Goal: Task Accomplishment & Management: Use online tool/utility

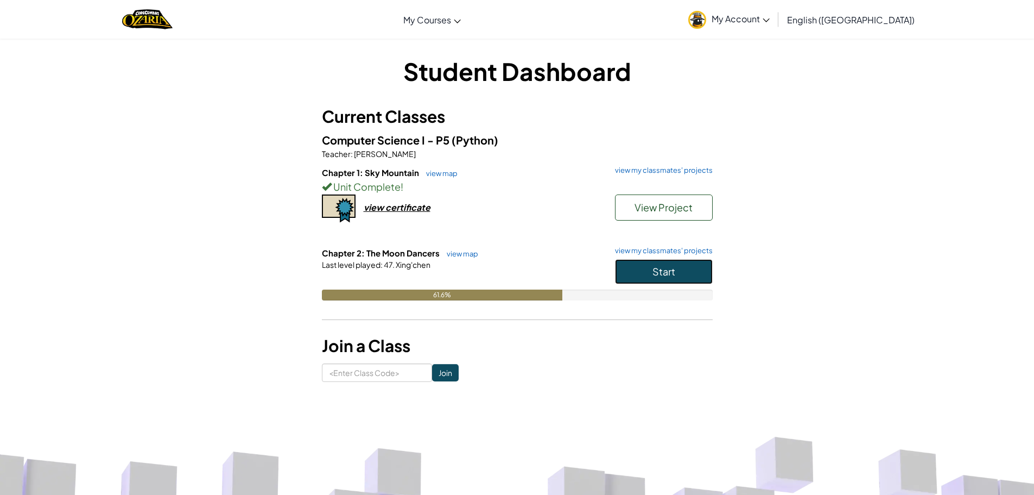
click at [632, 270] on button "Start" at bounding box center [664, 271] width 98 height 25
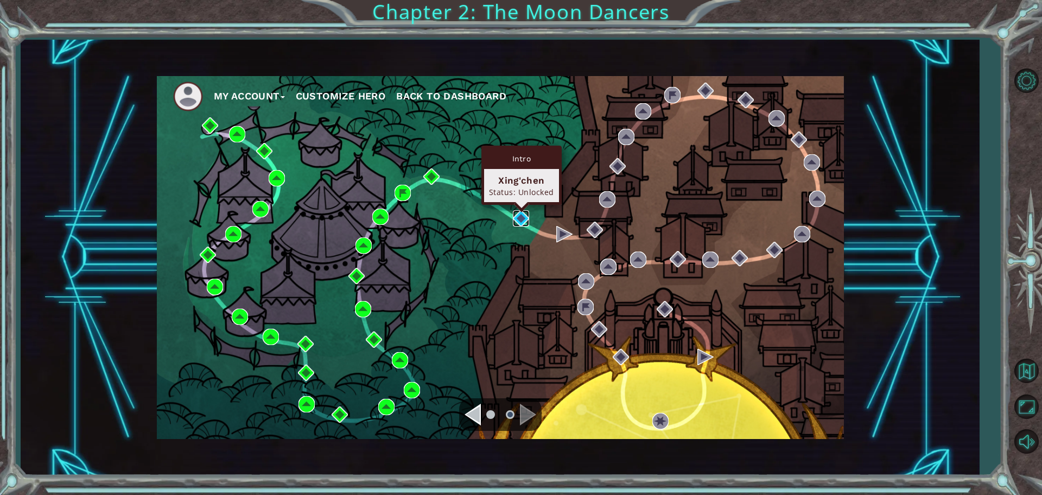
click at [515, 217] on img at bounding box center [521, 218] width 16 height 16
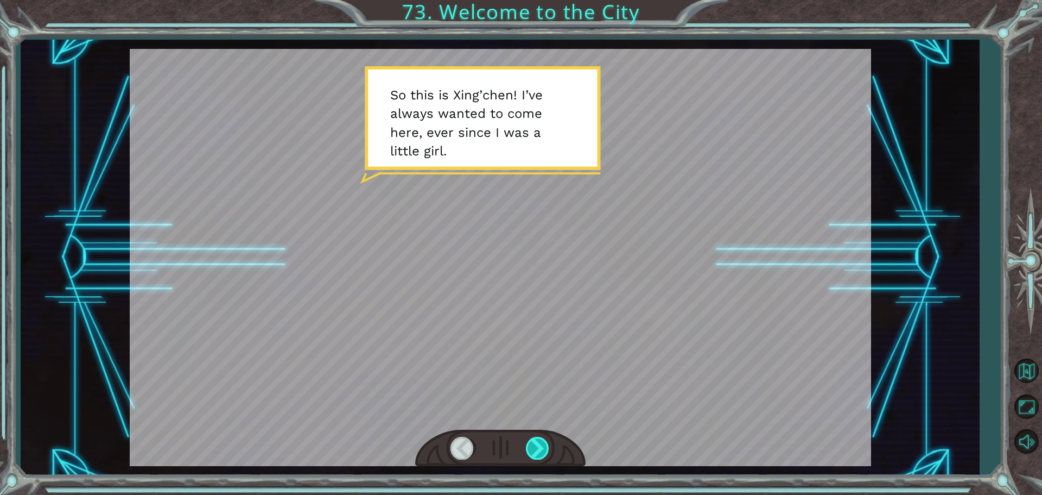
click at [540, 448] on div at bounding box center [538, 448] width 24 height 22
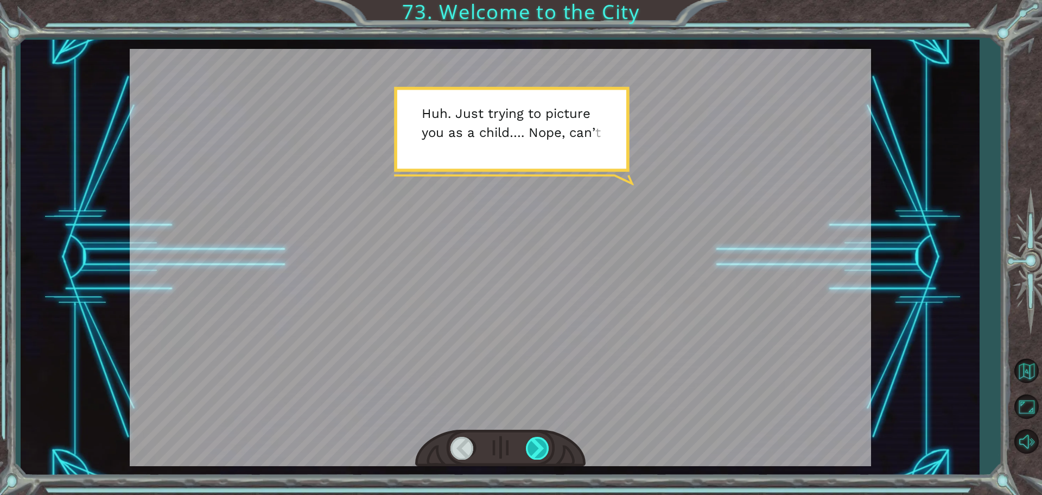
click at [540, 448] on div at bounding box center [538, 448] width 24 height 22
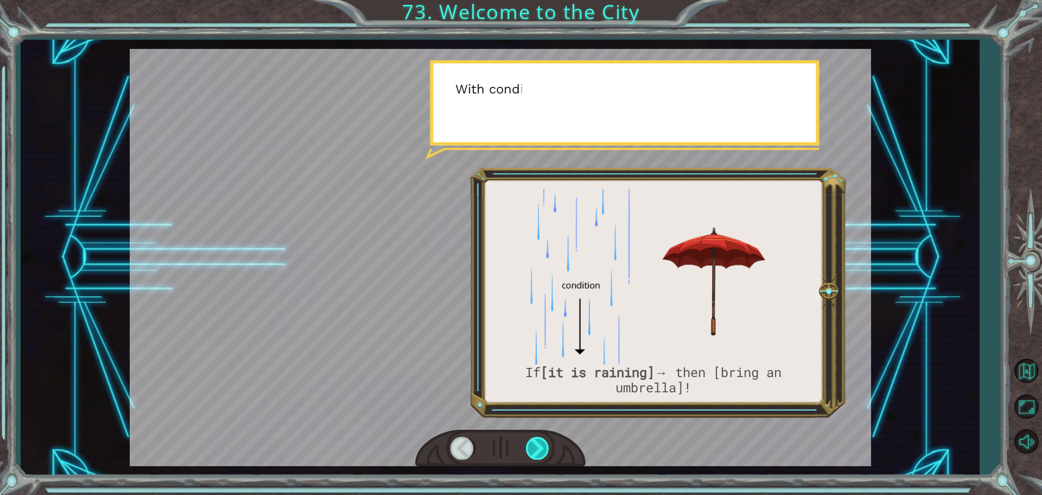
click at [532, 444] on div at bounding box center [538, 448] width 24 height 22
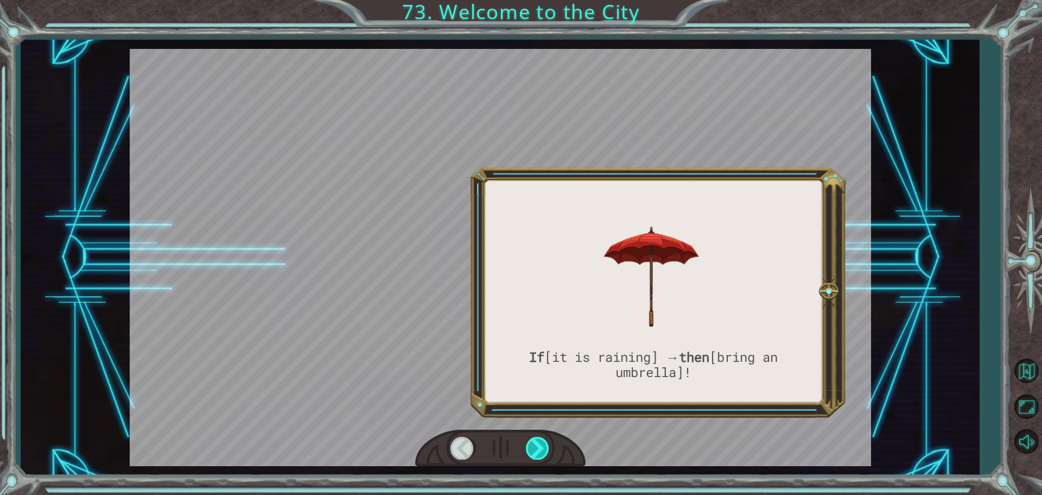
click at [532, 444] on div at bounding box center [538, 448] width 24 height 22
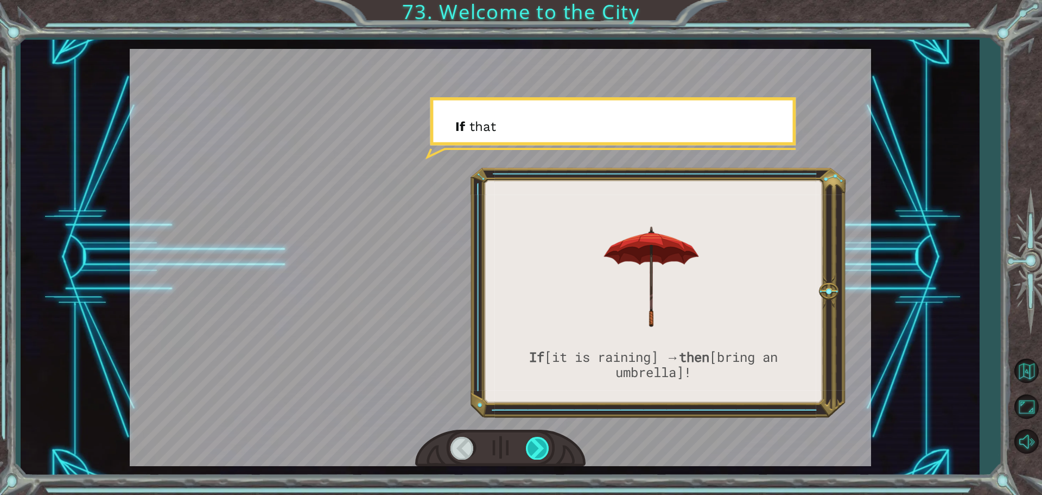
click at [532, 444] on div at bounding box center [538, 448] width 24 height 22
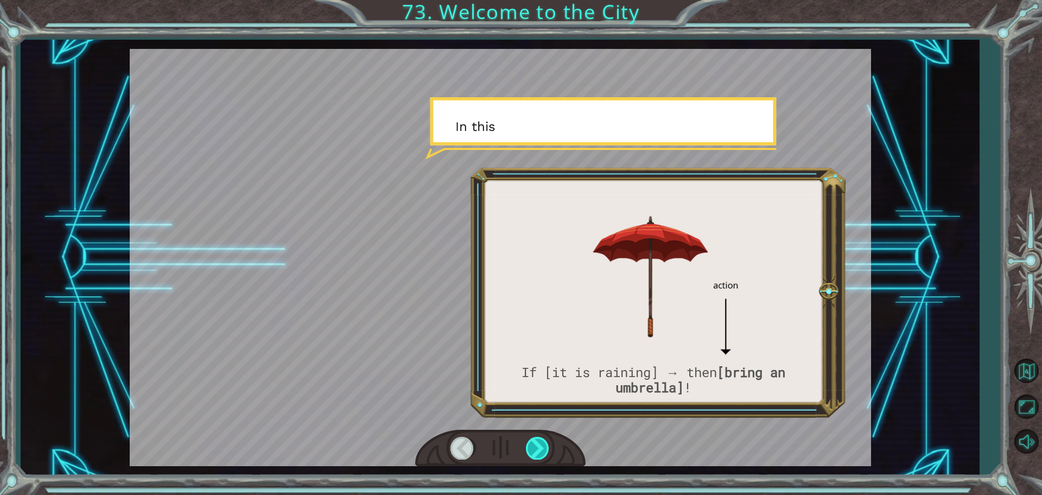
click at [532, 444] on div at bounding box center [538, 448] width 24 height 22
click at [533, 452] on div at bounding box center [538, 448] width 24 height 22
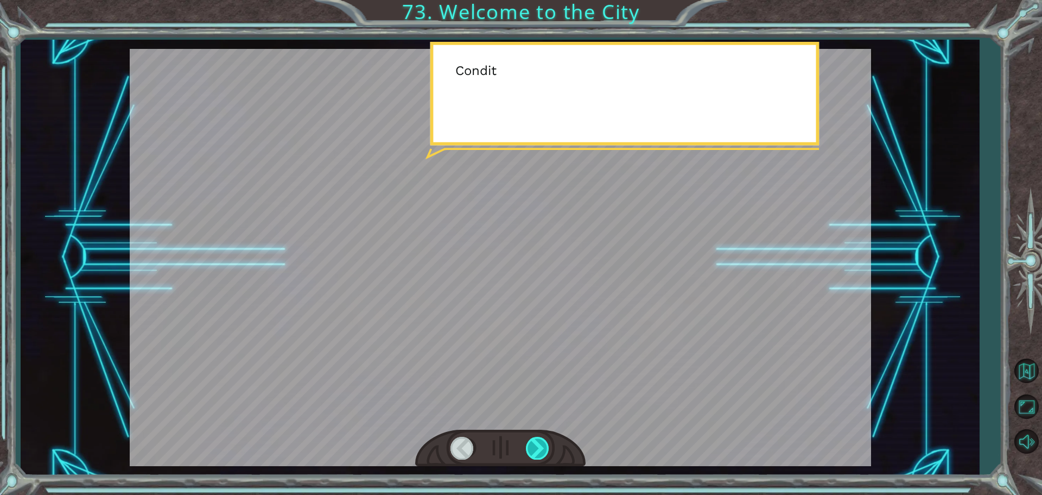
click at [533, 453] on div at bounding box center [538, 448] width 24 height 22
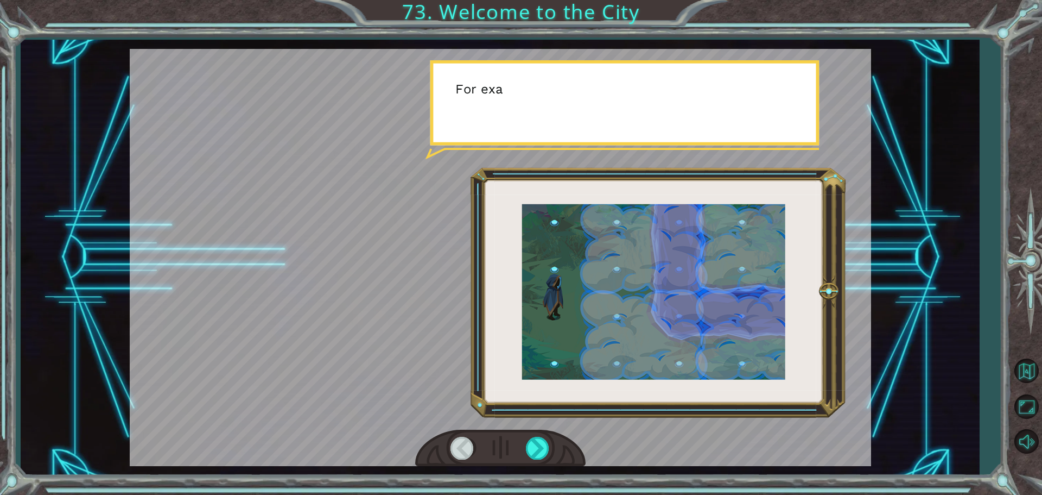
click at [561, 449] on div at bounding box center [500, 447] width 170 height 37
click at [538, 450] on div at bounding box center [538, 448] width 24 height 22
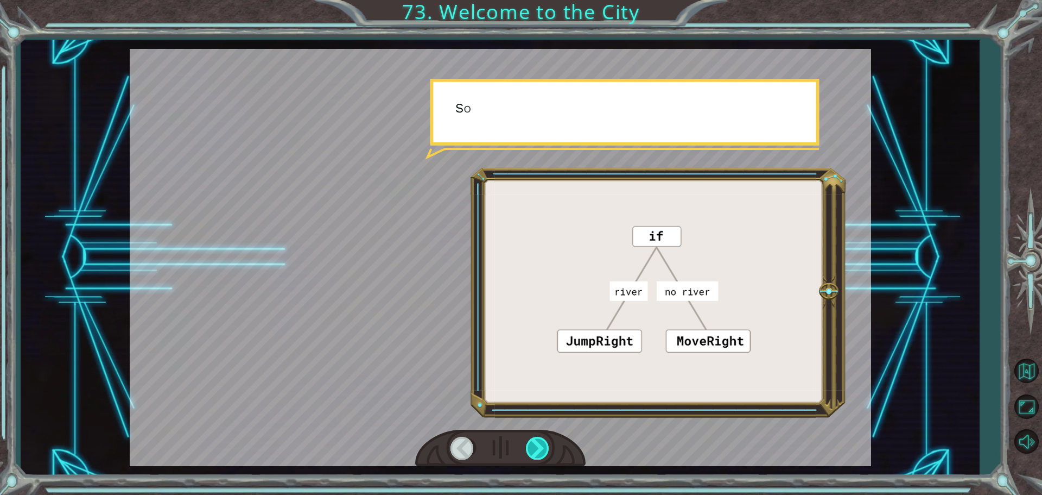
click at [530, 448] on div at bounding box center [538, 448] width 24 height 22
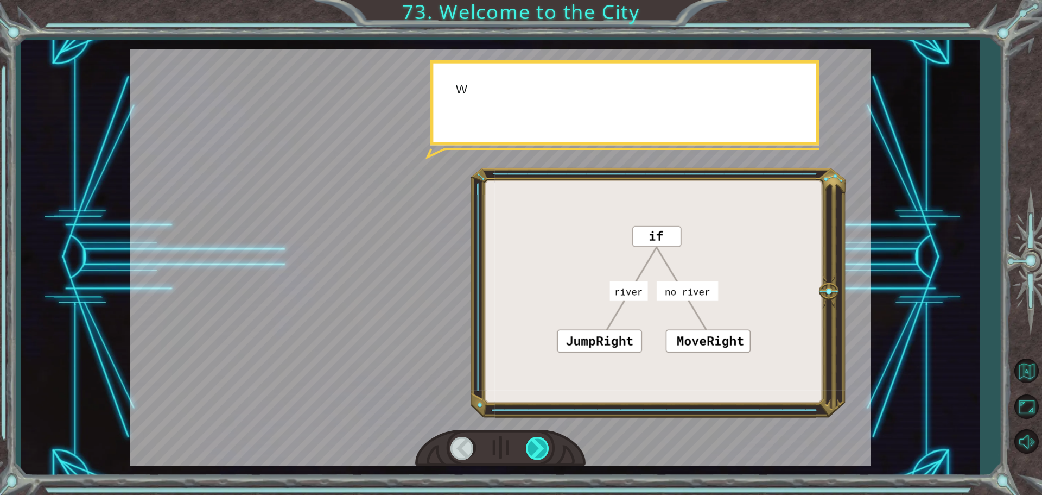
click at [530, 448] on div at bounding box center [538, 448] width 24 height 22
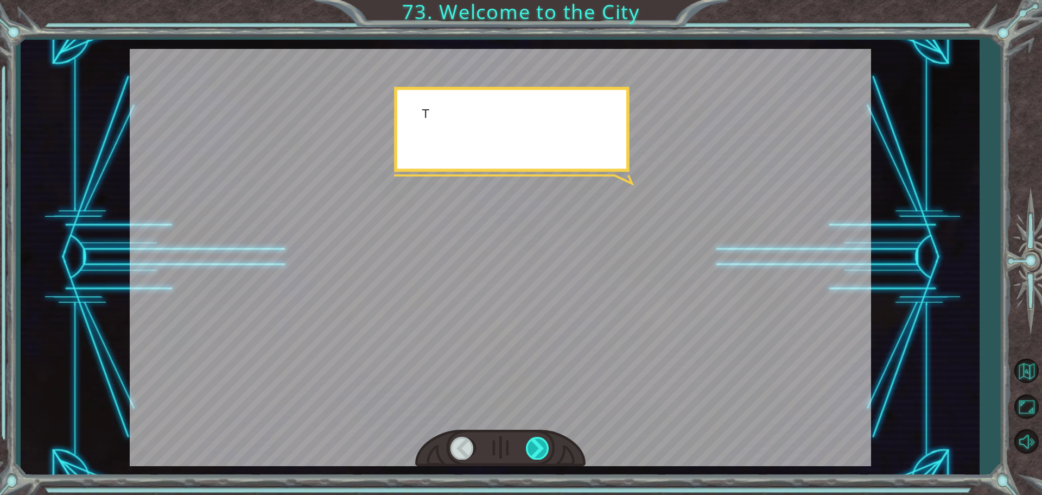
click at [530, 448] on div at bounding box center [538, 448] width 24 height 22
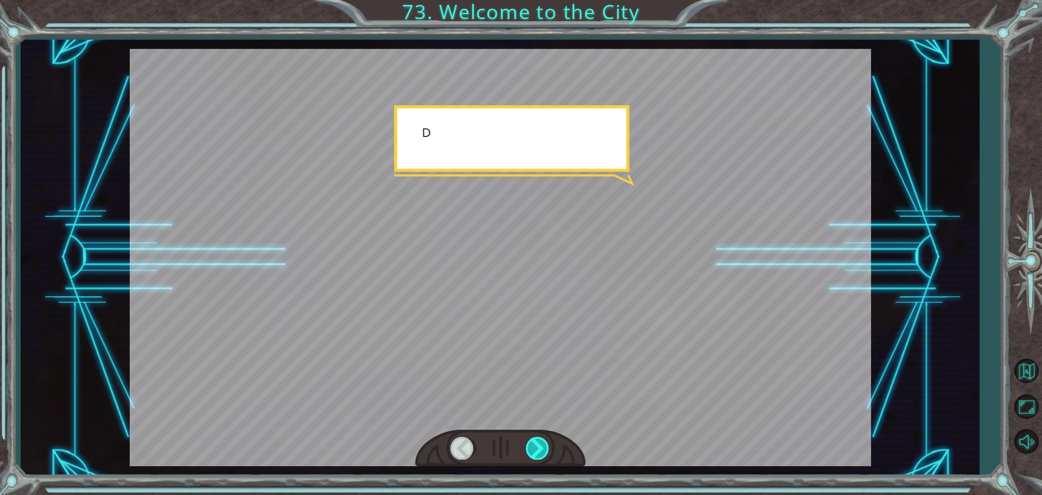
click at [530, 448] on div at bounding box center [538, 448] width 24 height 22
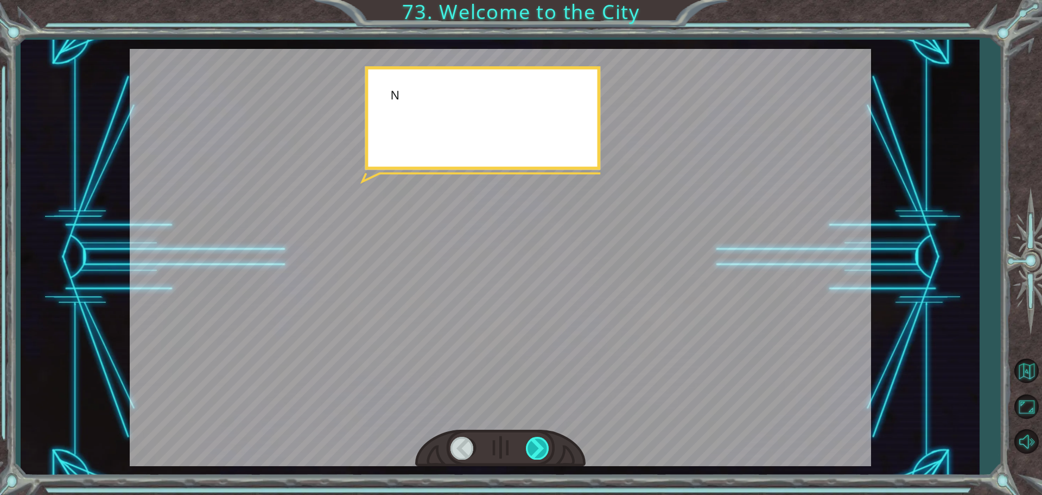
click at [530, 448] on div at bounding box center [538, 448] width 24 height 22
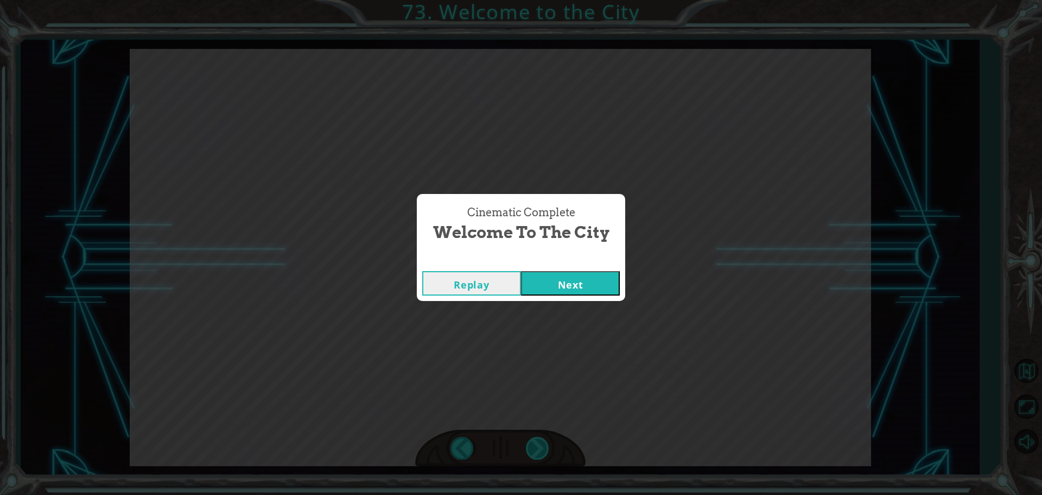
click at [530, 448] on div "Cinematic Complete Welcome to the City Replay Next" at bounding box center [521, 247] width 1042 height 495
click at [575, 290] on button "Next" at bounding box center [570, 283] width 99 height 24
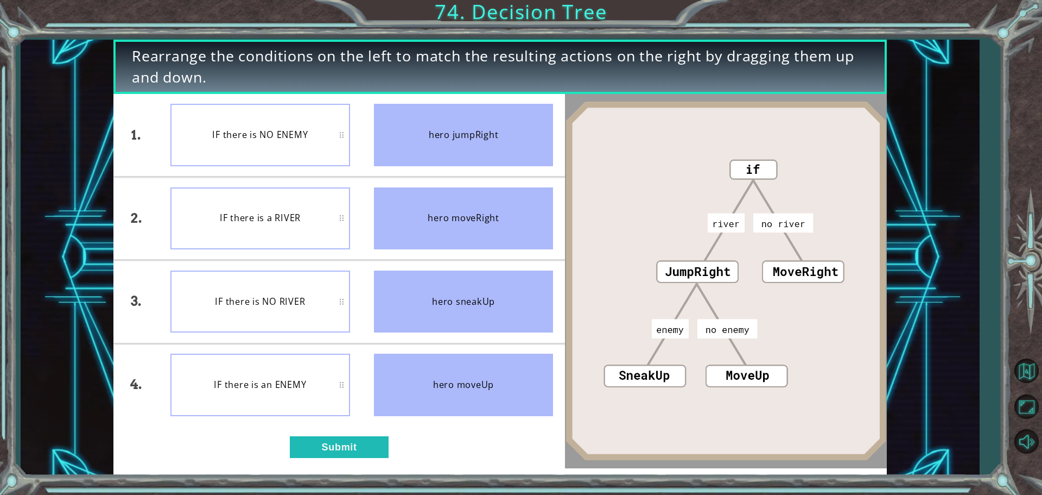
click at [248, 121] on div "IF there is NO ENEMY" at bounding box center [260, 135] width 180 height 62
click at [311, 448] on button "Submit" at bounding box center [339, 447] width 99 height 22
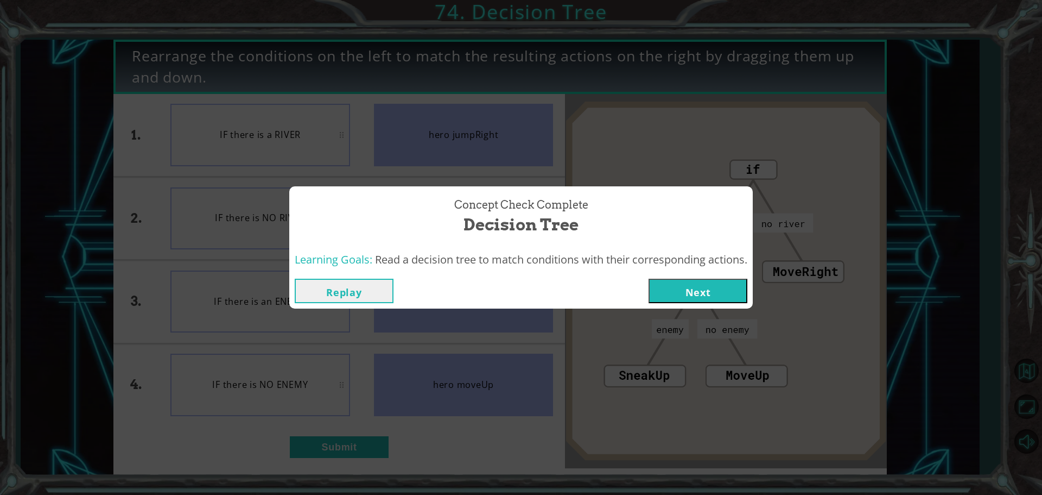
click at [703, 300] on button "Next" at bounding box center [698, 291] width 99 height 24
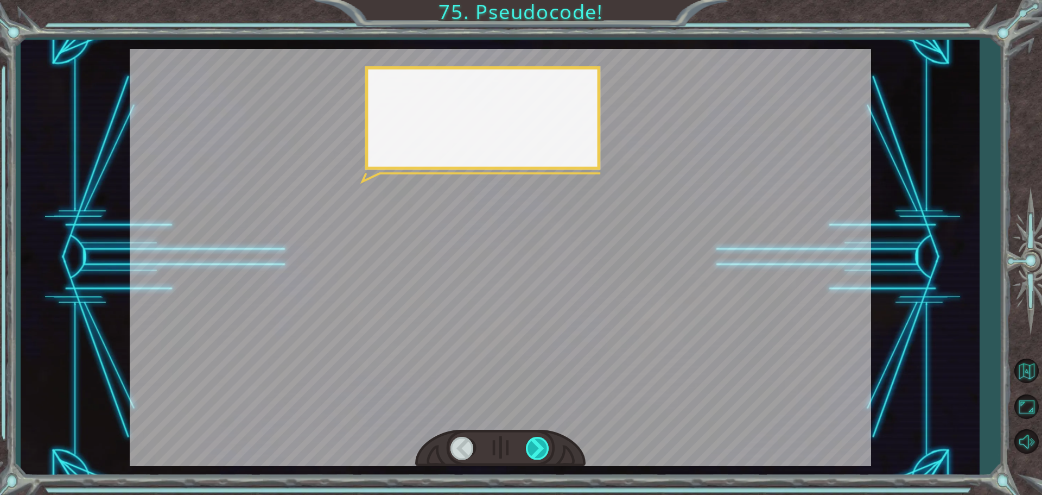
click at [536, 454] on div at bounding box center [538, 448] width 24 height 22
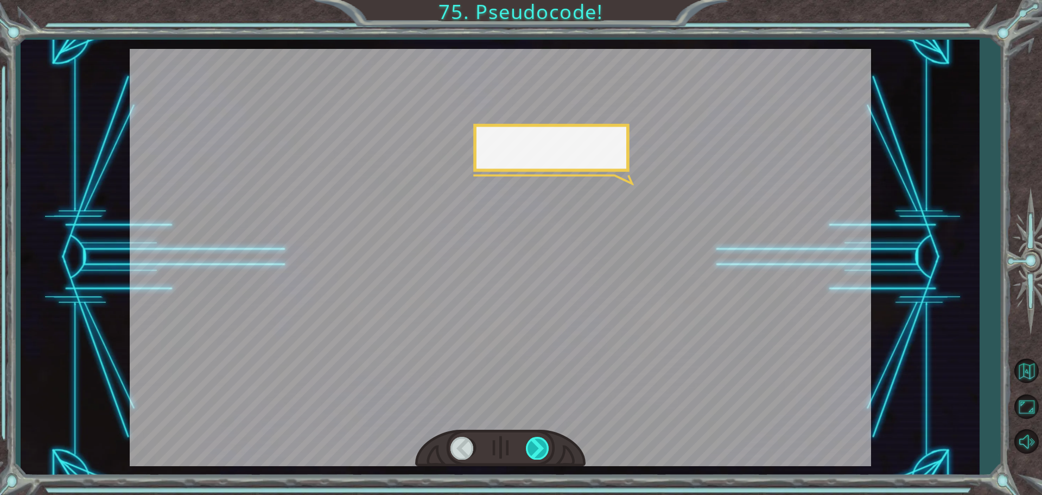
click at [535, 445] on div at bounding box center [538, 448] width 24 height 22
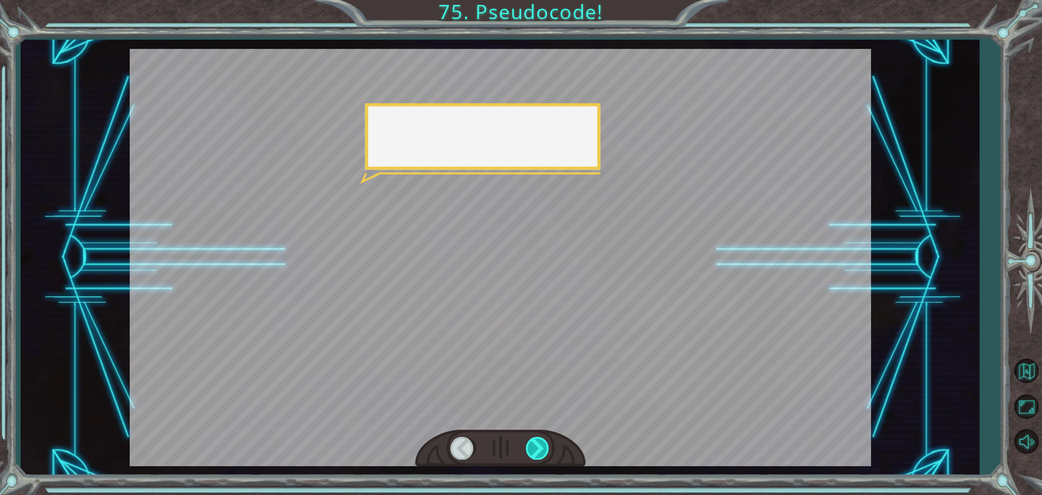
click at [535, 445] on div at bounding box center [538, 448] width 24 height 22
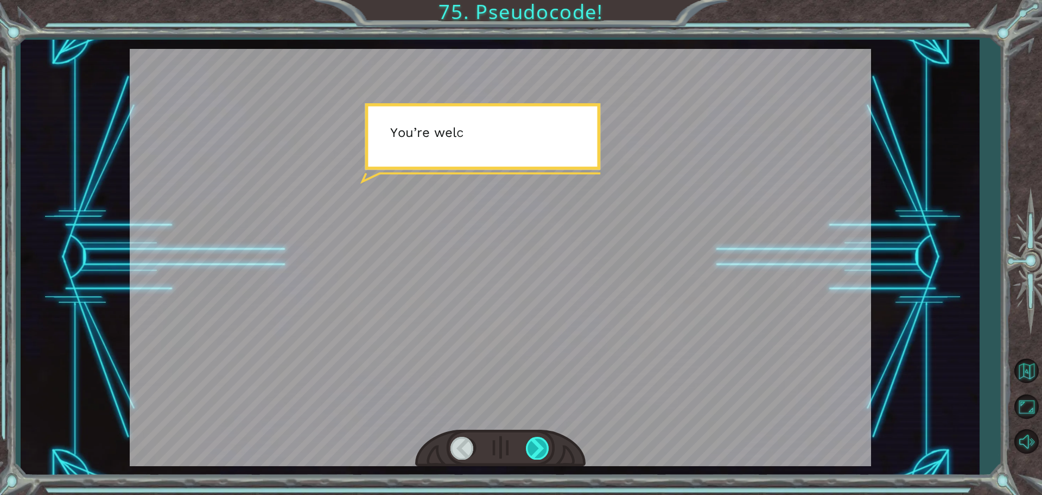
click at [535, 445] on div at bounding box center [538, 448] width 24 height 22
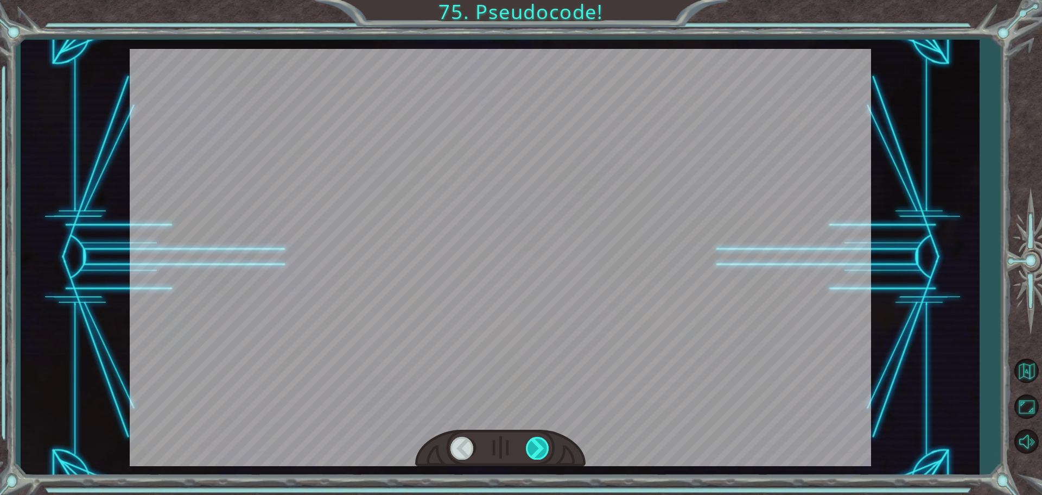
click at [535, 445] on div at bounding box center [538, 448] width 24 height 22
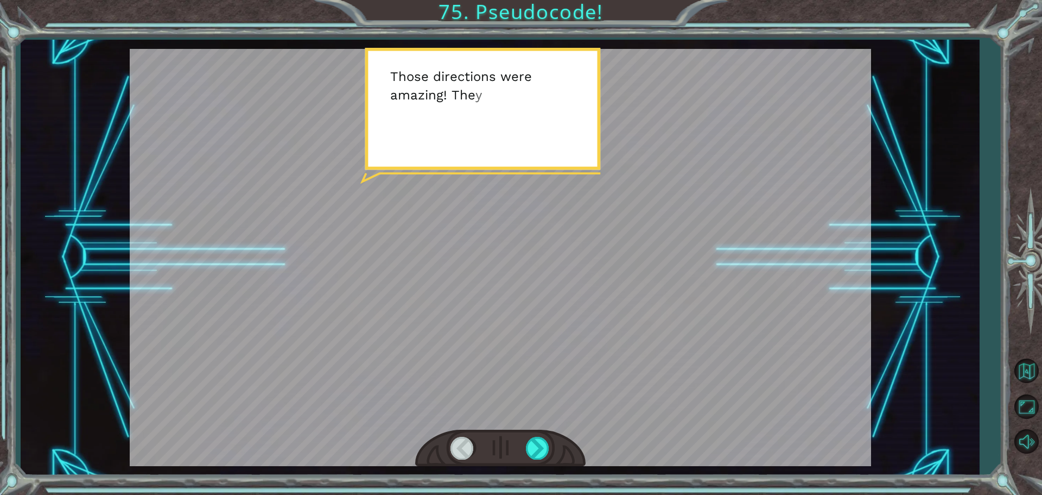
click at [540, 464] on div at bounding box center [500, 447] width 170 height 37
click at [541, 454] on div at bounding box center [538, 448] width 24 height 22
click at [540, 454] on div at bounding box center [538, 448] width 24 height 22
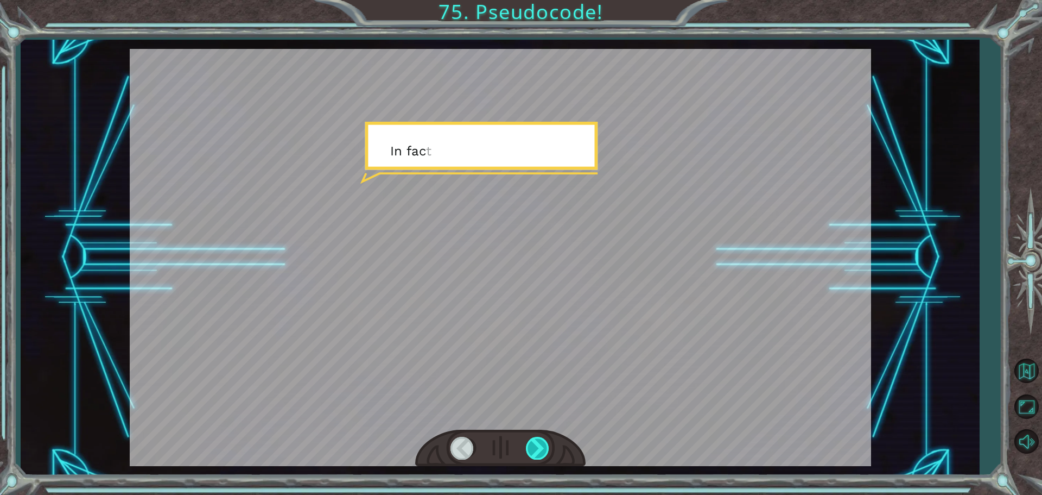
click at [540, 454] on div at bounding box center [538, 448] width 24 height 22
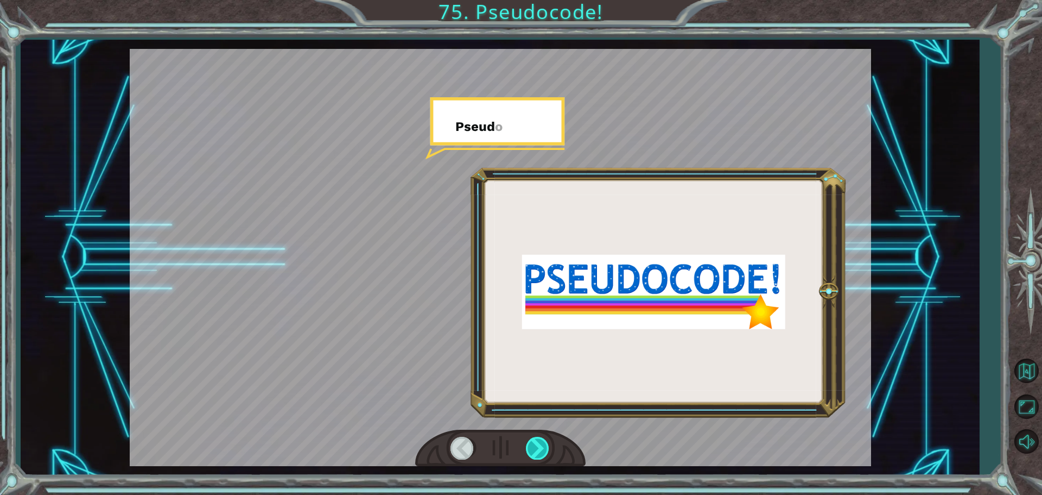
click at [540, 454] on div at bounding box center [538, 448] width 24 height 22
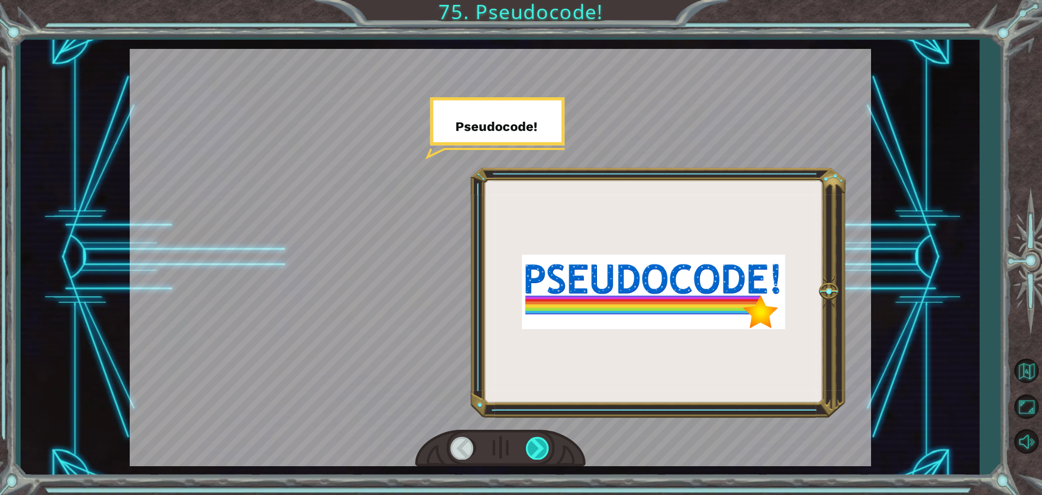
click at [540, 454] on div at bounding box center [538, 448] width 24 height 22
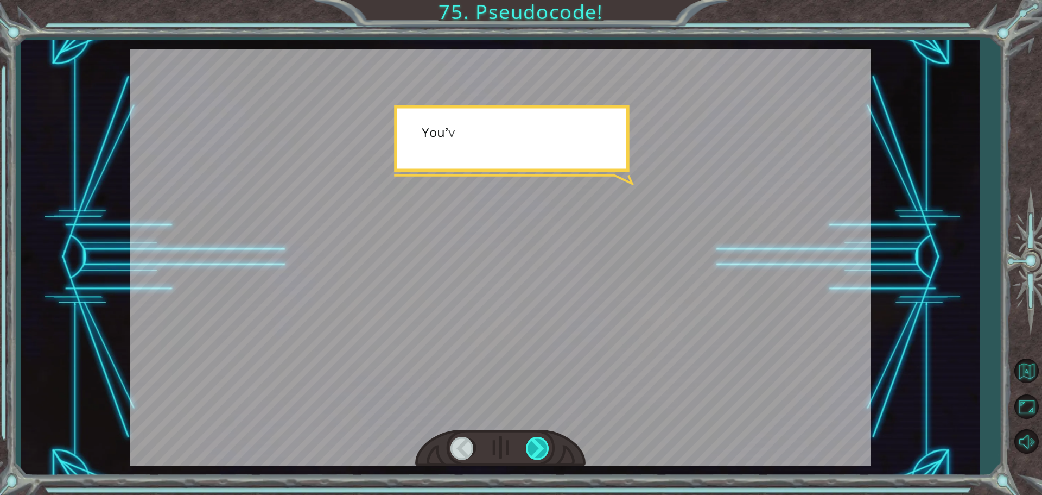
click at [540, 454] on div at bounding box center [538, 448] width 24 height 22
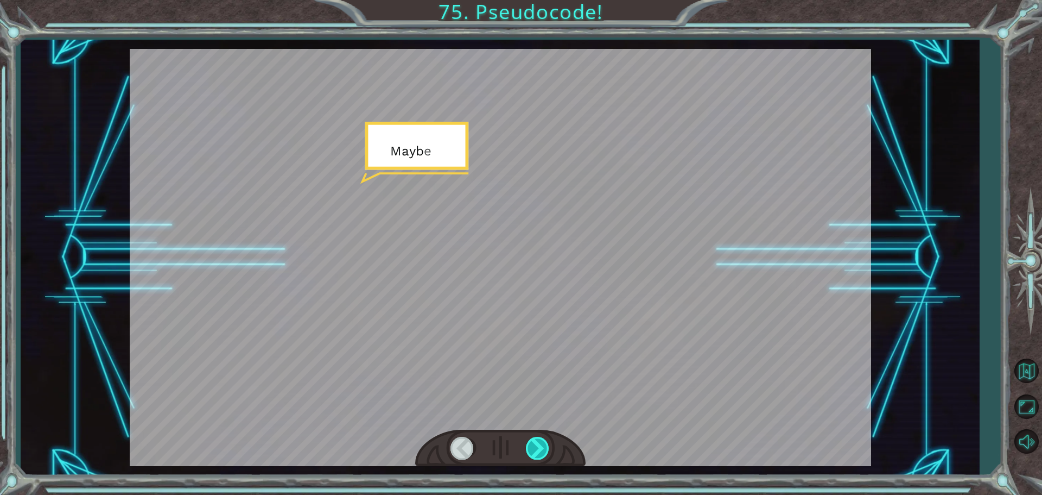
click at [540, 454] on div at bounding box center [538, 448] width 24 height 22
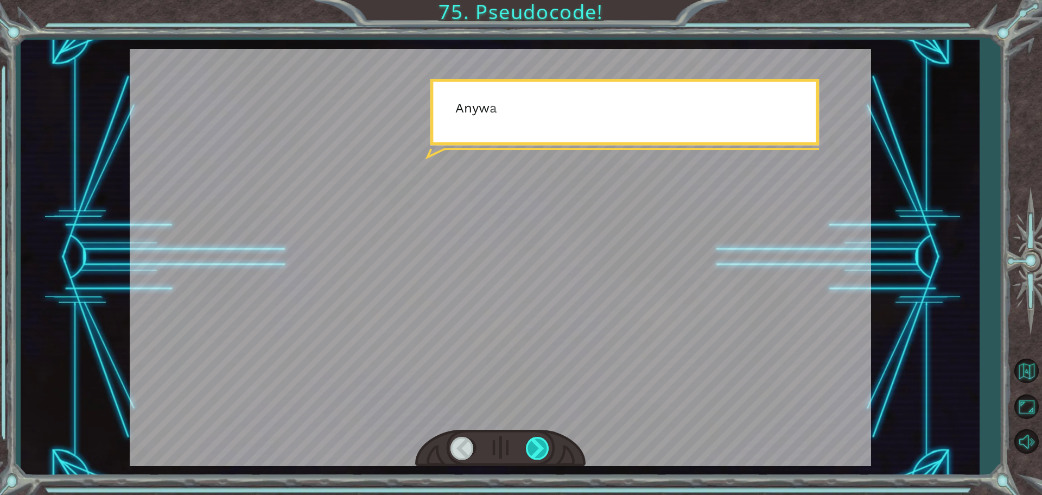
click at [540, 454] on div at bounding box center [538, 448] width 24 height 22
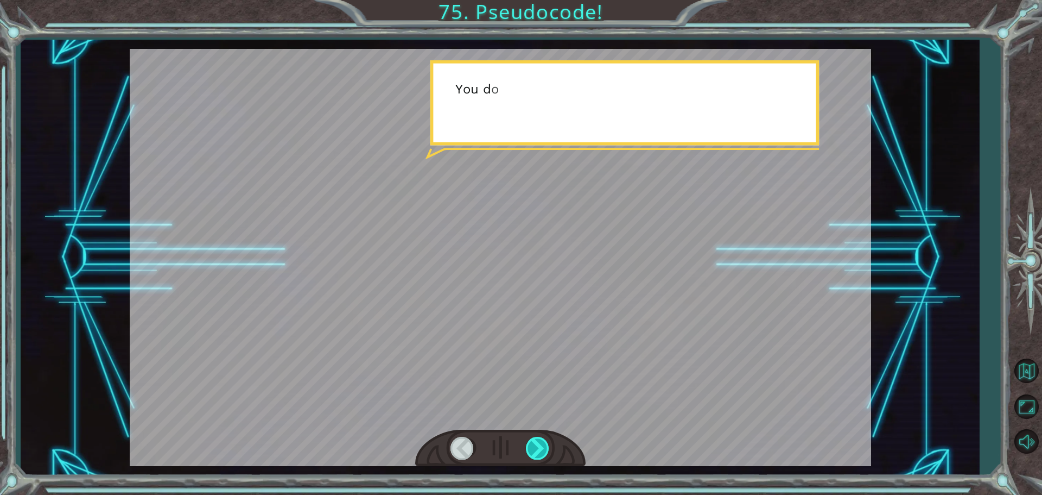
click at [540, 454] on div at bounding box center [538, 448] width 24 height 22
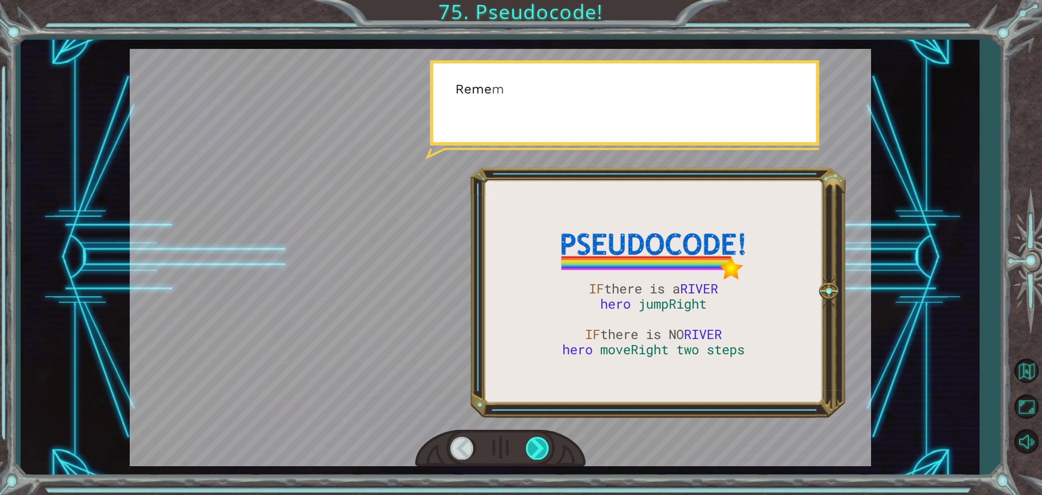
click at [540, 454] on div at bounding box center [538, 448] width 24 height 22
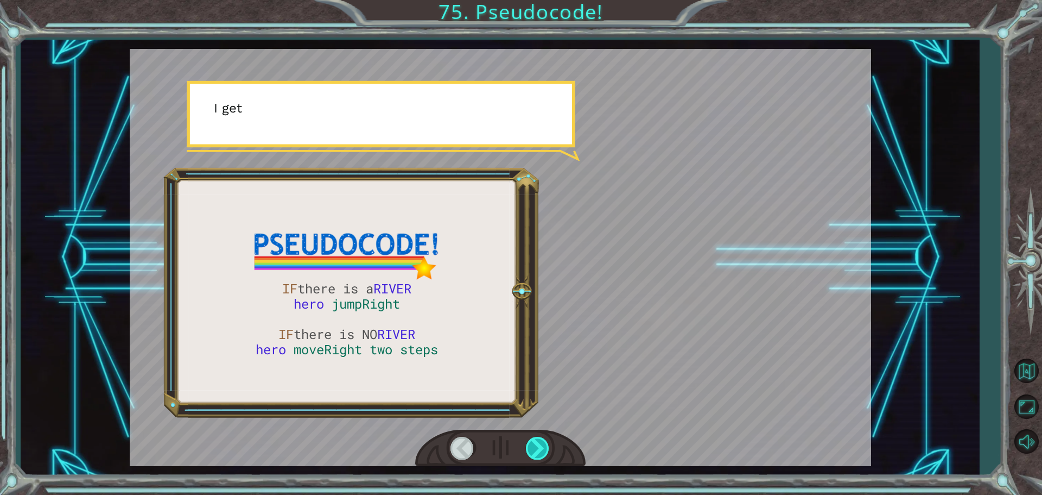
click at [540, 454] on div at bounding box center [538, 448] width 24 height 22
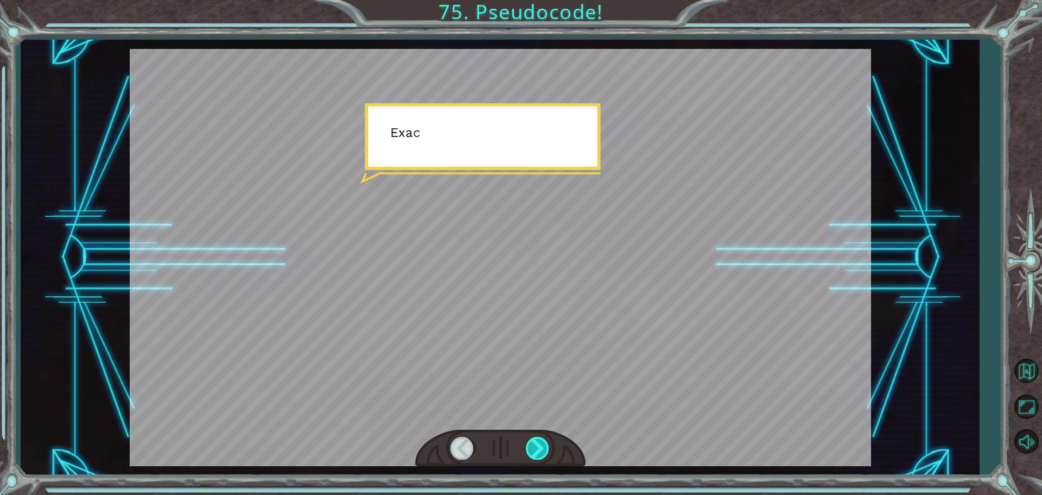
click at [540, 453] on div at bounding box center [538, 448] width 24 height 22
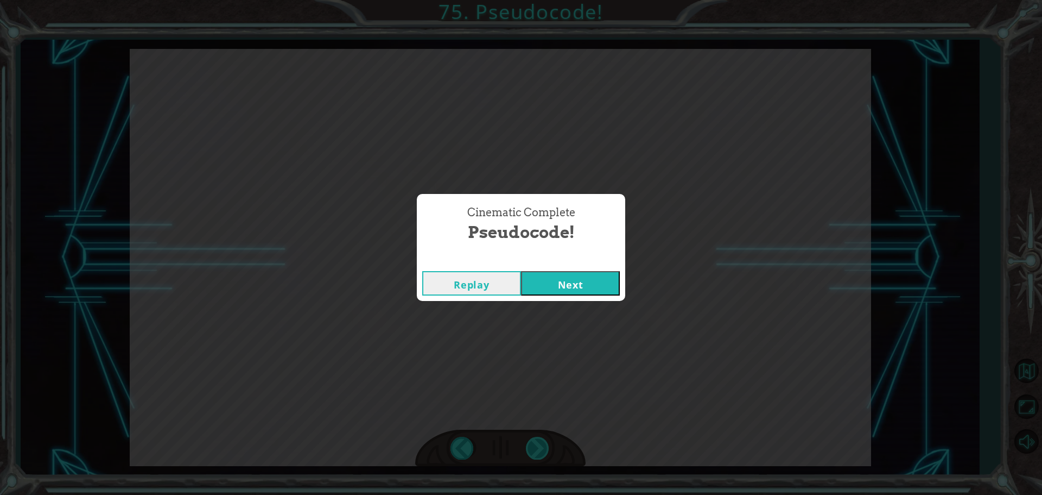
click at [540, 453] on div "Cinematic Complete Pseudocode! Replay Next" at bounding box center [521, 247] width 1042 height 495
click at [554, 293] on button "Next" at bounding box center [570, 283] width 99 height 24
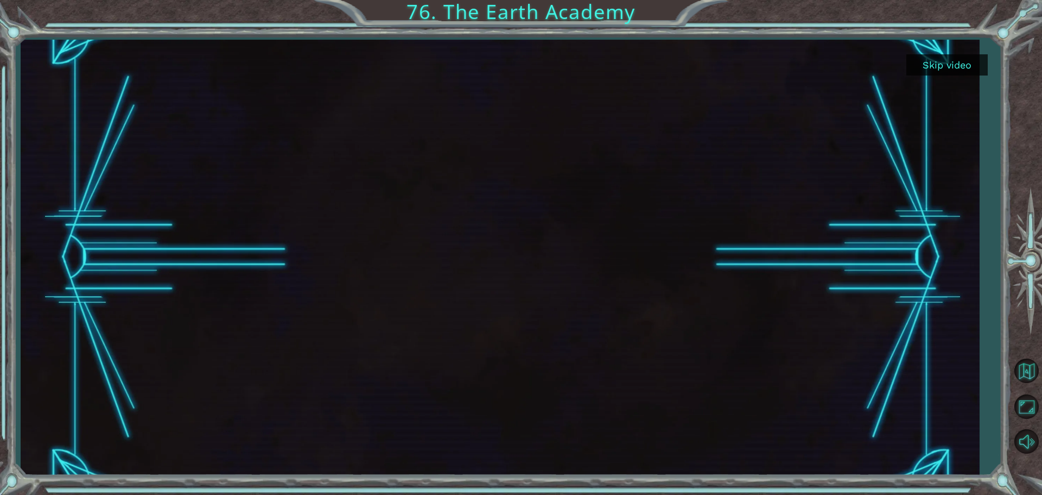
click at [972, 61] on button "Skip video" at bounding box center [947, 64] width 81 height 21
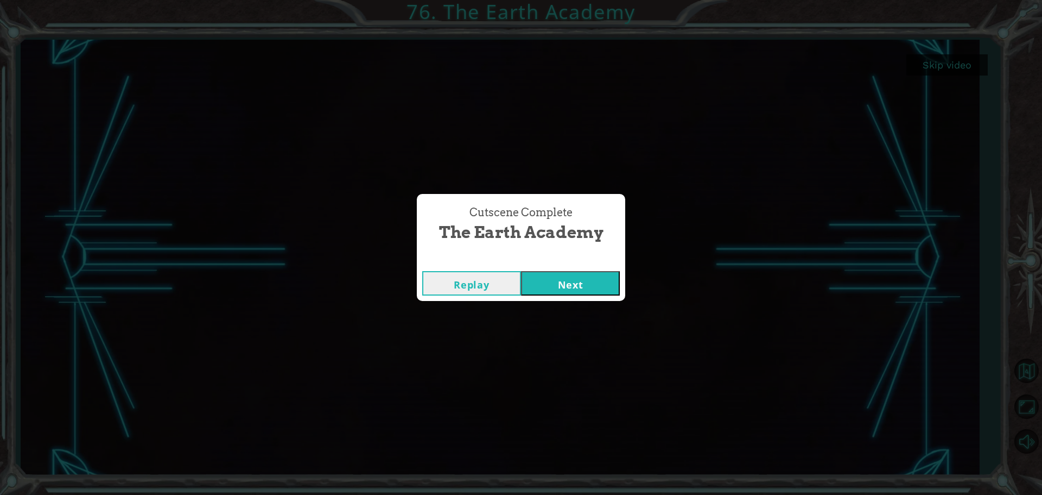
click at [566, 273] on button "Next" at bounding box center [570, 283] width 99 height 24
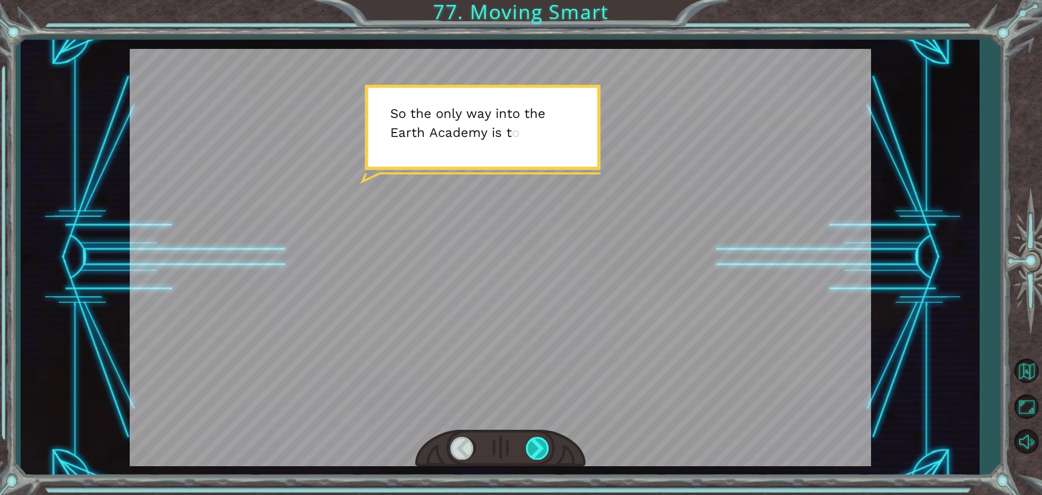
click at [542, 441] on div at bounding box center [538, 448] width 24 height 22
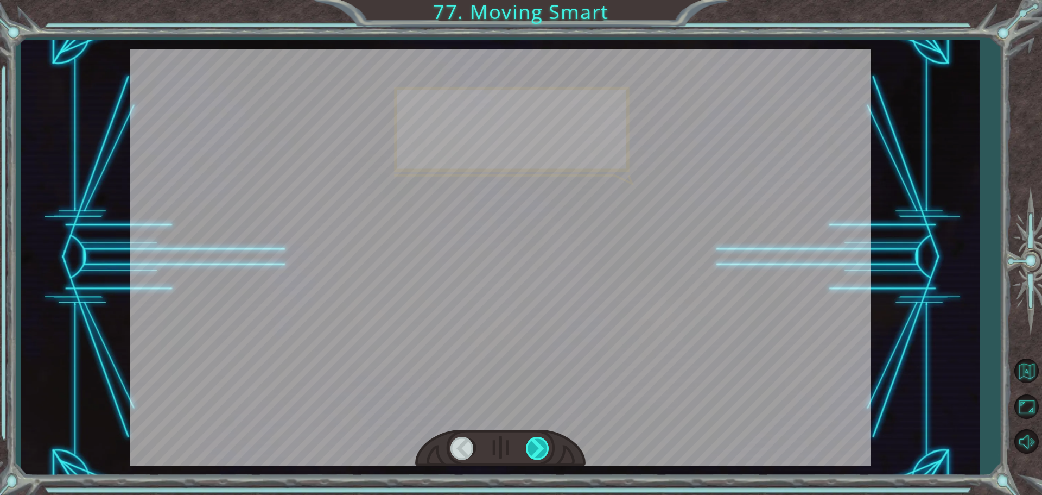
click at [542, 441] on div at bounding box center [538, 448] width 24 height 22
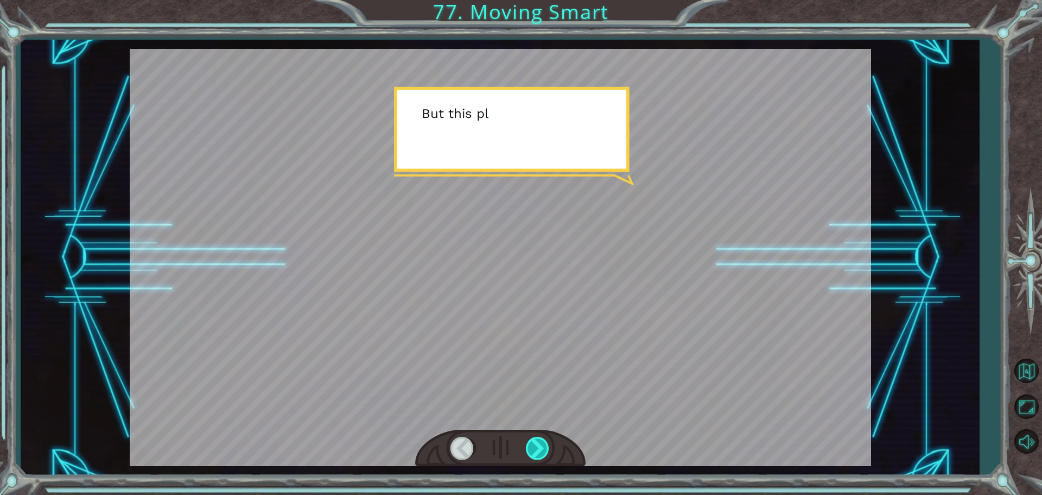
click at [542, 441] on div at bounding box center [538, 448] width 24 height 22
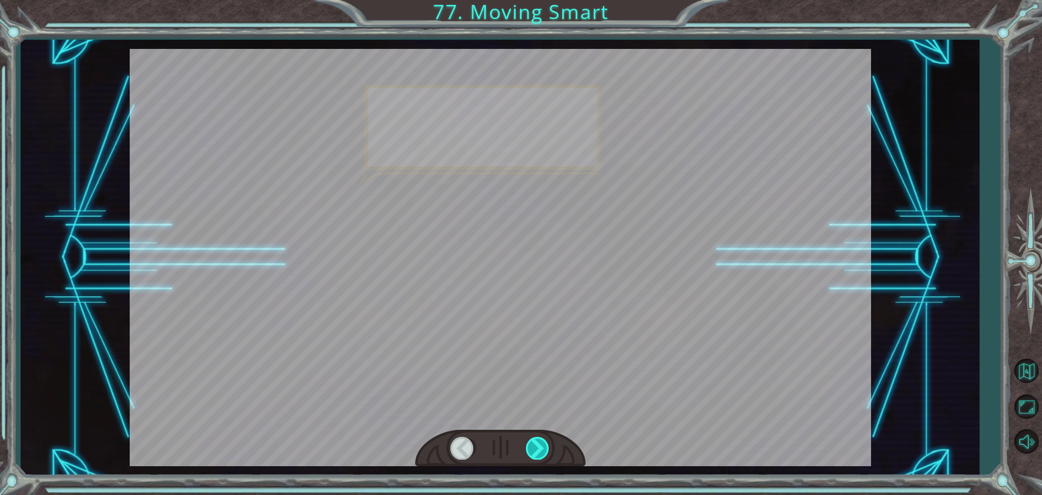
click at [542, 441] on div at bounding box center [538, 448] width 24 height 22
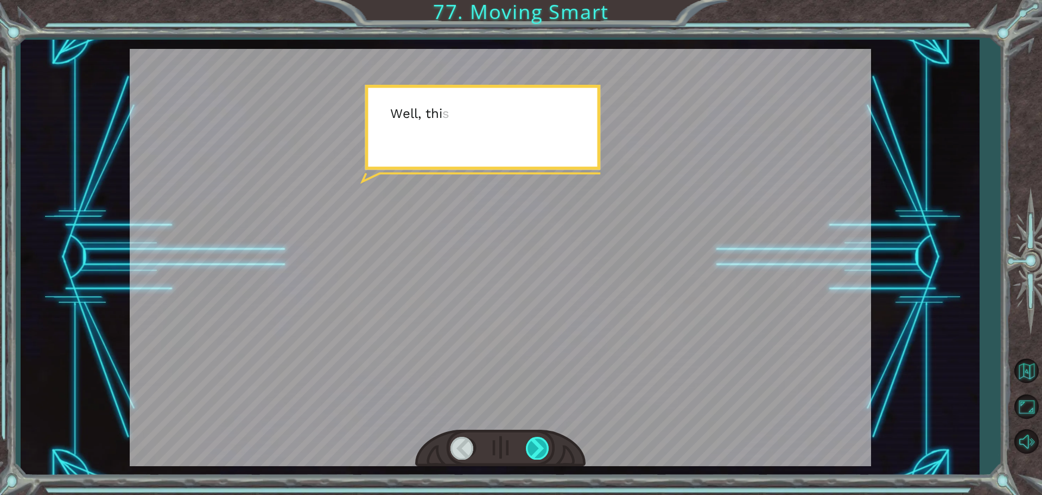
click at [542, 441] on div at bounding box center [538, 448] width 24 height 22
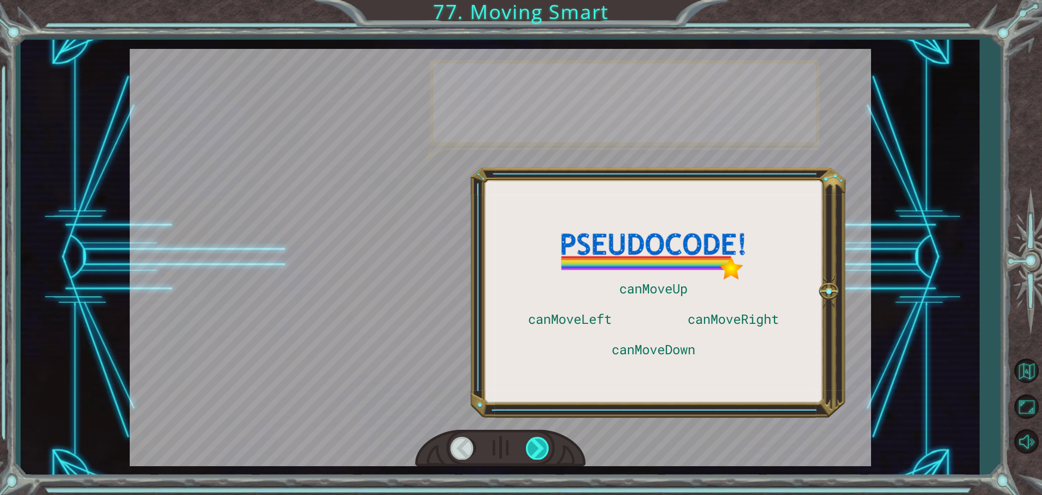
click at [542, 441] on div at bounding box center [538, 448] width 24 height 22
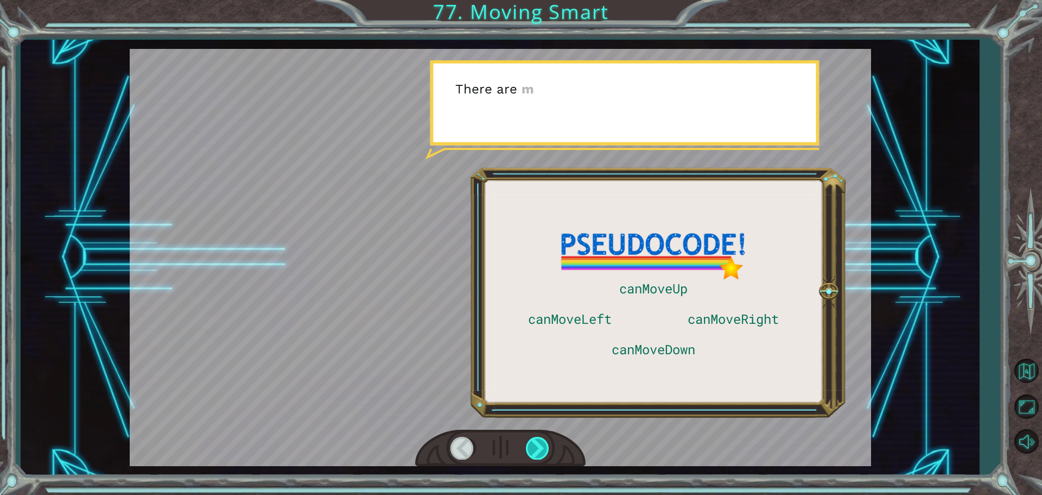
click at [542, 441] on div at bounding box center [538, 448] width 24 height 22
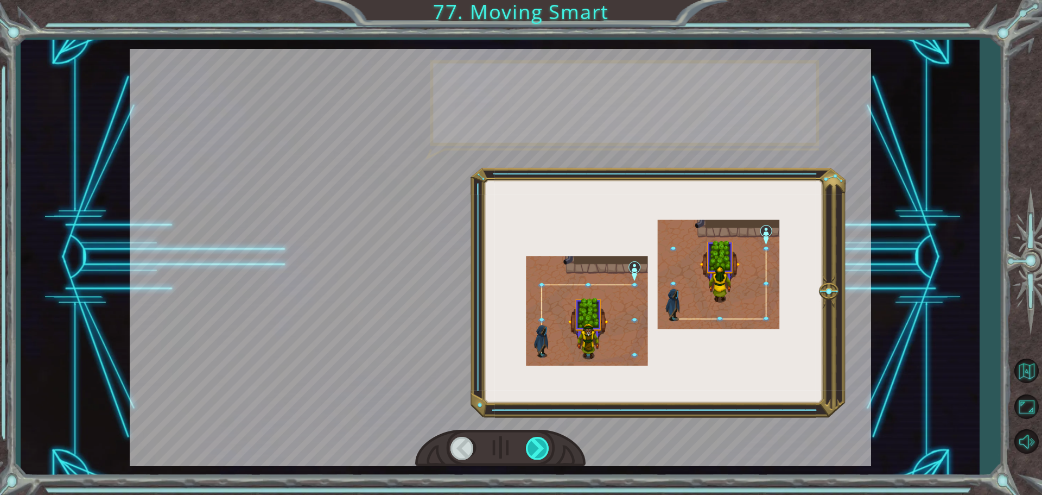
click at [542, 441] on div at bounding box center [538, 448] width 24 height 22
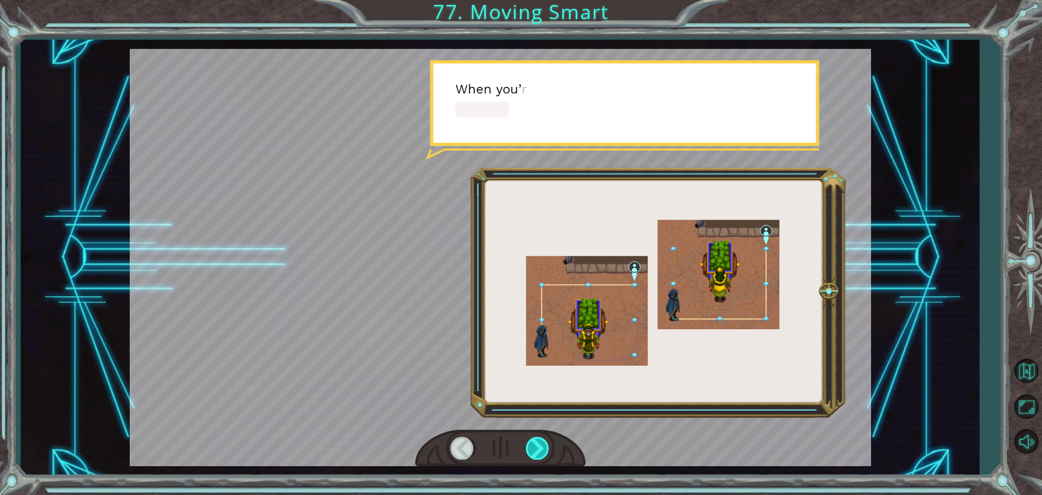
click at [542, 441] on div at bounding box center [538, 448] width 24 height 22
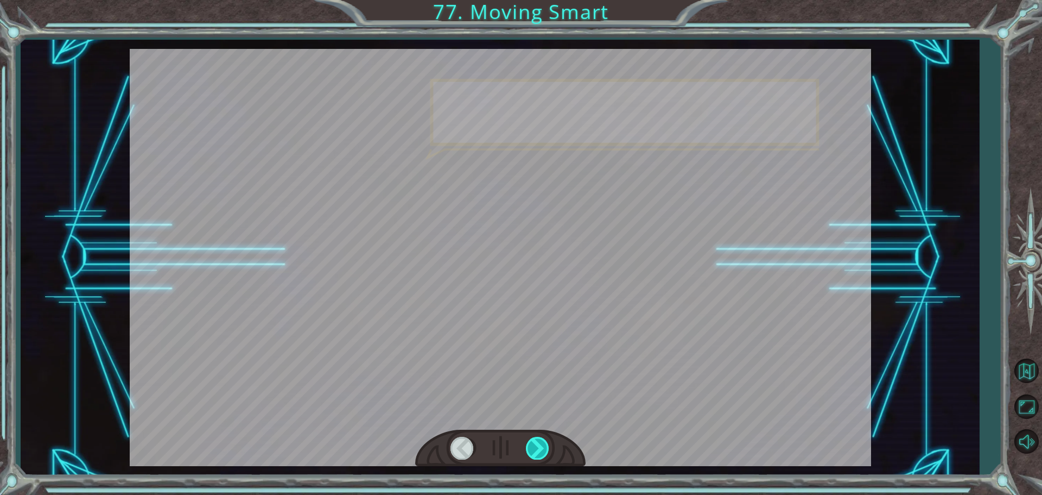
click at [542, 441] on div at bounding box center [538, 448] width 24 height 22
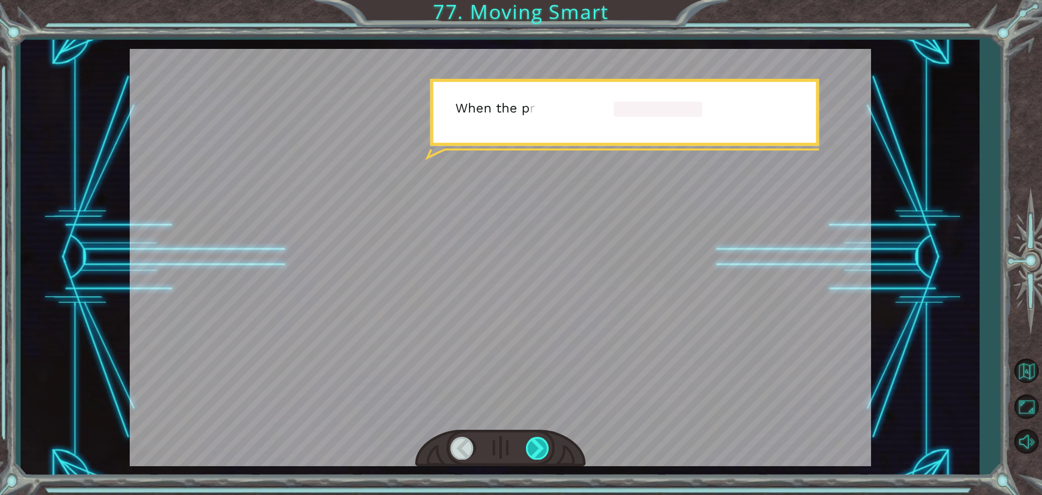
click at [542, 441] on div at bounding box center [538, 448] width 24 height 22
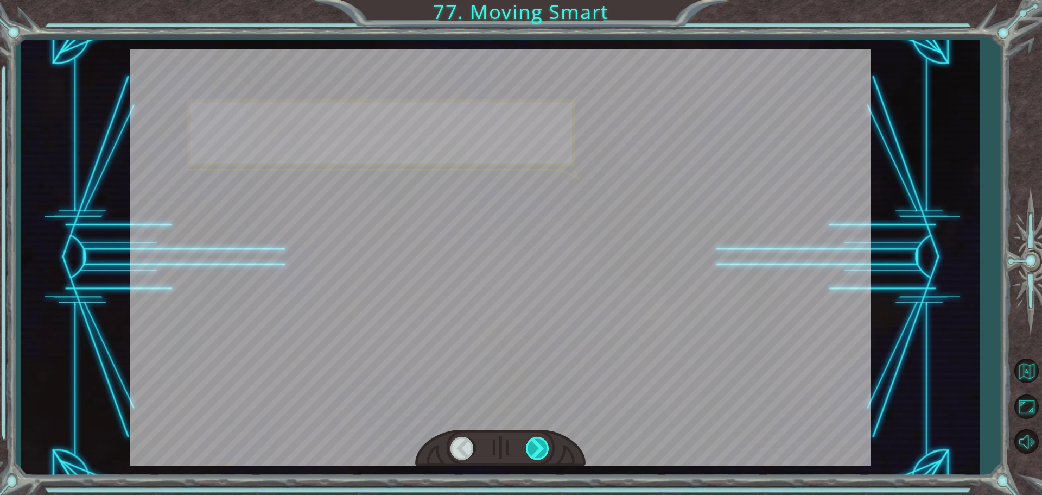
click at [542, 441] on div at bounding box center [538, 448] width 24 height 22
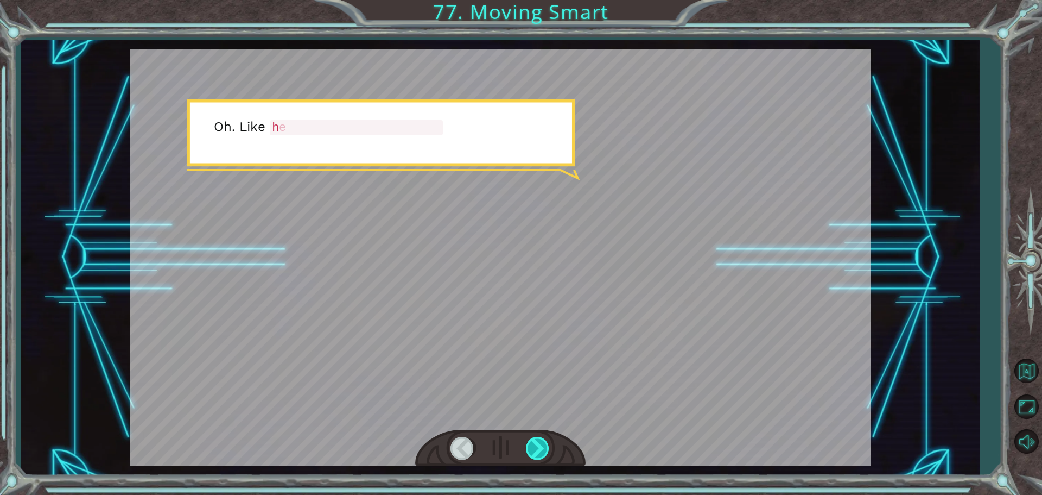
click at [542, 441] on div at bounding box center [538, 448] width 24 height 22
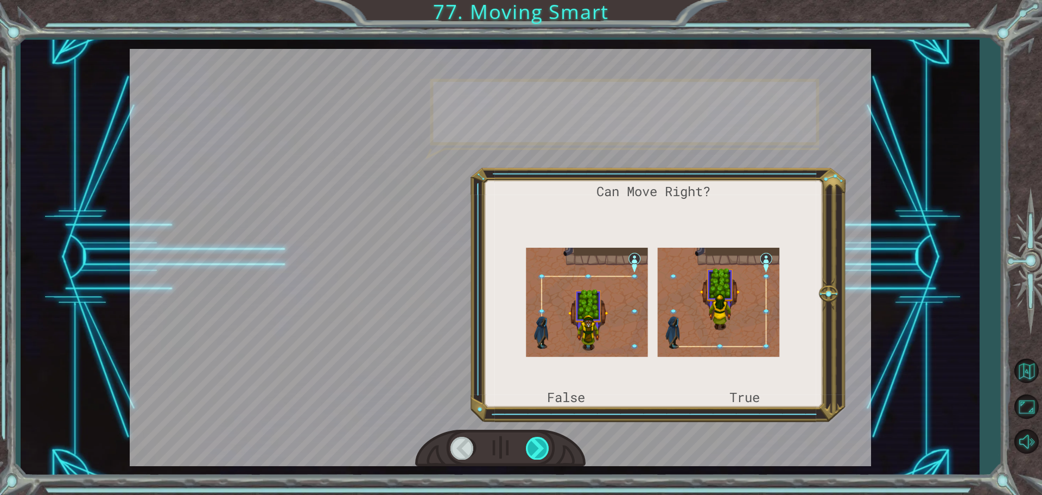
click at [542, 441] on div at bounding box center [538, 448] width 24 height 22
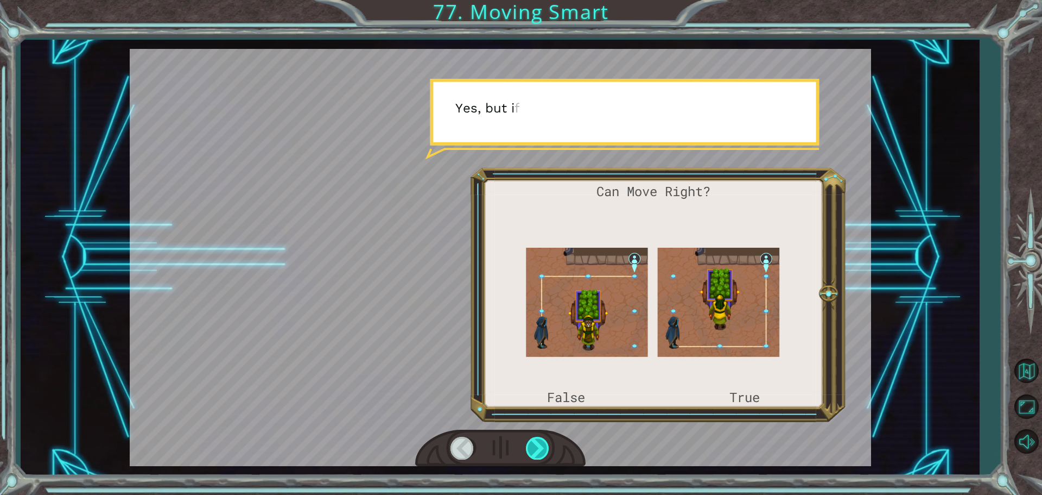
click at [542, 441] on div at bounding box center [538, 448] width 24 height 22
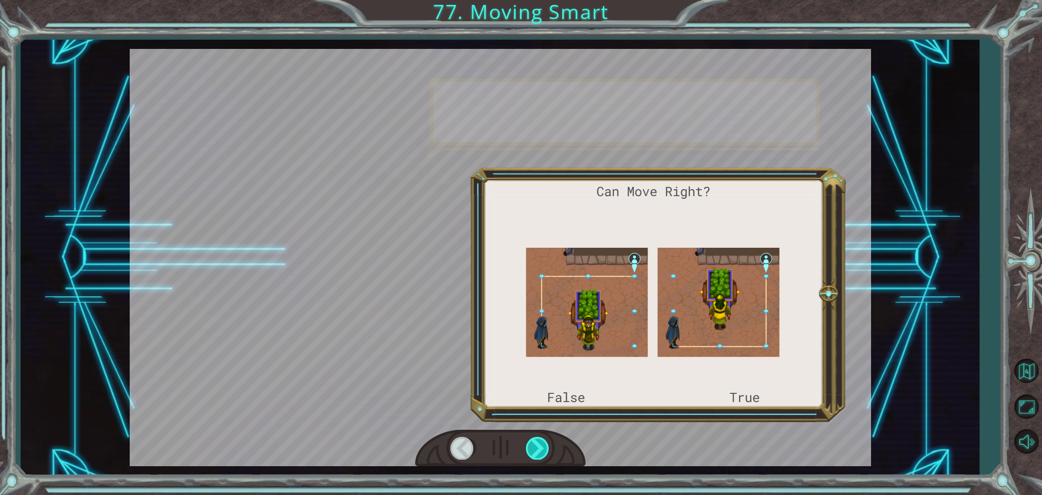
click at [542, 441] on div at bounding box center [538, 448] width 24 height 22
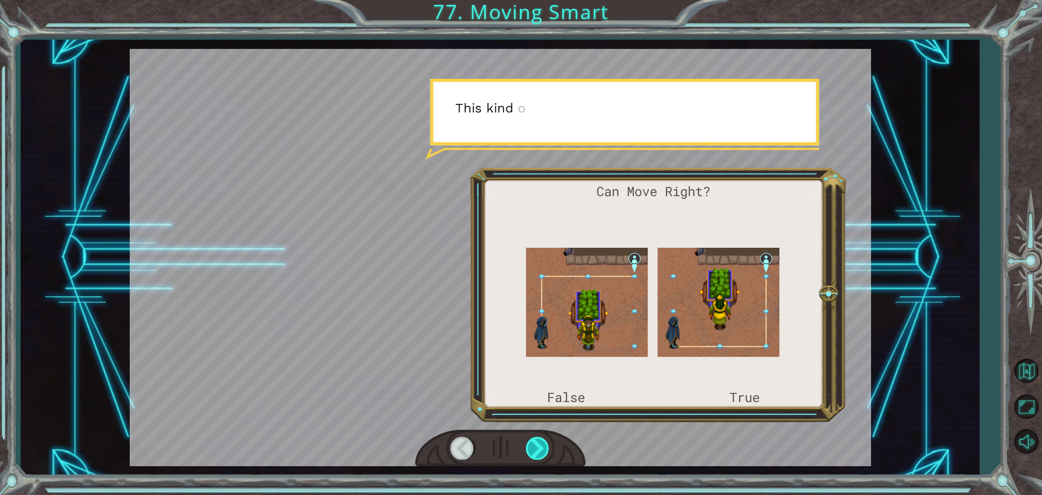
click at [542, 441] on div at bounding box center [538, 448] width 24 height 22
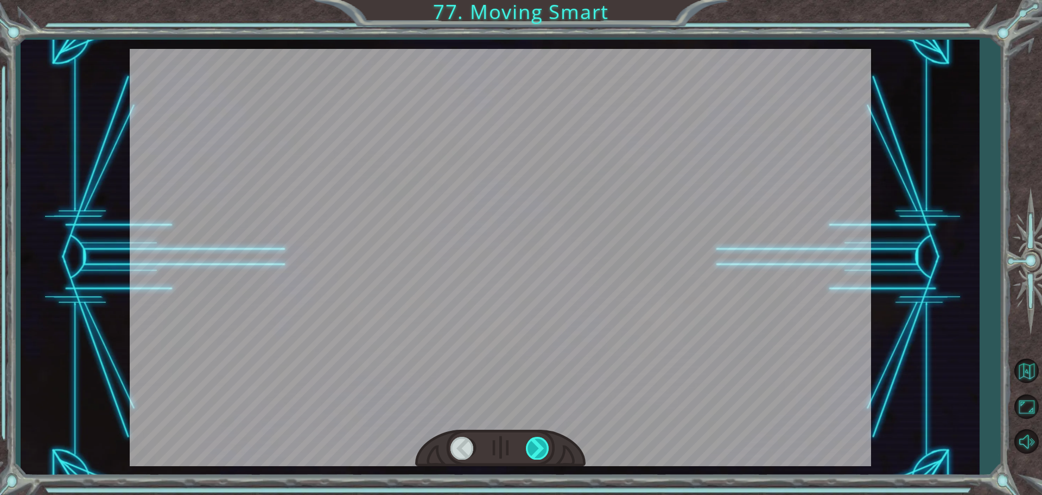
click at [542, 441] on div at bounding box center [538, 448] width 24 height 22
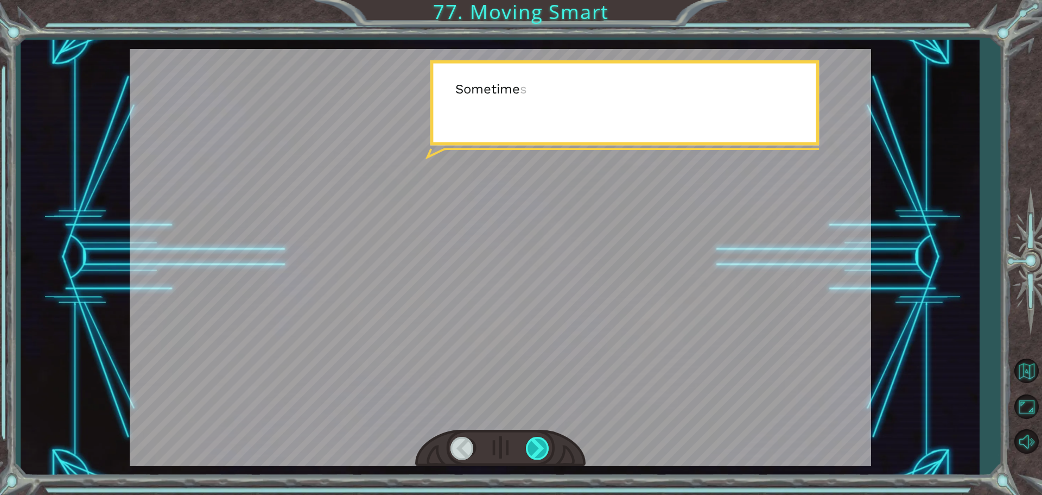
click at [542, 441] on div at bounding box center [538, 448] width 24 height 22
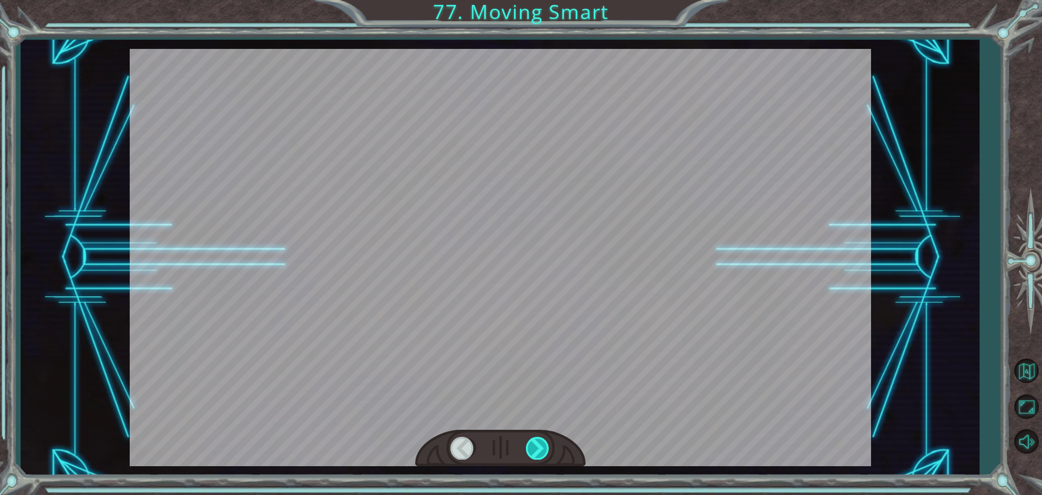
click at [542, 441] on div at bounding box center [538, 448] width 24 height 22
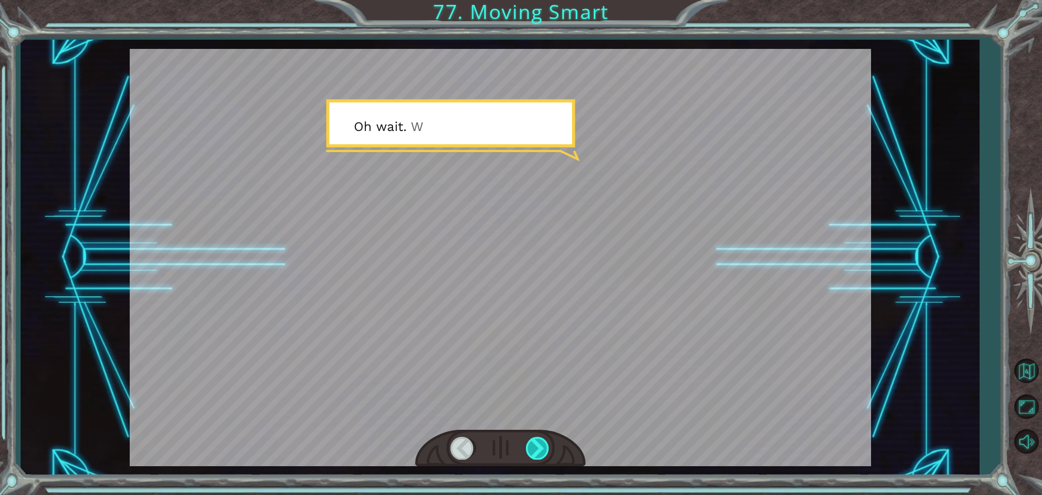
click at [542, 441] on div at bounding box center [538, 448] width 24 height 22
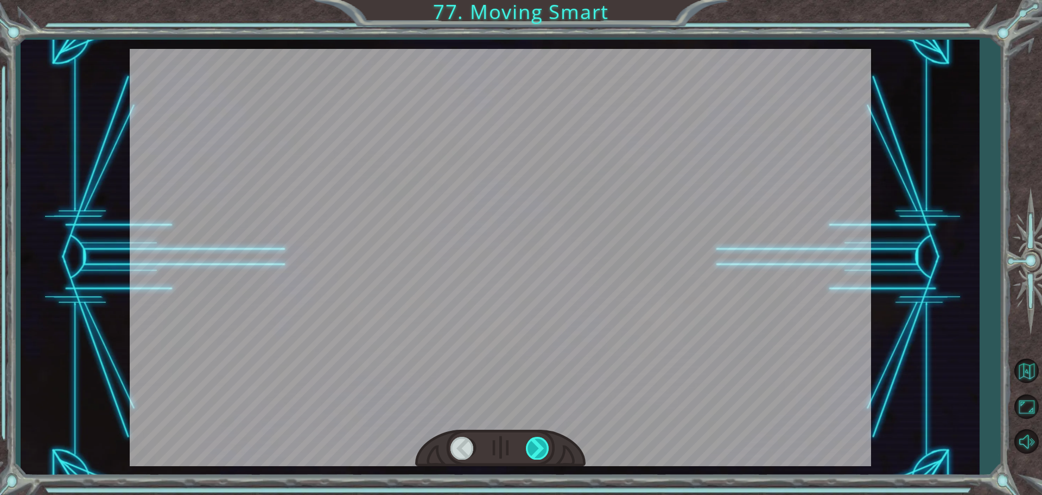
click at [542, 441] on div at bounding box center [538, 448] width 24 height 22
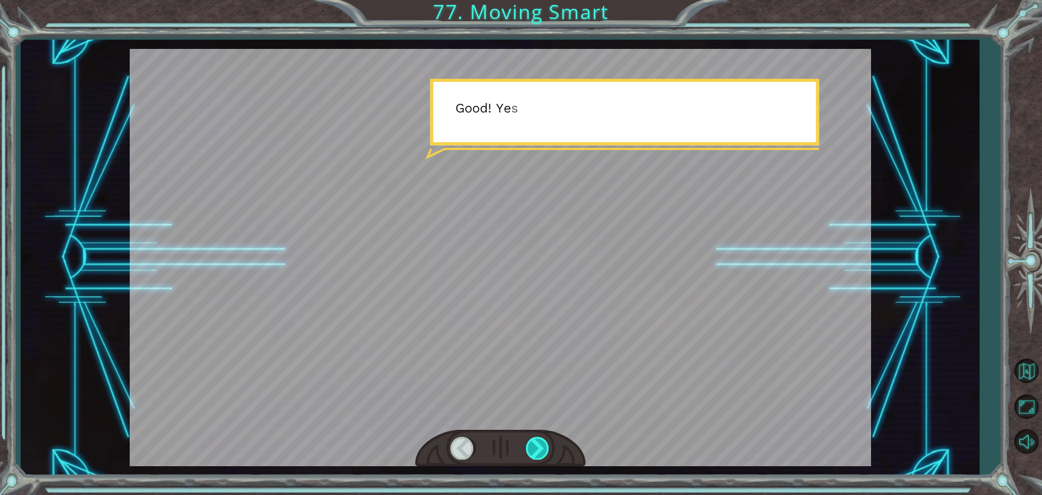
click at [542, 441] on div at bounding box center [538, 448] width 24 height 22
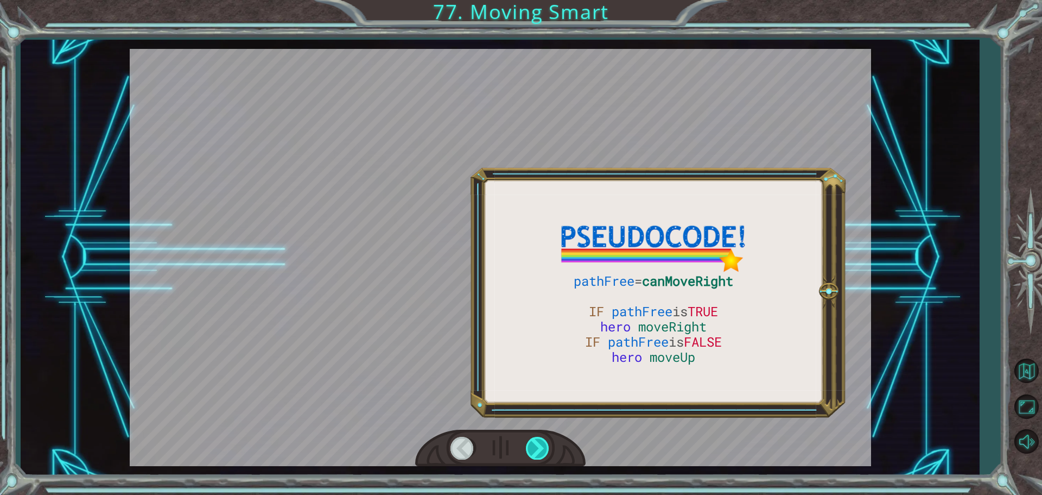
click at [542, 441] on div at bounding box center [538, 448] width 24 height 22
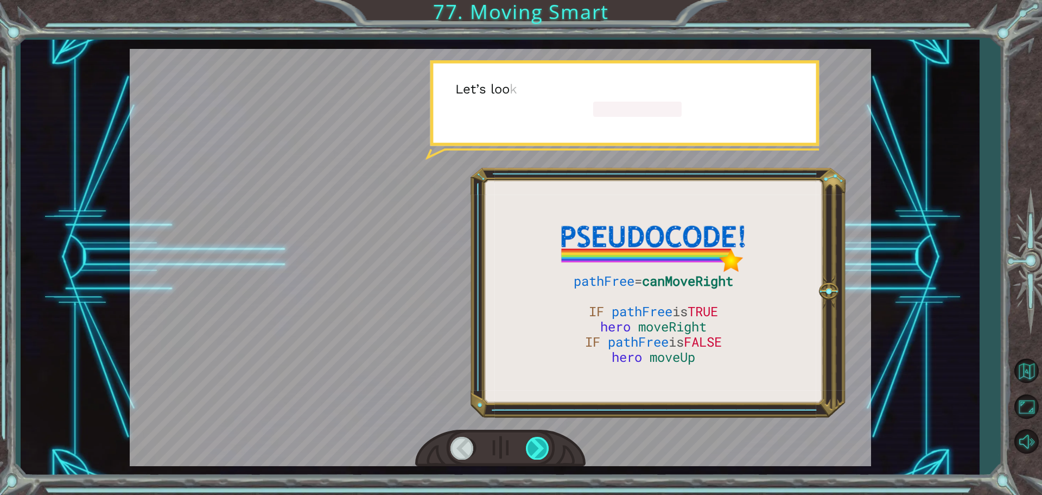
click at [542, 441] on div at bounding box center [538, 448] width 24 height 22
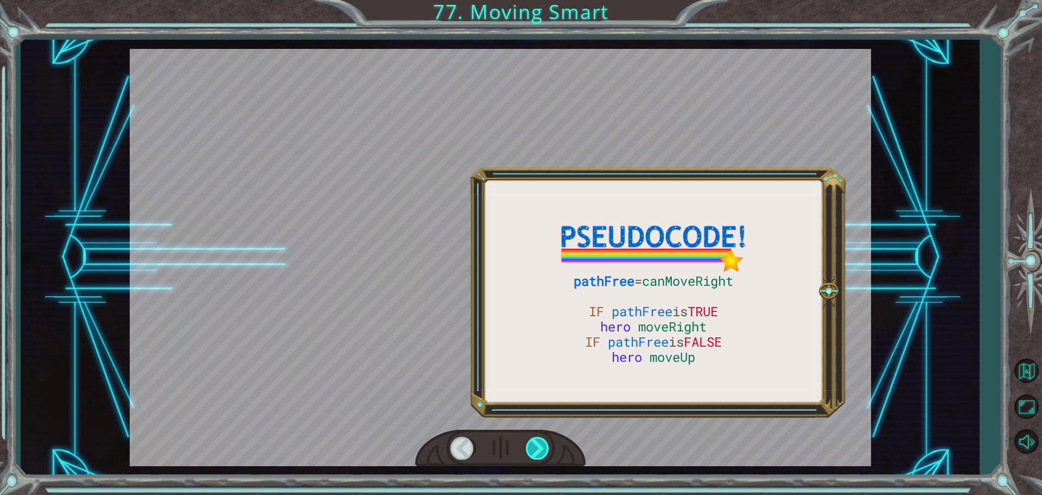
click at [542, 441] on div at bounding box center [538, 448] width 24 height 22
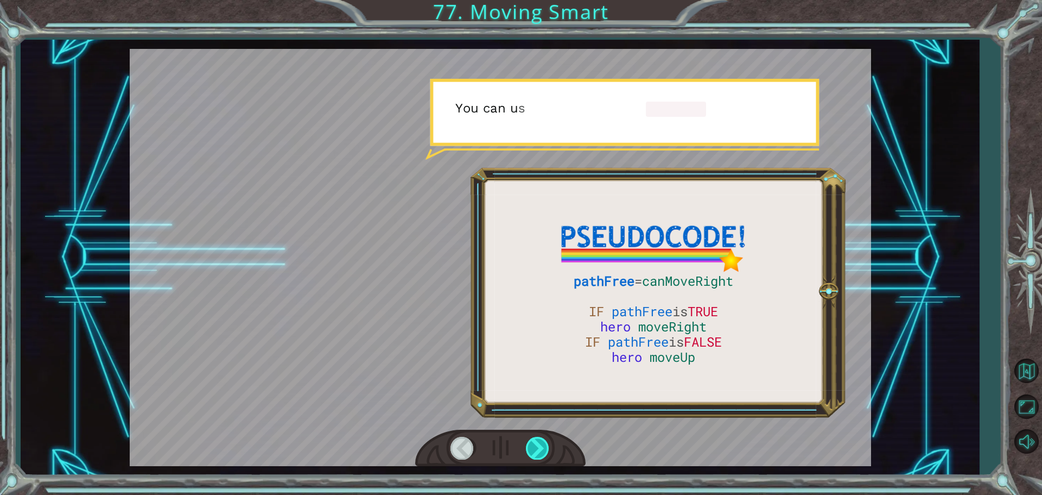
click at [542, 441] on div at bounding box center [538, 448] width 24 height 22
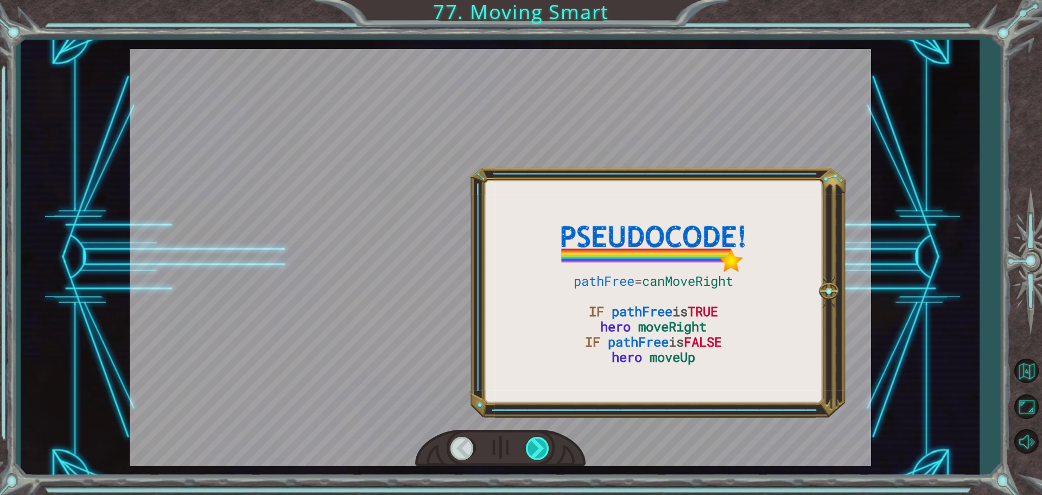
click at [542, 441] on div at bounding box center [538, 448] width 24 height 22
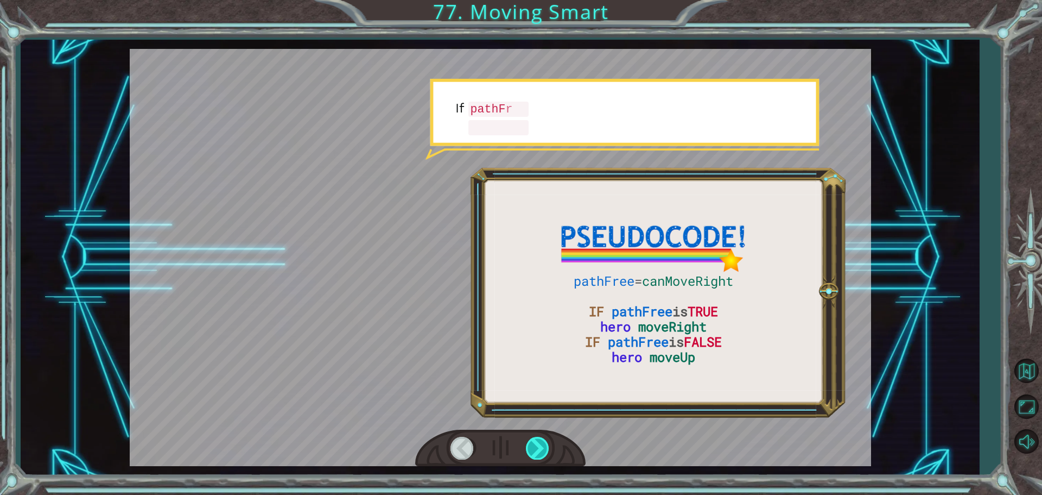
click at [542, 441] on div at bounding box center [538, 448] width 24 height 22
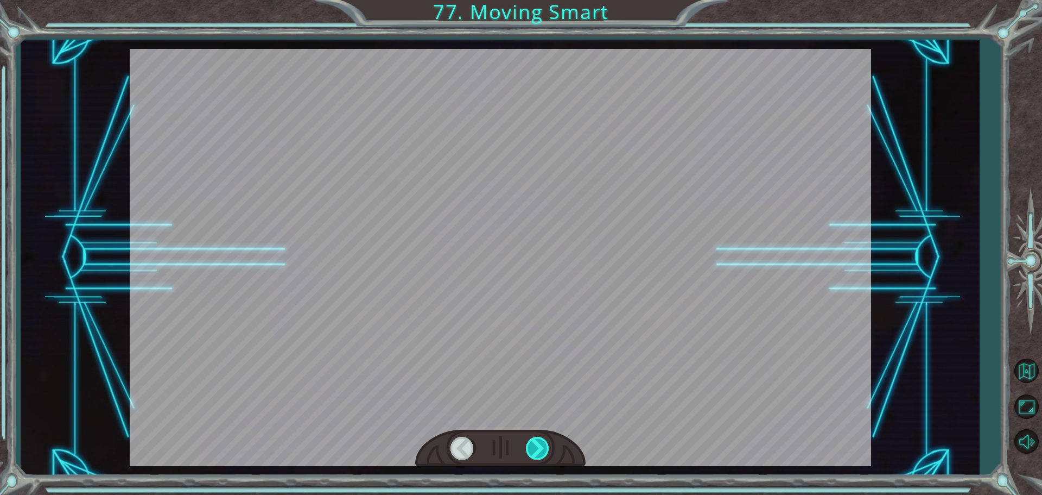
click at [542, 441] on div at bounding box center [538, 448] width 24 height 22
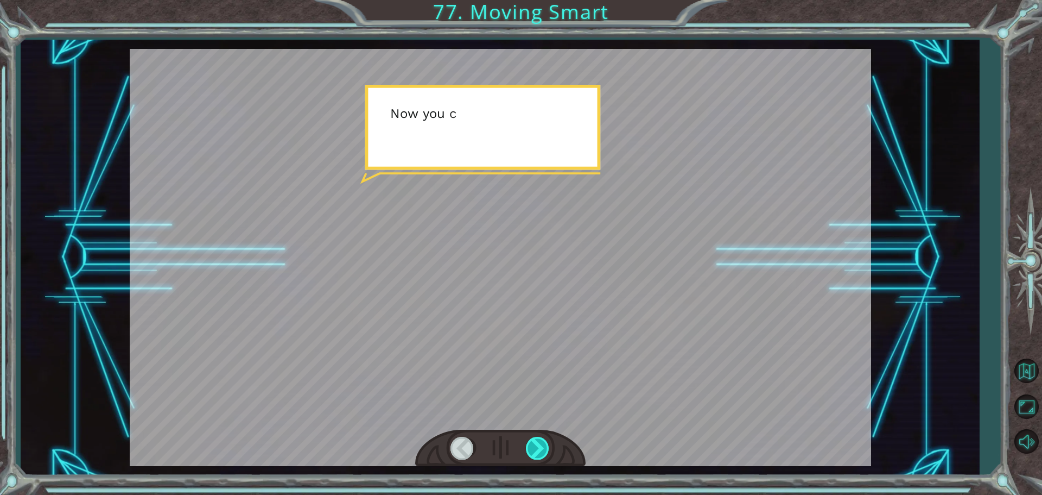
click at [542, 441] on div at bounding box center [538, 448] width 24 height 22
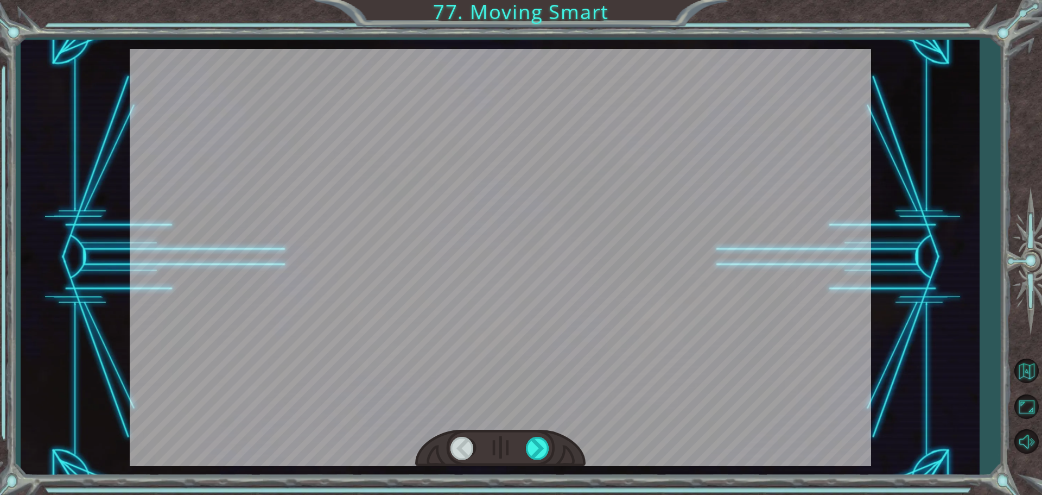
click at [545, 435] on div at bounding box center [500, 447] width 170 height 37
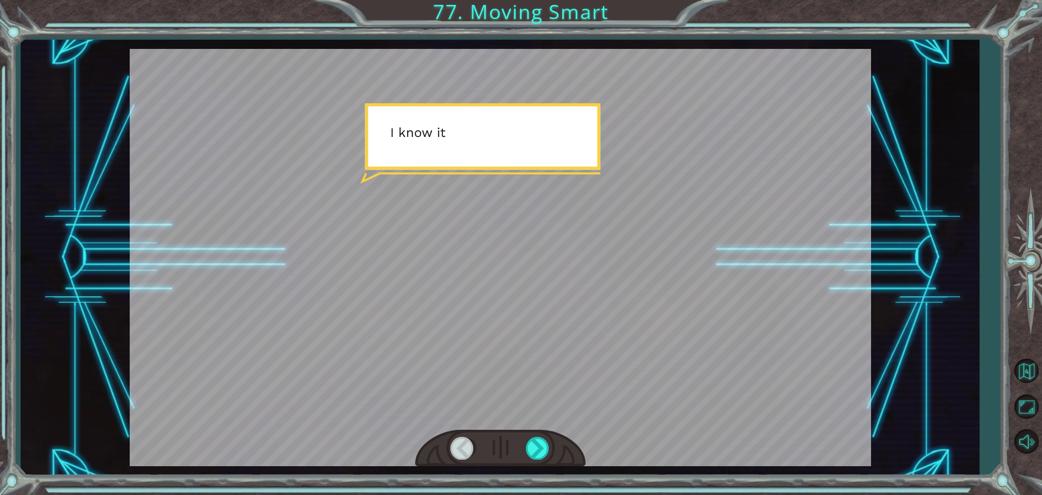
click at [545, 435] on div at bounding box center [500, 447] width 170 height 37
click at [537, 444] on div at bounding box center [538, 448] width 24 height 22
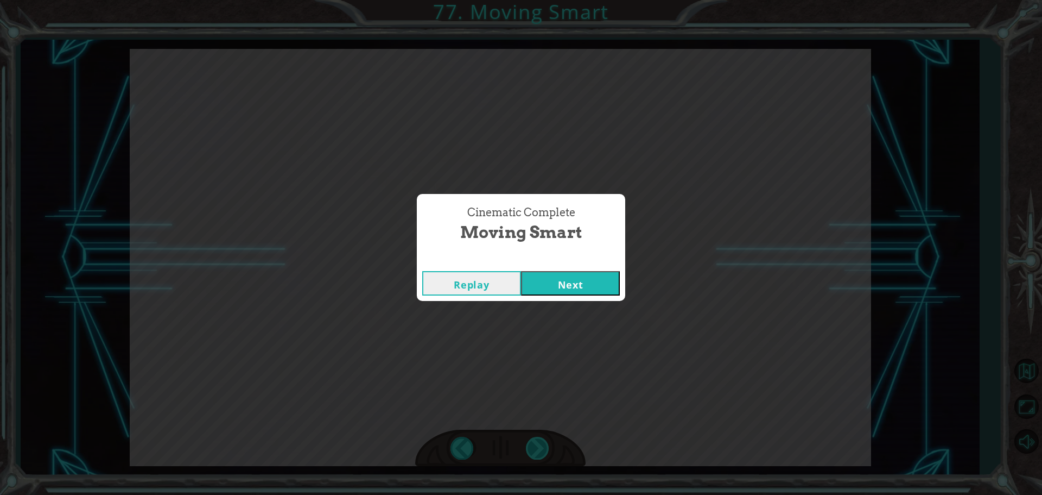
click at [537, 444] on div "Cinematic Complete Moving Smart Replay Next" at bounding box center [521, 247] width 1042 height 495
click at [566, 301] on div "Cinematic Complete Moving Smart Replay Next" at bounding box center [521, 247] width 1042 height 495
click at [572, 288] on button "Next" at bounding box center [570, 283] width 99 height 24
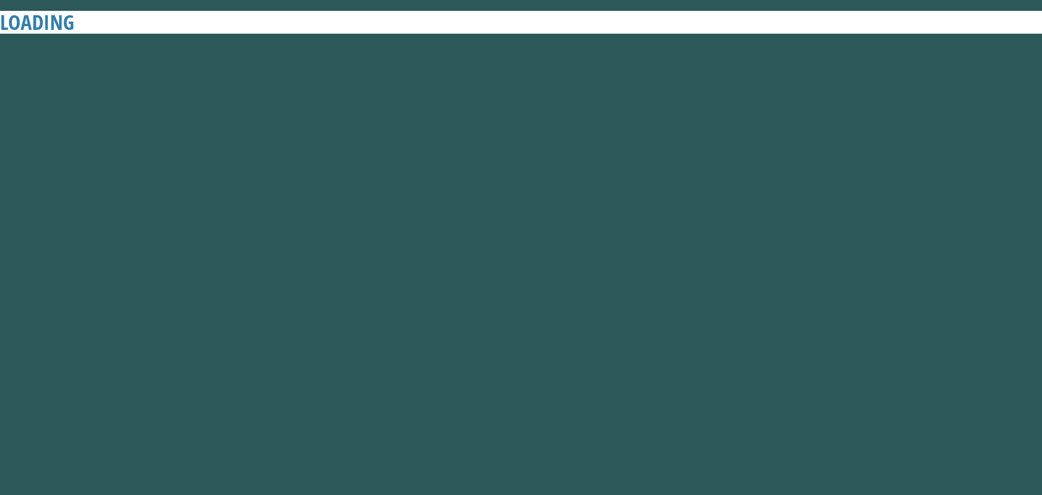
click at [577, 282] on button "Next" at bounding box center [570, 283] width 99 height 24
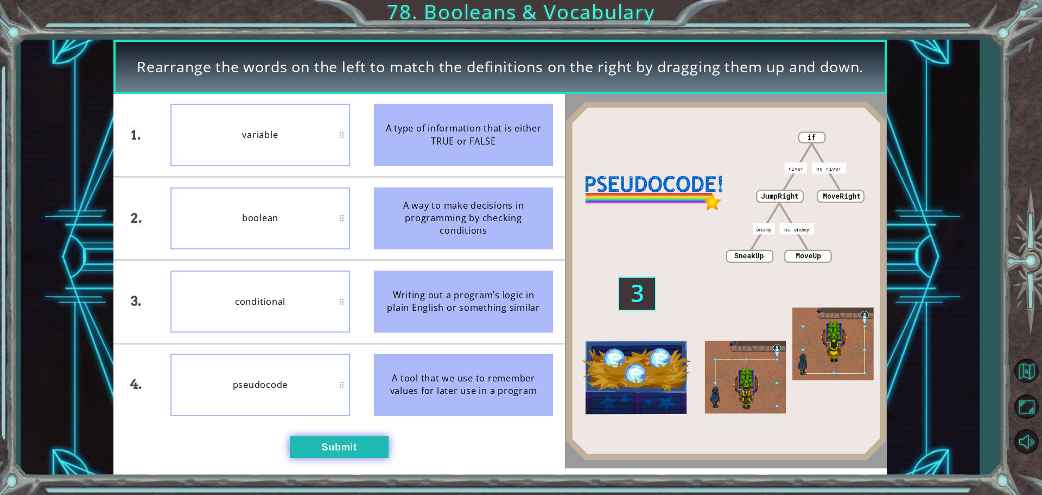
click at [307, 450] on button "Submit" at bounding box center [339, 447] width 99 height 22
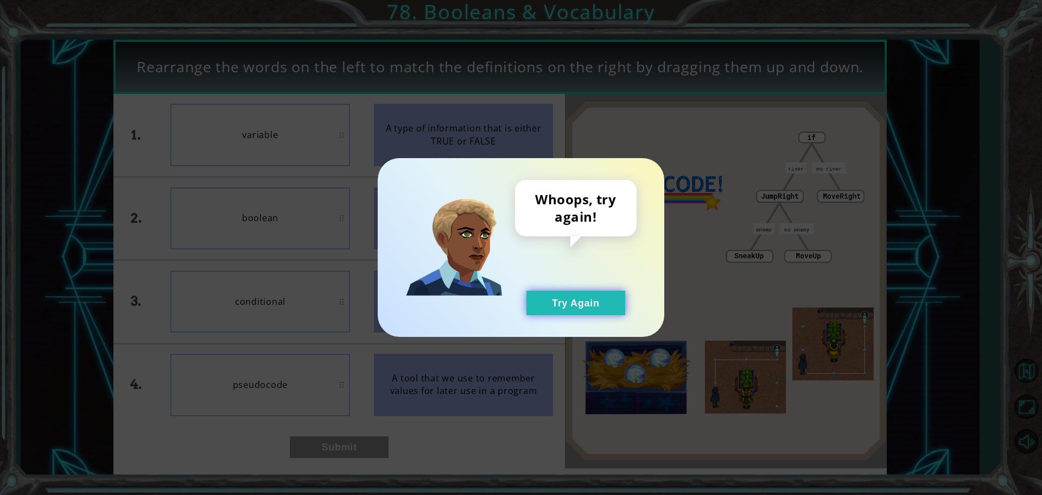
drag, startPoint x: 608, startPoint y: 302, endPoint x: 597, endPoint y: 302, distance: 11.4
click at [606, 302] on button "Try Again" at bounding box center [576, 302] width 99 height 24
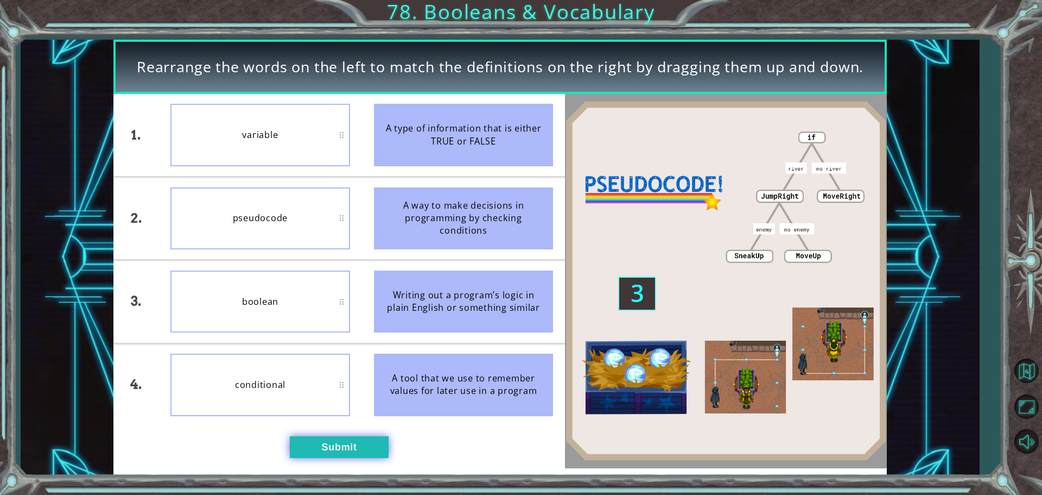
click at [323, 439] on button "Submit" at bounding box center [339, 447] width 99 height 22
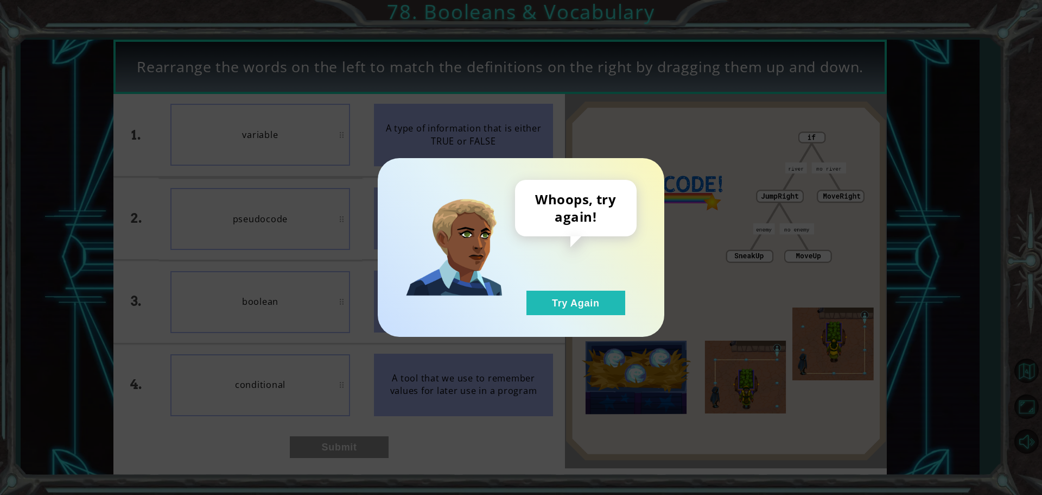
click at [540, 320] on div "Whoops, try again! Try Again" at bounding box center [521, 247] width 287 height 179
click at [537, 318] on div "Whoops, try again! Try Again" at bounding box center [521, 247] width 287 height 179
click at [564, 305] on button "Try Again" at bounding box center [576, 302] width 99 height 24
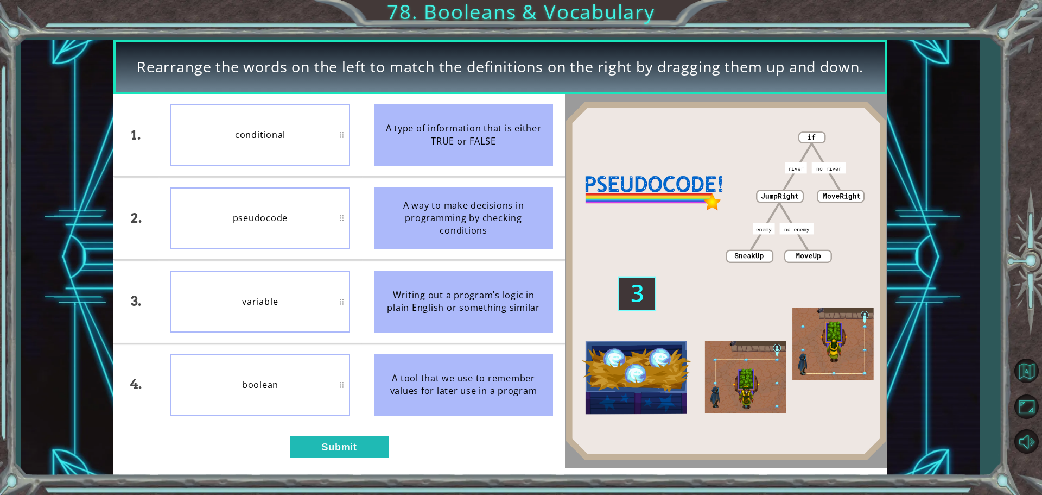
click at [344, 458] on div "1. 2. 3. 4. conditional pseudocode variable boolean A type of information that …" at bounding box center [339, 281] width 452 height 374
click at [344, 450] on button "Submit" at bounding box center [339, 447] width 99 height 22
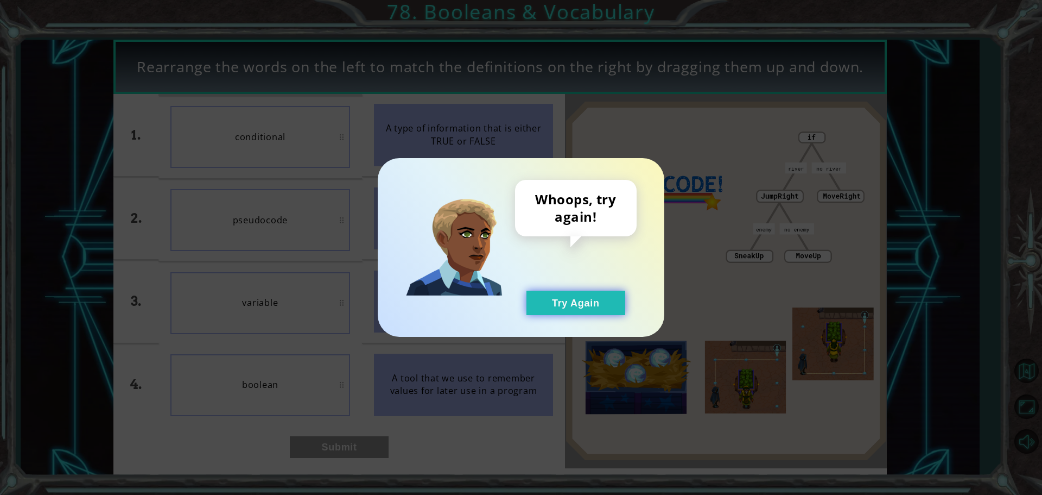
click at [585, 301] on button "Try Again" at bounding box center [576, 302] width 99 height 24
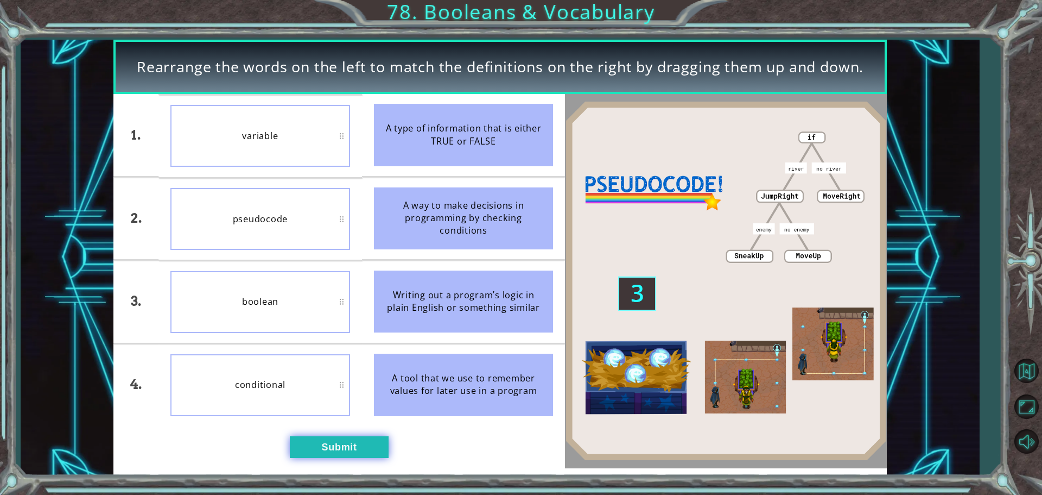
click at [338, 456] on button "Submit" at bounding box center [339, 447] width 99 height 22
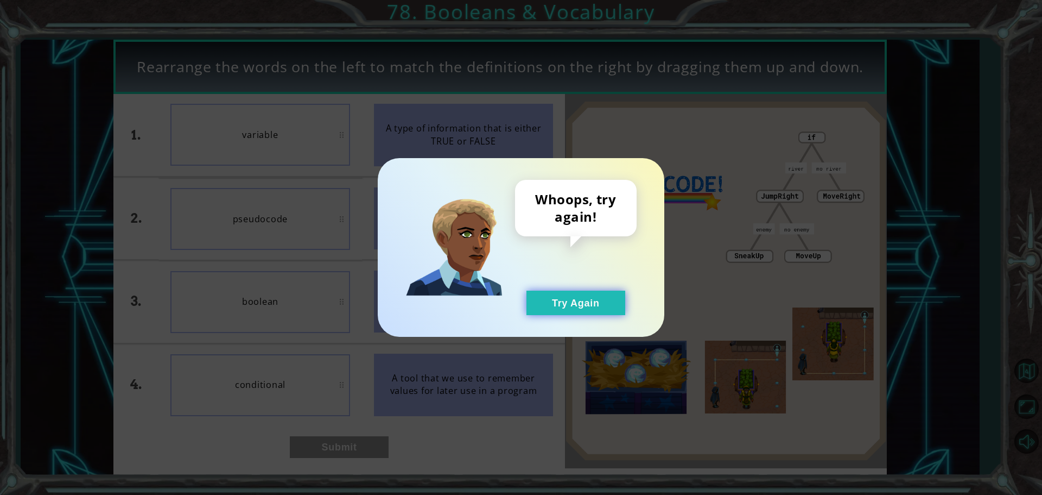
click at [560, 314] on button "Try Again" at bounding box center [576, 302] width 99 height 24
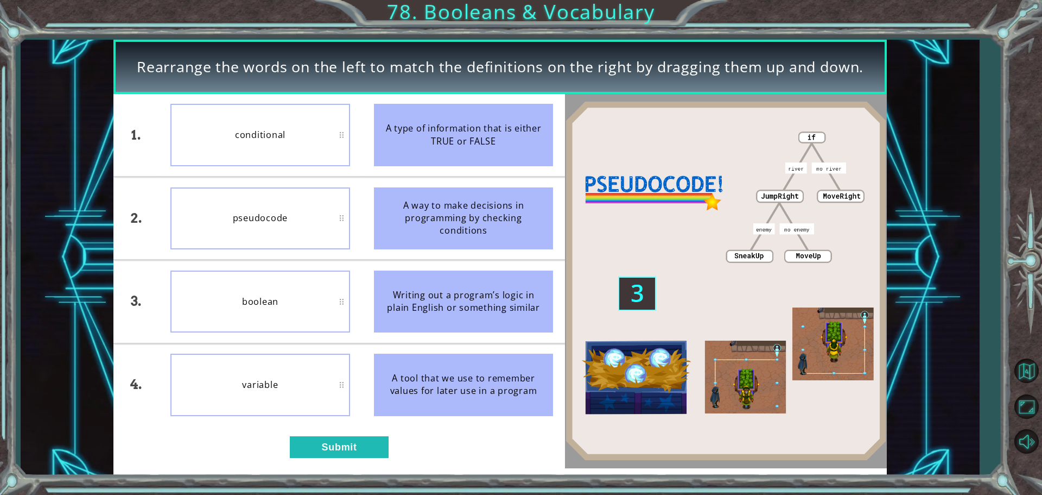
click at [312, 460] on div "1. 2. 3. 4. conditional pseudocode boolean variable A type of information that …" at bounding box center [339, 281] width 452 height 374
click at [313, 454] on button "Submit" at bounding box center [339, 447] width 99 height 22
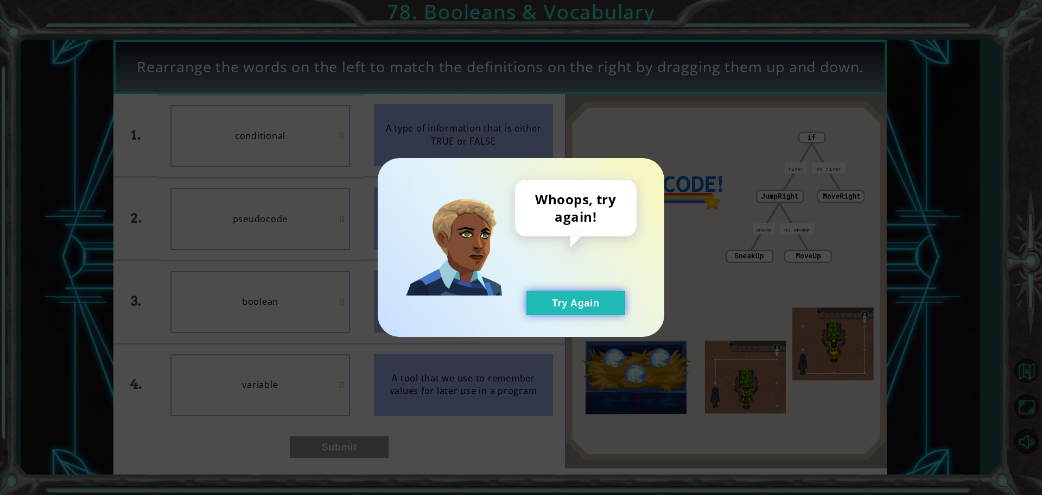
click at [565, 295] on button "Try Again" at bounding box center [576, 302] width 99 height 24
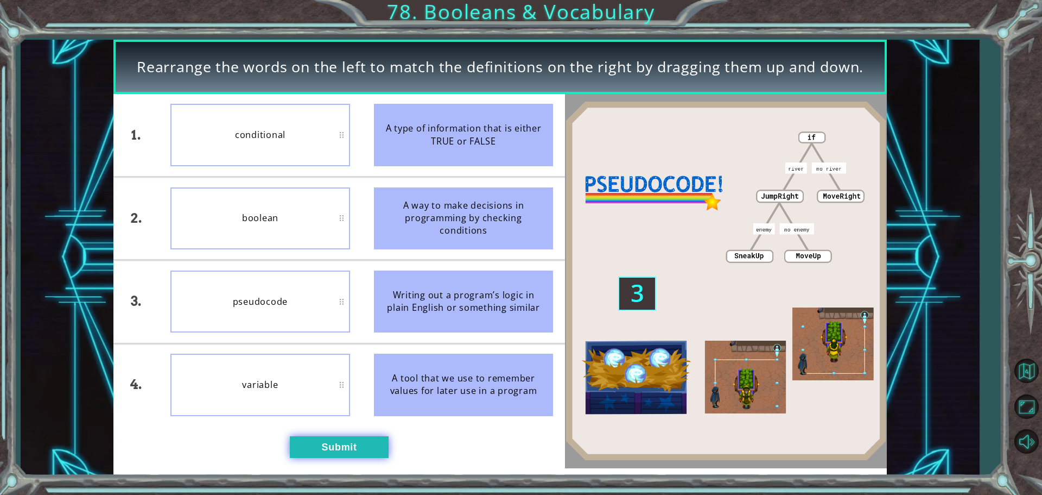
click at [305, 457] on button "Submit" at bounding box center [339, 447] width 99 height 22
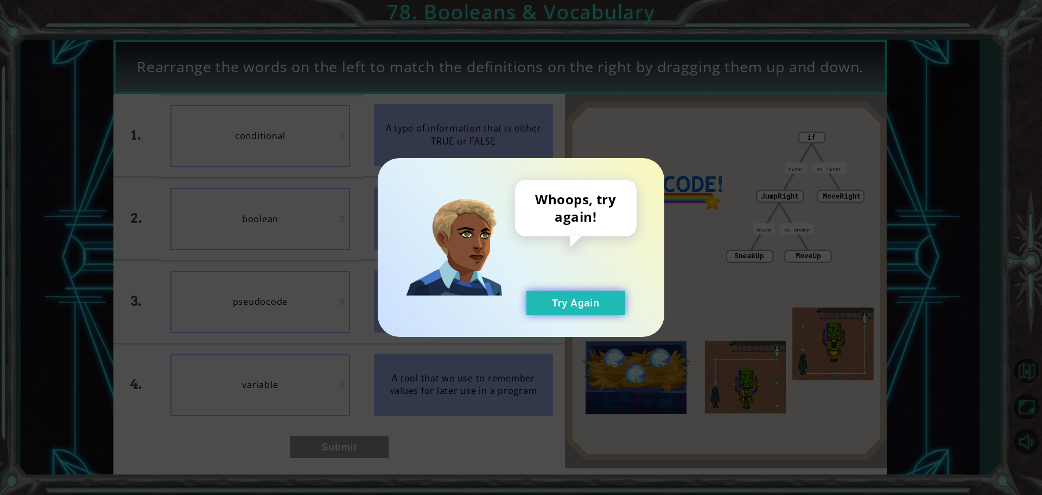
click at [556, 301] on button "Try Again" at bounding box center [576, 302] width 99 height 24
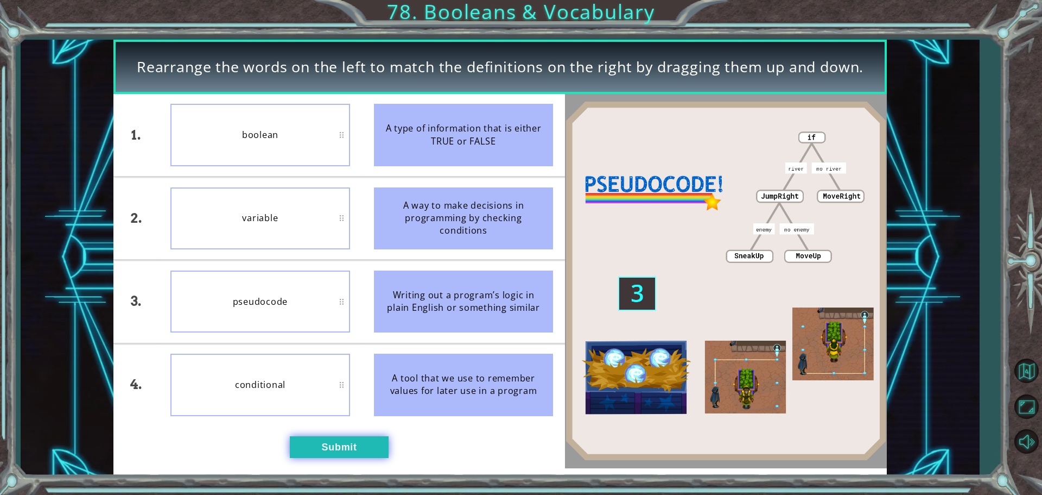
click at [310, 445] on button "Submit" at bounding box center [339, 447] width 99 height 22
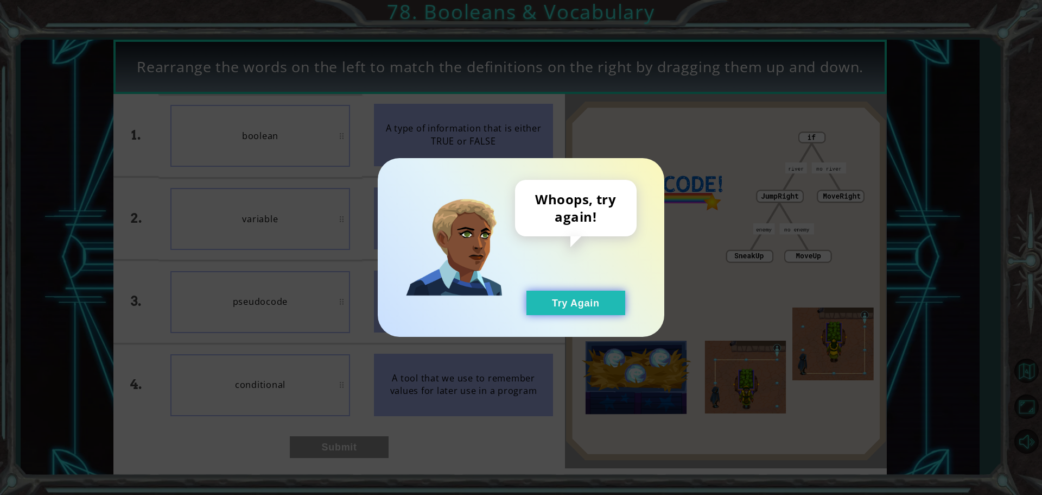
click at [585, 300] on button "Try Again" at bounding box center [576, 302] width 99 height 24
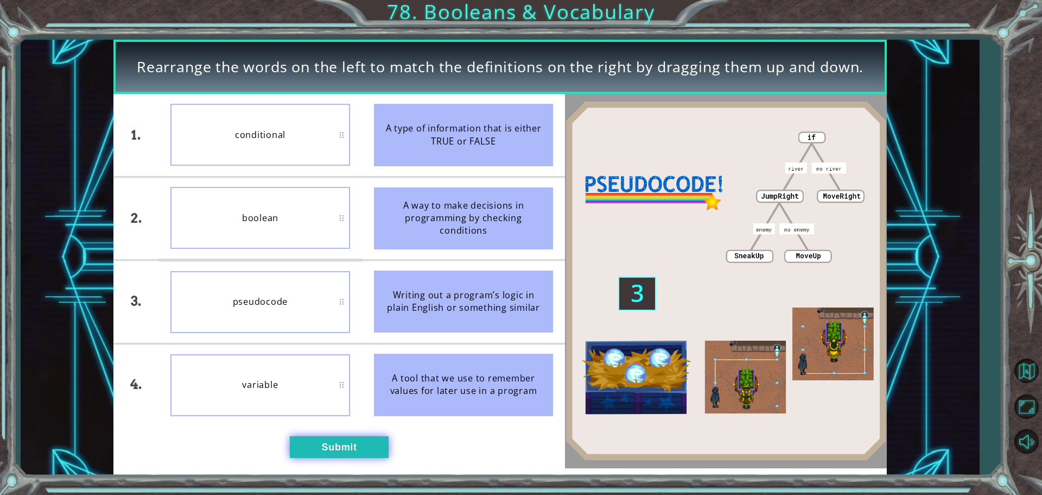
click at [317, 452] on button "Submit" at bounding box center [339, 447] width 99 height 22
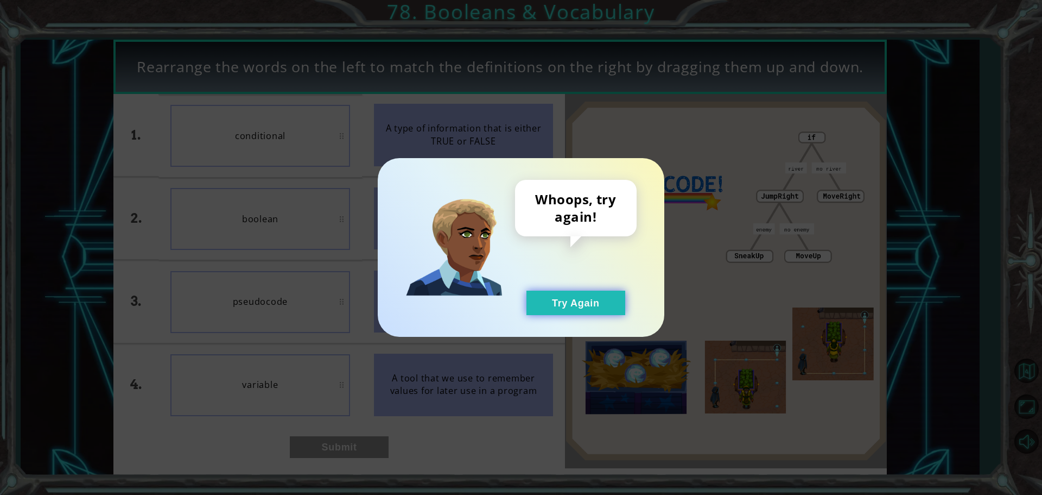
click at [557, 309] on button "Try Again" at bounding box center [576, 302] width 99 height 24
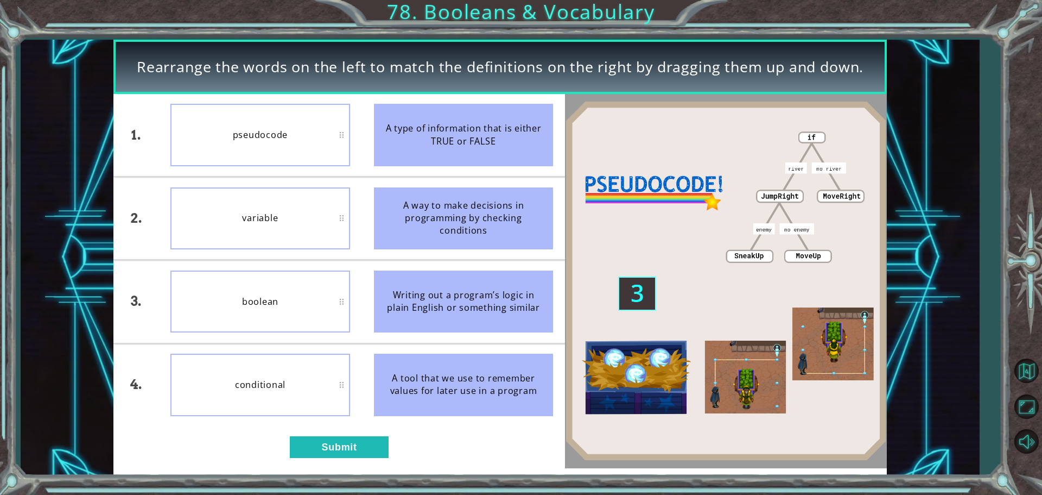
click at [330, 434] on div "1. 2. 3. 4. pseudocode variable boolean conditional A type of information that …" at bounding box center [339, 281] width 452 height 374
click at [329, 453] on button "Submit" at bounding box center [339, 447] width 99 height 22
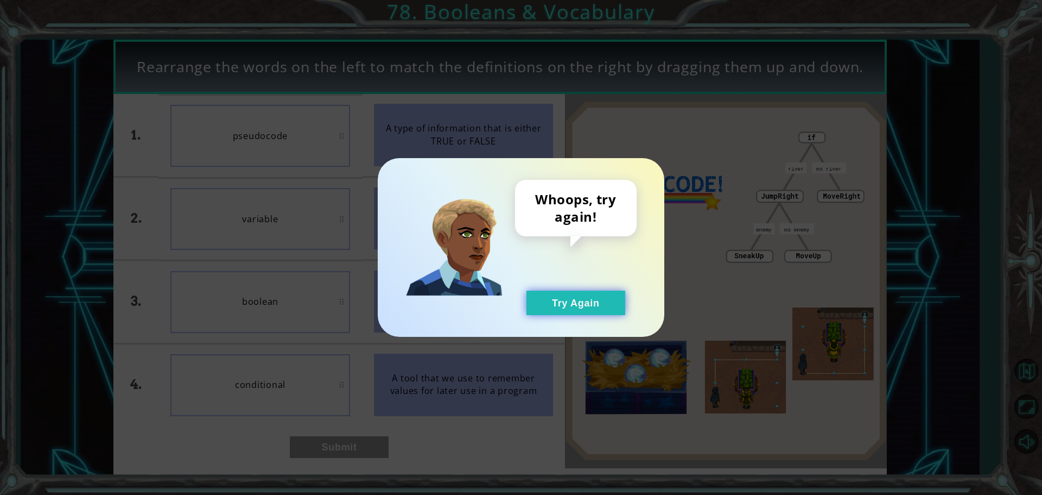
click at [532, 296] on button "Try Again" at bounding box center [576, 302] width 99 height 24
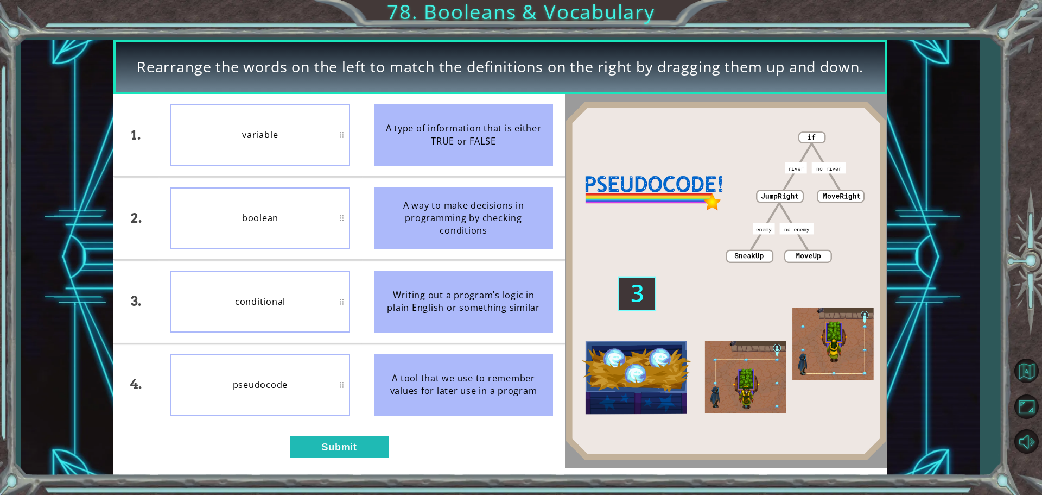
click at [311, 461] on div "1. 2. 3. 4. variable boolean conditional pseudocode A type of information that …" at bounding box center [339, 281] width 452 height 374
click at [322, 448] on button "Submit" at bounding box center [339, 447] width 99 height 22
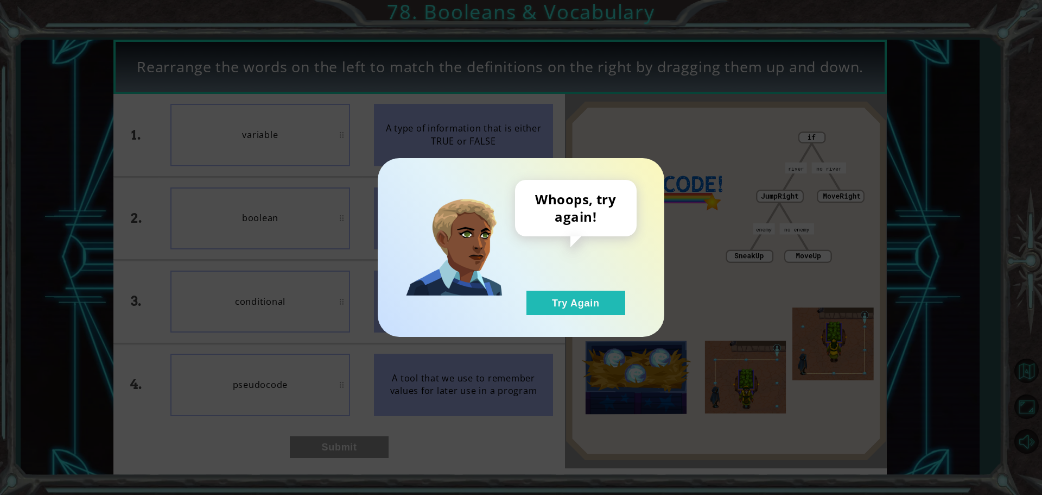
drag, startPoint x: 542, startPoint y: 303, endPoint x: 472, endPoint y: 294, distance: 70.7
click at [542, 303] on button "Try Again" at bounding box center [576, 302] width 99 height 24
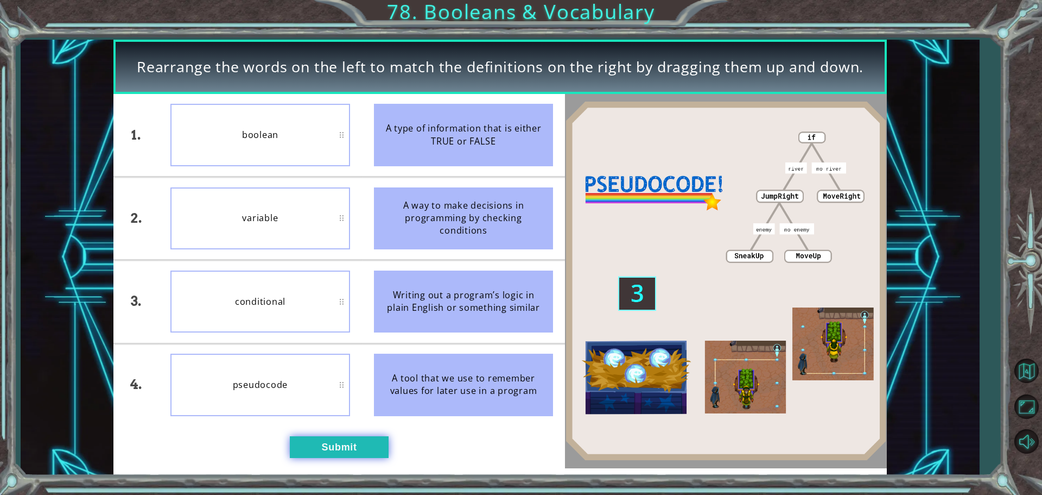
click at [316, 450] on button "Submit" at bounding box center [339, 447] width 99 height 22
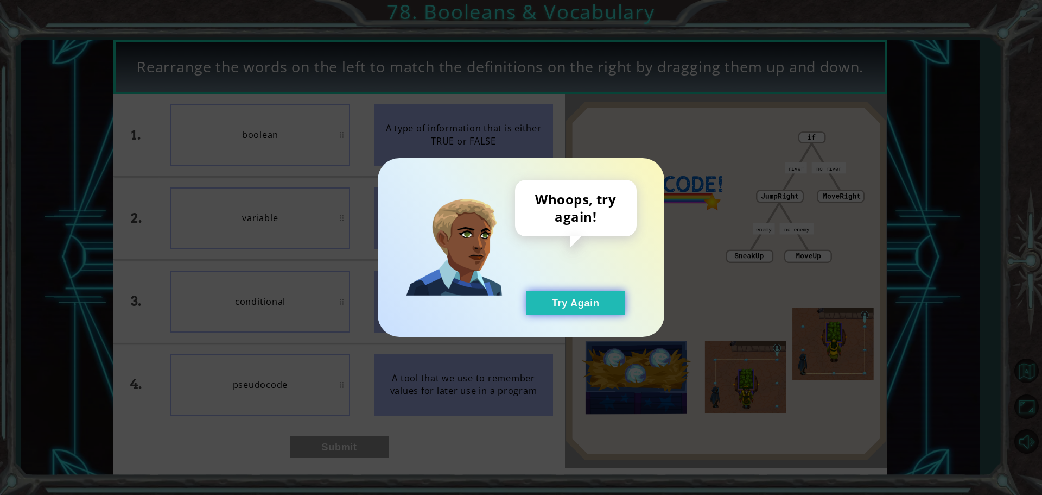
click at [621, 309] on button "Try Again" at bounding box center [576, 302] width 99 height 24
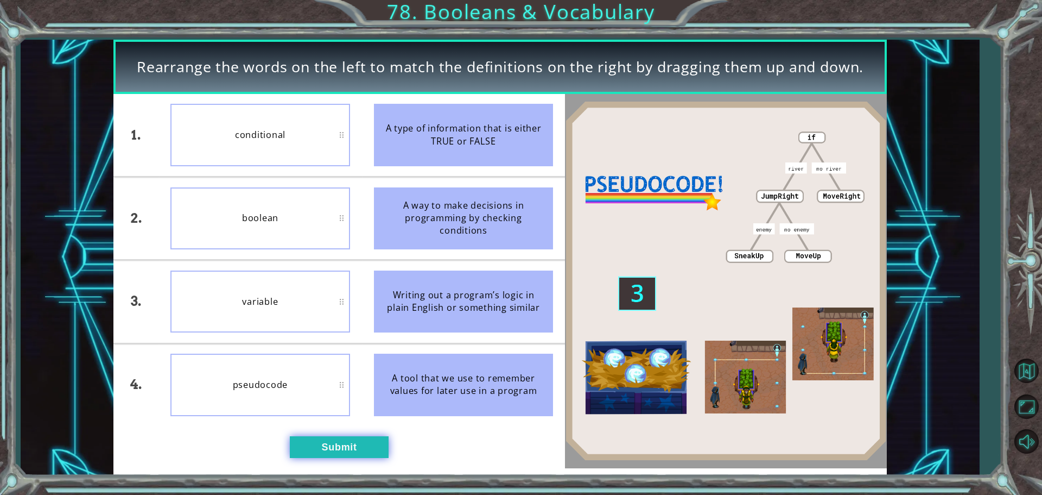
click at [338, 448] on button "Submit" at bounding box center [339, 447] width 99 height 22
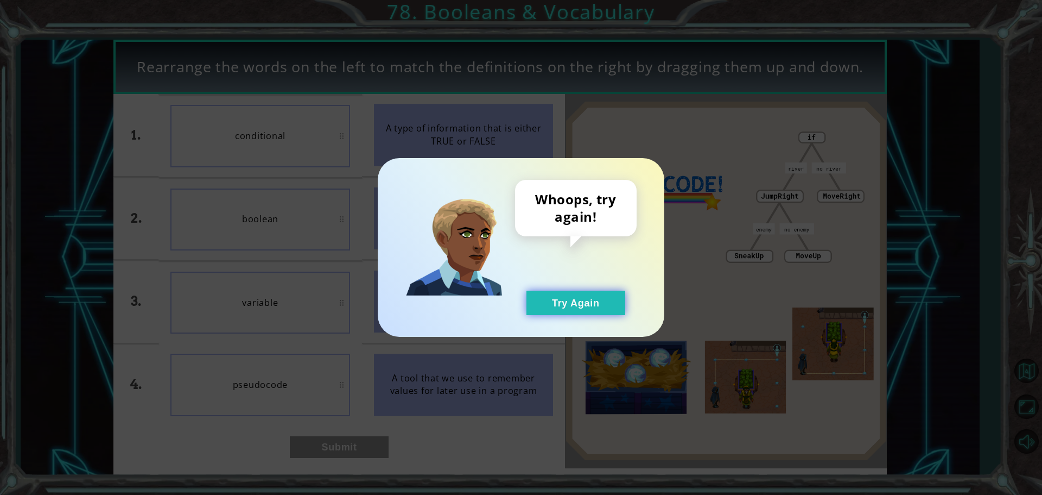
click at [595, 302] on button "Try Again" at bounding box center [576, 302] width 99 height 24
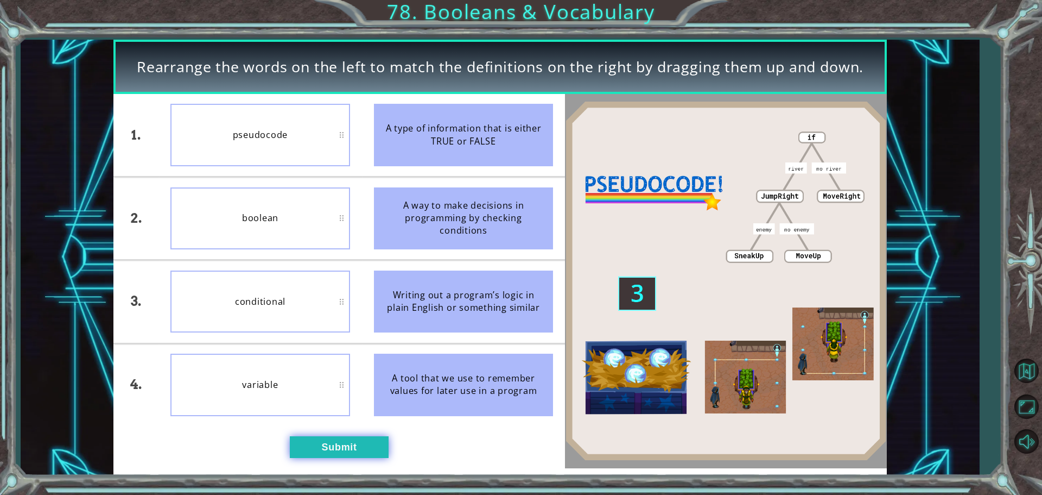
click at [336, 437] on button "Submit" at bounding box center [339, 447] width 99 height 22
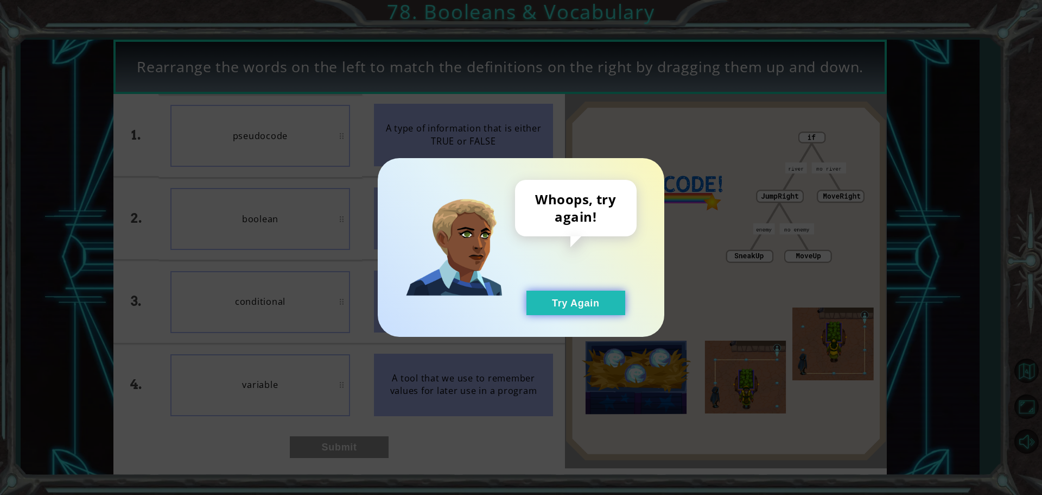
click at [580, 295] on button "Try Again" at bounding box center [576, 302] width 99 height 24
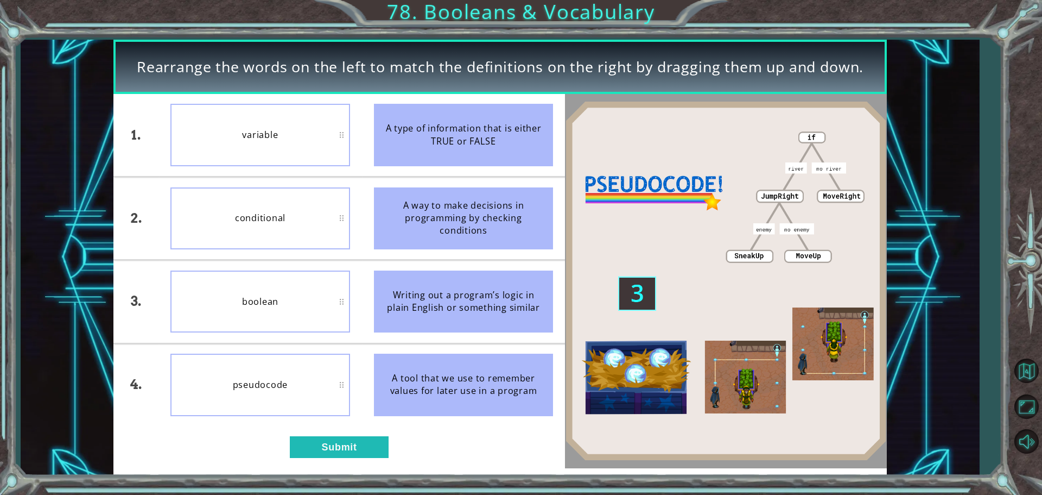
click at [267, 228] on div "conditional" at bounding box center [260, 218] width 180 height 62
click at [321, 456] on button "Submit" at bounding box center [339, 447] width 99 height 22
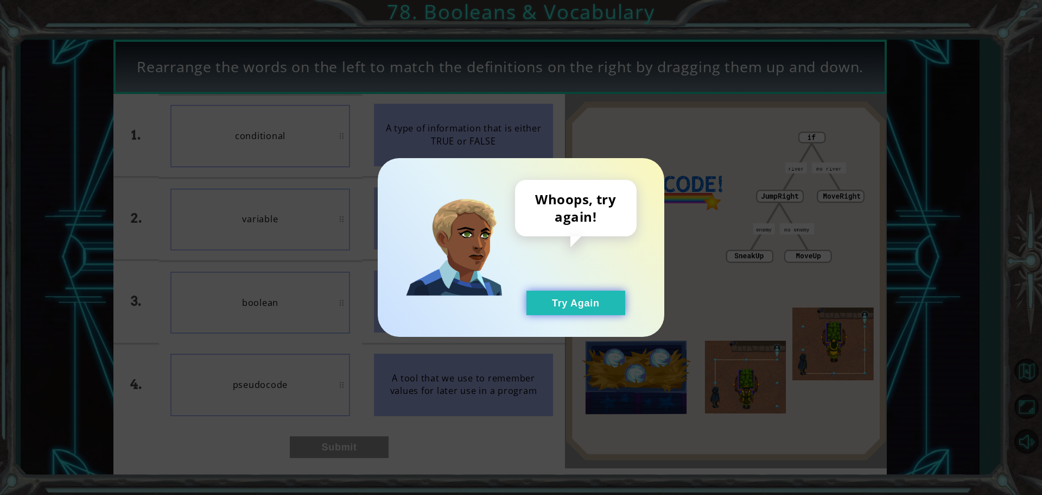
click at [584, 301] on button "Try Again" at bounding box center [576, 302] width 99 height 24
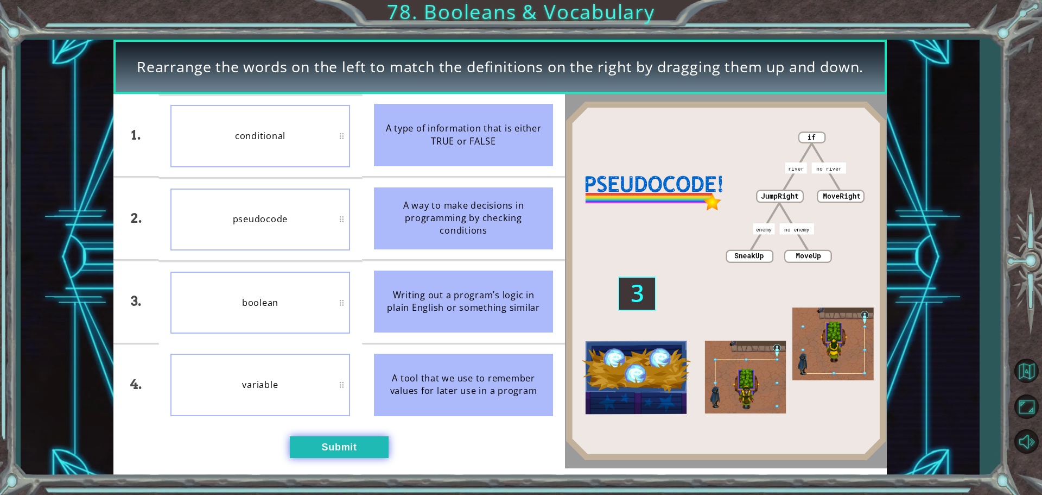
click at [322, 440] on button "Submit" at bounding box center [339, 447] width 99 height 22
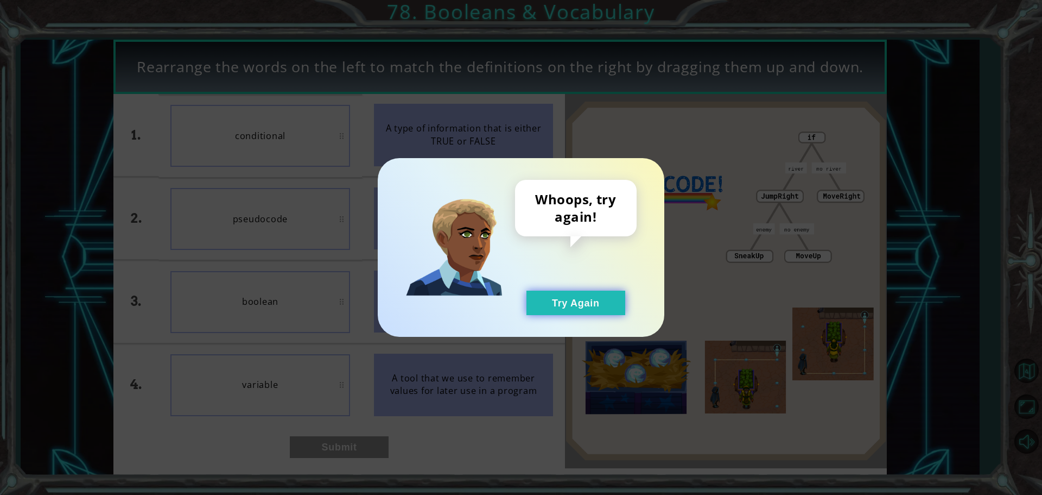
click at [555, 307] on button "Try Again" at bounding box center [576, 302] width 99 height 24
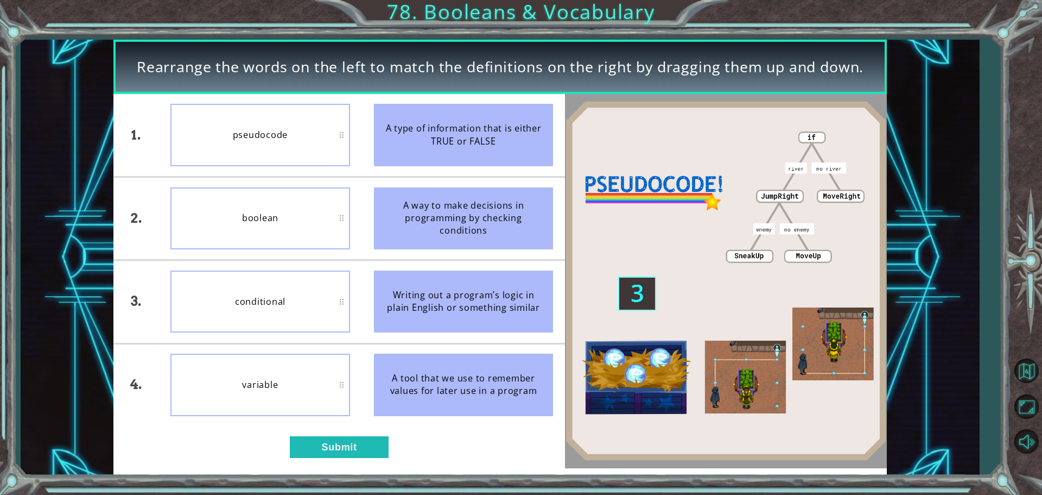
drag, startPoint x: 406, startPoint y: 214, endPoint x: 347, endPoint y: 183, distance: 66.8
click at [395, 209] on div "A way to make decisions in programming by checking conditions" at bounding box center [464, 218] width 180 height 62
click at [311, 453] on button "Submit" at bounding box center [339, 447] width 99 height 22
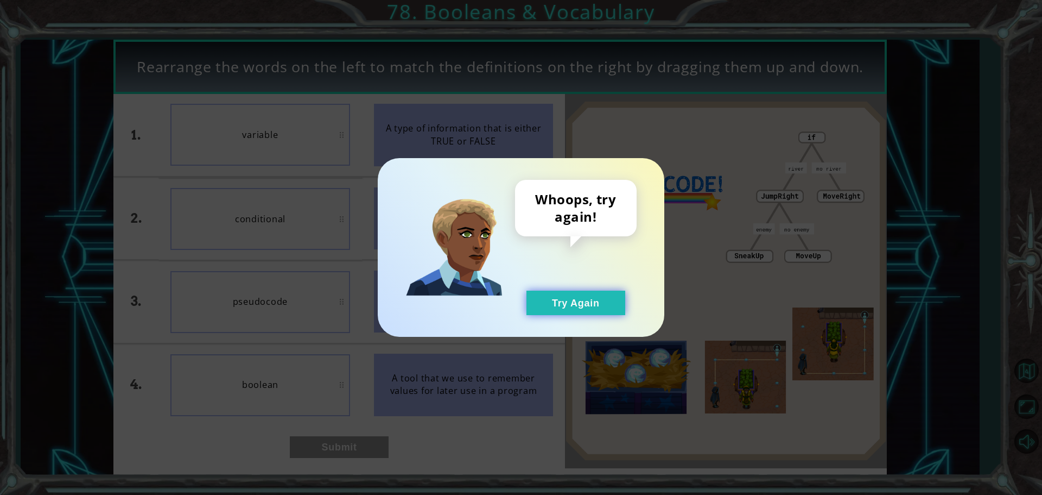
click at [577, 305] on button "Try Again" at bounding box center [576, 302] width 99 height 24
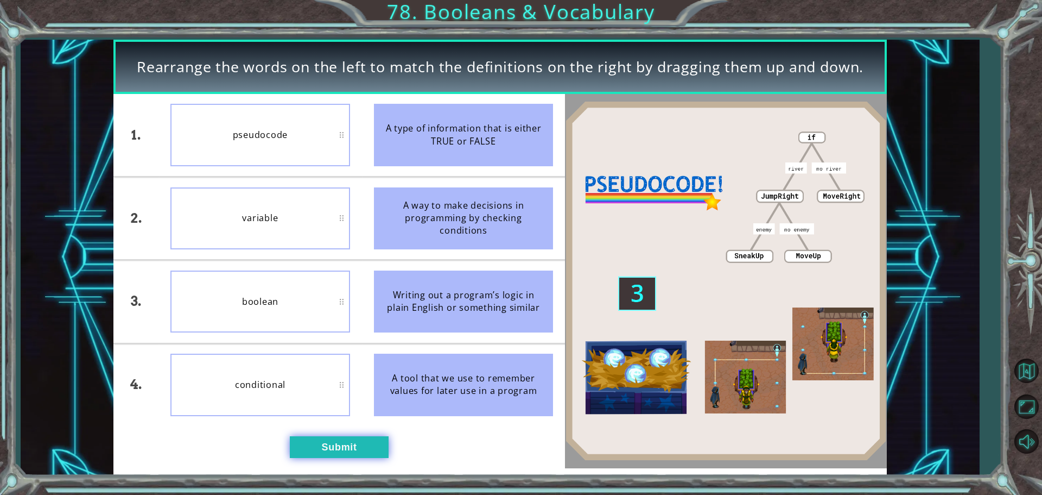
click at [328, 451] on button "Submit" at bounding box center [339, 447] width 99 height 22
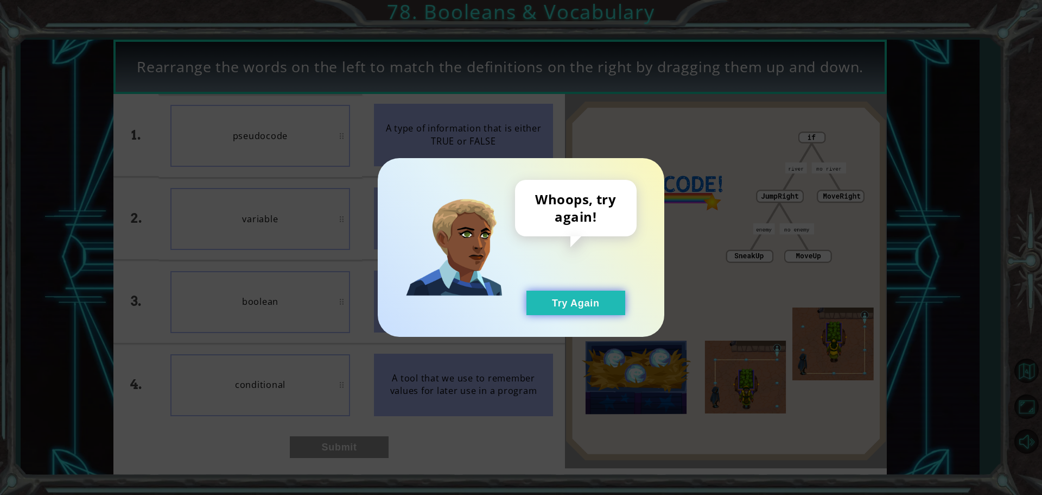
click at [559, 299] on button "Try Again" at bounding box center [576, 302] width 99 height 24
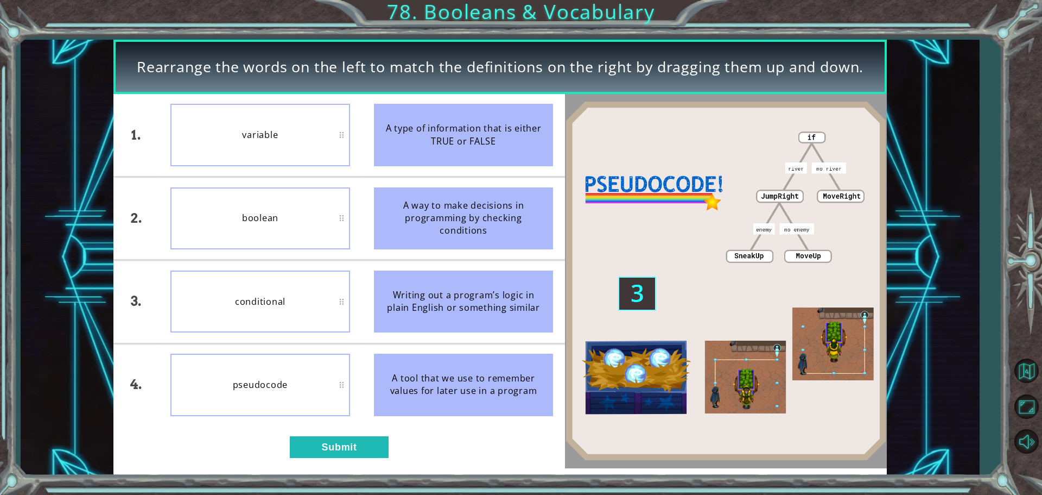
drag, startPoint x: 393, startPoint y: 121, endPoint x: 356, endPoint y: 114, distance: 37.6
click at [358, 116] on div "1. 2. 3. 4. variable boolean conditional pseudocode A type of information that …" at bounding box center [339, 260] width 452 height 332
drag, startPoint x: 382, startPoint y: 126, endPoint x: 562, endPoint y: 152, distance: 182.6
click at [571, 152] on div "1. 2. 3. 4. variable boolean conditional pseudocode A type of information that …" at bounding box center [500, 281] width 774 height 374
drag, startPoint x: 532, startPoint y: 216, endPoint x: 410, endPoint y: 218, distance: 122.2
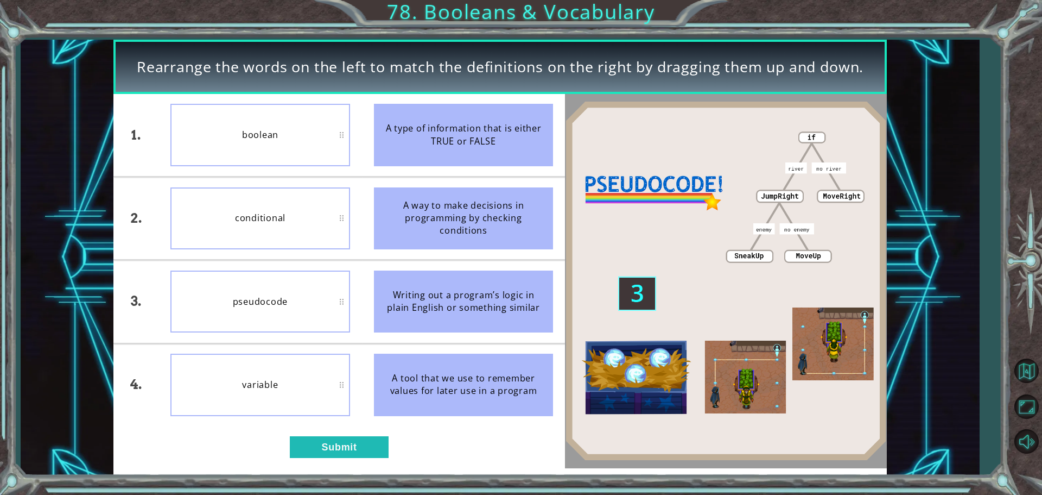
click at [410, 218] on div "A way to make decisions in programming by checking conditions" at bounding box center [464, 218] width 180 height 62
click at [372, 465] on div "1. 2. 3. 4. boolean conditional pseudocode variable A type of information that …" at bounding box center [339, 281] width 452 height 374
drag, startPoint x: 367, startPoint y: 460, endPoint x: 362, endPoint y: 453, distance: 8.5
click at [362, 453] on div "1. 2. 3. 4. boolean conditional pseudocode variable A type of information that …" at bounding box center [339, 281] width 452 height 374
click at [362, 452] on button "Submit" at bounding box center [339, 447] width 99 height 22
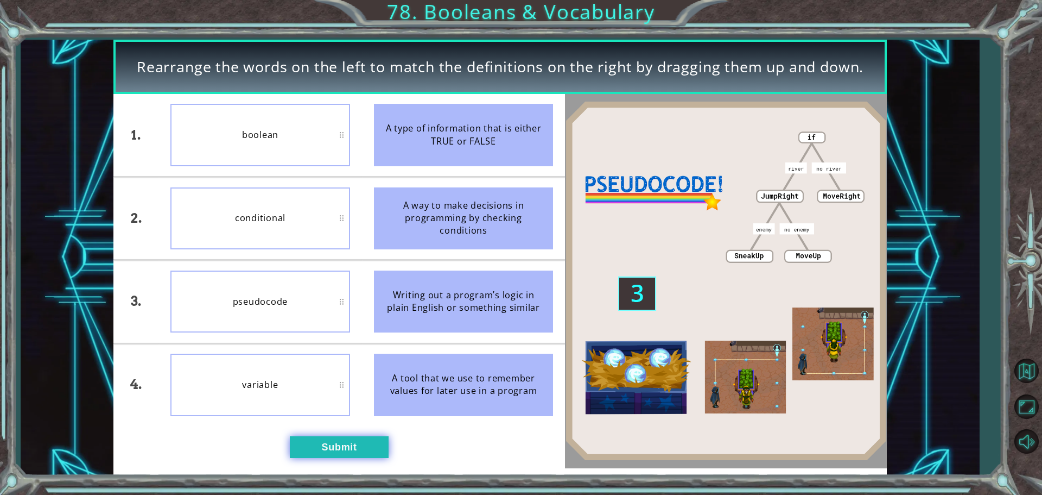
click at [358, 444] on button "Submit" at bounding box center [339, 447] width 99 height 22
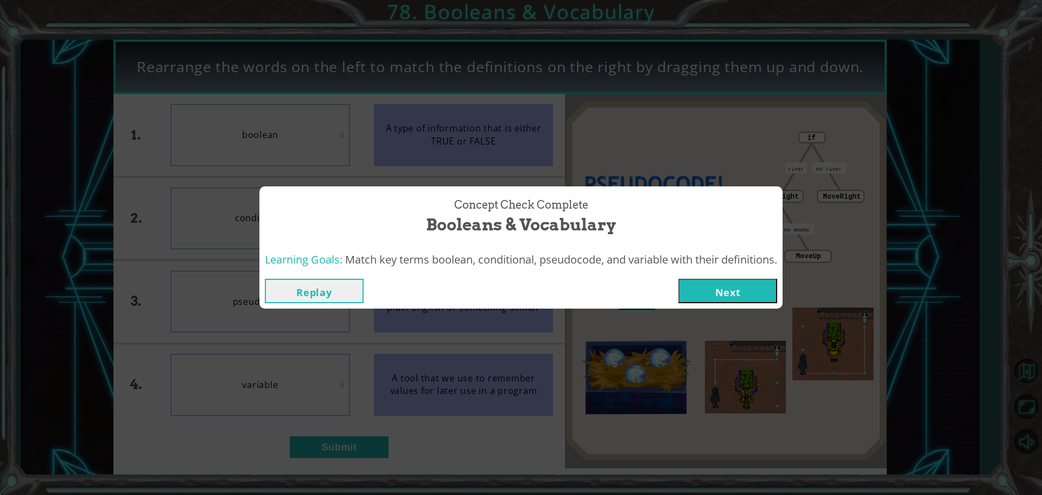
click at [748, 287] on button "Next" at bounding box center [728, 291] width 99 height 24
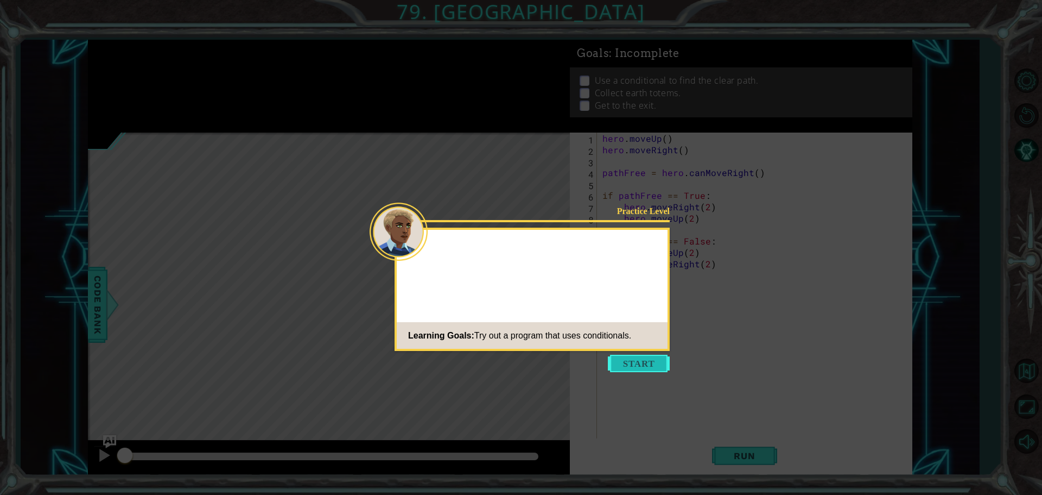
click at [626, 372] on icon at bounding box center [521, 247] width 1042 height 495
click at [623, 359] on body "1 ההההההההההההההההההההההההההההההההההההההההההההההההההההההההההההההההההההההההההההה…" at bounding box center [521, 247] width 1042 height 495
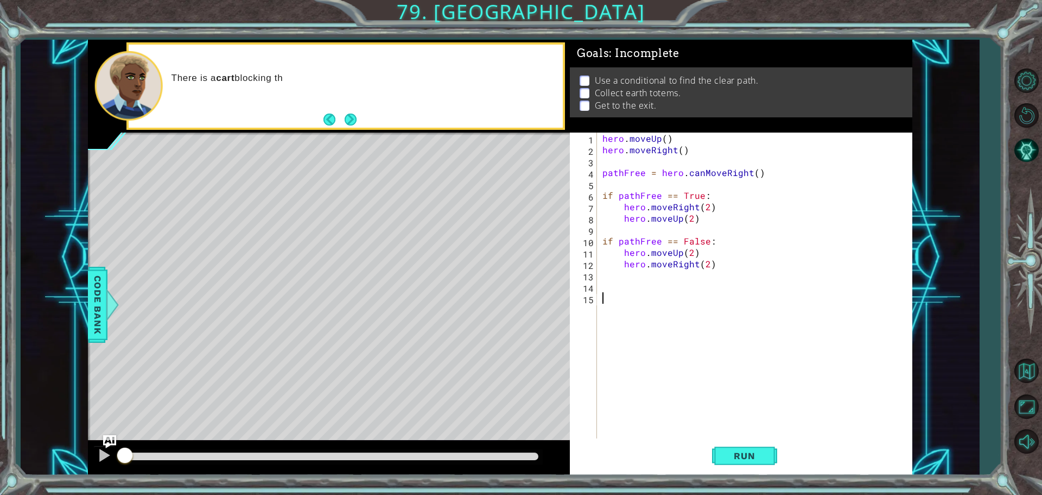
click at [350, 107] on div "There is a cart blocking th" at bounding box center [346, 86] width 434 height 83
click at [350, 107] on div "There is a cart blocking the road" at bounding box center [346, 86] width 434 height 83
click at [351, 118] on button "Next" at bounding box center [350, 119] width 15 height 15
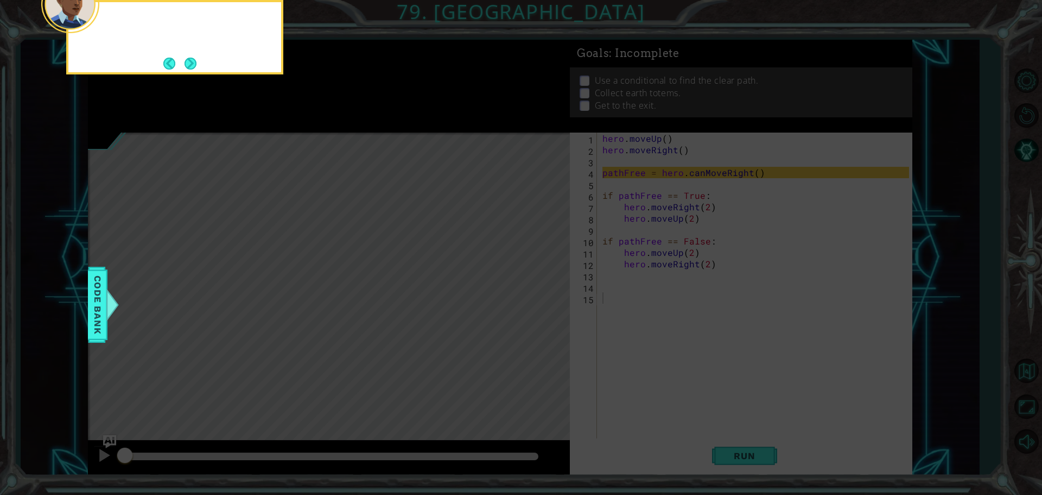
click at [351, 118] on icon at bounding box center [521, 74] width 1042 height 841
click at [176, 52] on div "We first check the path to see if y" at bounding box center [174, 37] width 217 height 74
click at [176, 52] on div "We first check the path to see if you ca" at bounding box center [174, 37] width 217 height 74
click at [176, 52] on div "We first check the path to see if you canMoveRi" at bounding box center [174, 34] width 213 height 55
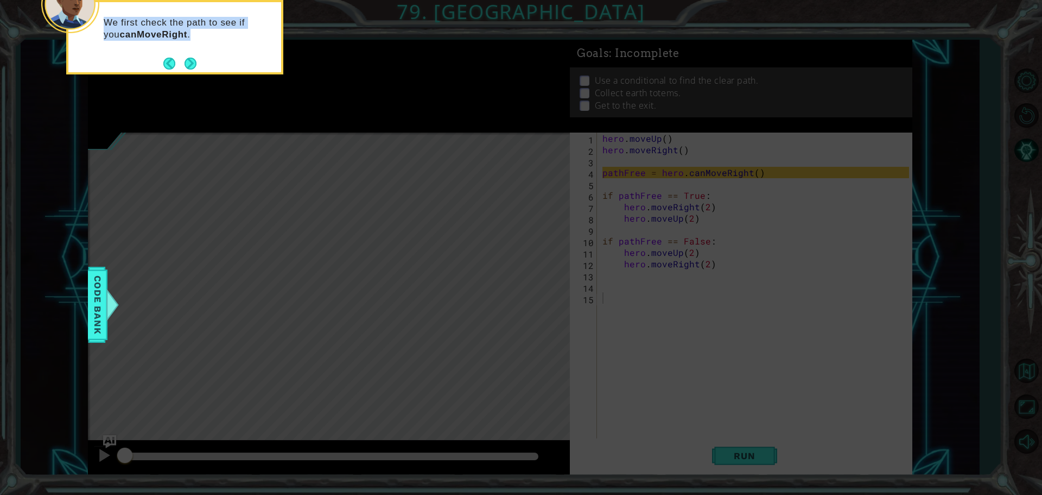
click at [189, 45] on div "We first check the path to see if you canMoveRight ." at bounding box center [174, 34] width 213 height 55
click at [197, 64] on button "Next" at bounding box center [191, 64] width 12 height 12
click at [191, 64] on button "Next" at bounding box center [191, 63] width 20 height 20
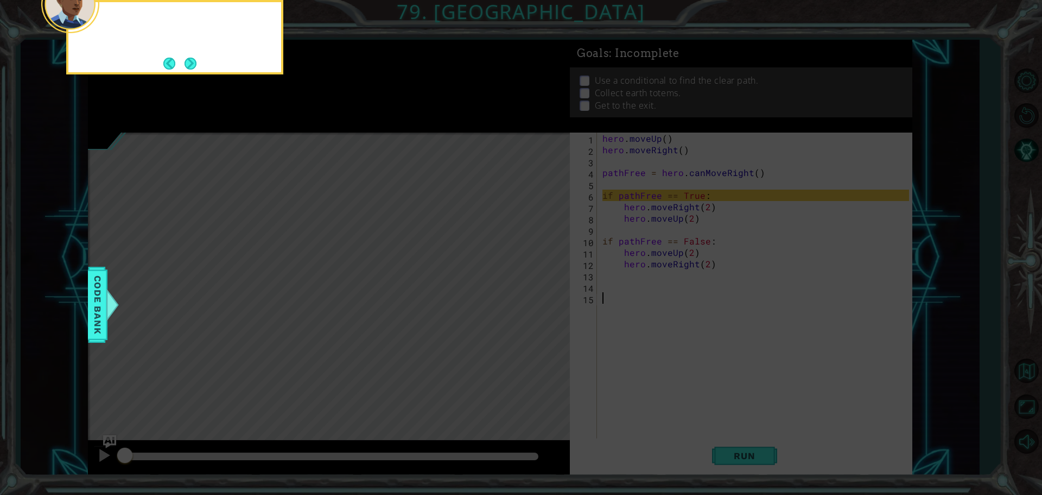
click at [191, 64] on button "Next" at bounding box center [190, 63] width 16 height 16
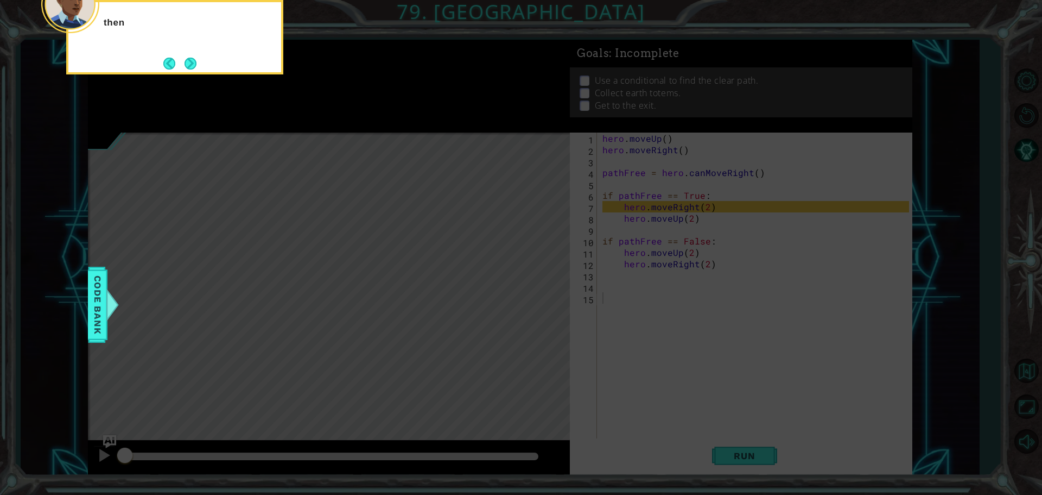
click at [191, 64] on button "Next" at bounding box center [190, 63] width 18 height 18
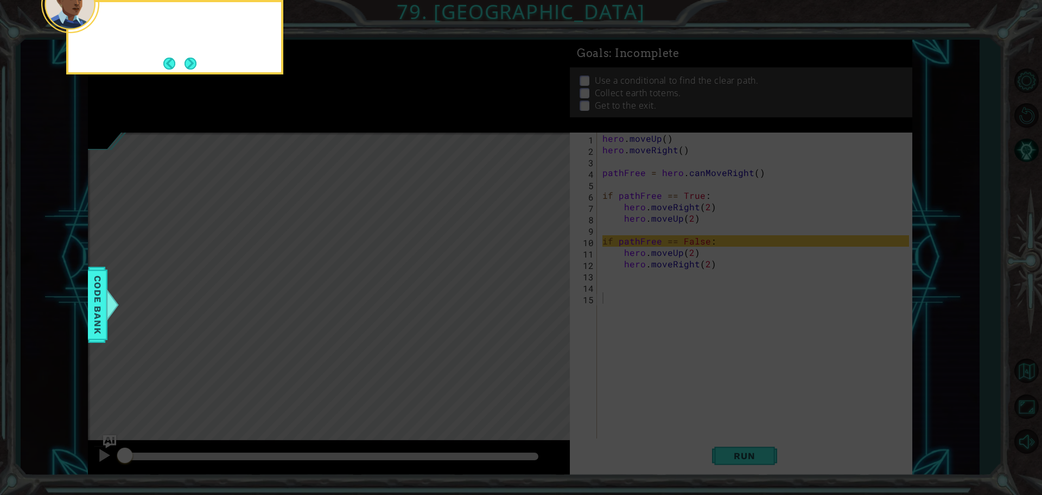
click at [191, 64] on button "Next" at bounding box center [190, 63] width 19 height 19
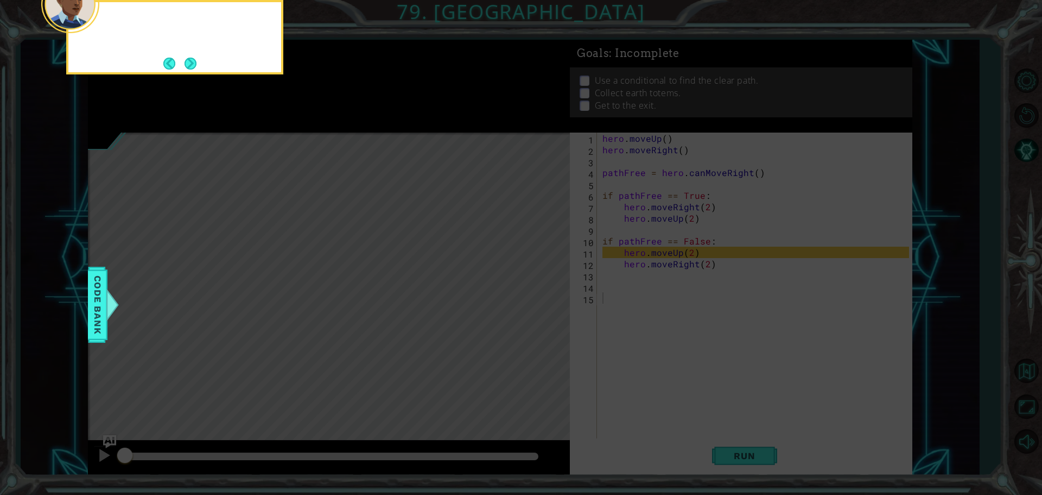
click at [191, 64] on button "Next" at bounding box center [190, 63] width 16 height 16
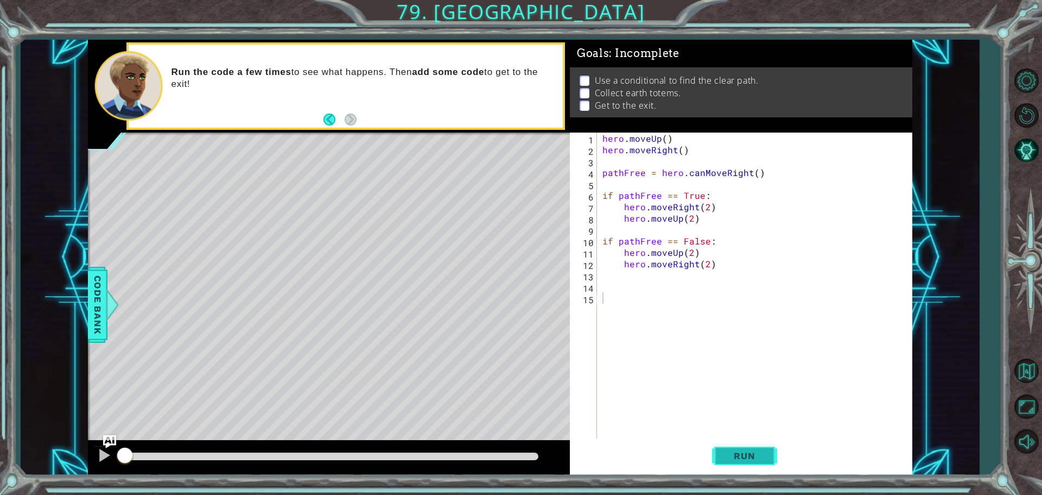
click at [752, 454] on span "Run" at bounding box center [744, 455] width 43 height 11
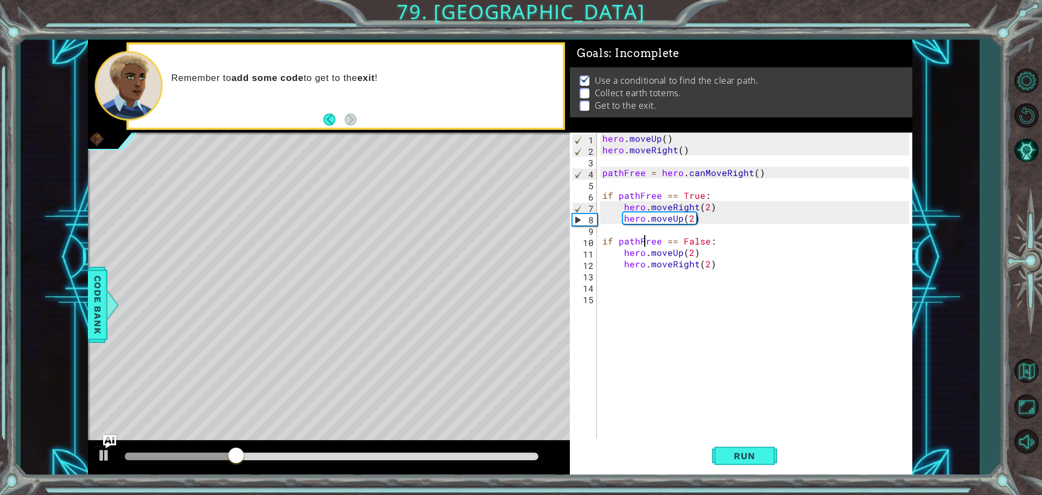
click at [646, 236] on div "hero . moveUp ( ) hero . moveRight ( ) pathFree = hero . canMoveRight ( ) if pa…" at bounding box center [757, 297] width 314 height 331
click at [698, 241] on div "hero . moveUp ( ) hero . moveRight ( ) pathFree = hero . canMoveRight ( ) if pa…" at bounding box center [757, 297] width 314 height 331
click at [694, 252] on div "hero . moveUp ( ) hero . moveRight ( ) pathFree = hero . canMoveRight ( ) if pa…" at bounding box center [757, 297] width 314 height 331
click at [668, 192] on div "hero . moveUp ( ) hero . moveRight ( ) pathFree = hero . canMoveRight ( ) if pa…" at bounding box center [757, 297] width 314 height 331
click at [674, 253] on div "hero . moveUp ( ) hero . moveRight ( ) pathFree = hero . canMoveRight ( ) if pa…" at bounding box center [757, 297] width 314 height 331
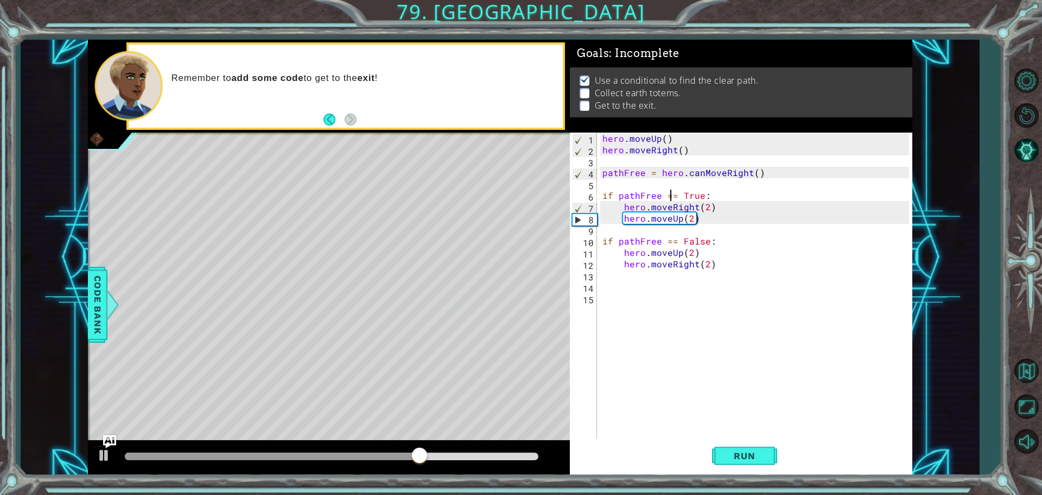
type textarea "hero.moveUp(2)"
click at [680, 253] on div "hero . moveUp ( ) hero . moveRight ( ) pathFree = hero . canMoveRight ( ) if pa…" at bounding box center [757, 297] width 314 height 331
click at [662, 281] on div "hero . moveUp ( ) hero . moveRight ( ) pathFree = hero . canMoveRight ( ) if pa…" at bounding box center [757, 297] width 314 height 331
click at [628, 235] on div "hero . moveUp ( ) hero . moveRight ( ) pathFree = hero . canMoveRight ( ) if pa…" at bounding box center [757, 297] width 314 height 331
type textarea "if pathFree == False:"
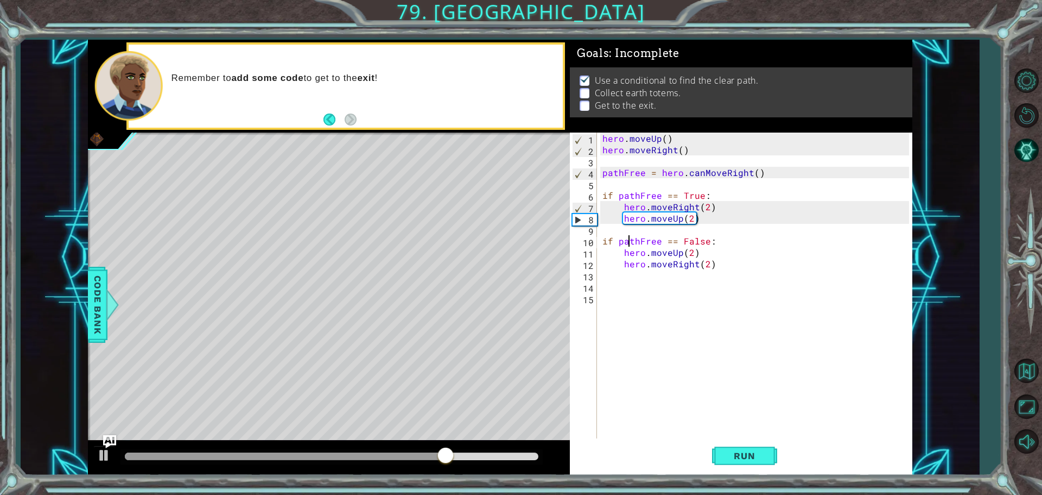
click at [624, 225] on div "hero . moveUp ( ) hero . moveRight ( ) pathFree = hero . canMoveRight ( ) if pa…" at bounding box center [757, 297] width 314 height 331
type textarea "j"
type textarea "hero.moveUp(2)"
click at [613, 231] on div "hero . moveUp ( ) hero . moveRight ( ) pathFree = hero . canMoveRight ( ) if pa…" at bounding box center [757, 297] width 314 height 331
click at [625, 229] on div "hero . moveUp ( ) hero . moveRight ( ) pathFree = hero . canMoveRight ( ) if pa…" at bounding box center [757, 297] width 314 height 331
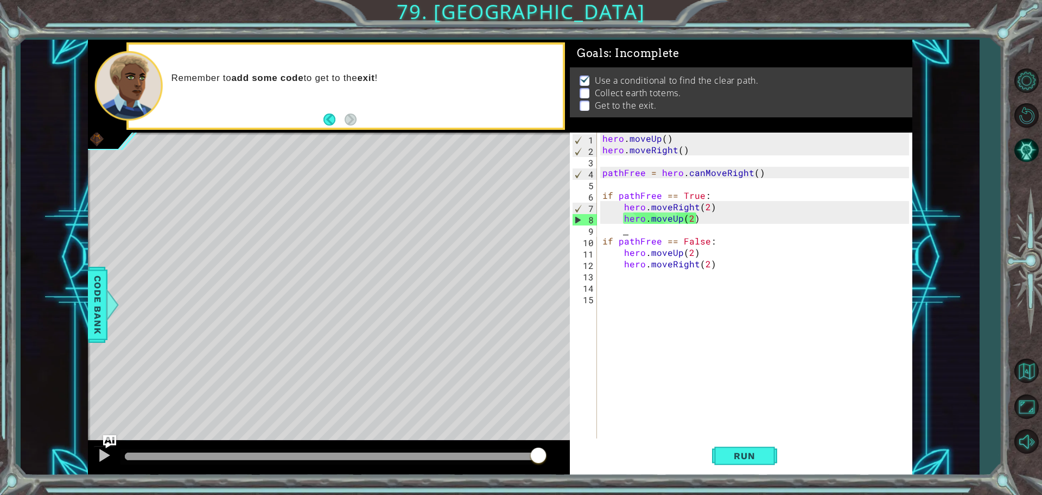
click at [614, 231] on div "hero . moveUp ( ) hero . moveRight ( ) pathFree = hero . canMoveRight ( ) if pa…" at bounding box center [757, 297] width 314 height 331
click at [609, 231] on div "hero . moveUp ( ) hero . moveRight ( ) pathFree = hero . canMoveRight ( ) if pa…" at bounding box center [757, 297] width 314 height 331
click at [599, 230] on div "1 2 3 4 5 6 7 8 9 10 11 12 13 14 15 hero . moveUp ( ) hero . moveRight ( ) path…" at bounding box center [739, 286] width 339 height 308
type textarea "h"
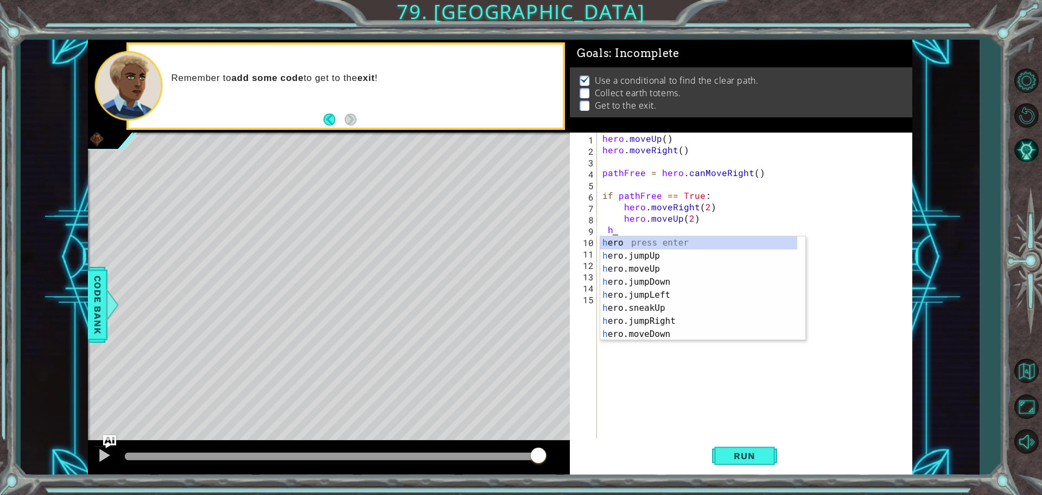
scroll to position [0, 1]
click at [652, 257] on div "h ero press enter h ero.jumpUp press enter h ero.moveUp press enter h ero.jumpD…" at bounding box center [698, 301] width 197 height 130
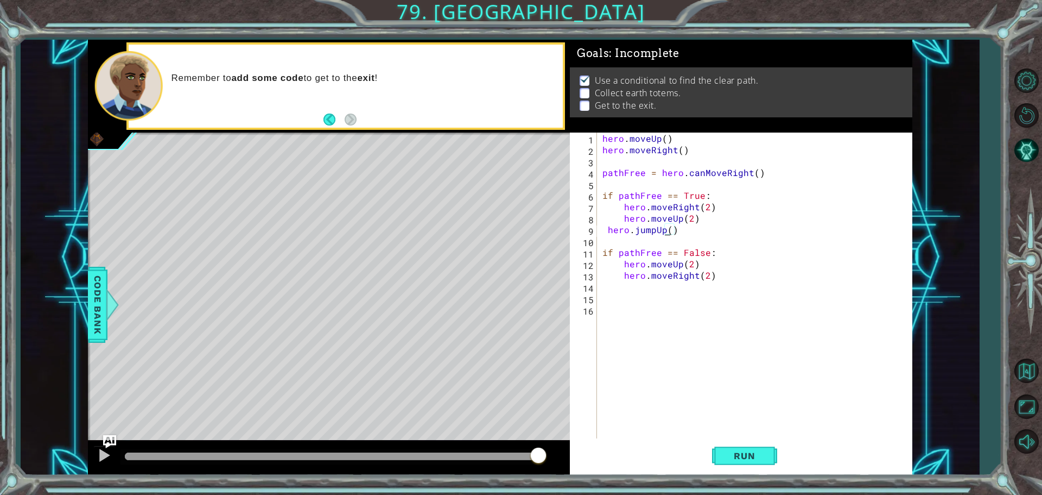
click at [668, 229] on div "hero . moveUp ( ) hero . moveRight ( ) pathFree = hero . canMoveRight ( ) if pa…" at bounding box center [757, 297] width 314 height 331
click at [662, 230] on div "hero . moveUp ( ) hero . moveRight ( ) pathFree = hero . canMoveRight ( ) if pa…" at bounding box center [757, 297] width 314 height 331
click at [666, 230] on div "hero . moveUp ( ) hero . moveRight ( ) pathFree = hero . canMoveRight ( ) if pa…" at bounding box center [757, 297] width 314 height 331
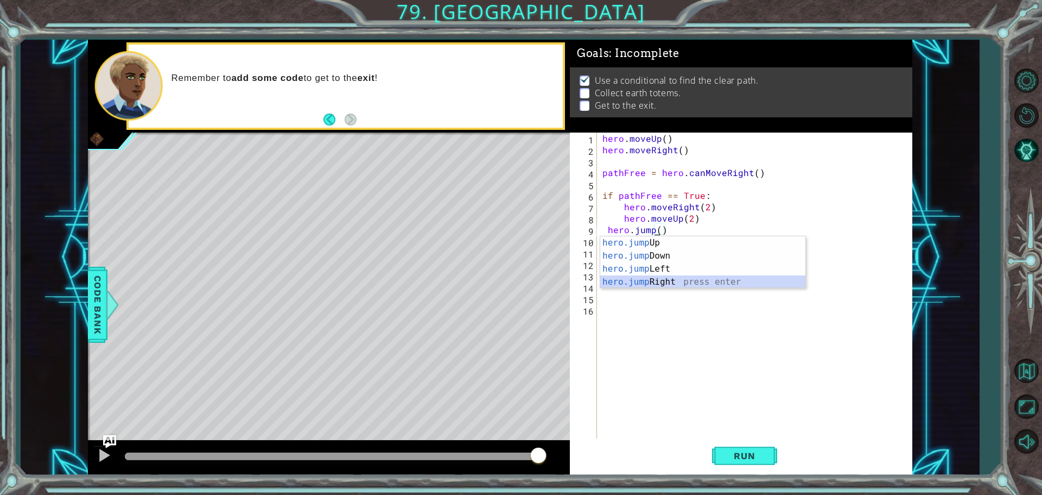
click at [661, 283] on div "hero.jump Up press enter hero.jump Down press enter hero.jump Left press enter …" at bounding box center [702, 275] width 205 height 78
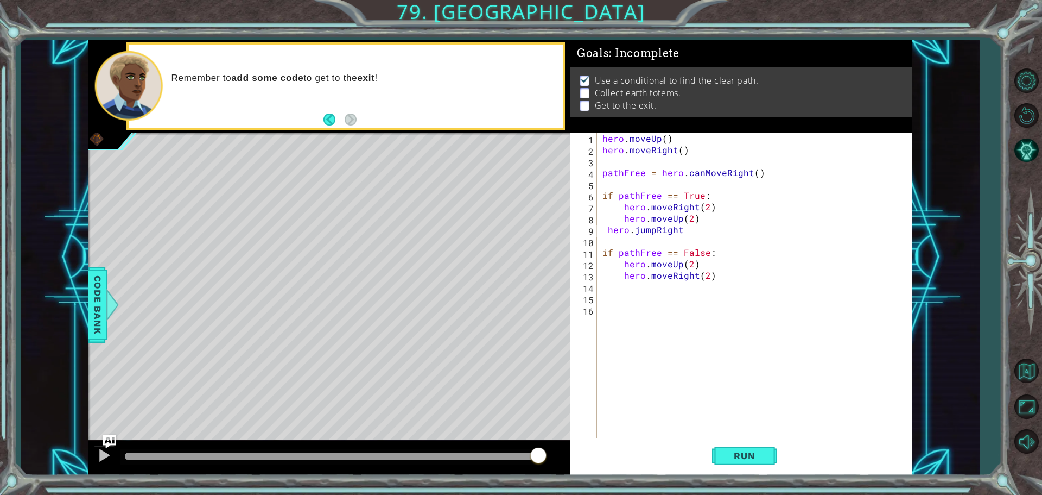
click at [683, 233] on div "hero . moveUp ( ) hero . moveRight ( ) pathFree = hero . canMoveRight ( ) if pa…" at bounding box center [757, 297] width 314 height 331
click at [682, 232] on div "hero . moveUp ( ) hero . moveRight ( ) pathFree = hero . canMoveRight ( ) if pa…" at bounding box center [757, 297] width 314 height 331
type textarea "hero.jumpRight()"
drag, startPoint x: 710, startPoint y: 240, endPoint x: 693, endPoint y: 309, distance: 71.5
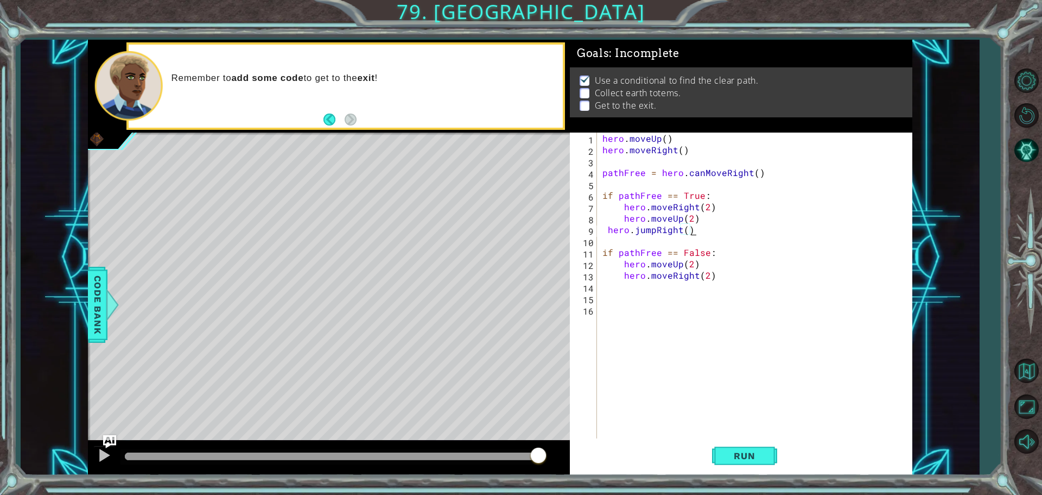
click at [708, 241] on div "hero . moveUp ( ) hero . moveRight ( ) pathFree = hero . canMoveRight ( ) if pa…" at bounding box center [757, 297] width 314 height 331
click at [743, 440] on button "Run" at bounding box center [744, 455] width 65 height 34
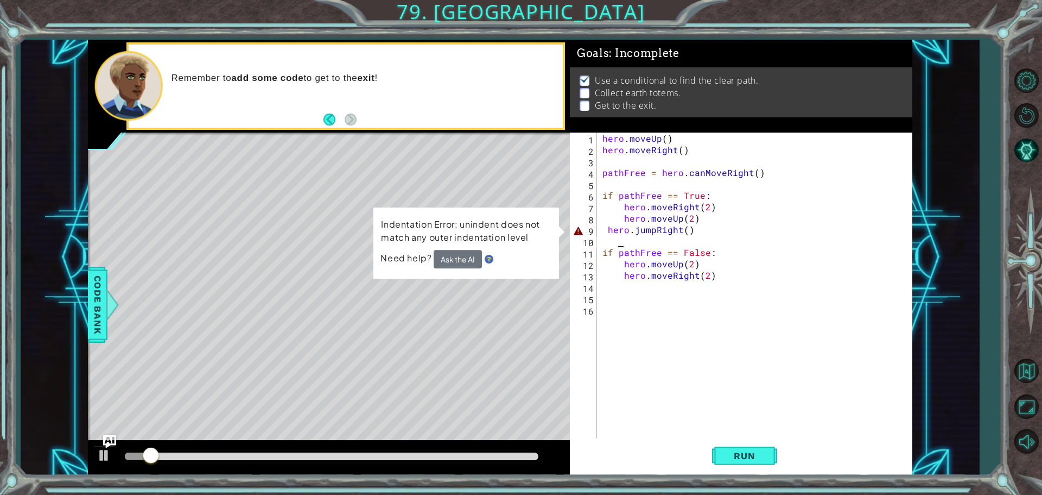
click at [621, 232] on div "hero . moveUp ( ) hero . moveRight ( ) pathFree = hero . canMoveRight ( ) if pa…" at bounding box center [757, 297] width 314 height 331
click at [633, 231] on div "hero . moveUp ( ) hero . moveRight ( ) pathFree = hero . canMoveRight ( ) if pa…" at bounding box center [757, 297] width 314 height 331
click at [636, 231] on div "hero . moveUp ( ) hero . moveRight ( ) pathFree = hero . canMoveRight ( ) if pa…" at bounding box center [757, 297] width 314 height 331
click at [639, 231] on div "hero . moveUp ( ) hero . moveRight ( ) pathFree = hero . canMoveRight ( ) if pa…" at bounding box center [757, 297] width 314 height 331
click at [651, 226] on div "hero . moveUp ( ) hero . moveRight ( ) pathFree = hero . canMoveRight ( ) if pa…" at bounding box center [757, 297] width 314 height 331
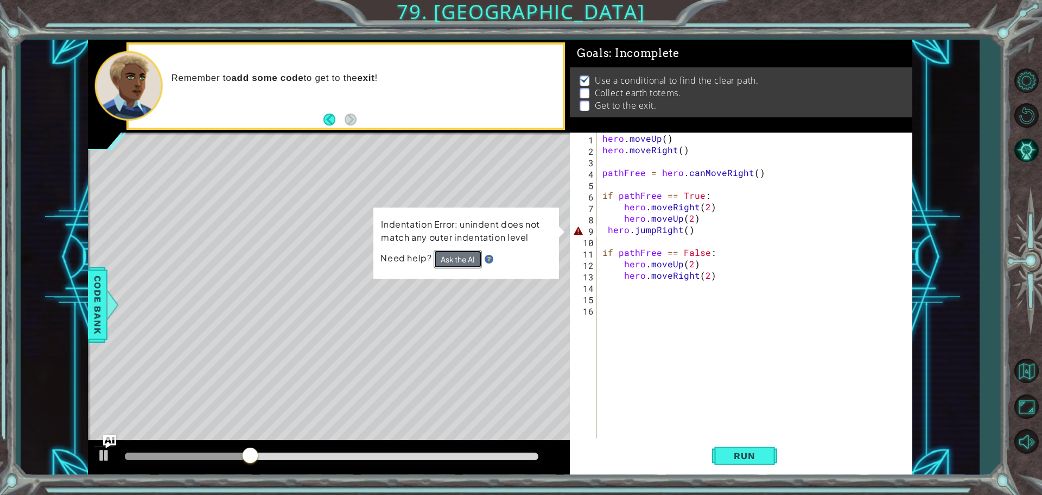
click at [467, 256] on button "Ask the AI" at bounding box center [458, 259] width 48 height 18
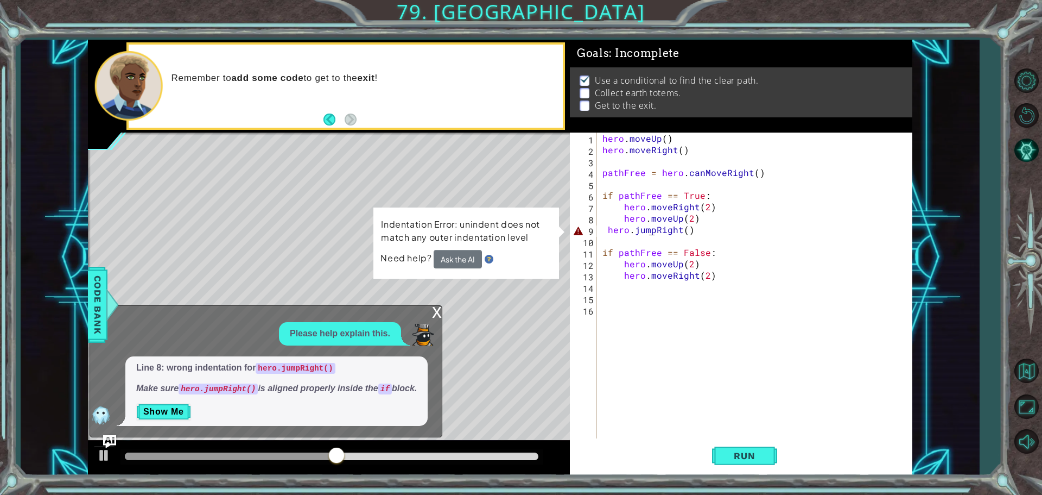
click at [609, 233] on div "hero . moveUp ( ) hero . moveRight ( ) pathFree = hero . canMoveRight ( ) if pa…" at bounding box center [757, 297] width 314 height 331
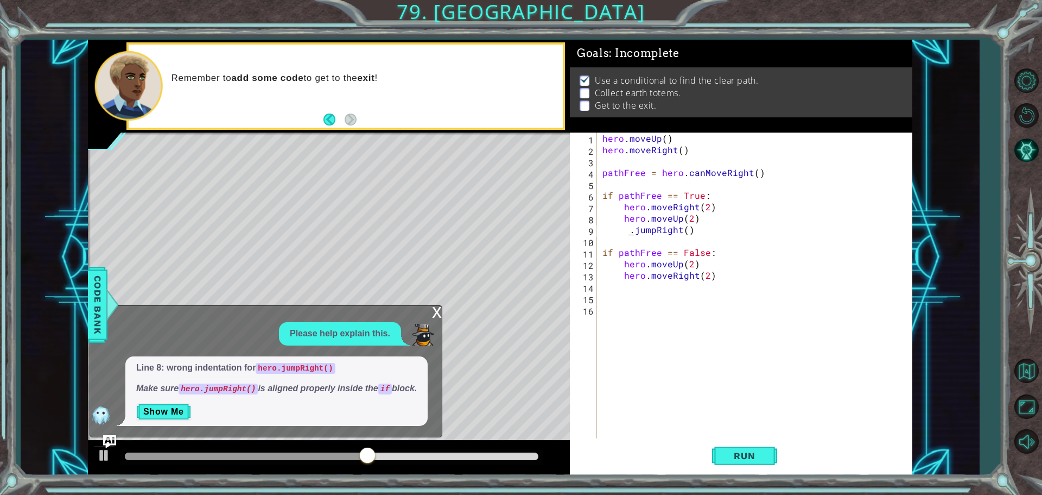
click at [628, 233] on div "hero . moveUp ( ) hero . moveRight ( ) pathFree = hero . canMoveRight ( ) if pa…" at bounding box center [757, 297] width 314 height 331
click at [621, 231] on div "hero . moveUp ( ) hero . moveRight ( ) pathFree = hero . canMoveRight ( ) if pa…" at bounding box center [757, 297] width 314 height 331
click at [636, 235] on div "hero . moveUp ( ) hero . moveRight ( ) pathFree = hero . canMoveRight ( ) if pa…" at bounding box center [757, 297] width 314 height 331
click at [628, 234] on div "hero . moveUp ( ) hero . moveRight ( ) pathFree = hero . canMoveRight ( ) if pa…" at bounding box center [757, 297] width 314 height 331
click at [626, 228] on div "hero . moveUp ( ) hero . moveRight ( ) pathFree = hero . canMoveRight ( ) if pa…" at bounding box center [757, 297] width 314 height 331
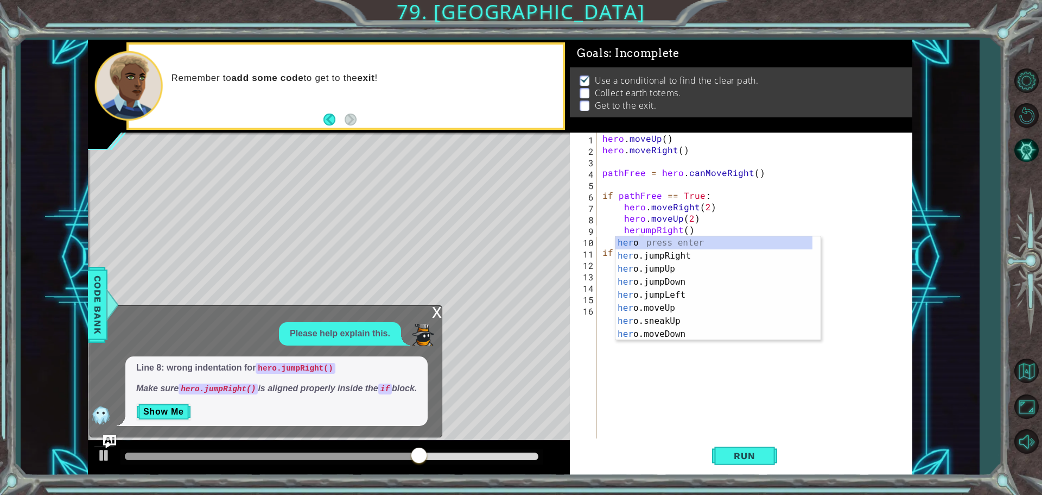
scroll to position [0, 2]
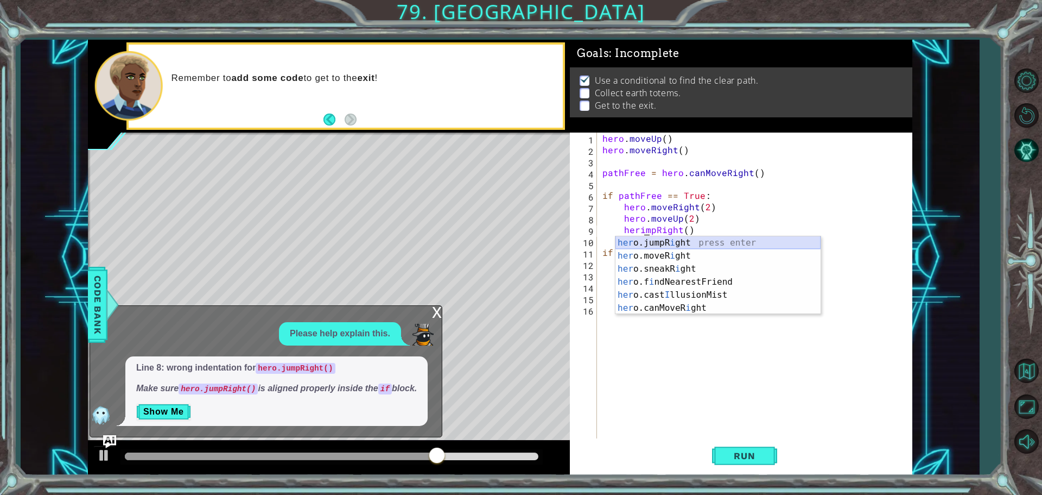
click at [669, 242] on div "her o.jumpR i ght press enter her o.moveR i ght press enter her o.sneakR i ght …" at bounding box center [718, 288] width 205 height 104
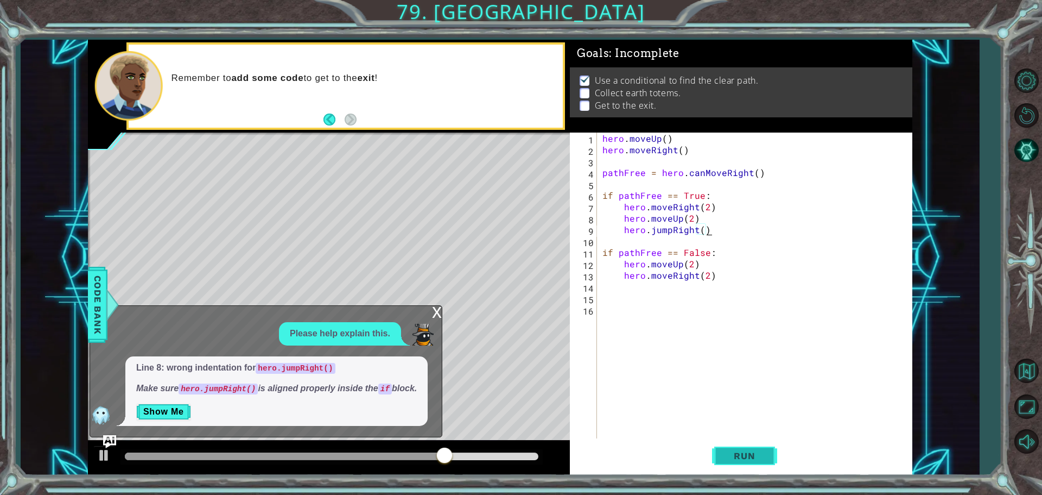
type textarea "hero.jumpRight()"
click at [735, 465] on button "Run" at bounding box center [744, 455] width 65 height 34
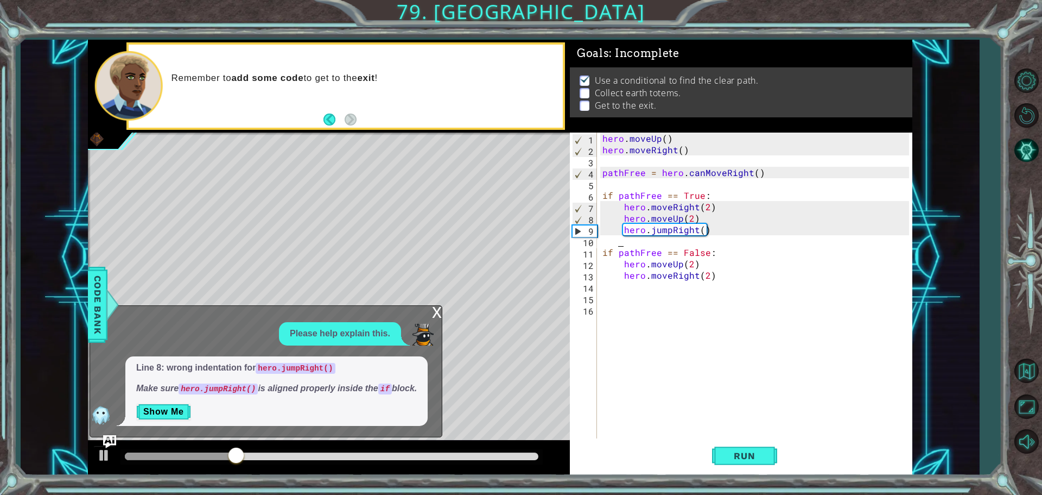
click at [624, 246] on div "hero . moveUp ( ) hero . moveRight ( ) pathFree = hero . canMoveRight ( ) if pa…" at bounding box center [757, 297] width 314 height 331
click at [633, 243] on div "hero . moveUp ( ) hero . moveRight ( ) pathFree = hero . canMoveRight ( ) if pa…" at bounding box center [757, 297] width 314 height 331
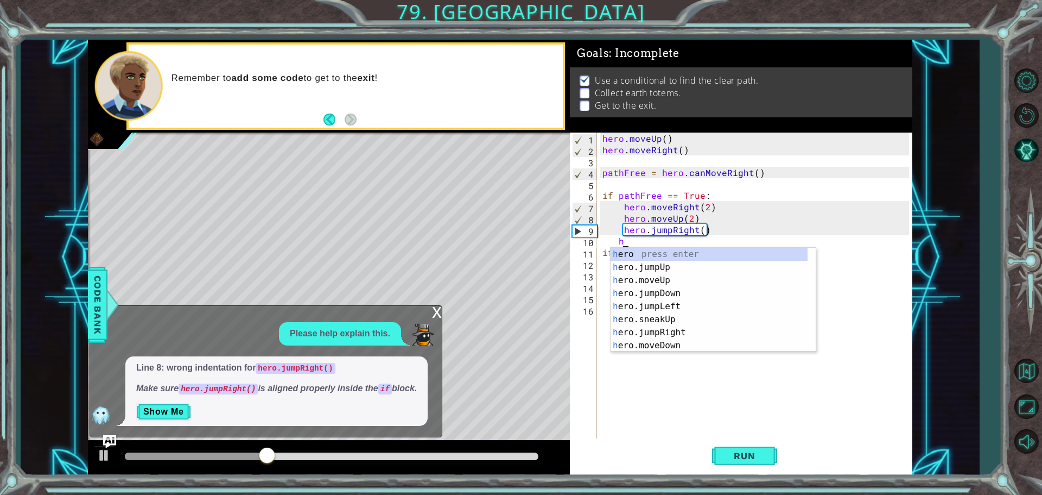
click at [640, 244] on div "hero . moveUp ( ) hero . moveRight ( ) pathFree = hero . canMoveRight ( ) if pa…" at bounding box center [757, 297] width 314 height 331
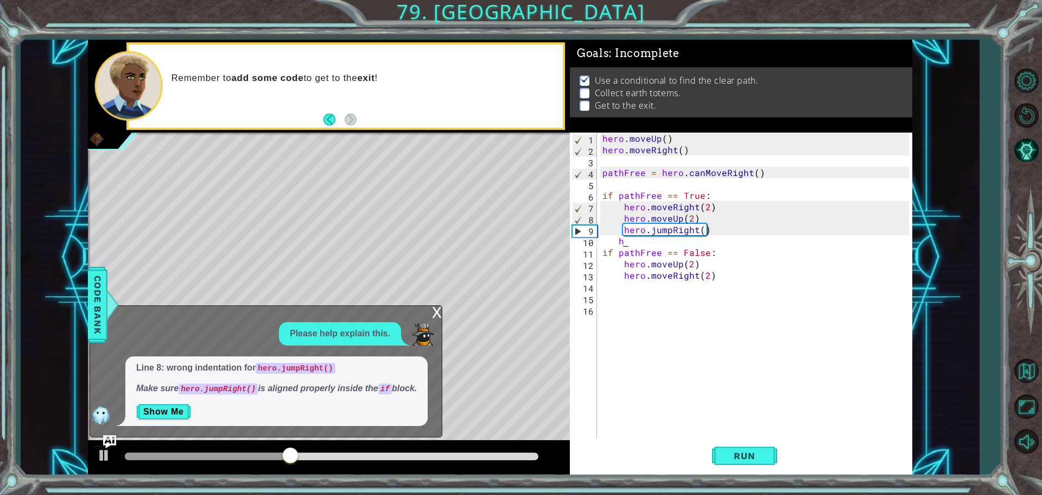
type textarea "hh"
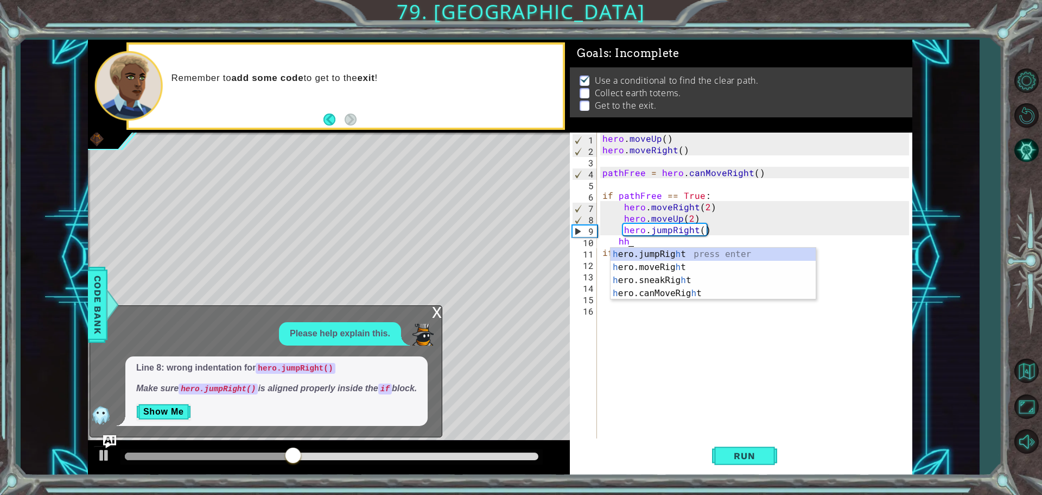
scroll to position [0, 1]
click at [636, 252] on div "h ero.jumpRig h t press enter h ero.moveRig h t press enter h ero.sneakRig h t …" at bounding box center [713, 287] width 205 height 78
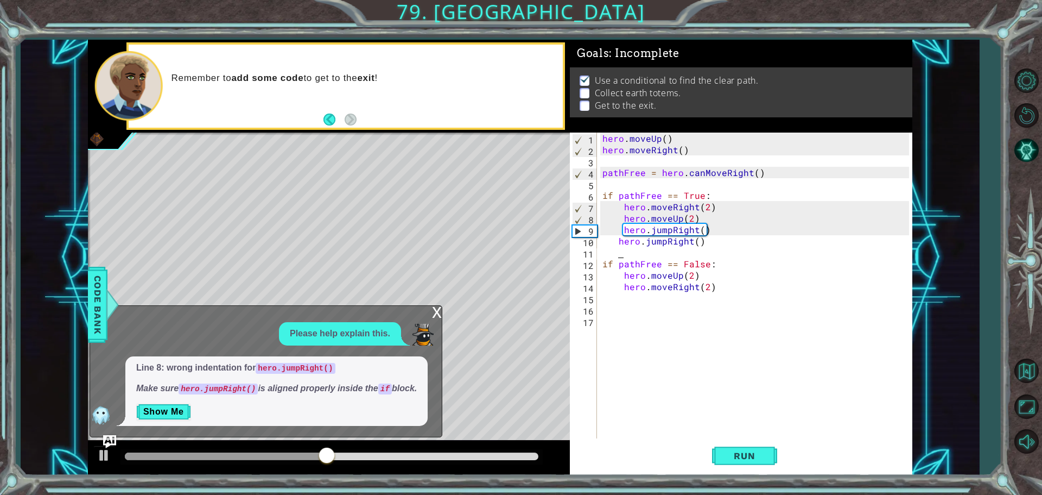
click at [613, 243] on div "hero . moveUp ( ) hero . moveRight ( ) pathFree = hero . canMoveRight ( ) if pa…" at bounding box center [757, 297] width 314 height 331
click at [620, 244] on div "hero . moveUp ( ) hero . moveRight ( ) pathFree = hero . canMoveRight ( ) if pa…" at bounding box center [757, 297] width 314 height 331
click at [623, 244] on div "hero . moveUp ( ) hero . moveRight ( ) pathFree = hero . canMoveRight ( ) if pa…" at bounding box center [757, 297] width 314 height 331
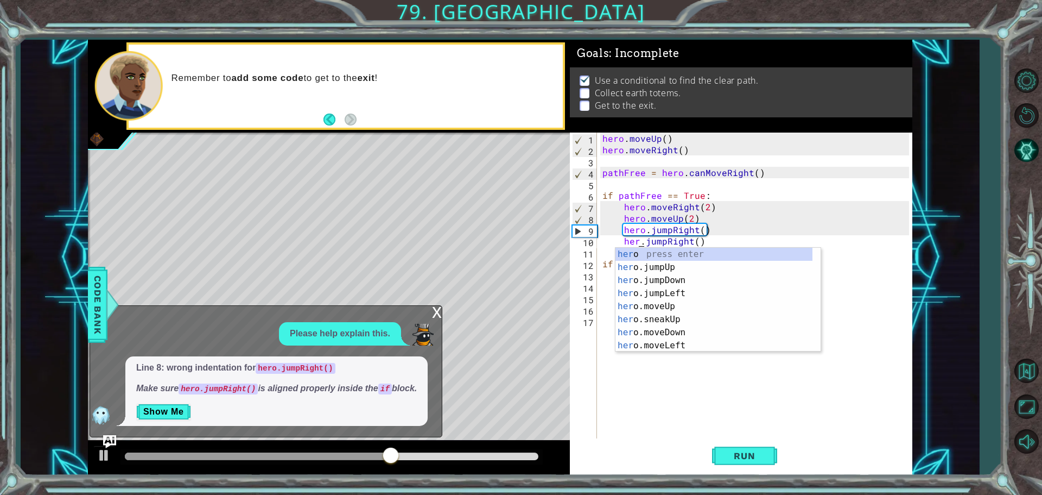
scroll to position [0, 2]
click at [644, 268] on div "hero press enter hero .jumpRight press enter hero .jumpUp press enter hero .jum…" at bounding box center [714, 313] width 197 height 130
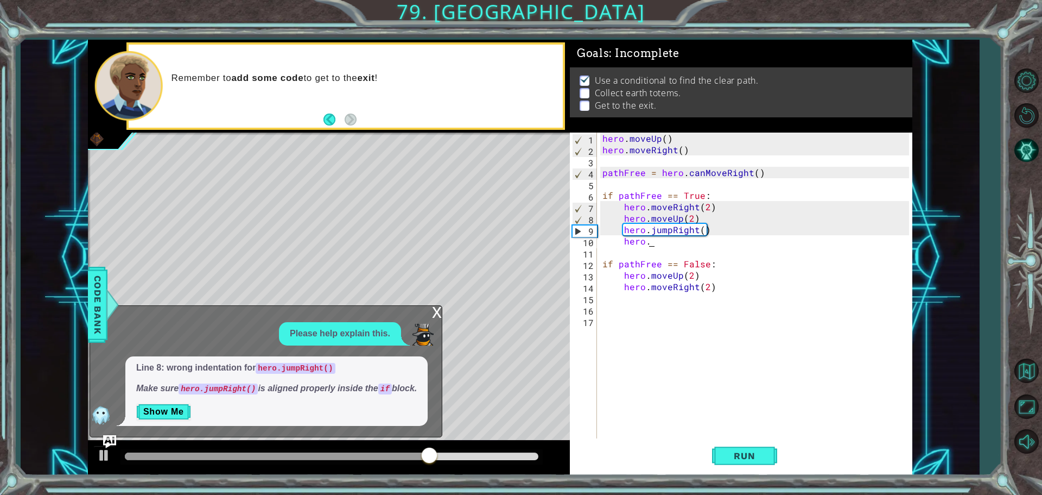
click at [662, 241] on div "hero . moveUp ( ) hero . moveRight ( ) pathFree = hero . canMoveRight ( ) if pa…" at bounding box center [757, 297] width 314 height 331
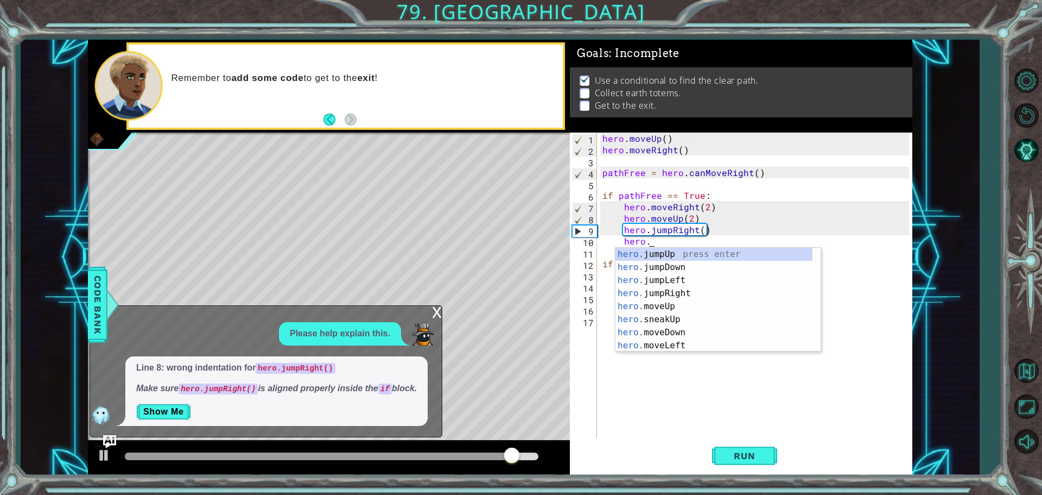
scroll to position [0, 3]
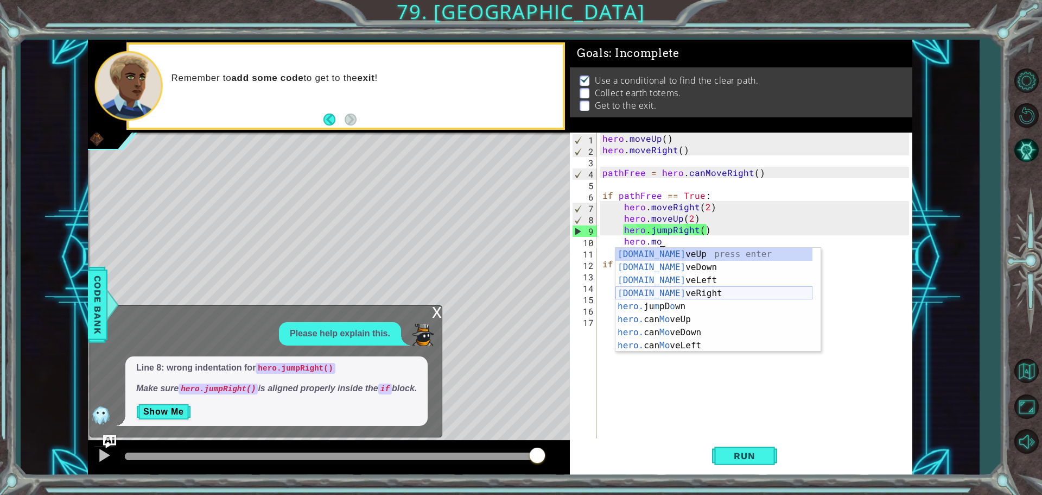
click at [704, 295] on div "[DOMAIN_NAME] veUp press enter [DOMAIN_NAME] veDown press enter [DOMAIN_NAME] v…" at bounding box center [714, 313] width 197 height 130
type textarea "hero.moveRight(1)"
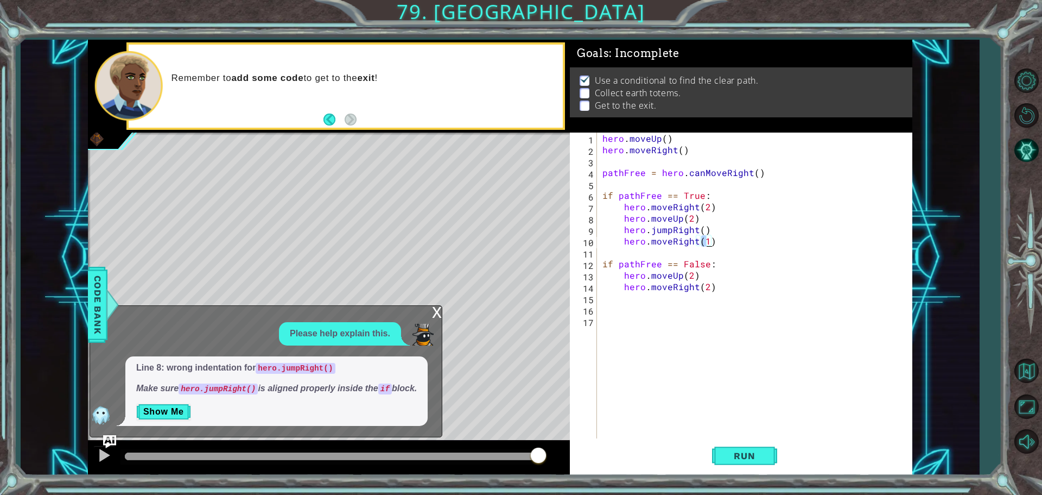
click at [625, 251] on div "hero . moveUp ( ) hero . moveRight ( ) pathFree = hero . canMoveRight ( ) if pa…" at bounding box center [757, 297] width 314 height 331
click at [644, 250] on div "hero . moveUp ( ) hero . moveRight ( ) pathFree = hero . canMoveRight ( ) if pa…" at bounding box center [757, 297] width 314 height 331
click at [630, 250] on div "hero . moveUp ( ) hero . moveRight ( ) pathFree = hero . canMoveRight ( ) if pa…" at bounding box center [757, 297] width 314 height 331
type textarea "if pathFree == False:"
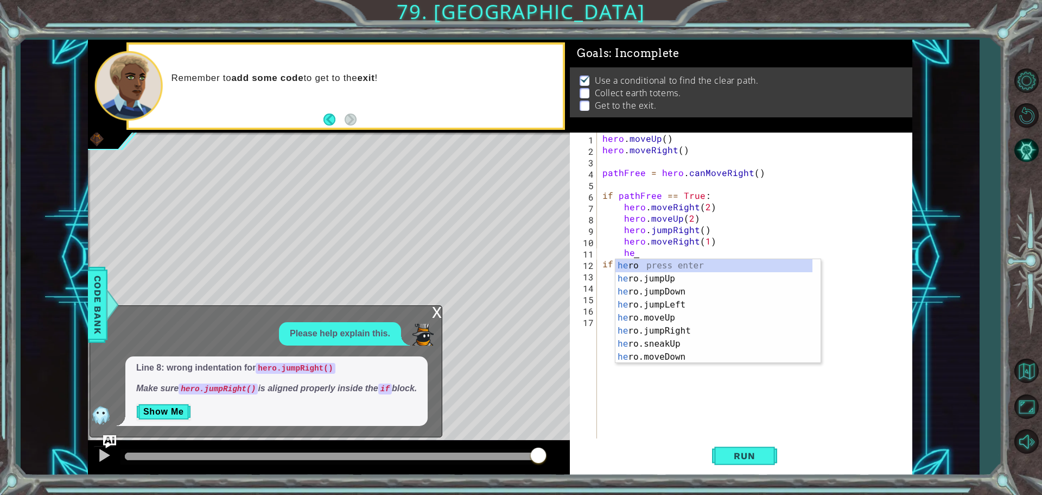
type textarea "her"
click at [682, 290] on div "her o press enter her o.jumpUp press enter her o.jumpDown press enter her o.jum…" at bounding box center [714, 324] width 197 height 130
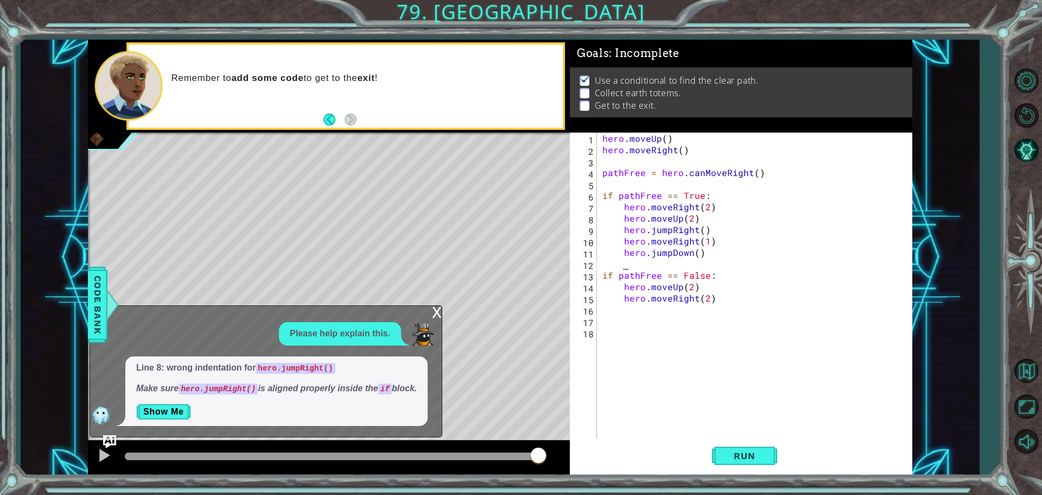
scroll to position [0, 1]
click at [695, 254] on div "hero . moveUp ( ) hero . moveRight ( ) pathFree = hero . canMoveRight ( ) if pa…" at bounding box center [757, 297] width 314 height 331
type textarea "hero.jumpDown(1))"
click at [624, 262] on div "hero . moveUp ( ) hero . moveRight ( ) pathFree = hero . canMoveRight ( ) if pa…" at bounding box center [757, 297] width 314 height 331
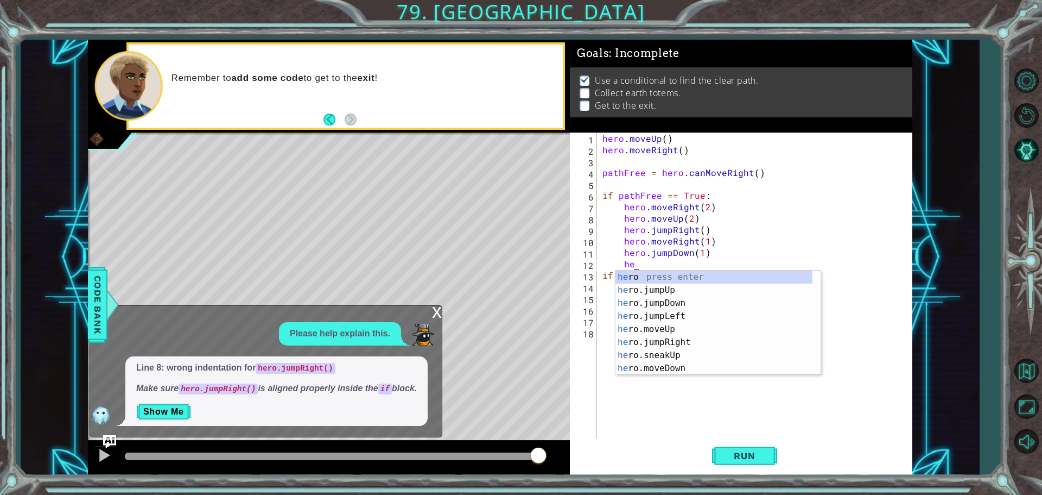
scroll to position [0, 2]
click at [657, 364] on div "her o press enter her o.jumpUp press enter her o.jumpDown press enter her o.jum…" at bounding box center [714, 335] width 197 height 130
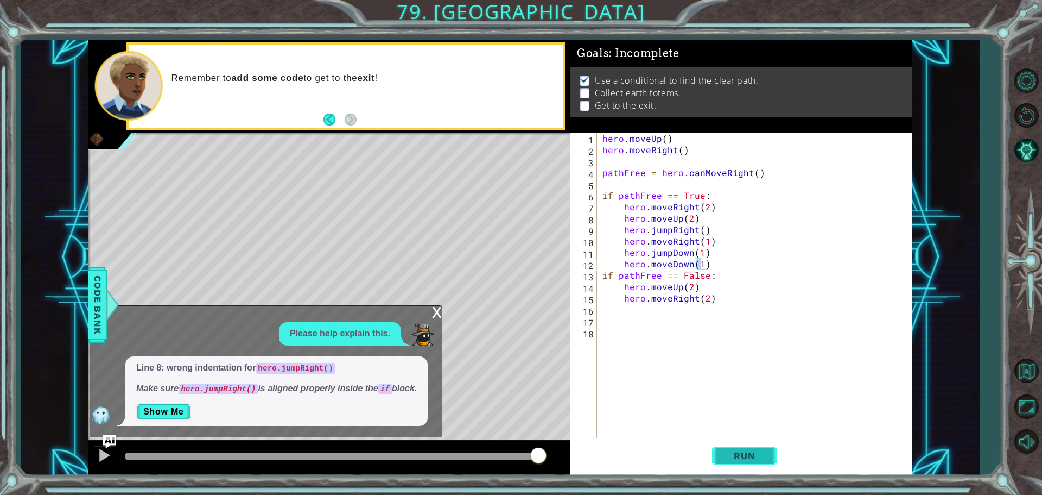
click at [733, 447] on button "Run" at bounding box center [744, 455] width 65 height 34
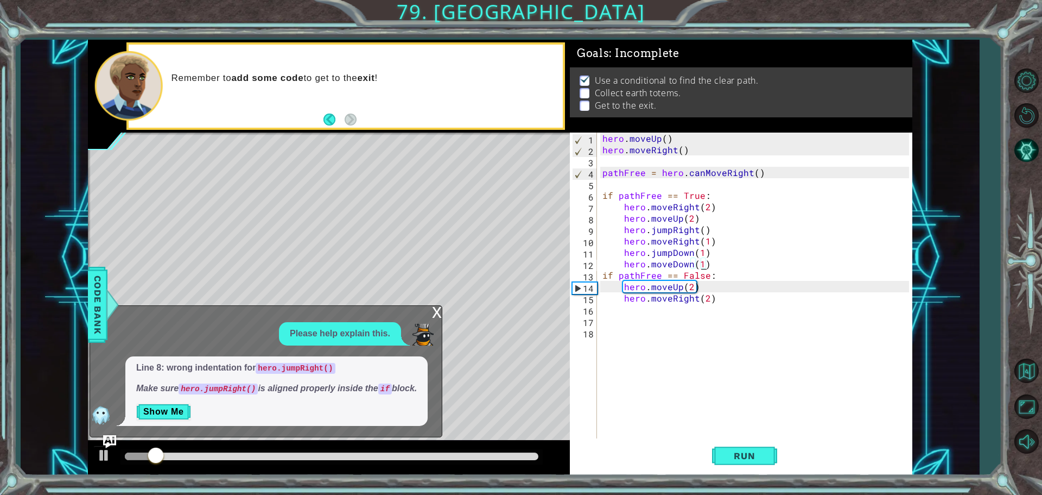
click at [435, 314] on div "x" at bounding box center [437, 311] width 10 height 11
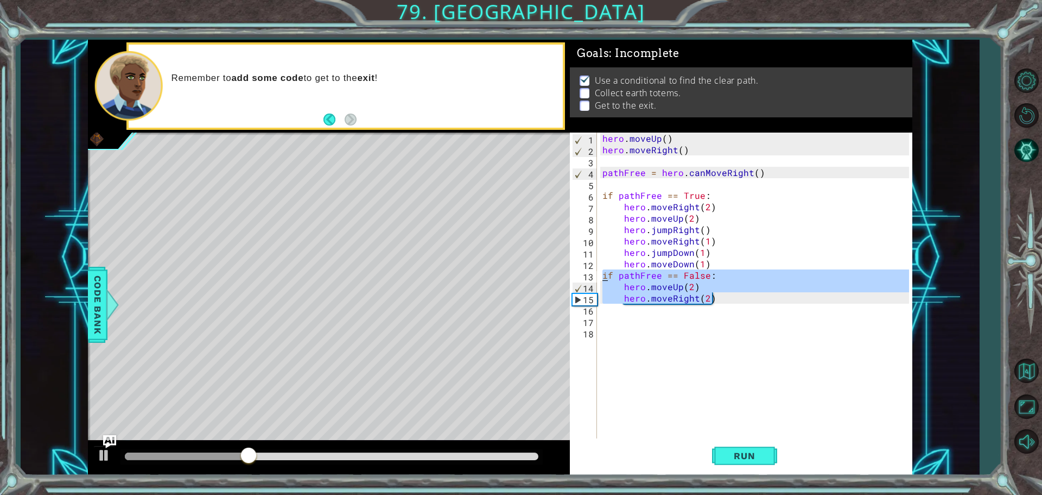
drag, startPoint x: 676, startPoint y: 298, endPoint x: 600, endPoint y: 262, distance: 84.0
click at [592, 269] on div "hero.moveRight(2) 1 2 3 4 5 6 7 8 9 10 11 12 13 14 15 16 17 18 hero . moveUp ( …" at bounding box center [739, 286] width 339 height 308
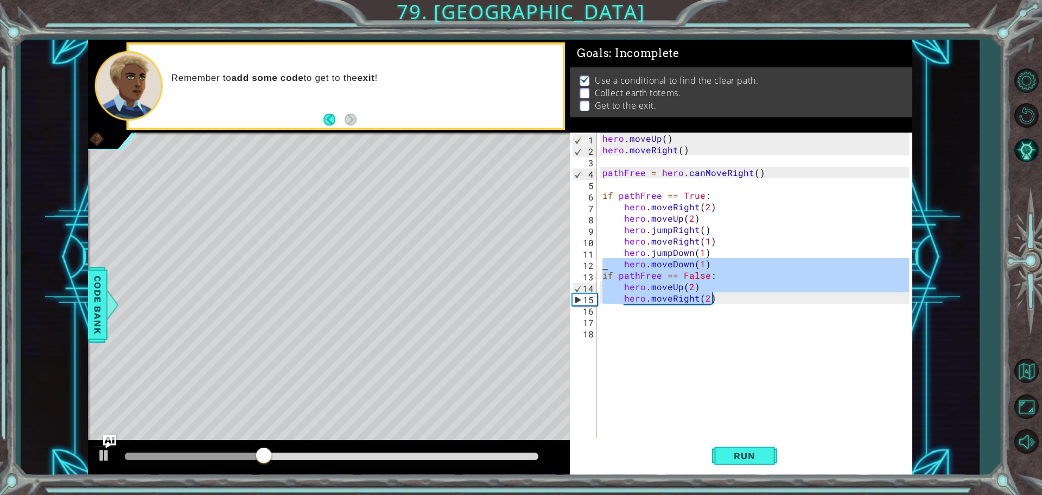
click at [600, 268] on div "hero . moveUp ( ) hero . moveRight ( ) pathFree = hero . canMoveRight ( ) if pa…" at bounding box center [754, 286] width 309 height 308
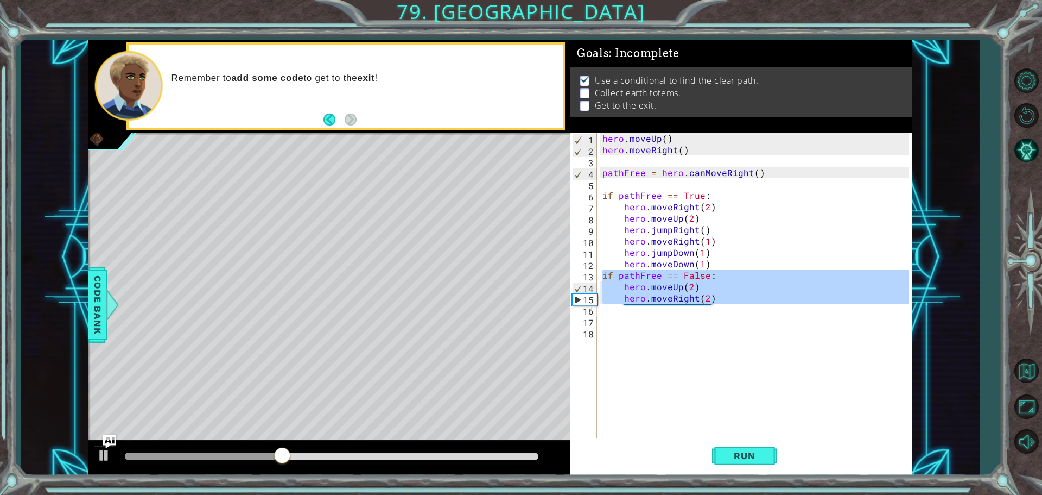
drag, startPoint x: 600, startPoint y: 276, endPoint x: 731, endPoint y: 311, distance: 135.4
click at [731, 311] on div "hero . moveUp ( ) hero . moveRight ( ) pathFree = hero . canMoveRight ( ) if pa…" at bounding box center [757, 297] width 314 height 331
type textarea "hero.moveRight(2)"
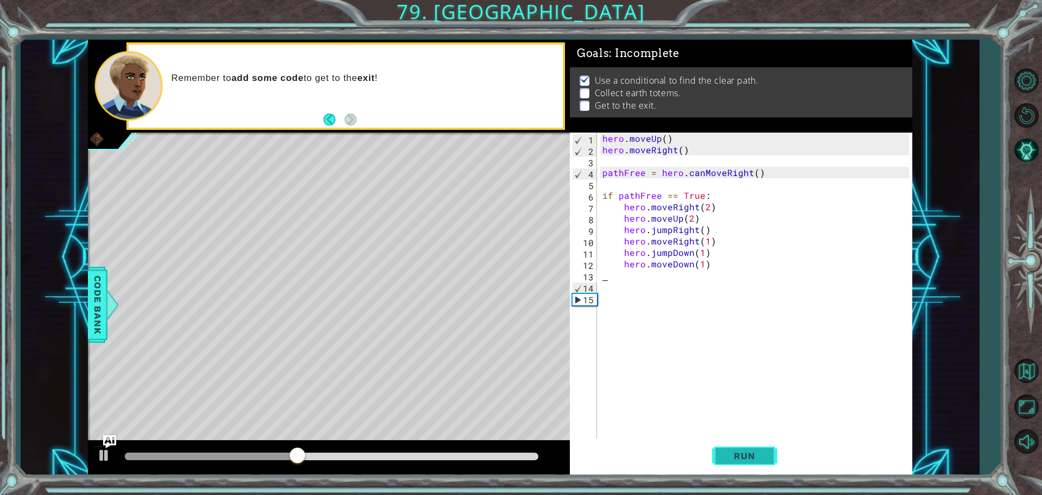
click at [746, 458] on span "Run" at bounding box center [744, 455] width 43 height 11
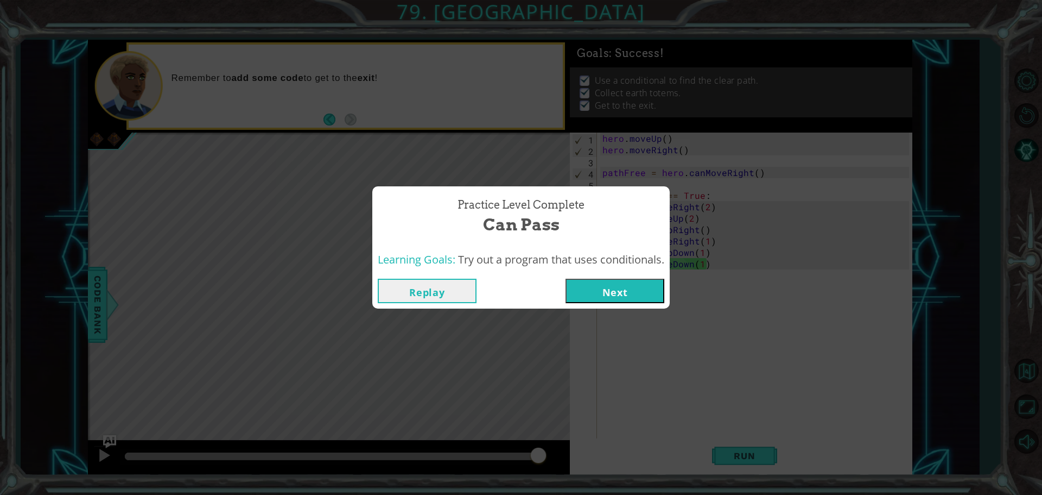
click at [606, 284] on button "Next" at bounding box center [615, 291] width 99 height 24
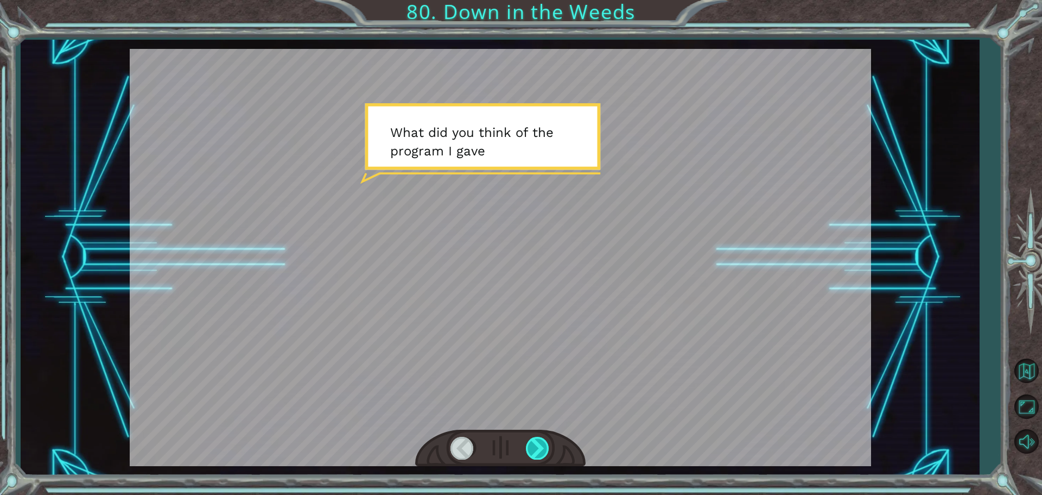
click at [550, 449] on div at bounding box center [538, 448] width 24 height 22
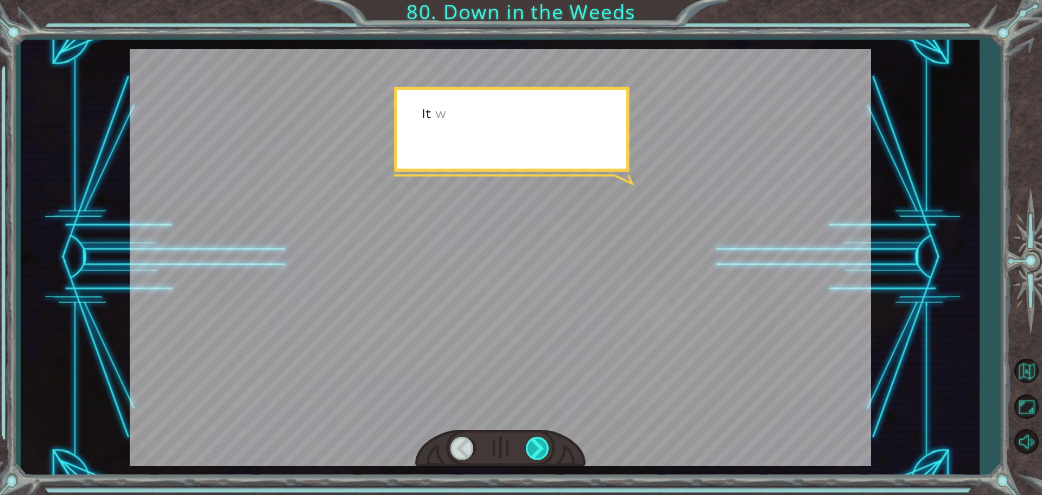
click at [550, 449] on div at bounding box center [538, 448] width 24 height 22
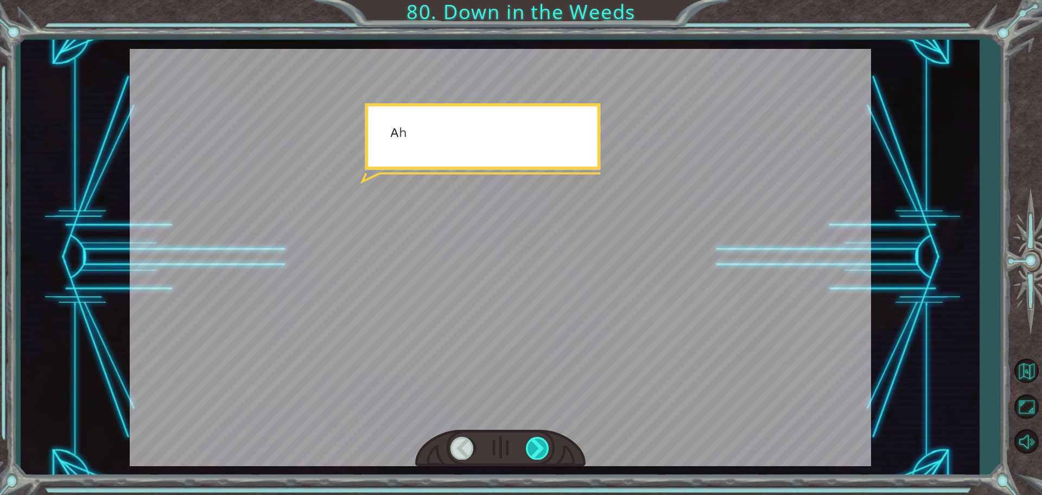
click at [550, 449] on div at bounding box center [538, 448] width 24 height 22
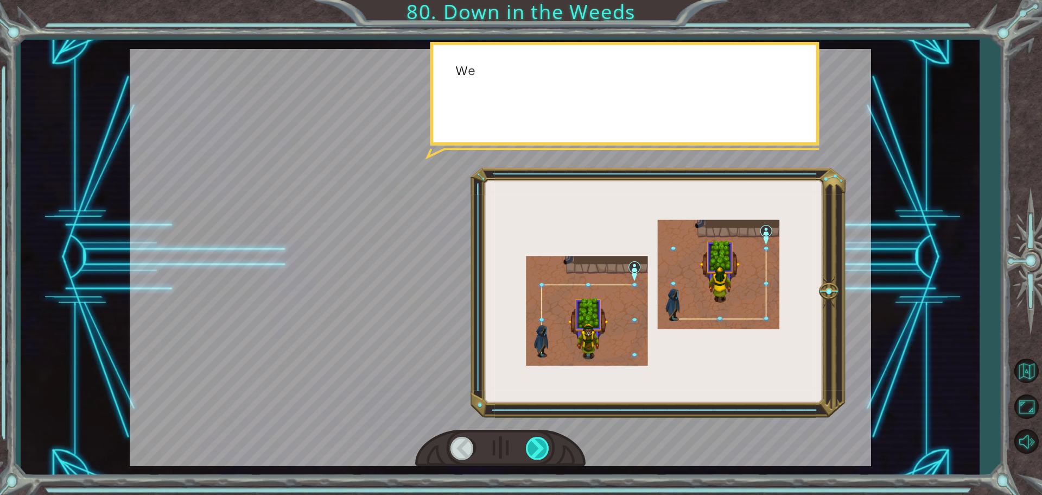
click at [547, 449] on div at bounding box center [538, 448] width 24 height 22
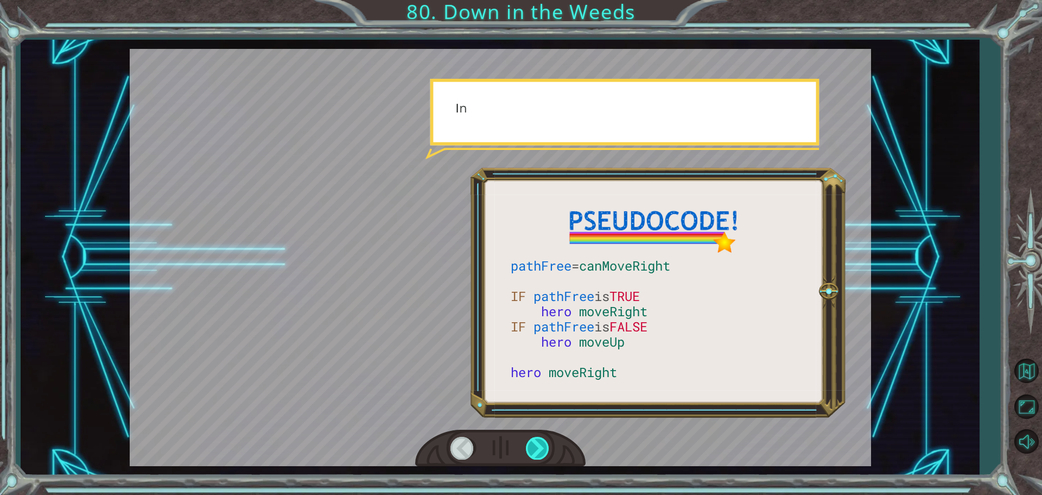
click at [547, 449] on div at bounding box center [538, 448] width 24 height 22
click at [546, 449] on div at bounding box center [538, 448] width 24 height 22
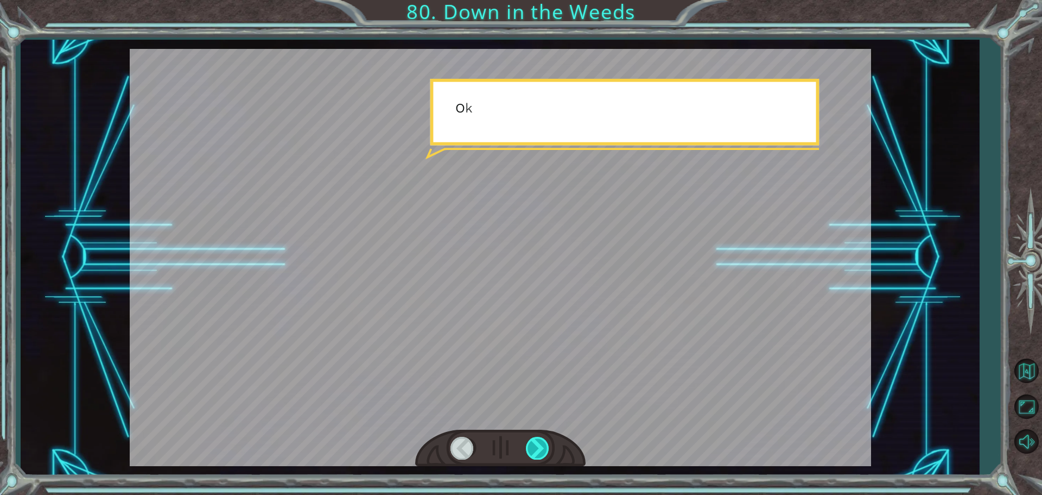
click at [546, 447] on div at bounding box center [538, 448] width 24 height 22
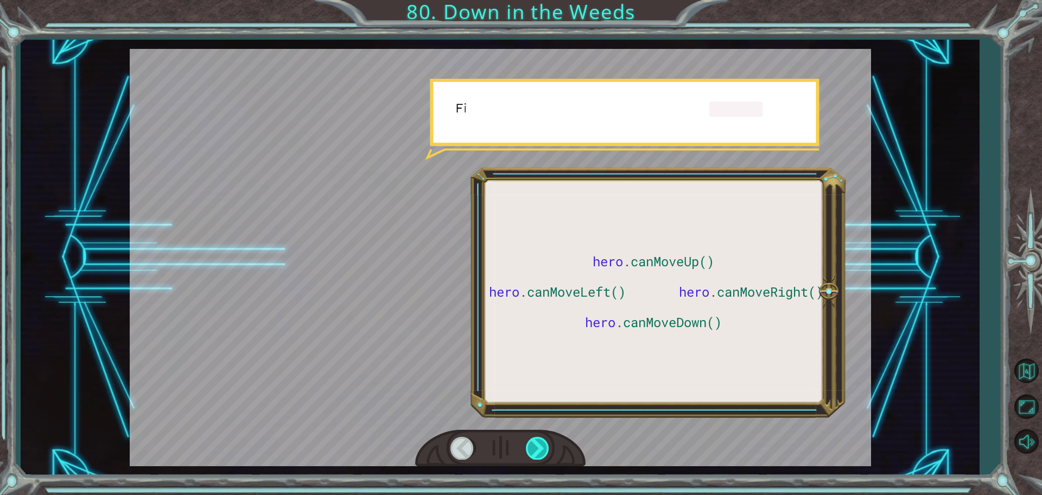
click at [546, 447] on div at bounding box center [538, 448] width 24 height 22
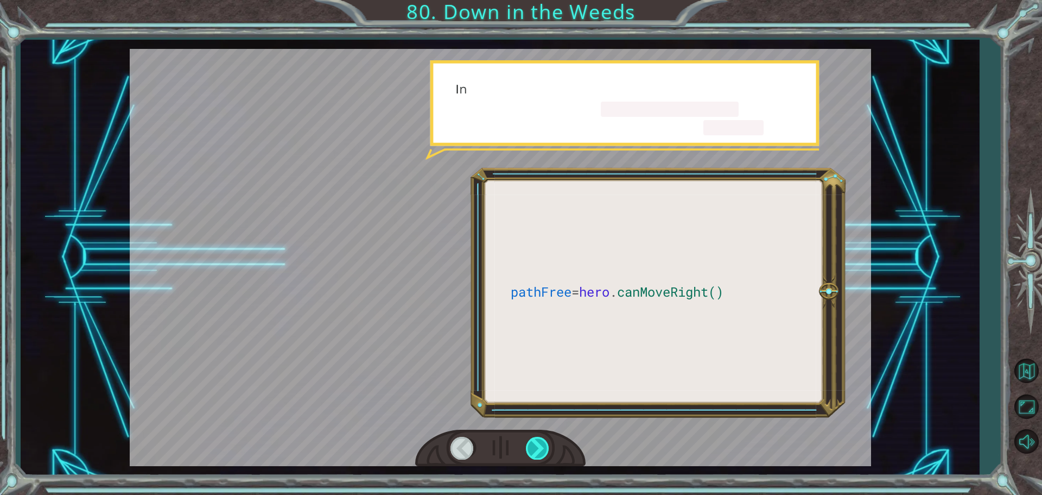
click at [546, 447] on div at bounding box center [538, 448] width 24 height 22
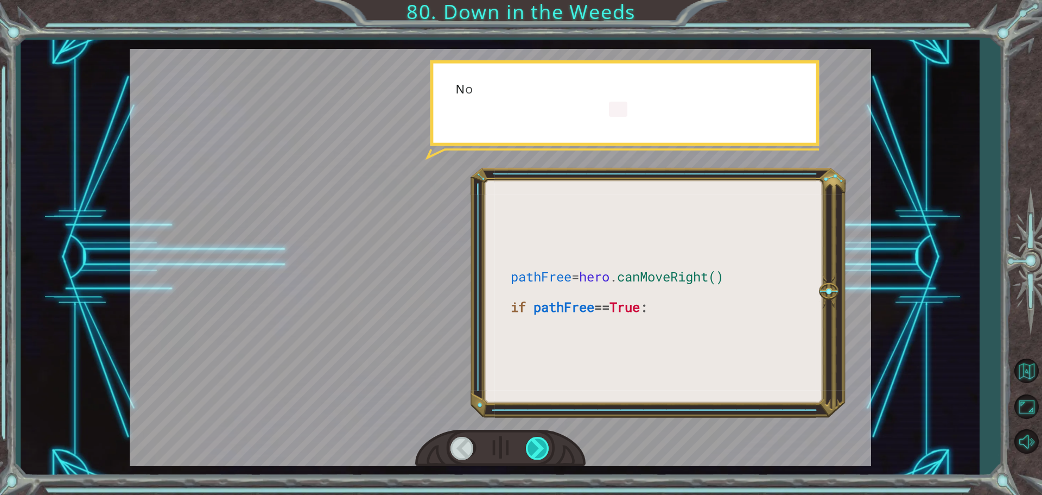
click at [546, 447] on div at bounding box center [538, 448] width 24 height 22
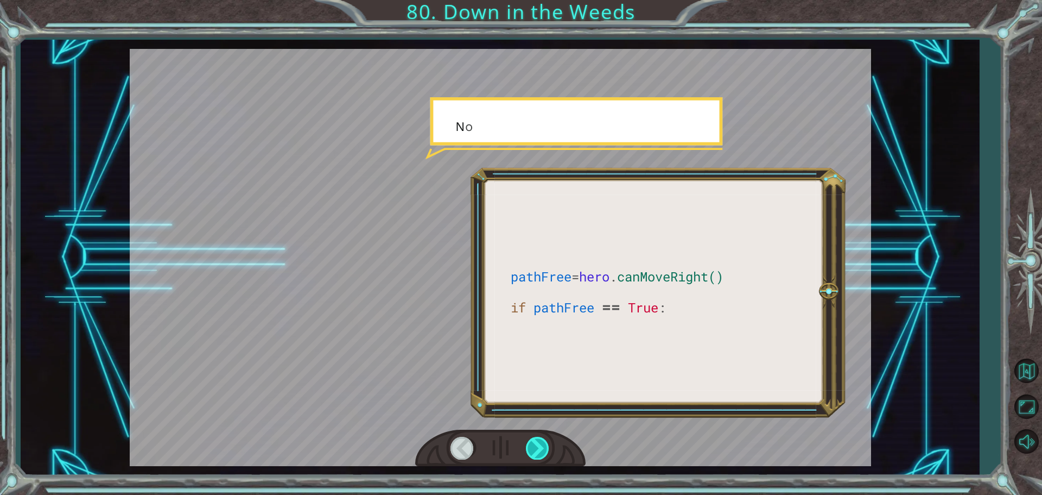
click at [542, 440] on div at bounding box center [538, 448] width 24 height 22
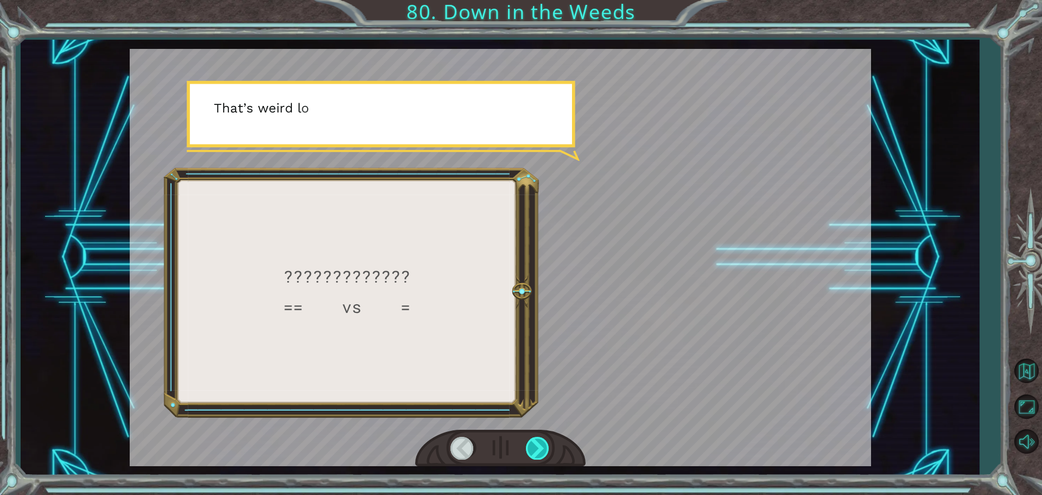
click at [543, 439] on div at bounding box center [538, 448] width 24 height 22
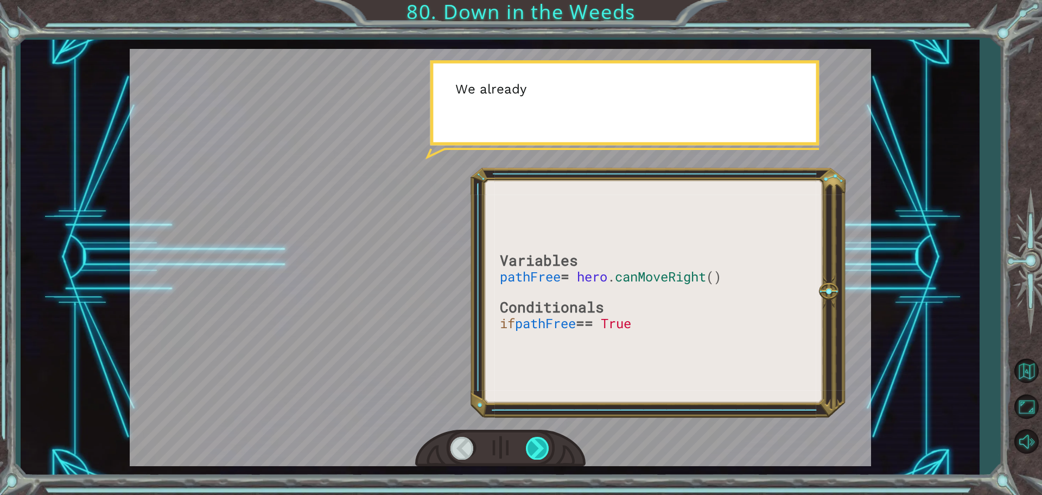
click at [549, 439] on div at bounding box center [538, 448] width 24 height 22
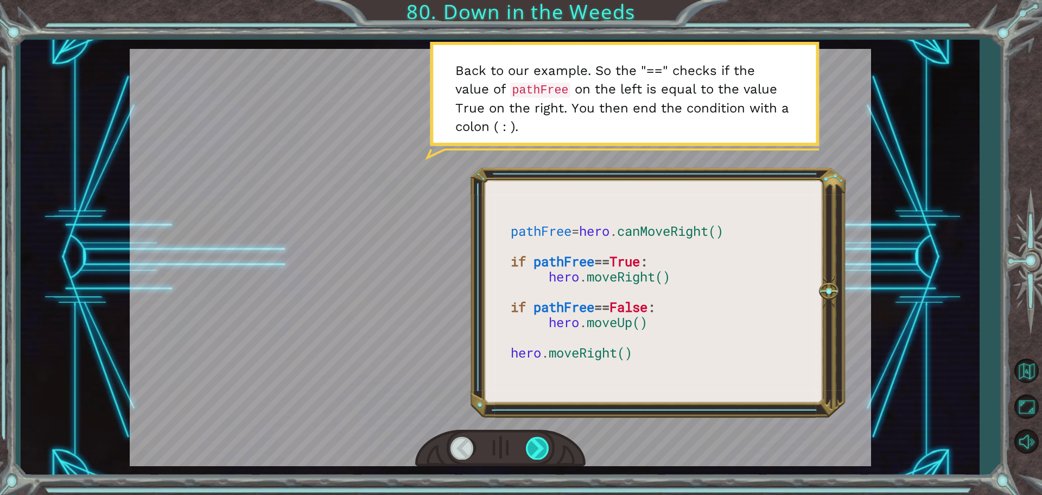
click at [542, 446] on div at bounding box center [538, 448] width 24 height 22
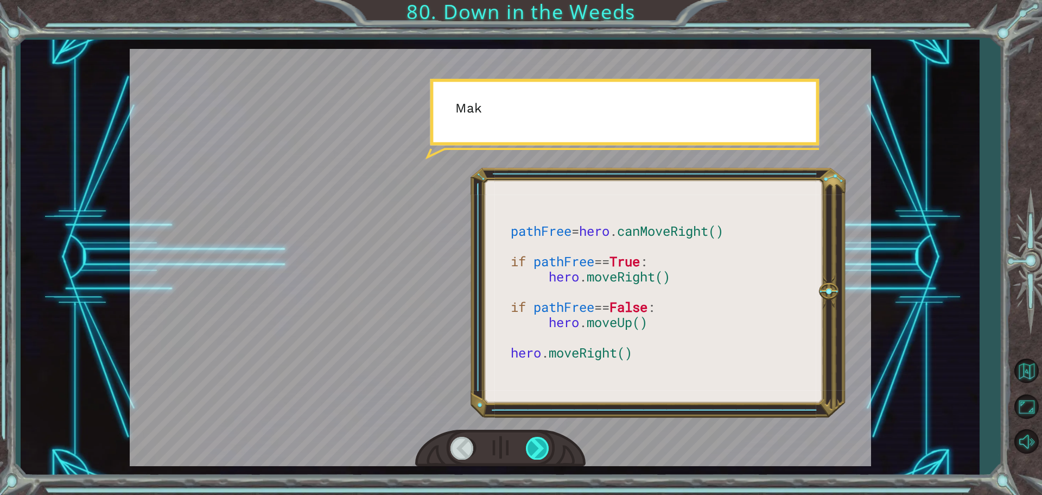
click at [542, 446] on div at bounding box center [538, 448] width 24 height 22
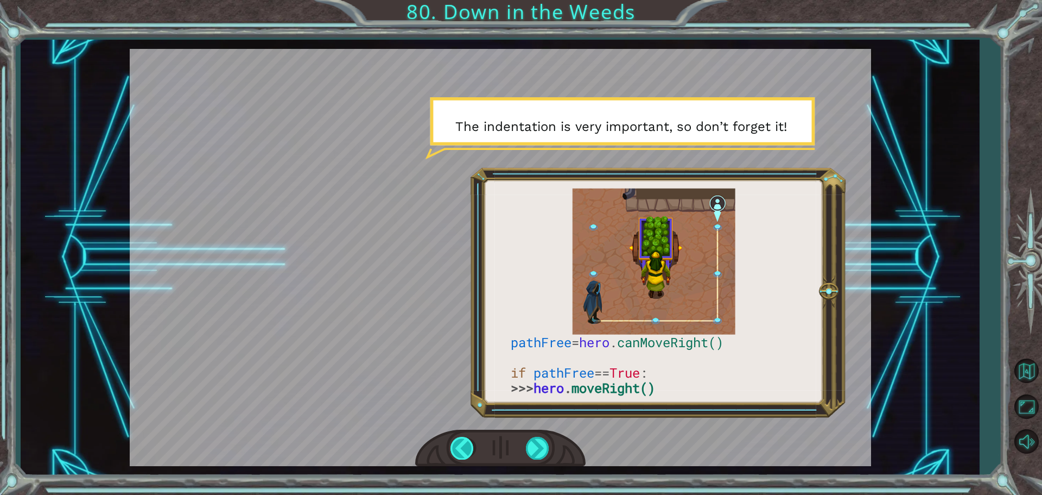
click at [472, 441] on div at bounding box center [463, 448] width 24 height 22
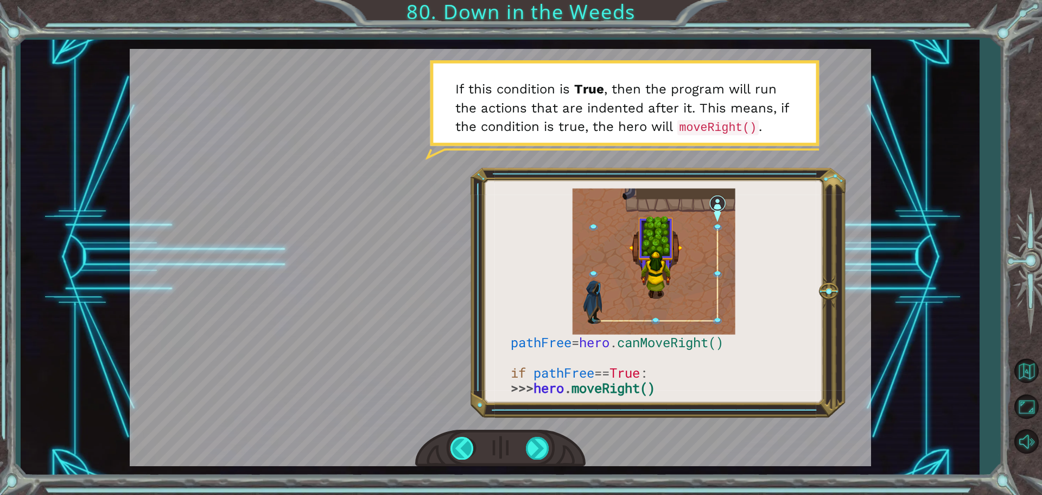
click at [472, 441] on div at bounding box center [463, 448] width 24 height 22
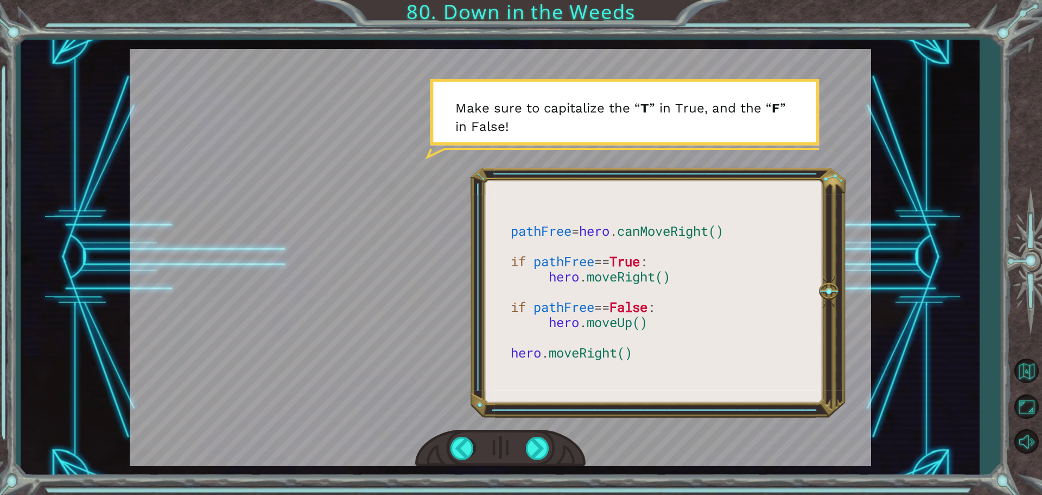
click at [555, 449] on div at bounding box center [500, 447] width 170 height 37
click at [541, 449] on div at bounding box center [538, 448] width 24 height 22
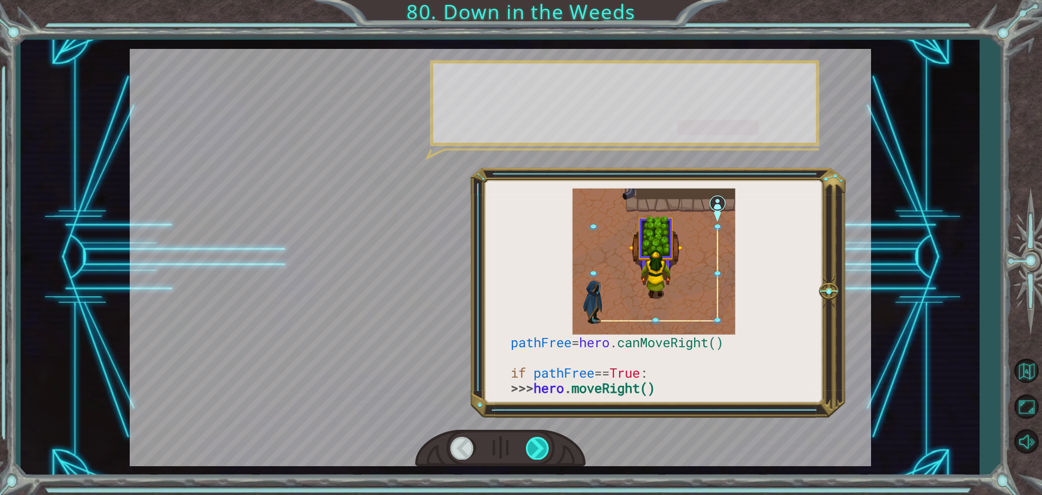
click at [541, 449] on div at bounding box center [538, 448] width 24 height 22
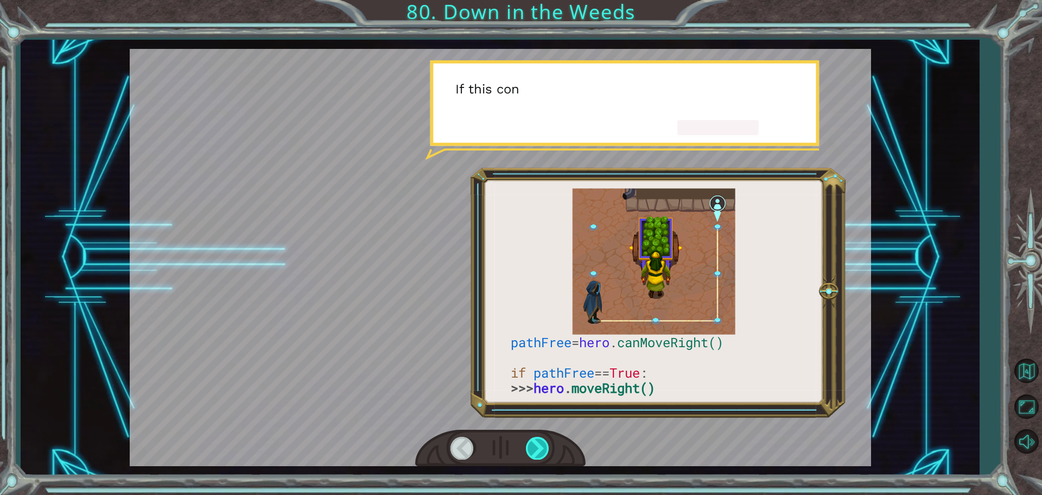
click at [541, 449] on div at bounding box center [538, 448] width 24 height 22
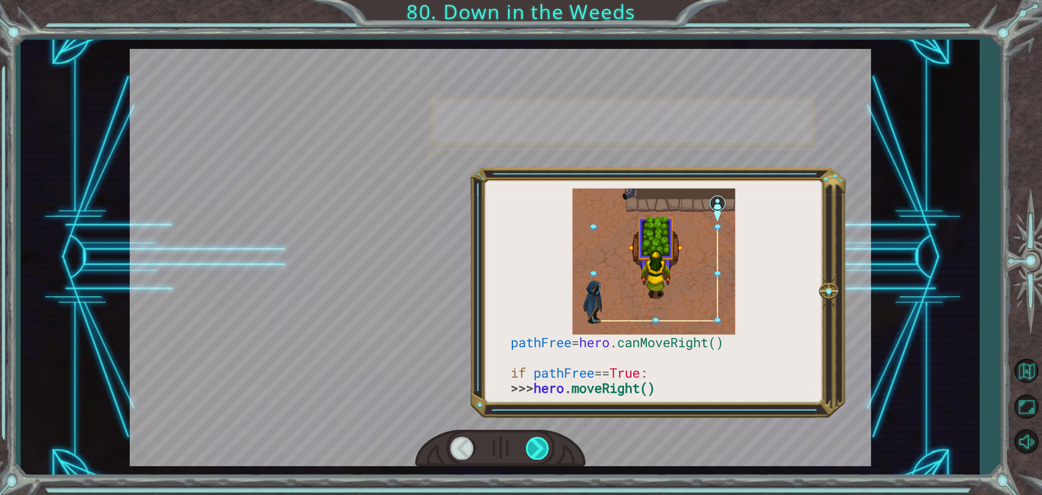
click at [541, 449] on div at bounding box center [538, 448] width 24 height 22
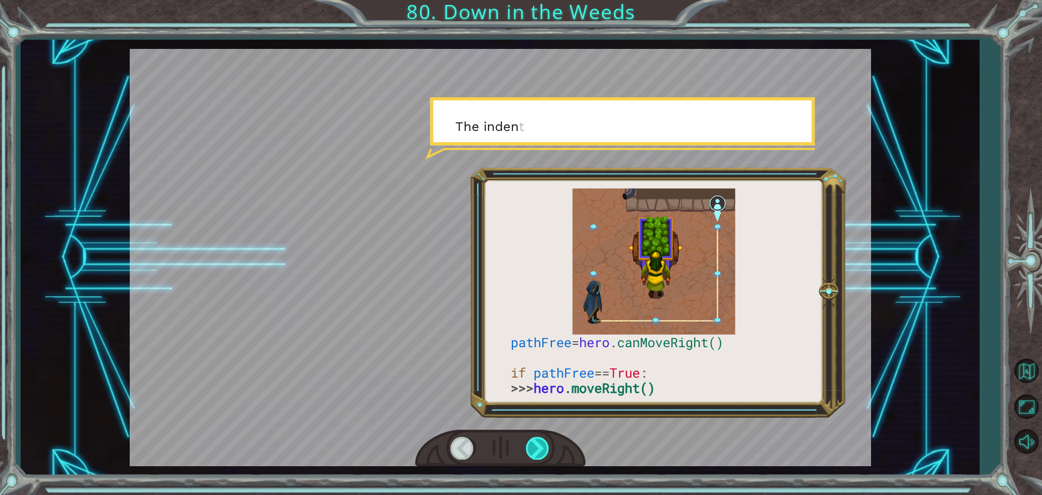
click at [541, 449] on div at bounding box center [538, 448] width 24 height 22
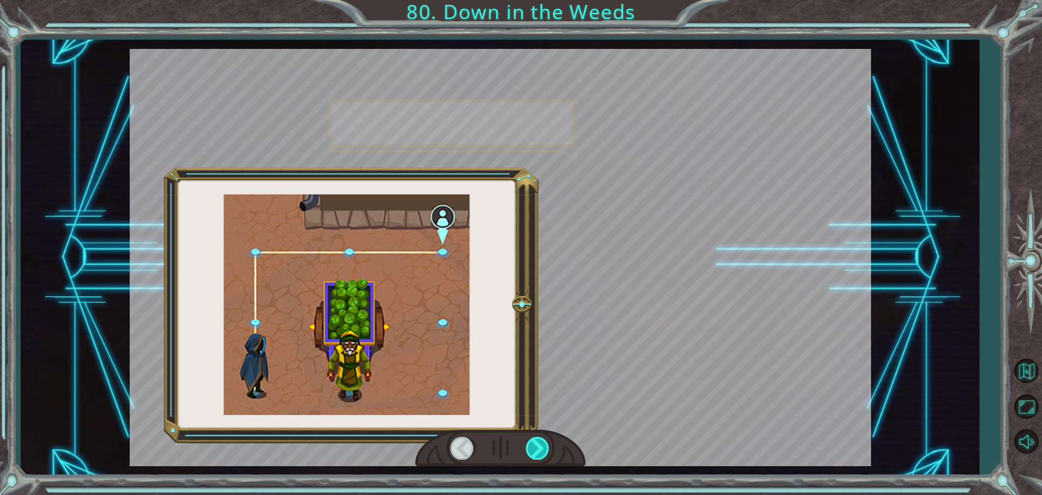
click at [541, 449] on div at bounding box center [538, 448] width 24 height 22
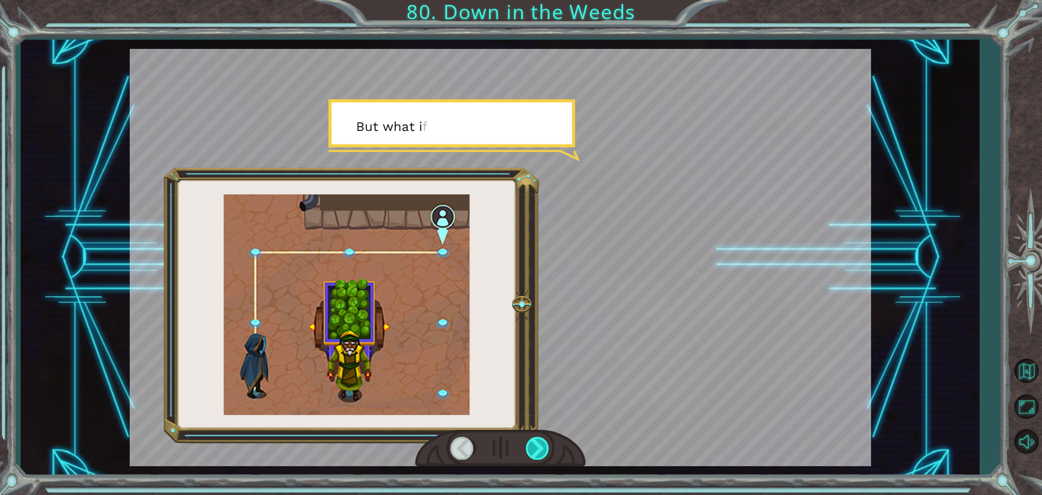
click at [541, 449] on div at bounding box center [538, 448] width 24 height 22
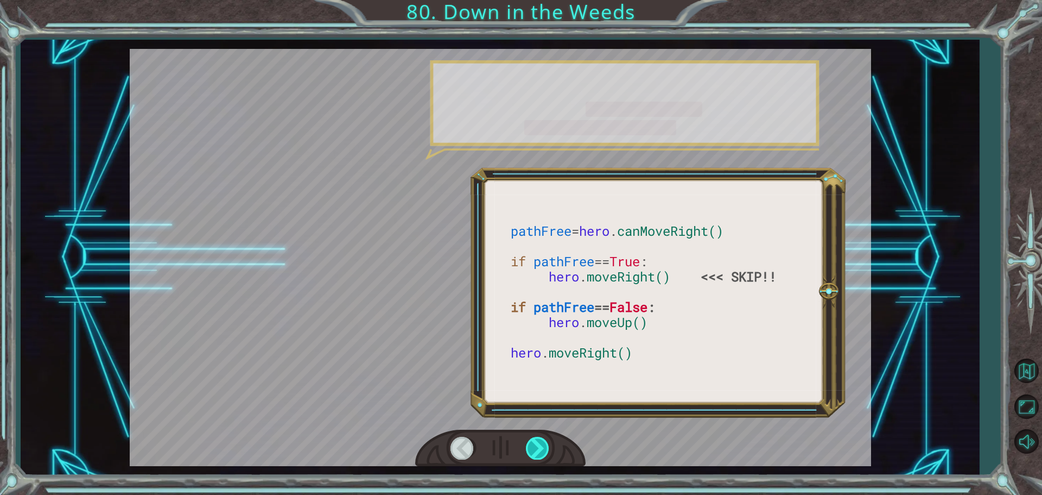
click at [541, 449] on div at bounding box center [538, 448] width 24 height 22
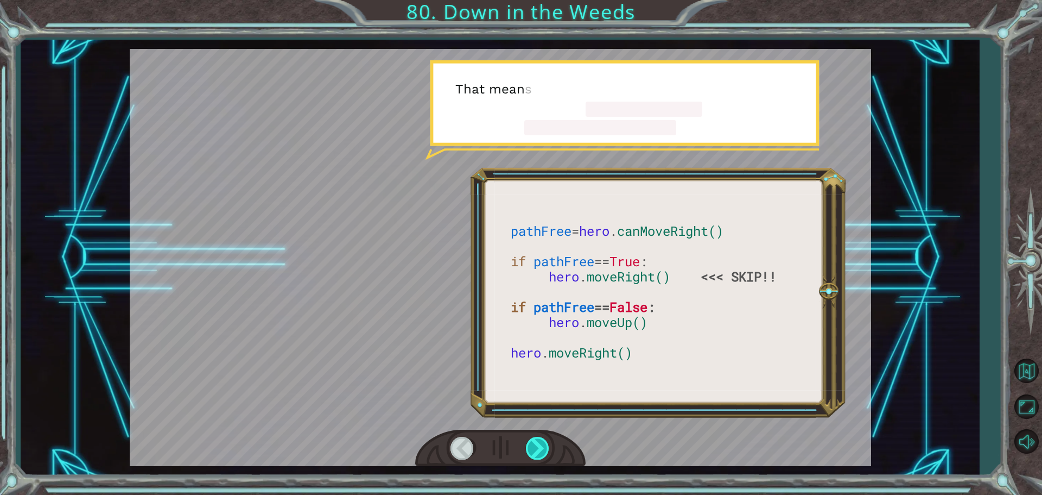
click at [541, 449] on div at bounding box center [538, 448] width 24 height 22
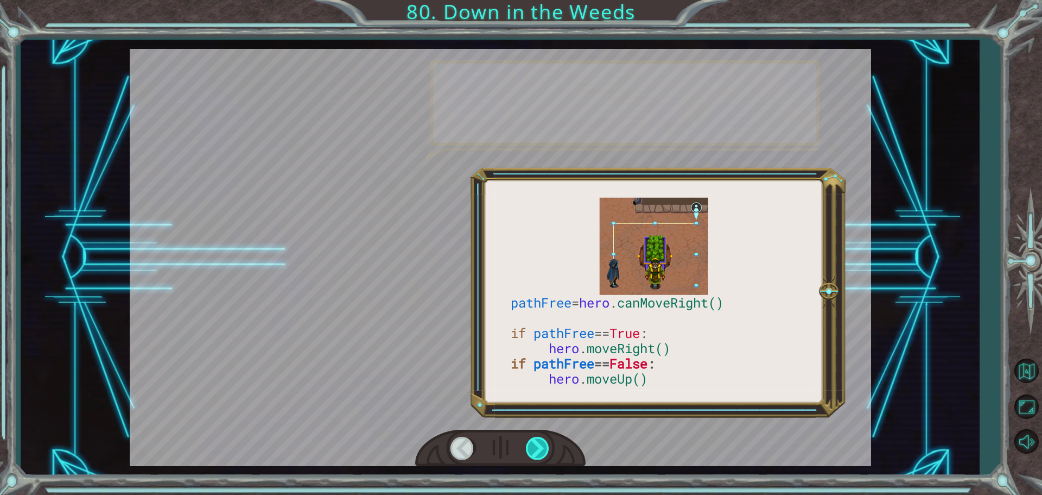
click at [541, 449] on div at bounding box center [538, 448] width 24 height 22
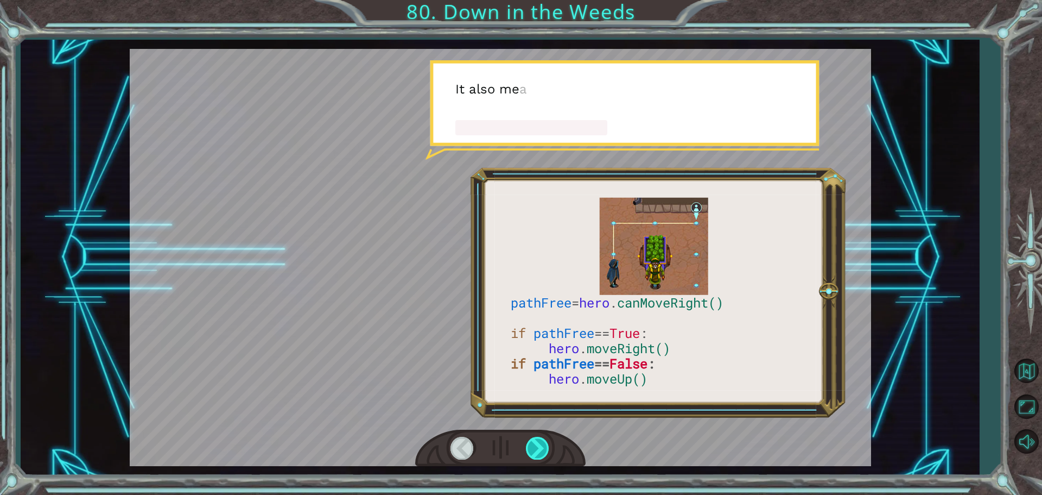
click at [538, 446] on div at bounding box center [538, 448] width 24 height 22
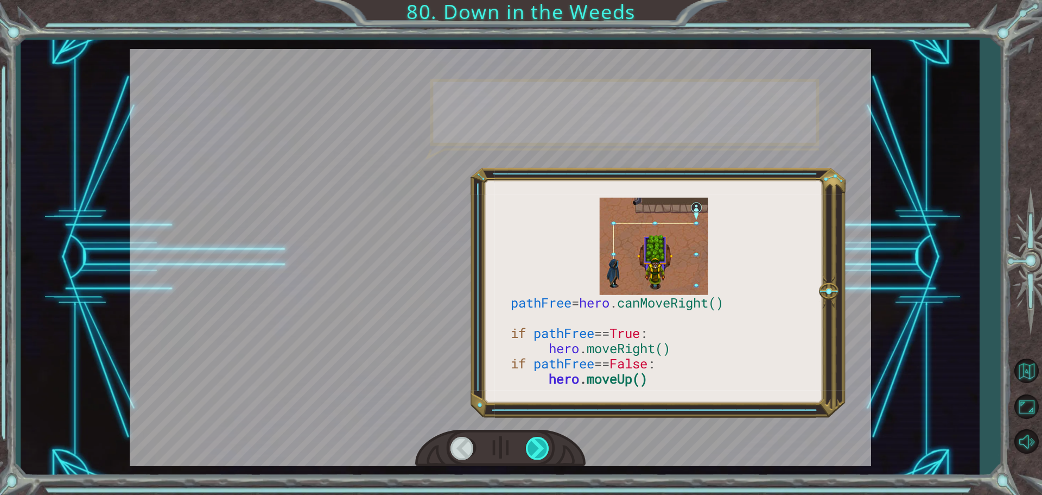
click at [538, 446] on div at bounding box center [538, 448] width 24 height 22
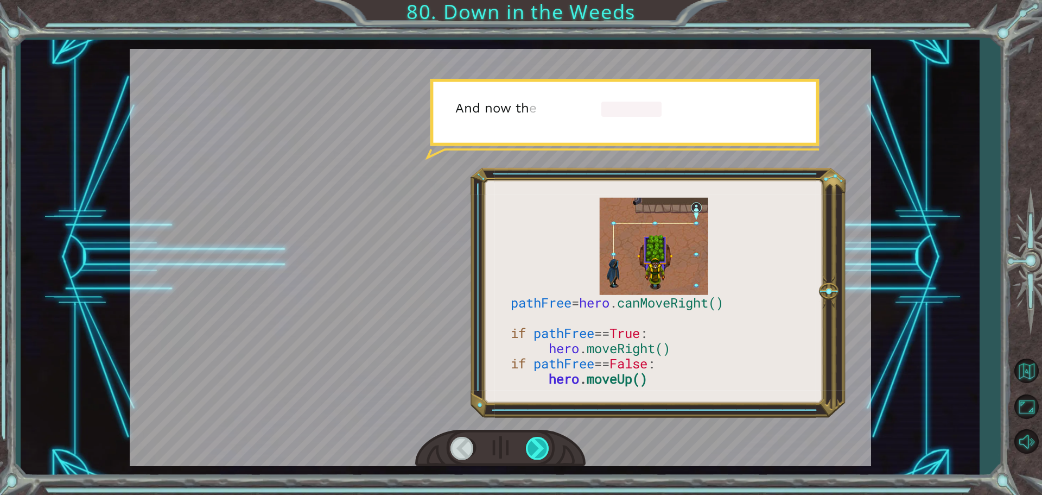
click at [538, 446] on div at bounding box center [538, 448] width 24 height 22
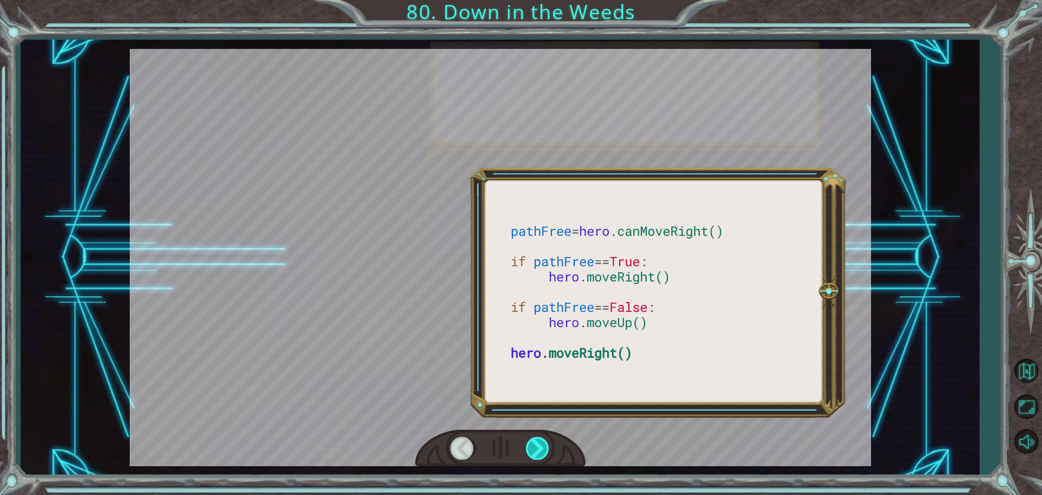
click at [538, 446] on div at bounding box center [538, 448] width 24 height 22
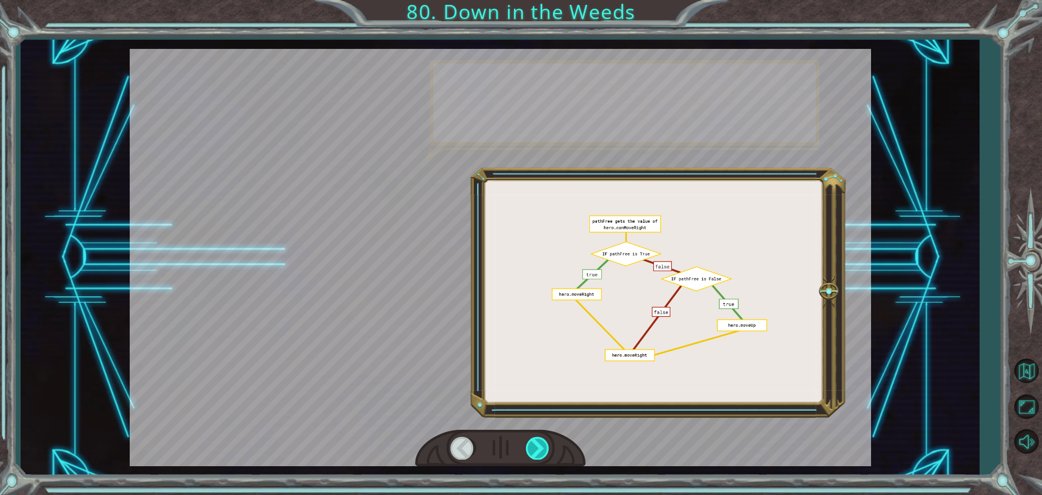
click at [538, 446] on div at bounding box center [538, 448] width 24 height 22
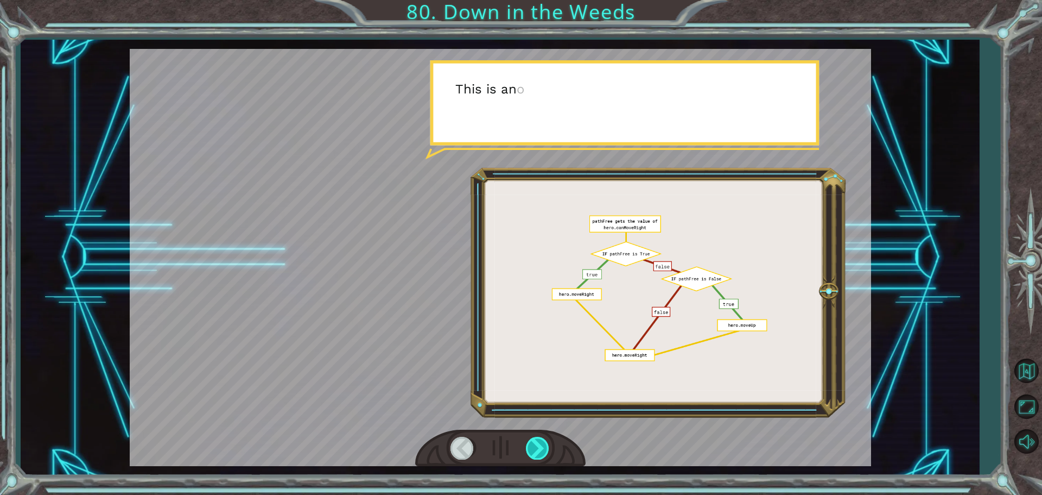
click at [538, 446] on div at bounding box center [538, 448] width 24 height 22
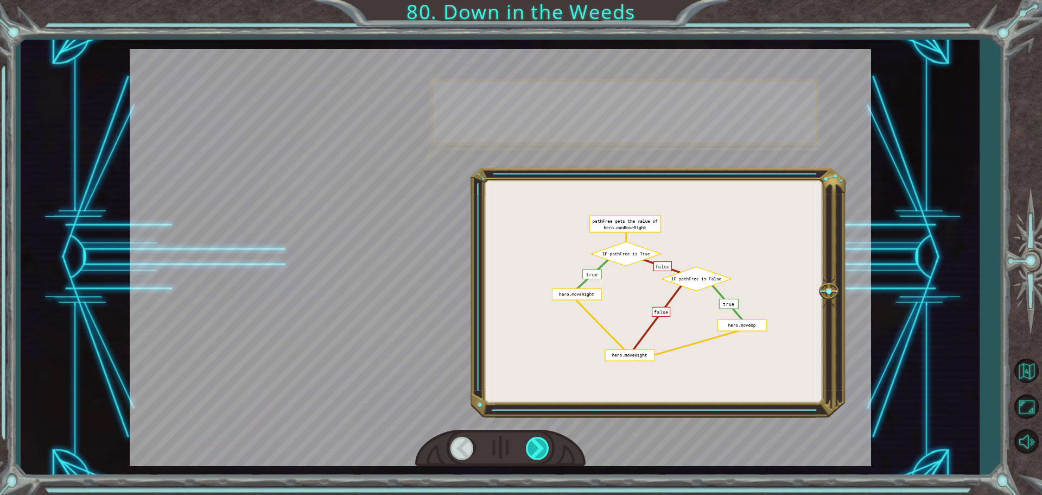
click at [538, 446] on div at bounding box center [538, 448] width 24 height 22
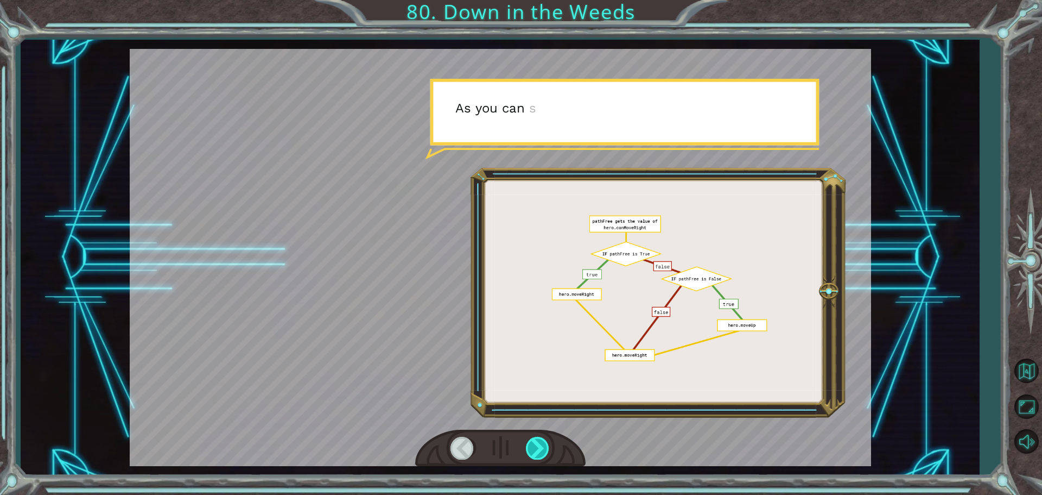
click at [538, 446] on div at bounding box center [538, 448] width 24 height 22
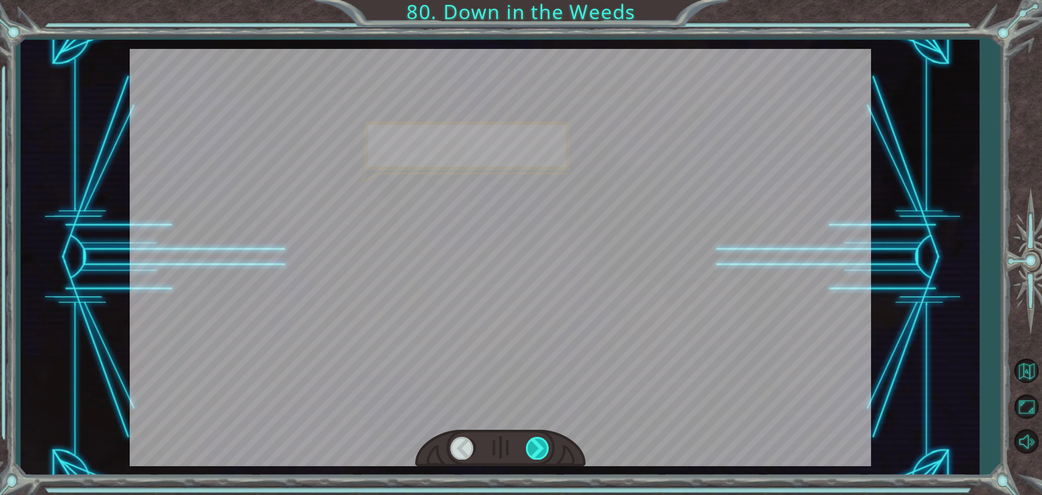
click at [538, 446] on div at bounding box center [538, 448] width 24 height 22
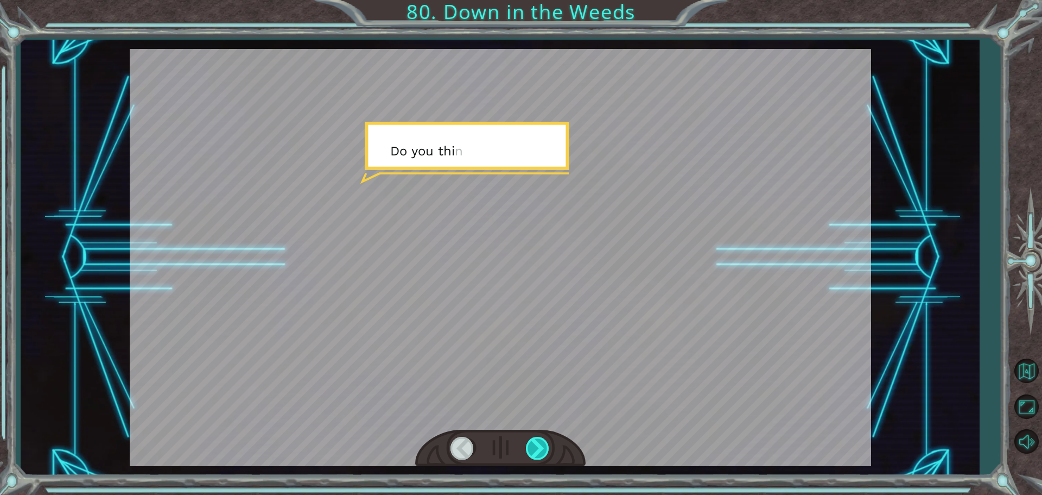
click at [538, 446] on div at bounding box center [538, 448] width 24 height 22
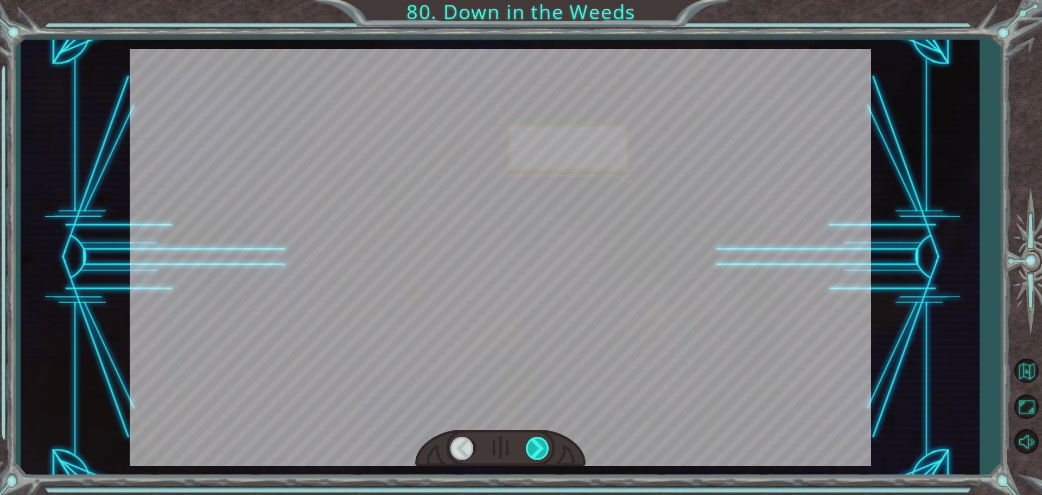
click at [538, 446] on div at bounding box center [538, 448] width 24 height 22
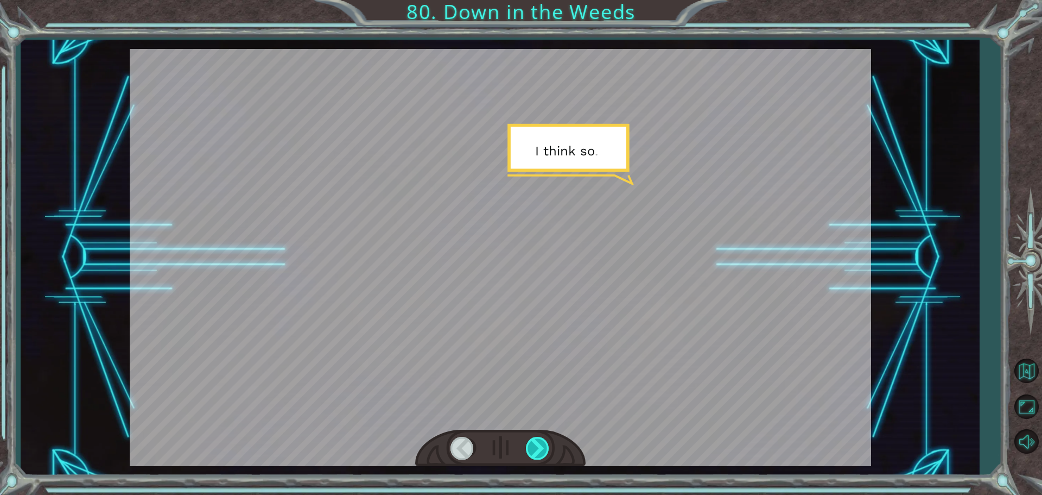
click at [538, 446] on div at bounding box center [538, 448] width 24 height 22
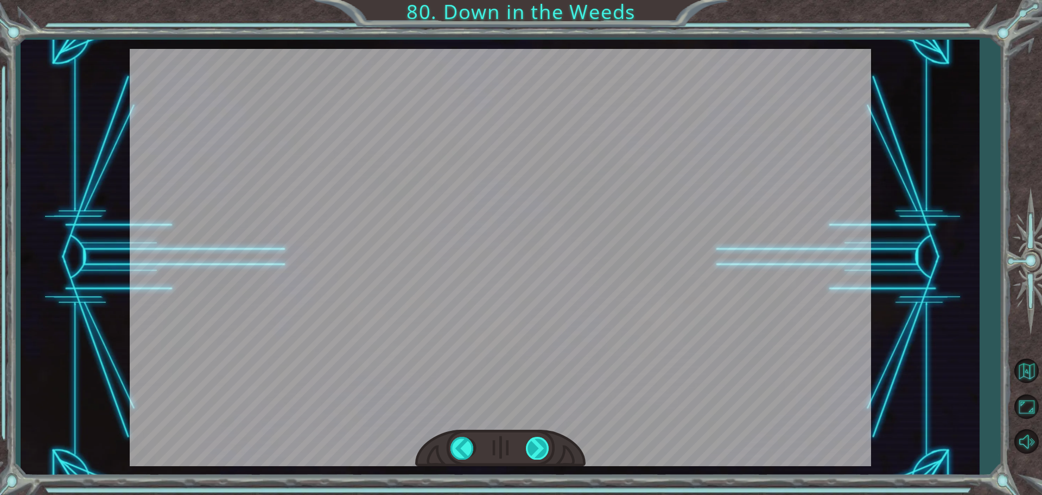
click at [538, 446] on div at bounding box center [538, 448] width 24 height 22
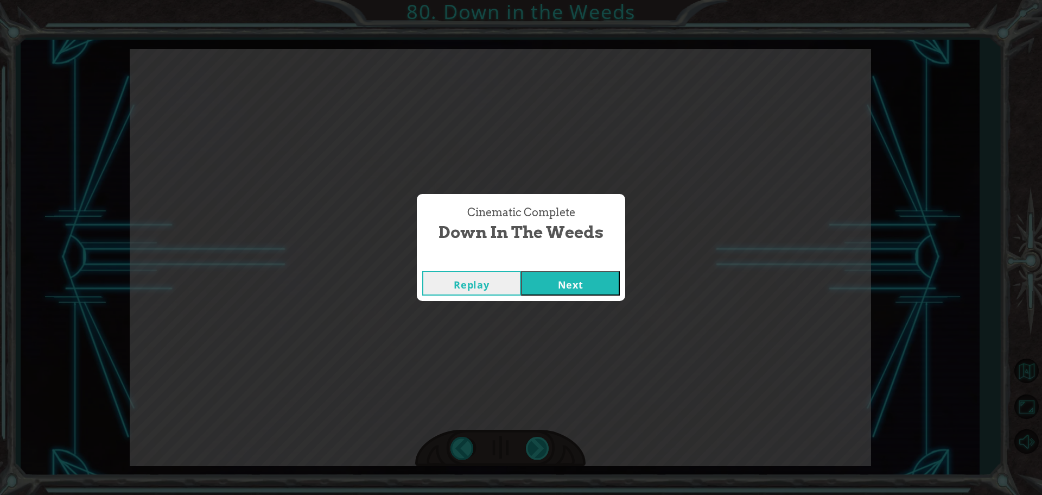
click at [538, 446] on div "Cinematic Complete Down in the Weeds Replay Next" at bounding box center [521, 247] width 1042 height 495
click at [603, 278] on button "Next" at bounding box center [570, 283] width 99 height 24
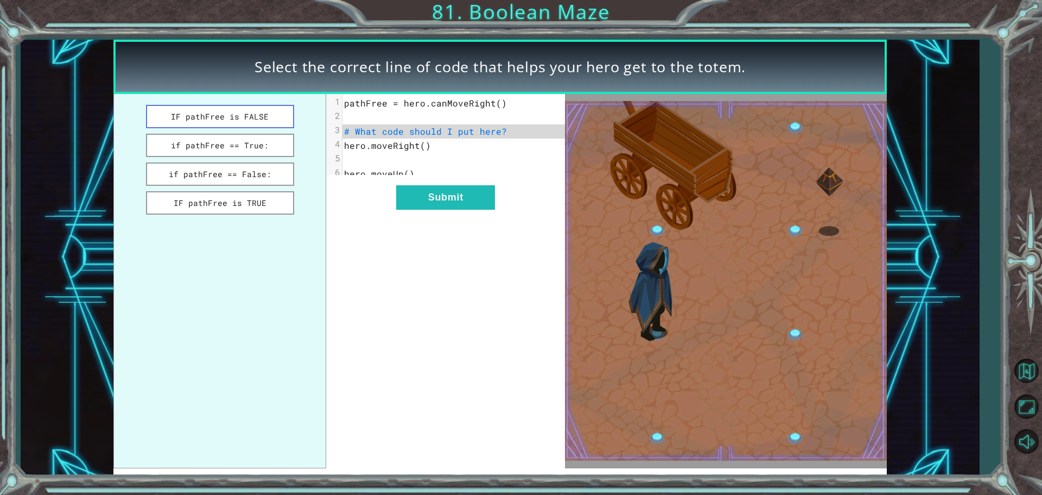
click at [236, 122] on button "IF pathFree is FALSE" at bounding box center [220, 116] width 148 height 23
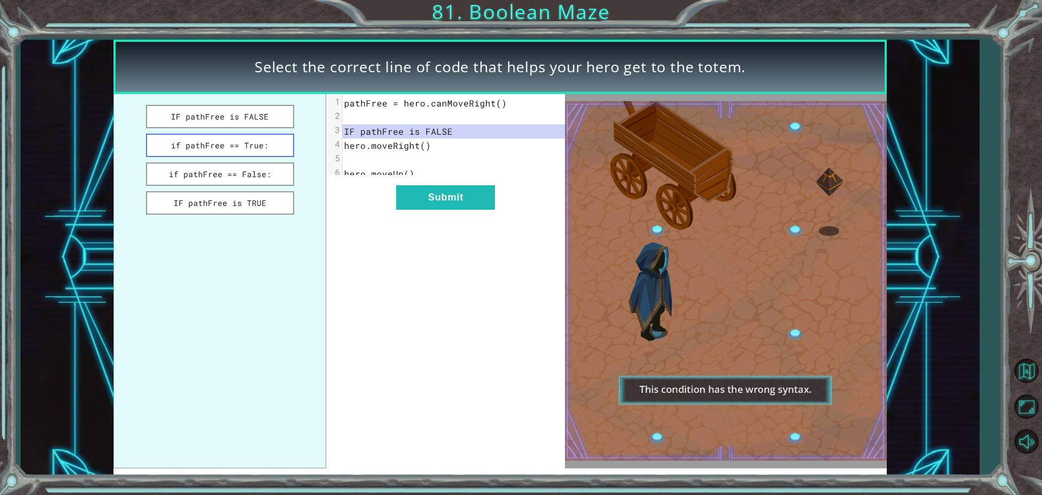
click at [250, 146] on button "if pathFree == True:" at bounding box center [220, 145] width 148 height 23
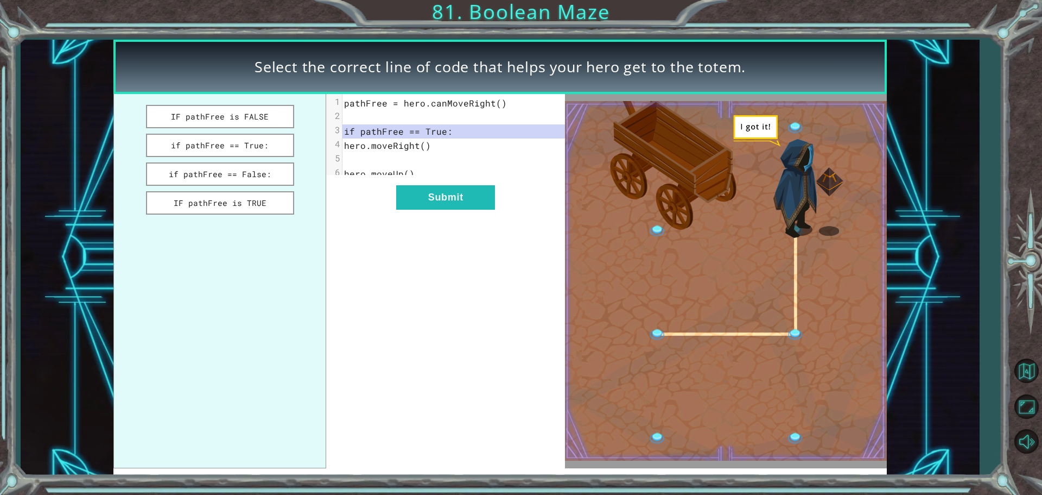
click at [486, 229] on div "xxxxxxxxxx 6 1 pathFree = hero.canMoveRight() 2 ​ 3 if pathFree == True: 4 hero…" at bounding box center [445, 281] width 239 height 374
click at [459, 207] on button "Submit" at bounding box center [445, 197] width 99 height 24
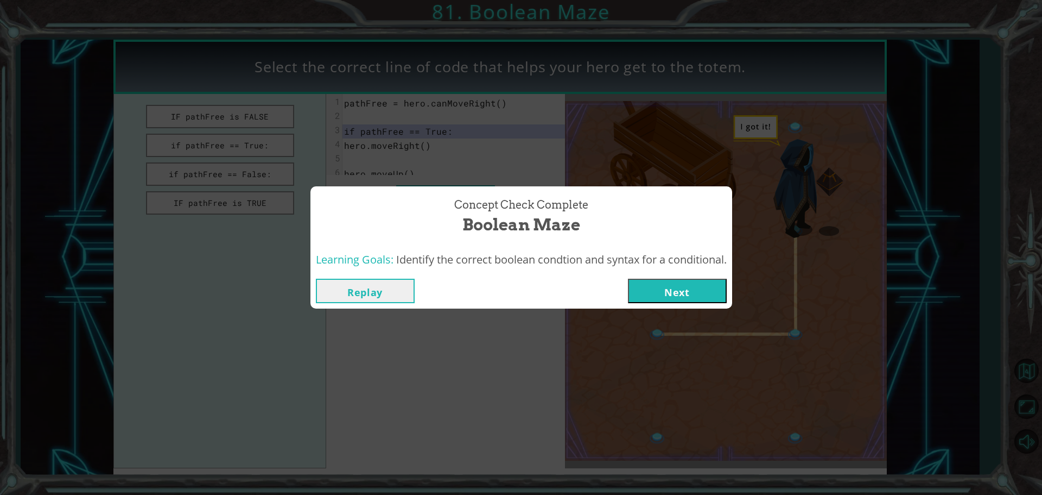
click at [691, 300] on button "Next" at bounding box center [677, 291] width 99 height 24
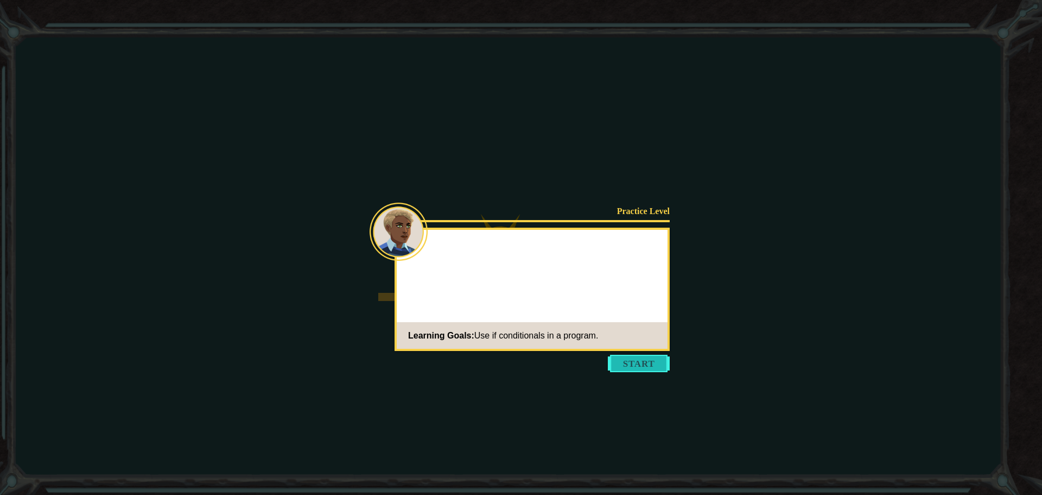
click at [642, 369] on body "Goals Error loading from server. Try refreshing the page. You'll need to join a…" at bounding box center [521, 247] width 1042 height 495
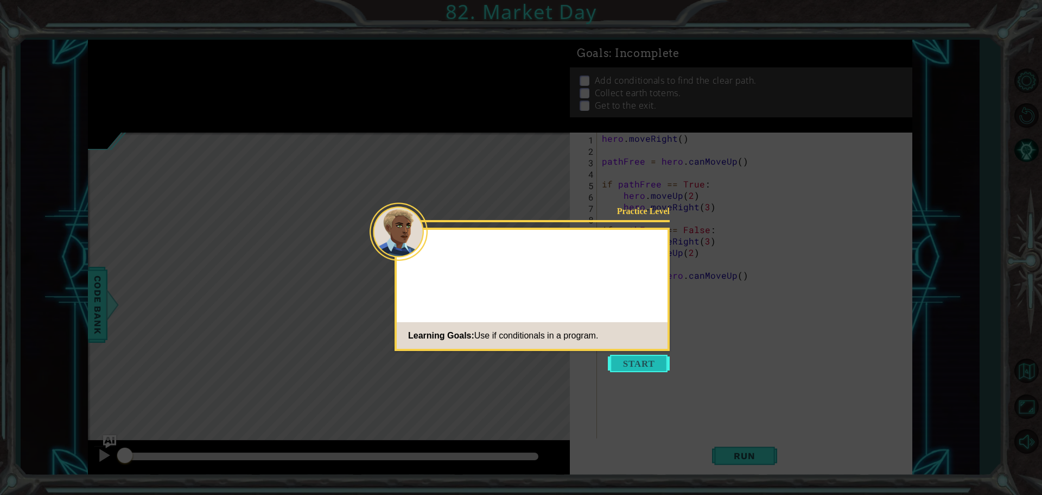
click at [632, 361] on button "Start" at bounding box center [639, 363] width 62 height 17
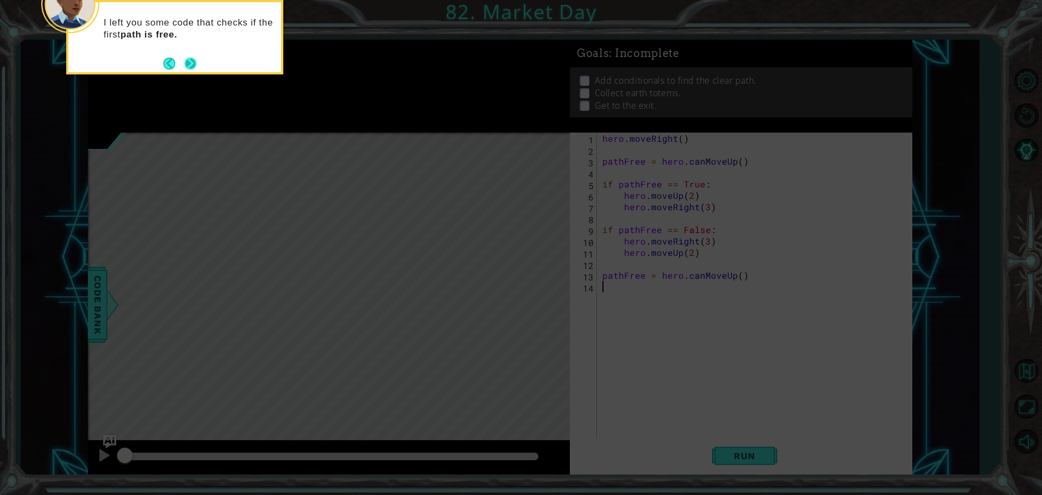
click at [193, 64] on button "Next" at bounding box center [191, 63] width 15 height 15
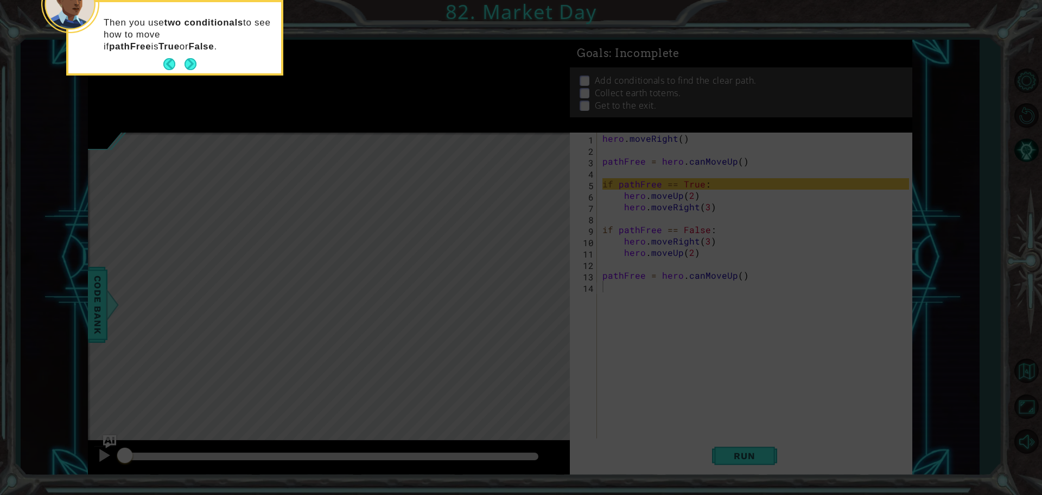
click at [193, 64] on button "Next" at bounding box center [190, 64] width 19 height 19
click at [186, 59] on button "Next" at bounding box center [190, 63] width 17 height 17
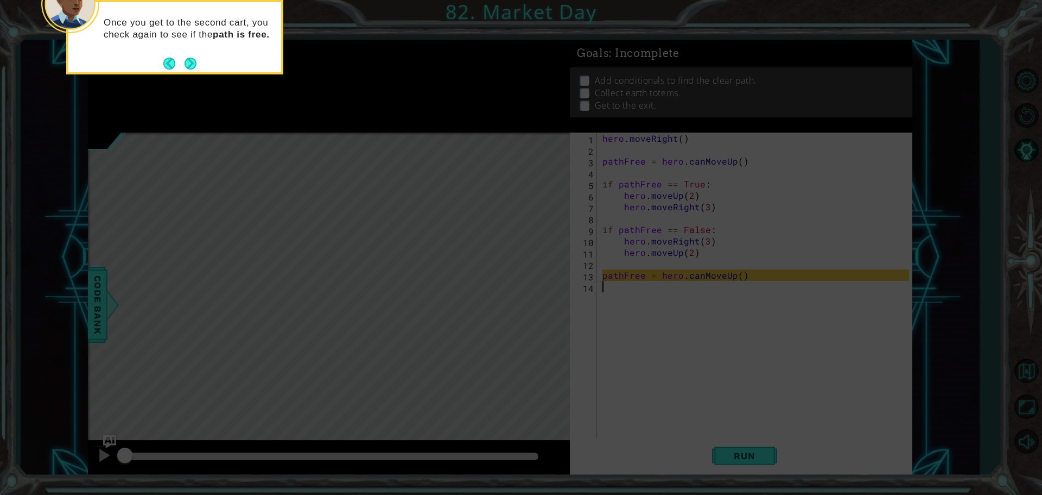
click at [186, 59] on button "Next" at bounding box center [191, 63] width 12 height 12
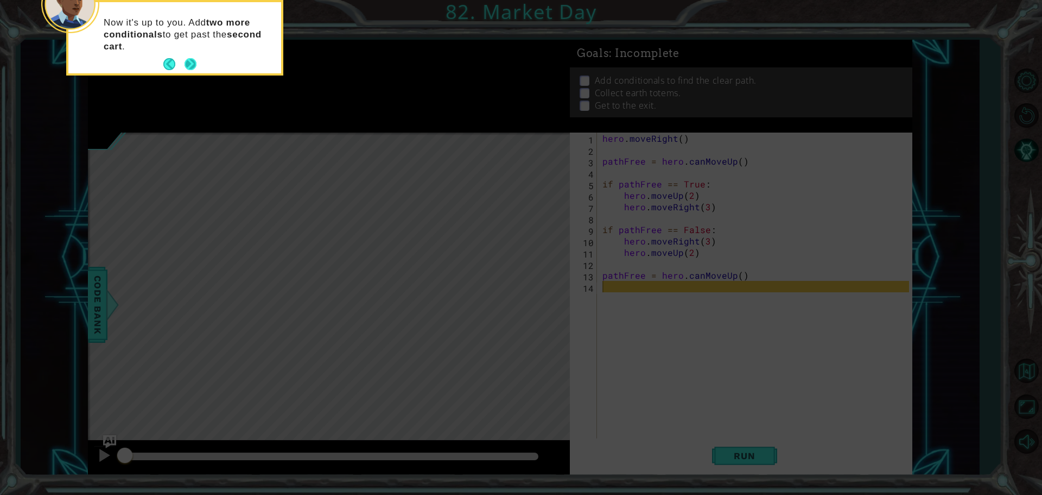
click at [186, 59] on button "Next" at bounding box center [191, 65] width 14 height 14
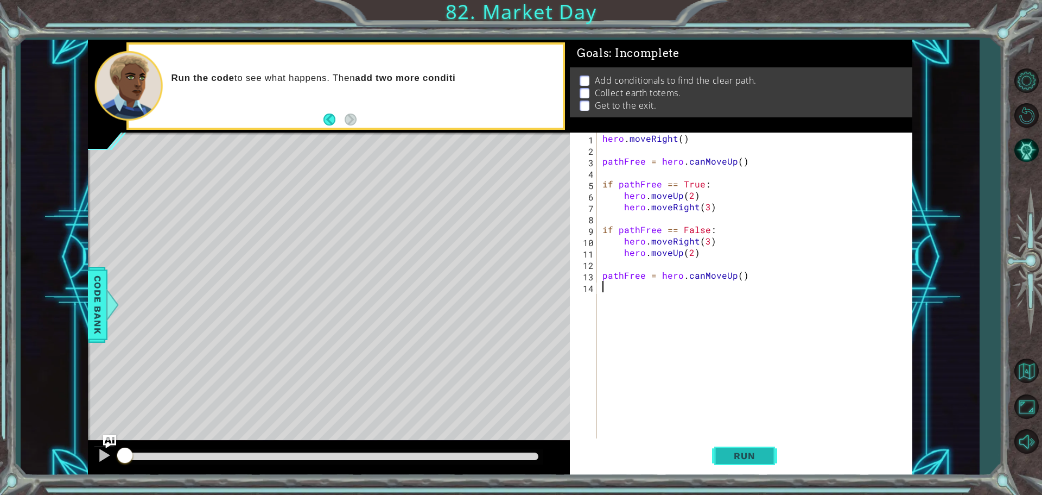
click at [738, 447] on button "Run" at bounding box center [744, 455] width 65 height 34
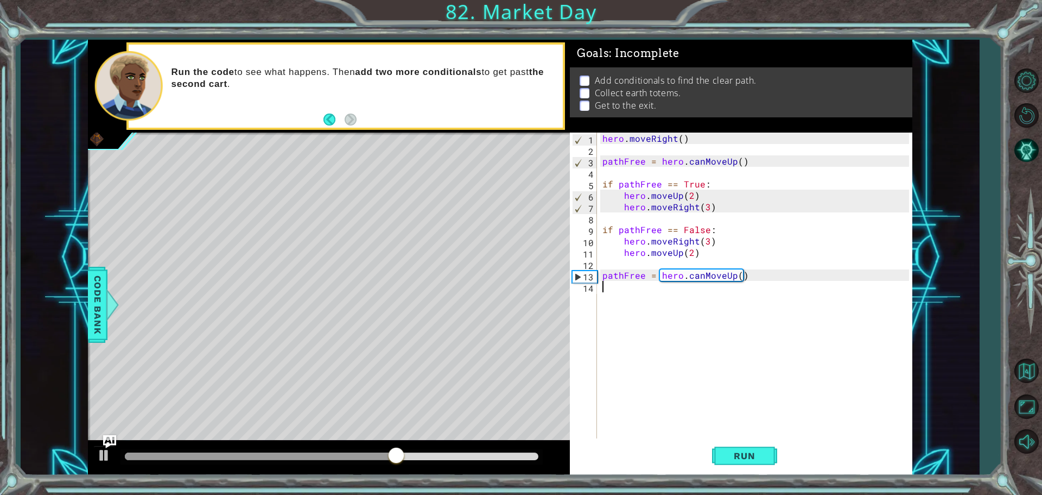
click at [687, 289] on div "hero . moveRight ( ) pathFree = hero . canMoveUp ( ) if pathFree == True : hero…" at bounding box center [757, 297] width 314 height 331
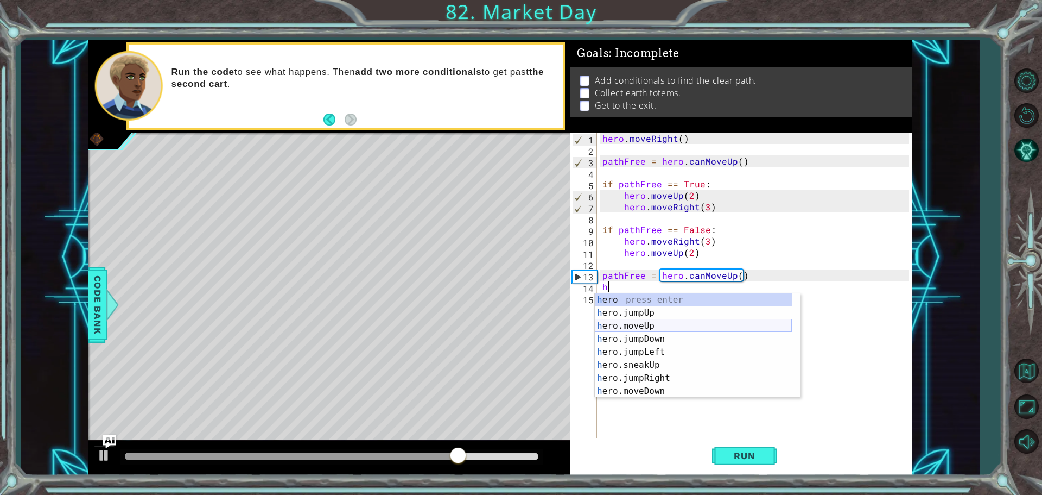
click at [663, 322] on div "h ero press enter h ero.jumpUp press enter h ero.moveUp press enter h ero.jumpD…" at bounding box center [693, 358] width 197 height 130
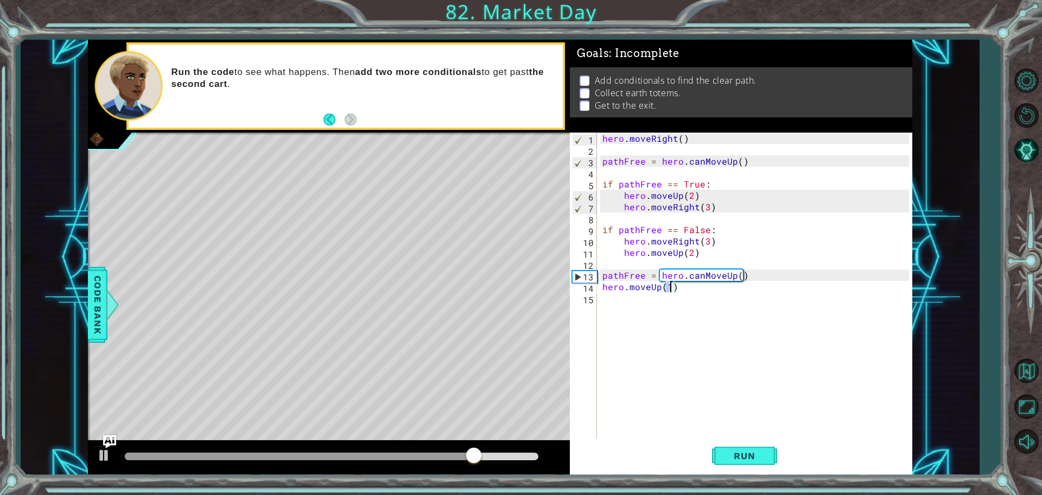
type textarea "hero.moveUp(2)"
click at [632, 306] on div "hero . moveRight ( ) pathFree = hero . canMoveUp ( ) if pathFree == True : hero…" at bounding box center [757, 297] width 314 height 331
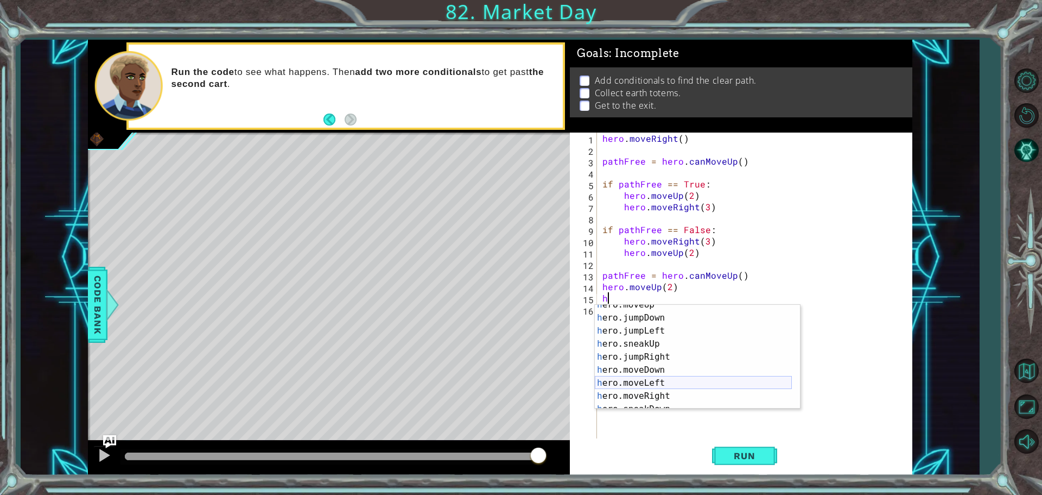
scroll to position [33, 0]
click at [648, 390] on div "h ero.moveUp press enter h ero.jumpDown press enter h ero.jumpLeft press enter …" at bounding box center [693, 363] width 197 height 130
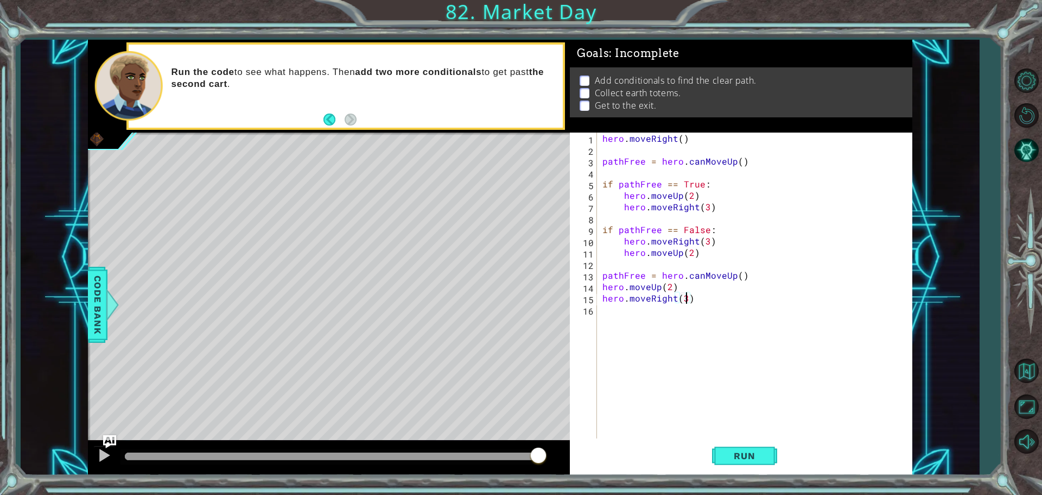
scroll to position [0, 5]
click at [751, 454] on span "Run" at bounding box center [744, 455] width 43 height 11
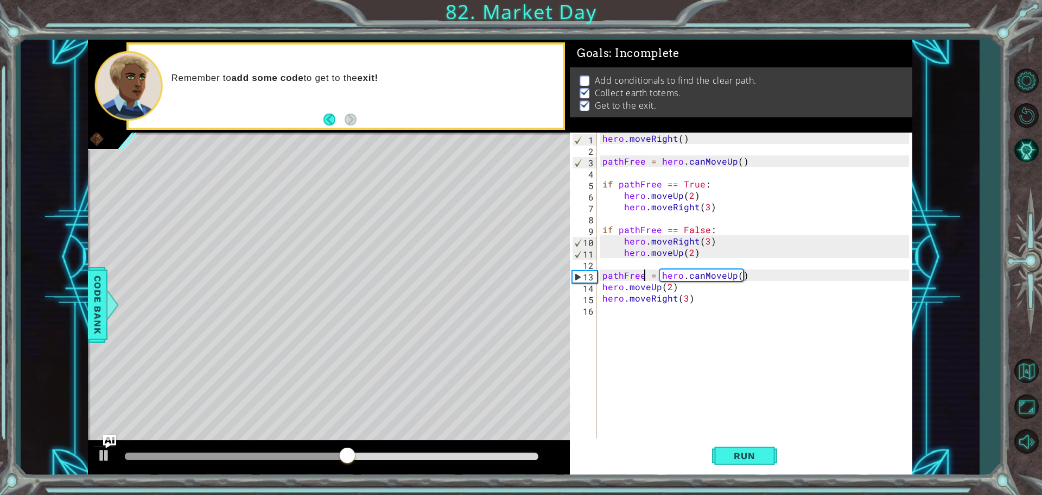
click at [644, 277] on div "hero . moveRight ( ) pathFree = hero . canMoveUp ( ) if pathFree == True : hero…" at bounding box center [757, 297] width 314 height 331
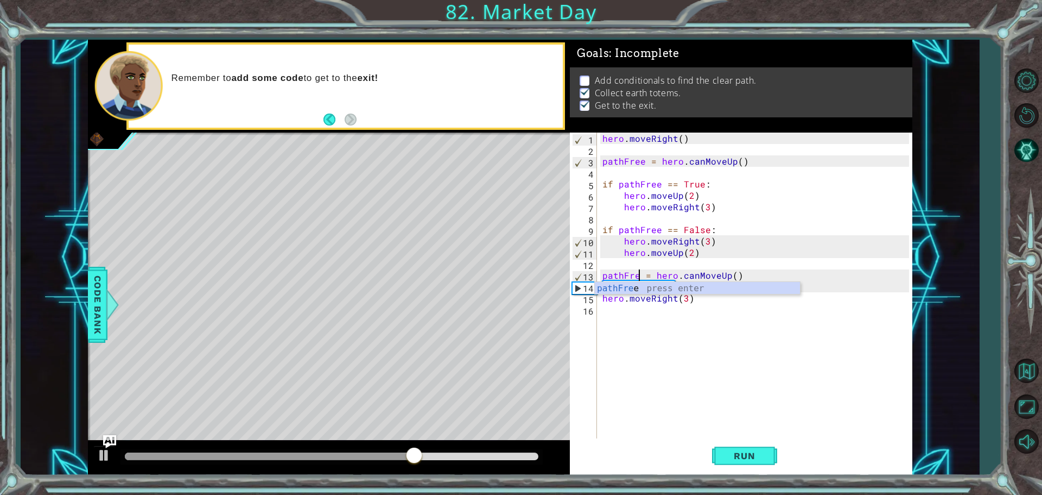
scroll to position [0, 3]
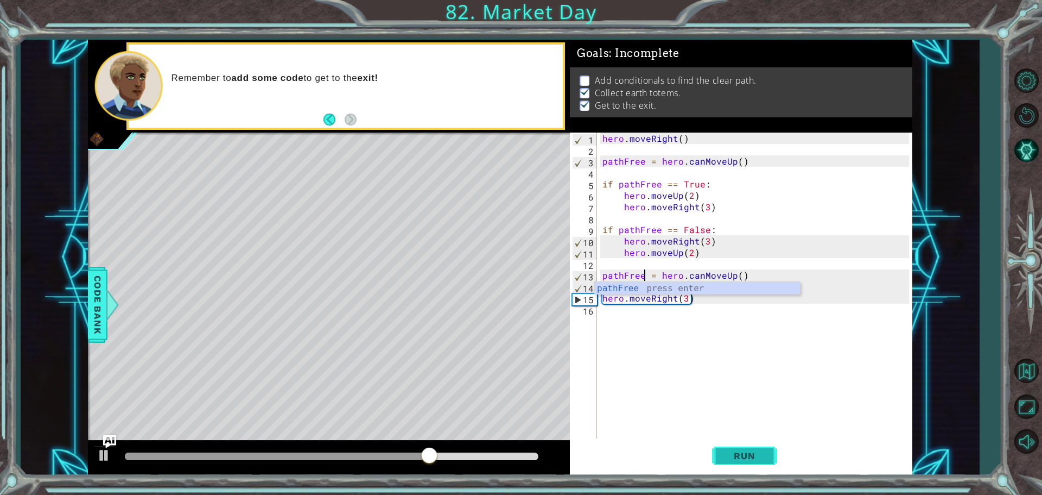
type textarea "pathFree = hero.canMoveUp()"
click at [744, 456] on span "Run" at bounding box center [744, 455] width 43 height 11
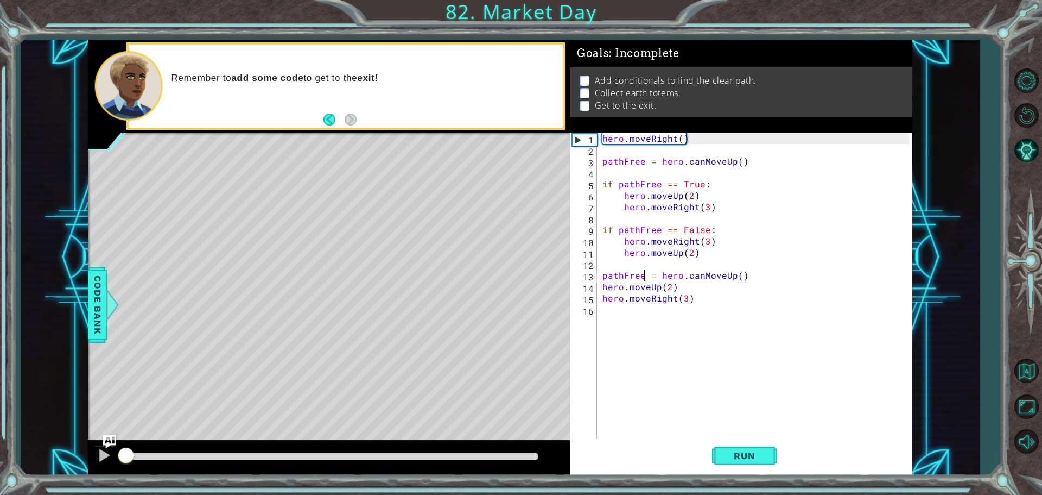
drag, startPoint x: 234, startPoint y: 457, endPoint x: 29, endPoint y: 459, distance: 204.7
click at [29, 459] on div "1 ההההההההההההההההההההההההההההההההההההההההההההההההההההההההההההההההההההההההההההה…" at bounding box center [500, 257] width 959 height 435
drag, startPoint x: 138, startPoint y: 452, endPoint x: 46, endPoint y: 463, distance: 92.9
click at [46, 463] on div "1 ההההההההההההההההההההההההההההההההההההההההההההההההההההההההההההההההההההההההההההה…" at bounding box center [500, 257] width 959 height 435
drag, startPoint x: 135, startPoint y: 459, endPoint x: 77, endPoint y: 471, distance: 59.3
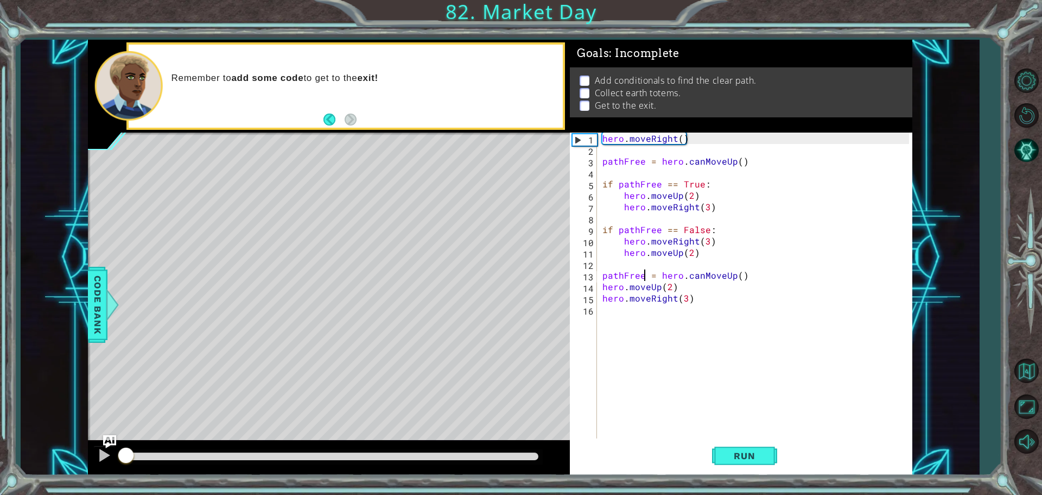
click at [77, 471] on div "1 ההההההההההההההההההההההההההההההההההההההההההההההההההההההההההההההההההההההההההההה…" at bounding box center [500, 257] width 959 height 435
click at [1029, 100] on button "Restart Level" at bounding box center [1026, 114] width 31 height 31
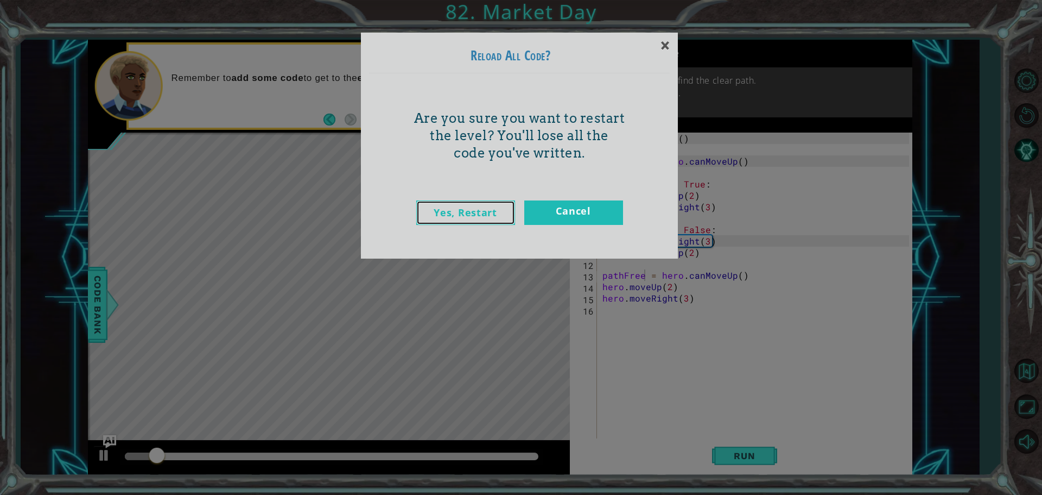
click at [476, 210] on link "Yes, Restart" at bounding box center [465, 212] width 99 height 24
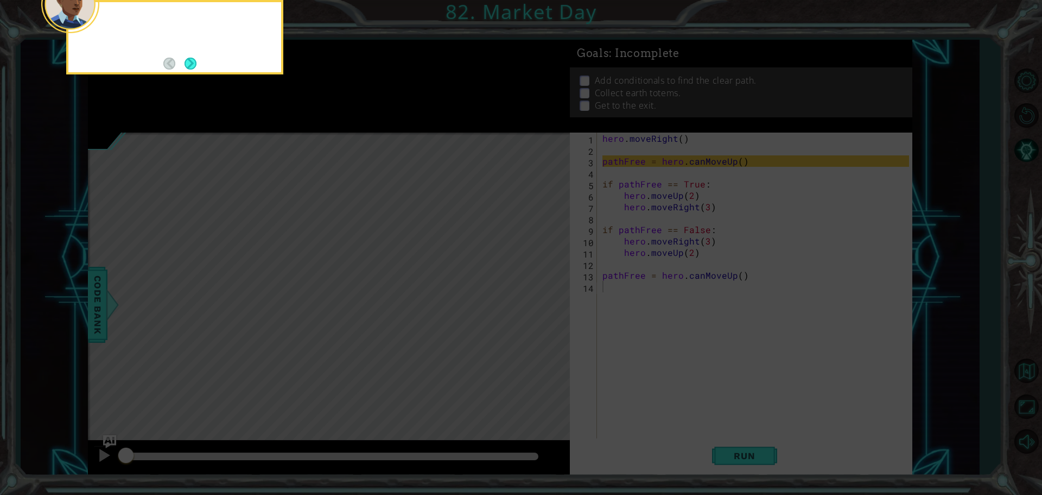
scroll to position [0, 0]
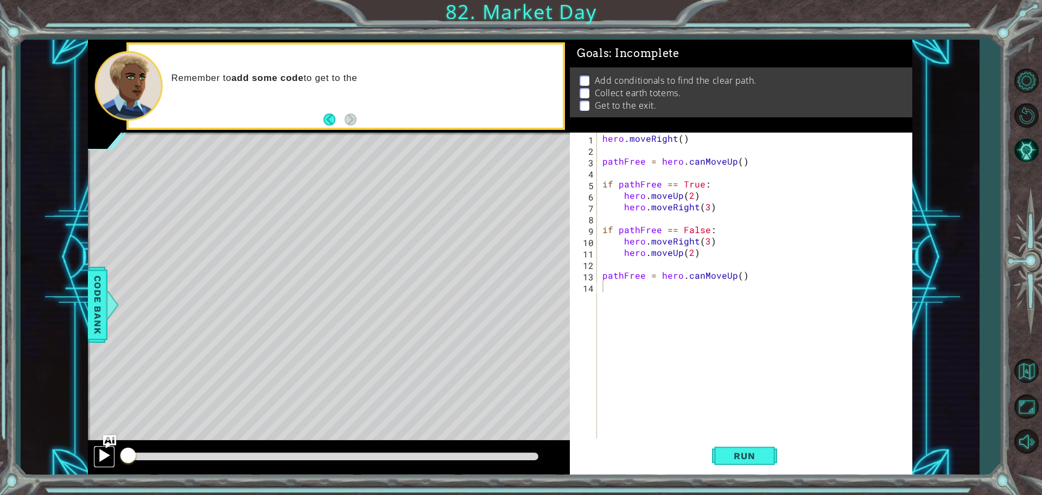
click at [109, 448] on div at bounding box center [104, 455] width 14 height 14
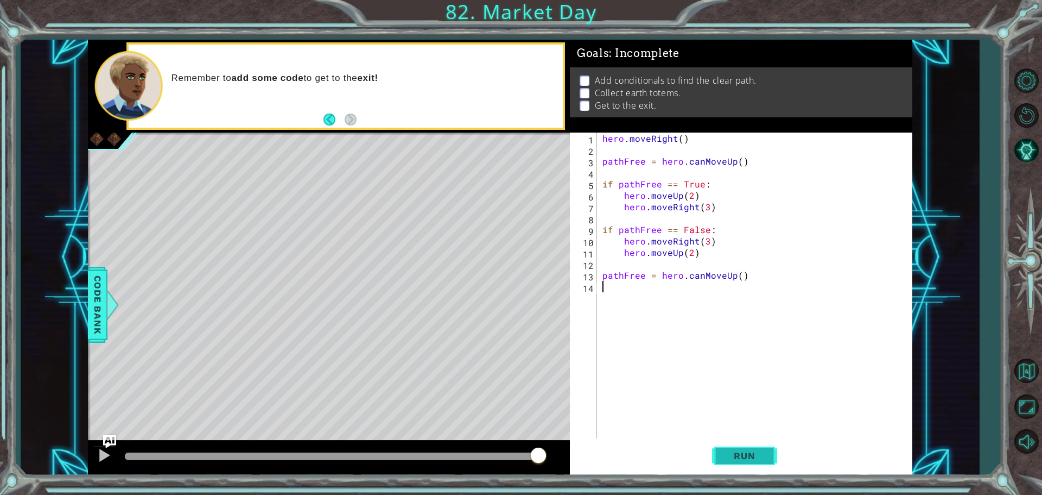
click at [757, 442] on button "Run" at bounding box center [744, 455] width 65 height 34
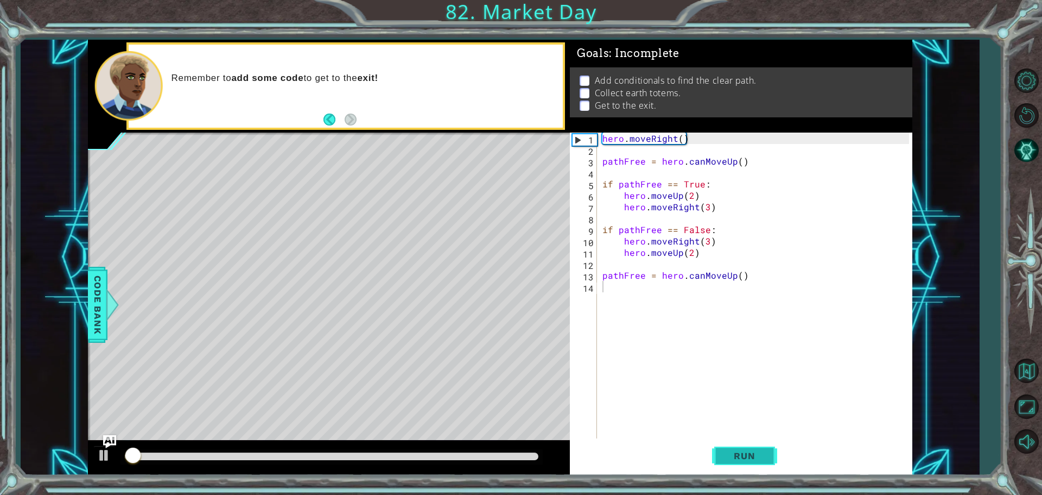
click at [760, 451] on span "Run" at bounding box center [744, 455] width 43 height 11
click at [704, 230] on div "hero . moveRight ( ) pathFree = hero . canMoveUp ( ) if pathFree == True : hero…" at bounding box center [757, 297] width 314 height 331
type textarea "if pathFree == False:"
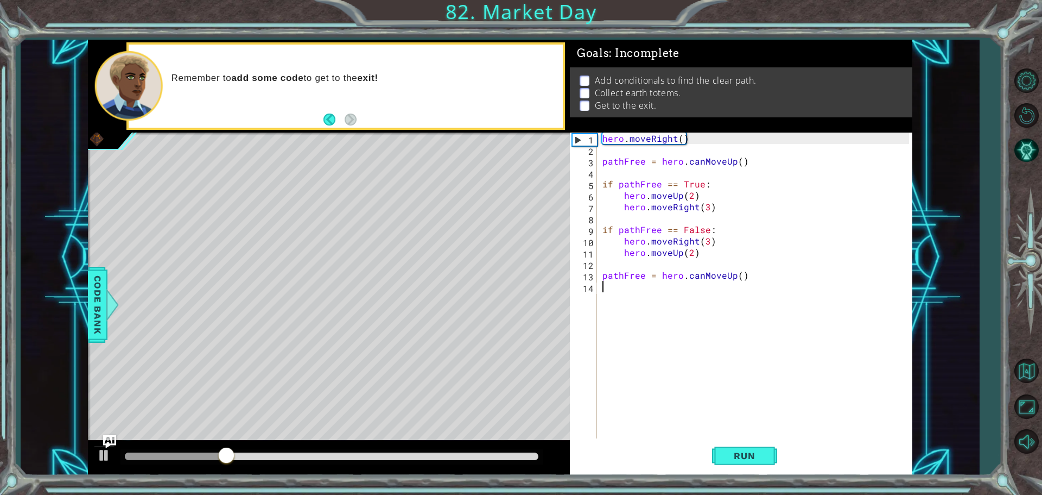
click at [678, 287] on div "hero . moveRight ( ) pathFree = hero . canMoveUp ( ) if pathFree == True : hero…" at bounding box center [757, 297] width 314 height 331
click at [601, 275] on div "hero . moveRight ( ) pathFree = hero . canMoveUp ( ) if pathFree == True : hero…" at bounding box center [757, 297] width 314 height 331
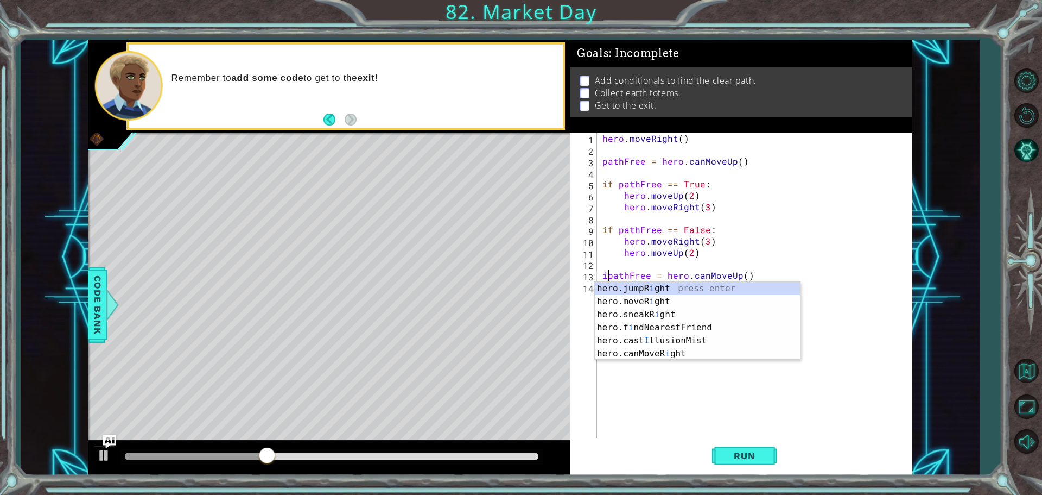
scroll to position [0, 1]
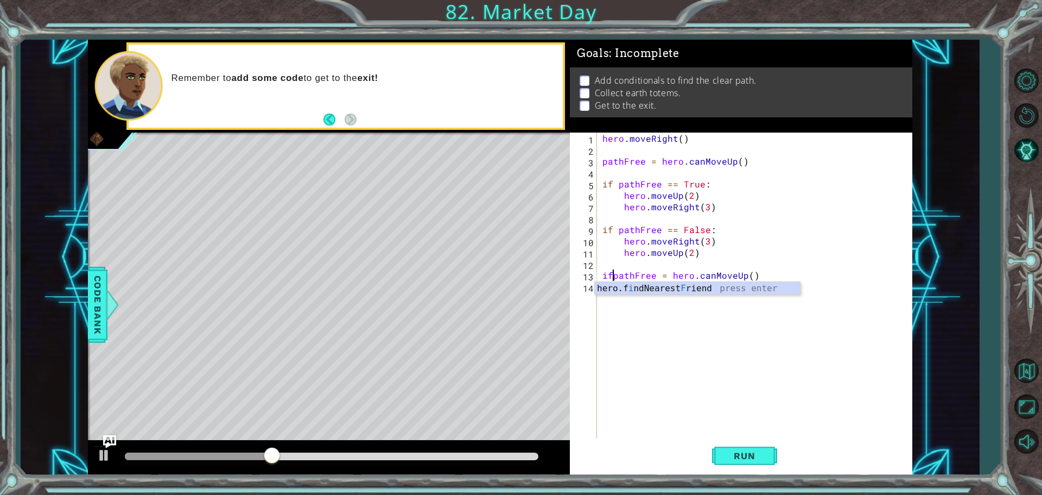
type textarea "if pathFree = hero.canMoveUp()"
click at [667, 281] on div "hero . moveRight ( ) pathFree = hero . canMoveUp ( ) if pathFree == True : hero…" at bounding box center [757, 297] width 314 height 331
click at [668, 275] on div "hero . moveRight ( ) pathFree = hero . canMoveUp ( ) if pathFree == True : hero…" at bounding box center [757, 297] width 314 height 331
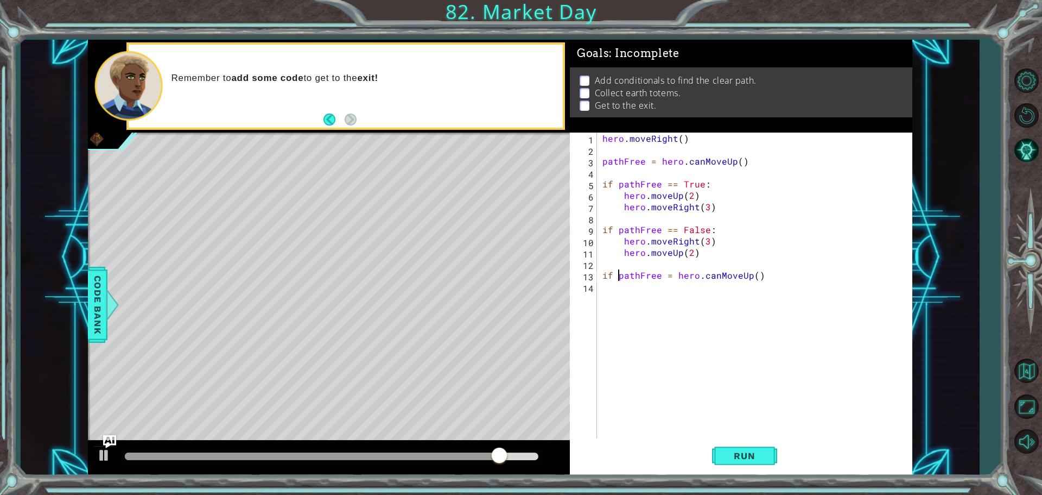
click at [616, 275] on div "hero . moveRight ( ) pathFree = hero . canMoveUp ( ) if pathFree == True : hero…" at bounding box center [757, 297] width 314 height 331
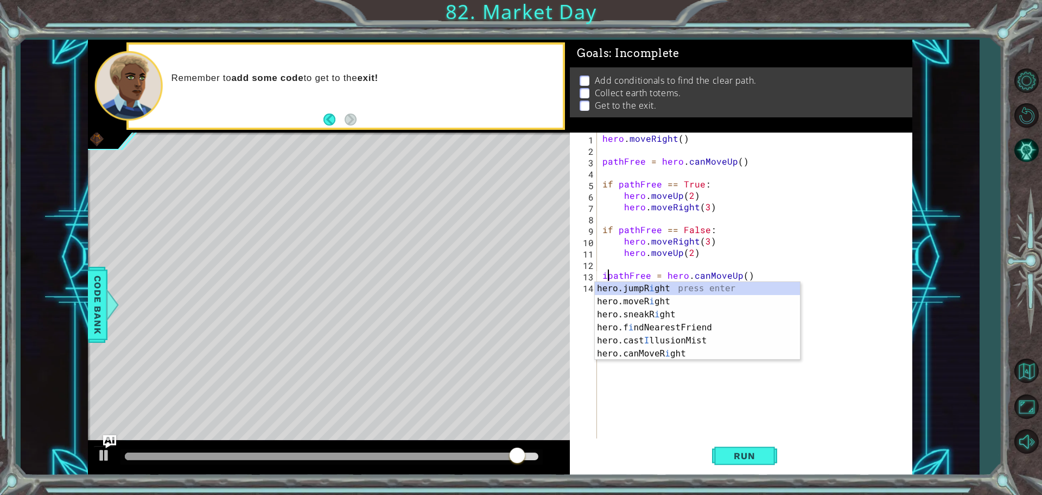
type textarea "pathFree = hero.canMoveUp()"
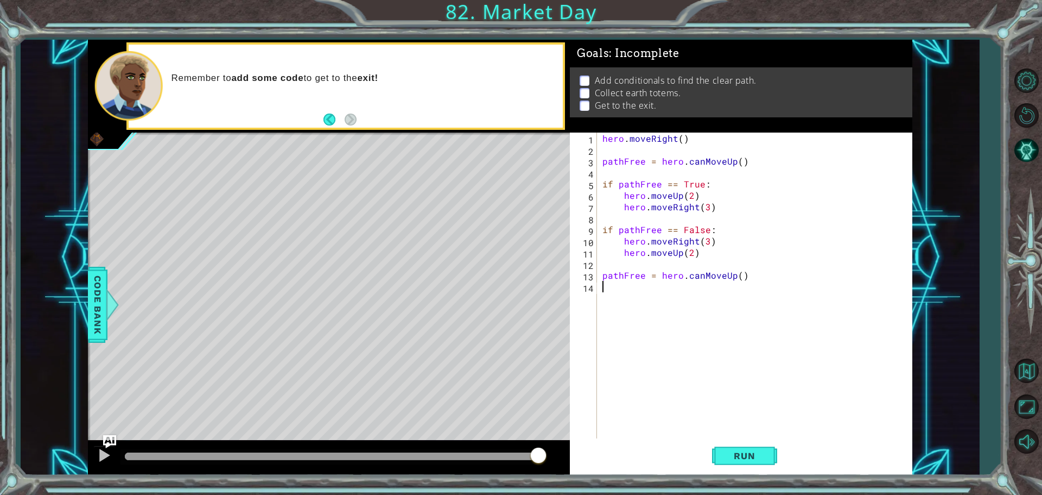
click at [617, 298] on div "hero . moveRight ( ) pathFree = hero . canMoveUp ( ) if pathFree == True : hero…" at bounding box center [757, 297] width 314 height 331
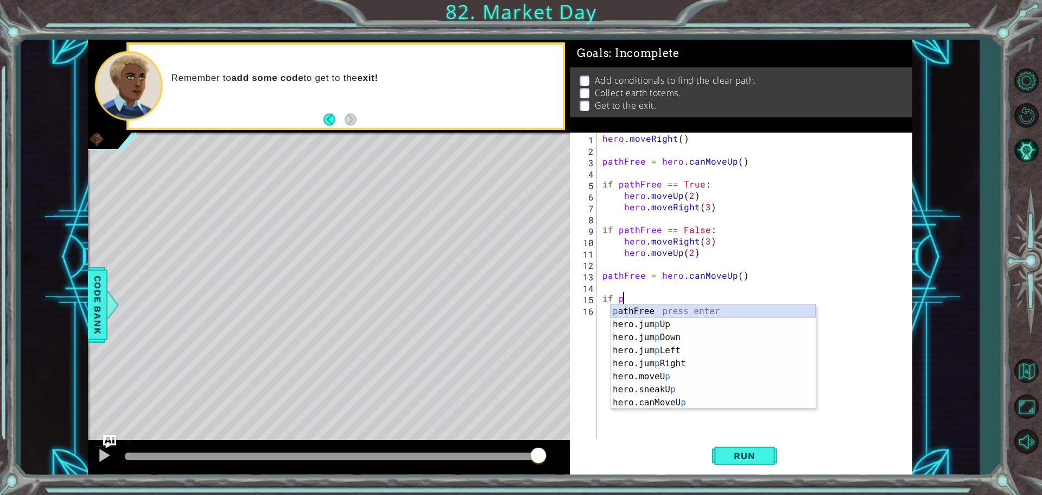
click at [648, 311] on div "p athFree press enter hero.jum p Up press enter hero.jum p Down press enter her…" at bounding box center [713, 370] width 205 height 130
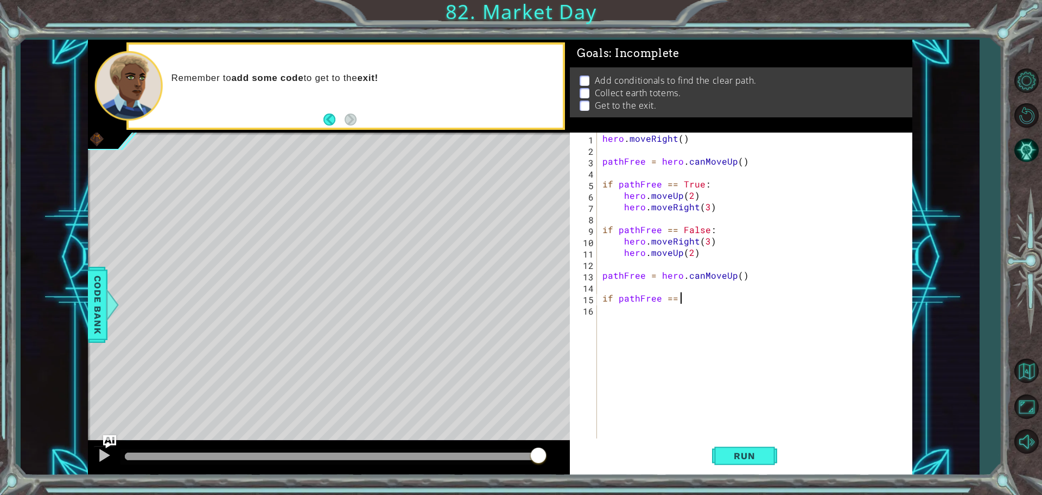
scroll to position [0, 4]
type textarea "if pathFree == True"
click at [703, 318] on div "hero . moveRight ( ) pathFree = hero . canMoveUp ( ) if pathFree == True : hero…" at bounding box center [757, 297] width 314 height 331
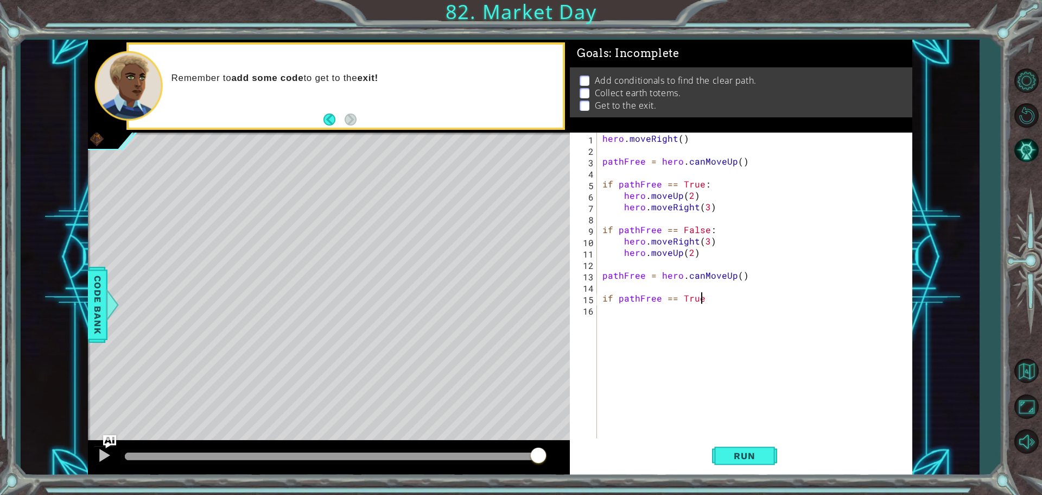
click at [710, 300] on div "hero . moveRight ( ) pathFree = hero . canMoveUp ( ) if pathFree == True : hero…" at bounding box center [757, 297] width 314 height 331
type textarea "if pathFree == True :"
click at [695, 322] on div "hero . moveRight ( ) pathFree = hero . canMoveUp ( ) if pathFree == True : hero…" at bounding box center [757, 297] width 314 height 331
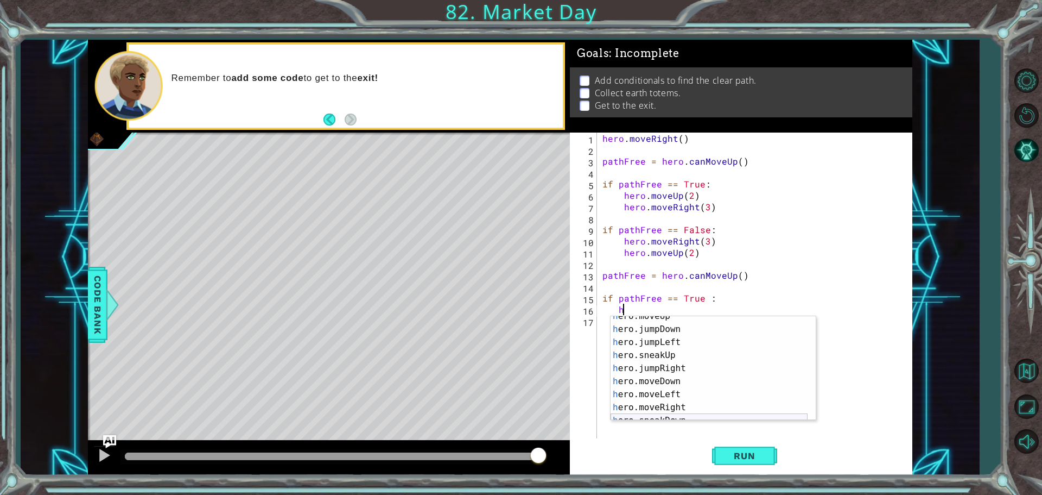
scroll to position [33, 0]
click at [673, 405] on div "h ero.moveUp press enter h ero.jumpDown press enter h ero.jumpLeft press enter …" at bounding box center [709, 374] width 197 height 130
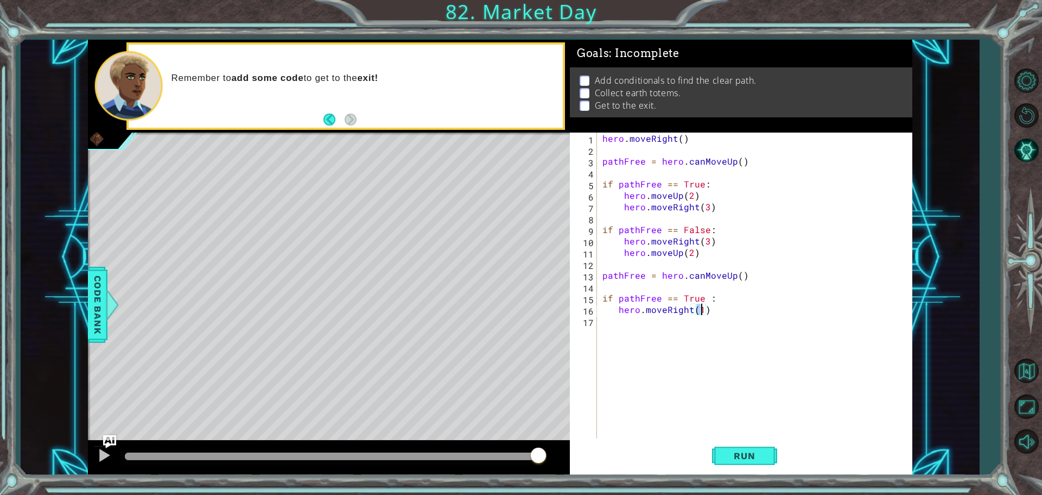
type textarea "hero.moveRight(2)"
click at [643, 325] on div "hero . moveRight ( ) pathFree = hero . canMoveUp ( ) if pathFree == True : hero…" at bounding box center [757, 297] width 314 height 331
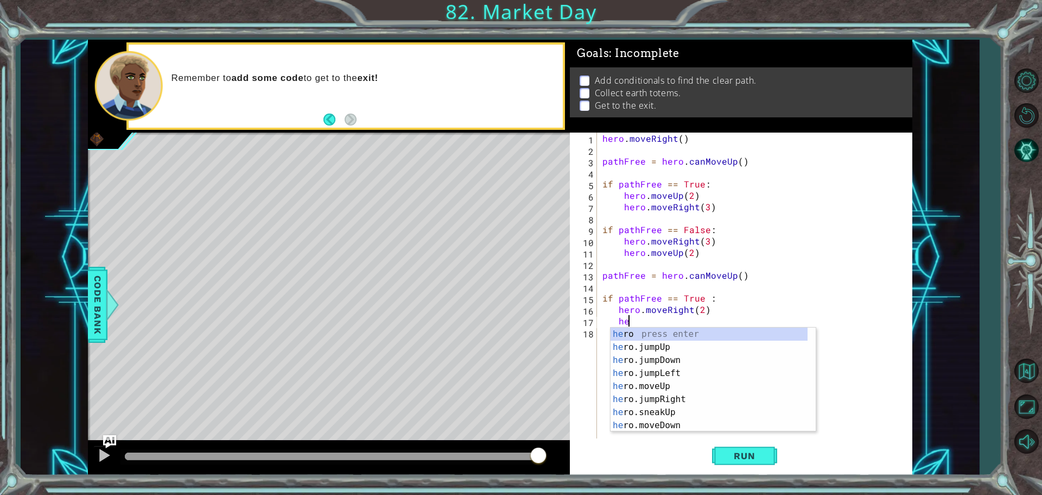
scroll to position [0, 1]
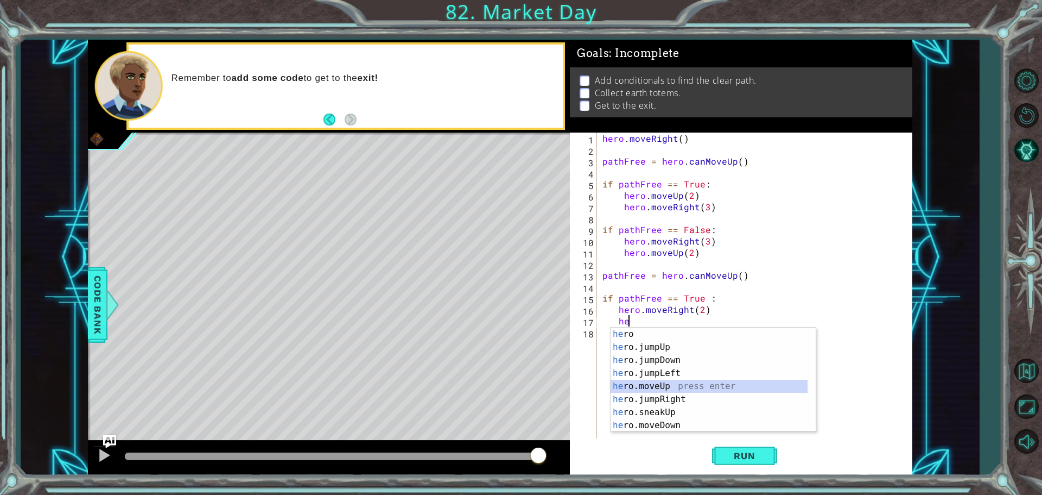
click at [660, 381] on div "he ro press enter he ro.jumpUp press enter he ro.jumpDown press enter he ro.jum…" at bounding box center [709, 392] width 197 height 130
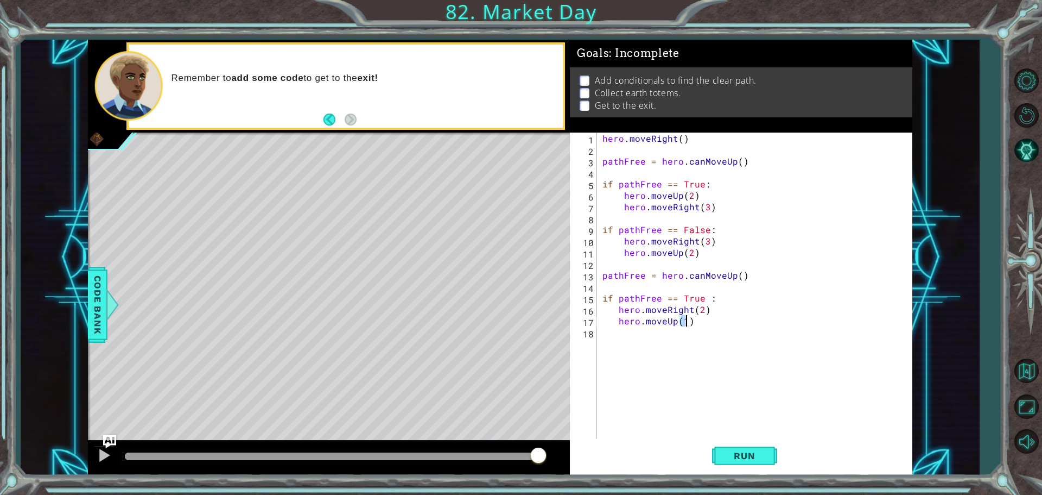
type textarea "hero.moveUp(2)"
click at [647, 333] on div "hero . moveRight ( ) pathFree = hero . canMoveUp ( ) if pathFree == True : hero…" at bounding box center [757, 297] width 314 height 331
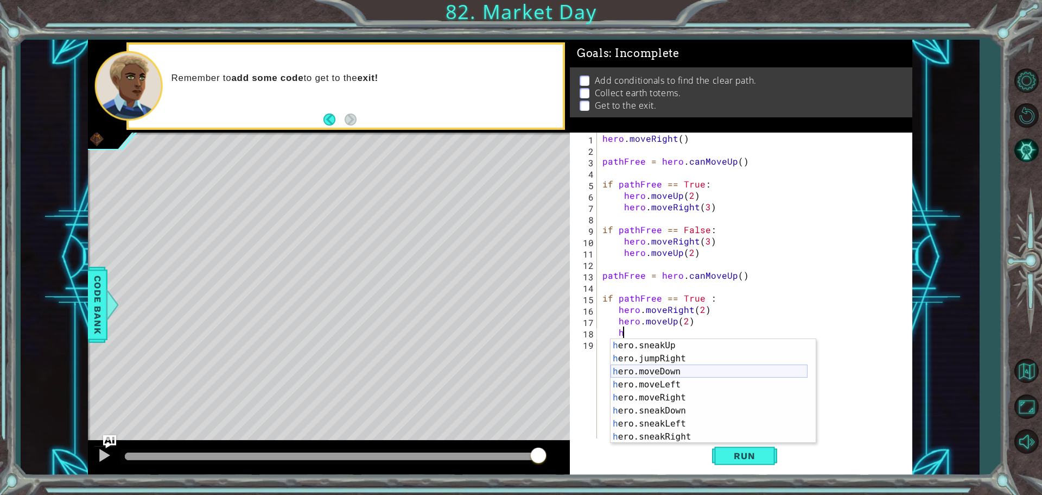
scroll to position [65, 0]
click at [673, 397] on div "h ero.sneakUp press enter h ero.jumpRight press enter h ero.moveDown press ente…" at bounding box center [709, 404] width 197 height 130
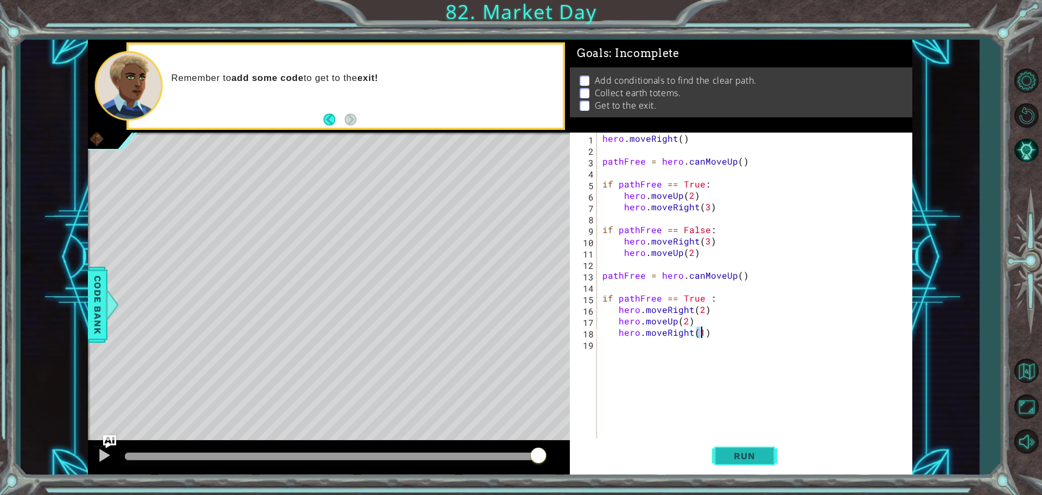
click at [753, 447] on button "Run" at bounding box center [744, 455] width 65 height 34
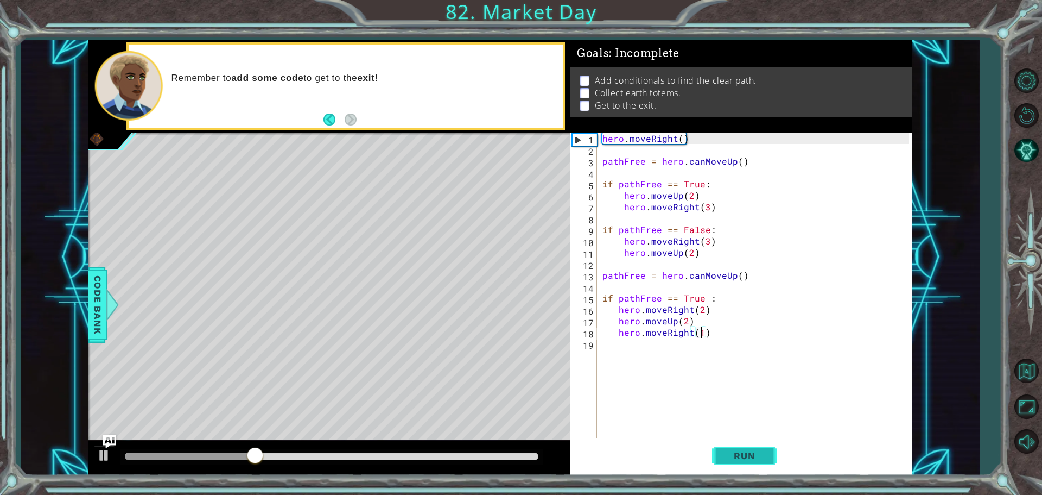
click at [733, 452] on span "Run" at bounding box center [744, 455] width 43 height 11
click at [735, 452] on span "Run" at bounding box center [744, 455] width 43 height 11
drag, startPoint x: 703, startPoint y: 299, endPoint x: 680, endPoint y: 302, distance: 23.6
click at [680, 302] on div "hero . moveRight ( ) pathFree = hero . canMoveUp ( ) if pathFree == True : hero…" at bounding box center [757, 297] width 314 height 331
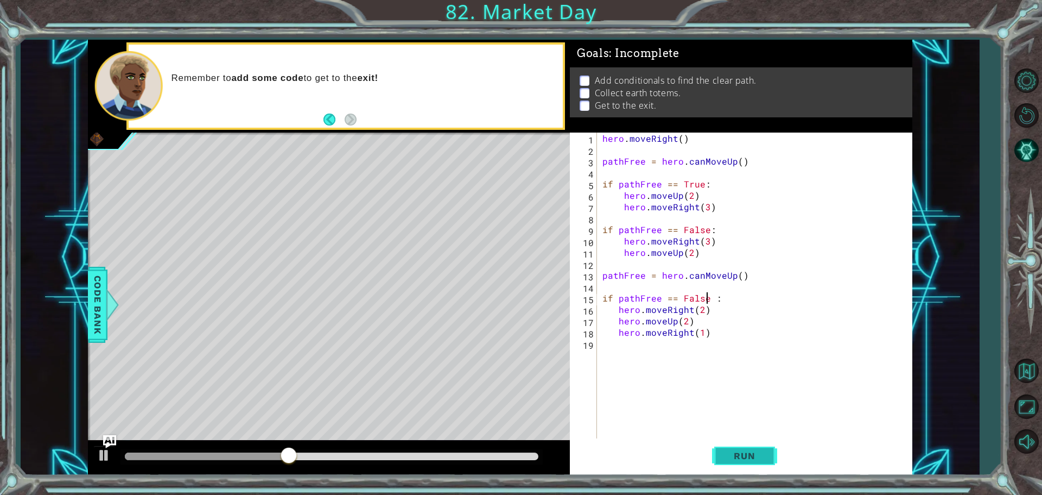
type textarea "if pathFree == False :"
click at [726, 466] on button "Run" at bounding box center [744, 455] width 65 height 34
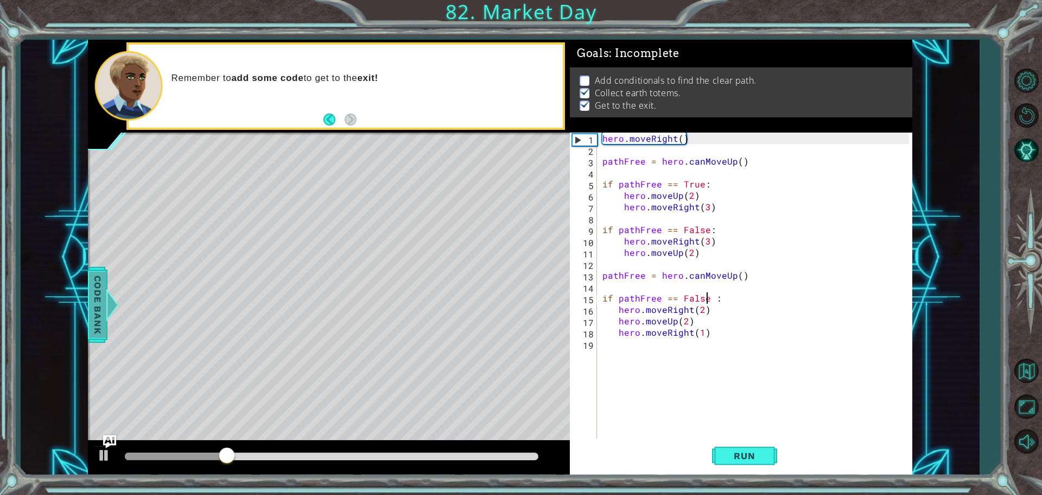
click at [102, 287] on span "Code Bank" at bounding box center [97, 304] width 17 height 66
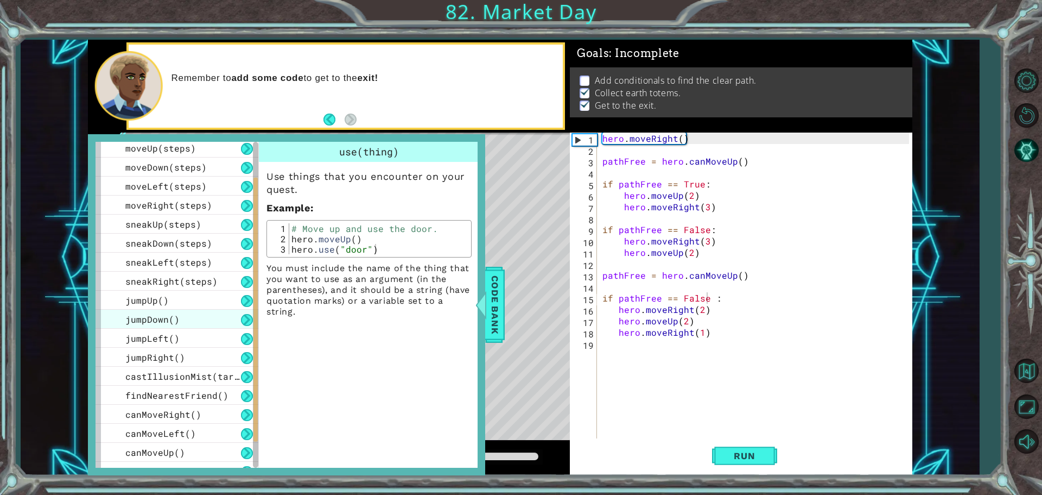
scroll to position [130, 0]
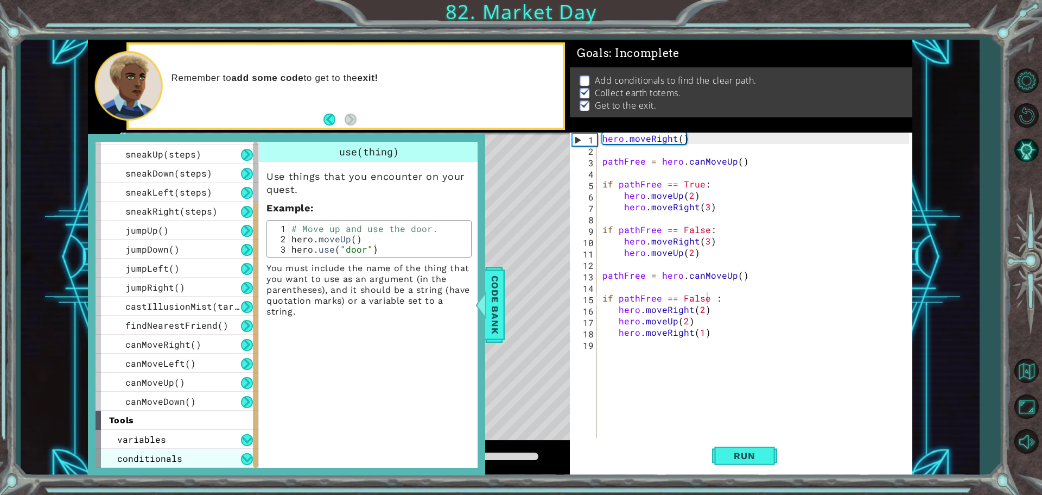
click at [142, 457] on span "conditionals" at bounding box center [149, 457] width 65 height 11
click at [243, 460] on button at bounding box center [247, 459] width 12 height 12
click at [229, 459] on div "conditionals" at bounding box center [177, 457] width 163 height 19
click at [235, 459] on div "conditionals" at bounding box center [177, 457] width 163 height 19
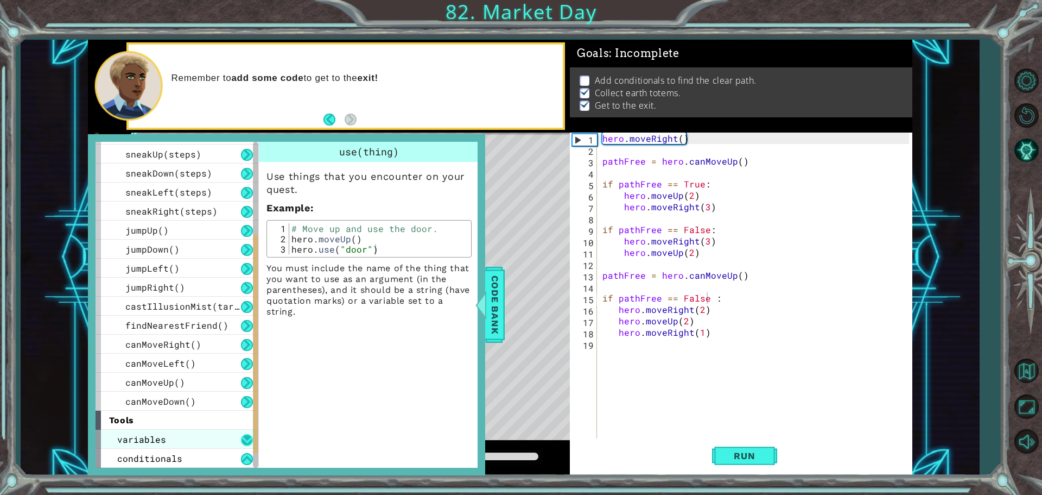
click at [246, 445] on button at bounding box center [247, 440] width 12 height 12
click at [241, 375] on div "canMoveUp()" at bounding box center [177, 381] width 163 height 19
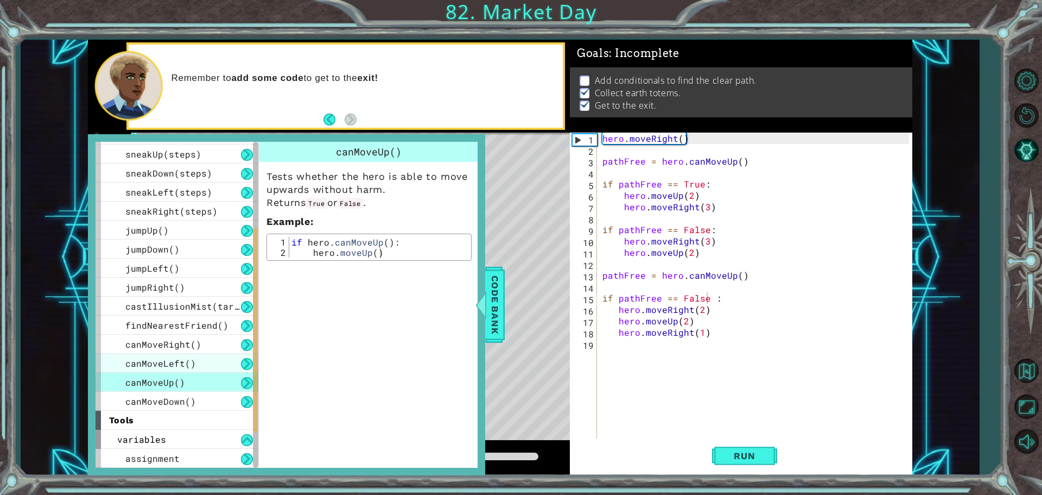
drag, startPoint x: 242, startPoint y: 367, endPoint x: 242, endPoint y: 356, distance: 11.4
click at [242, 360] on button at bounding box center [247, 364] width 12 height 12
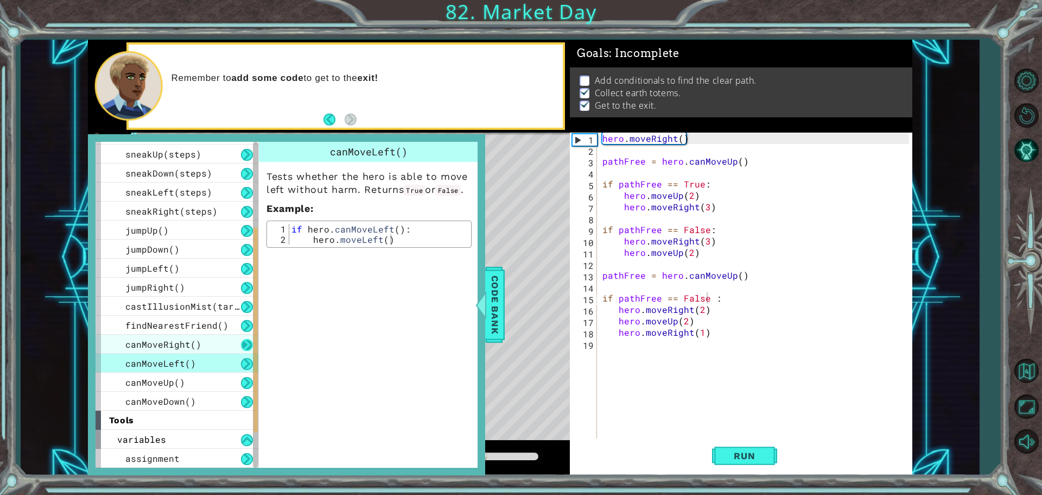
click at [244, 339] on button at bounding box center [247, 345] width 12 height 12
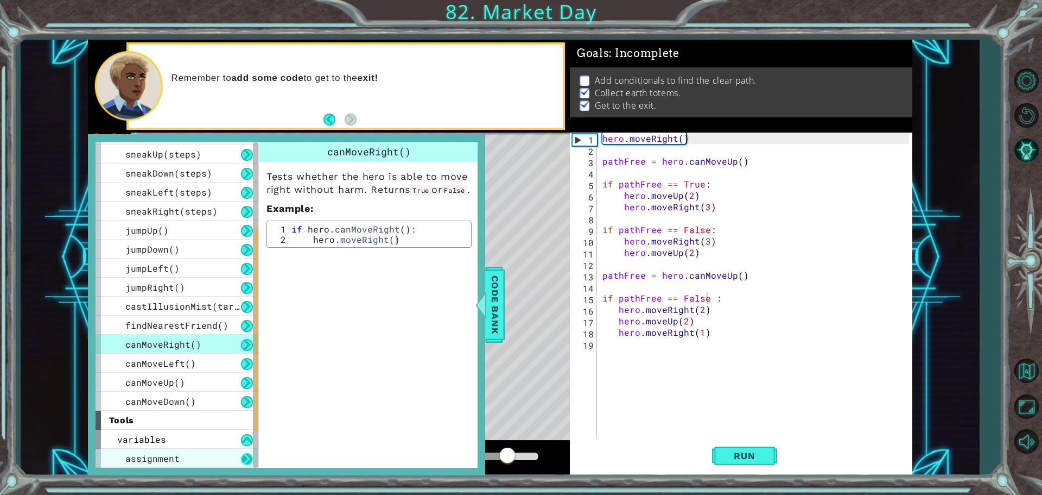
click at [245, 464] on button at bounding box center [247, 459] width 12 height 12
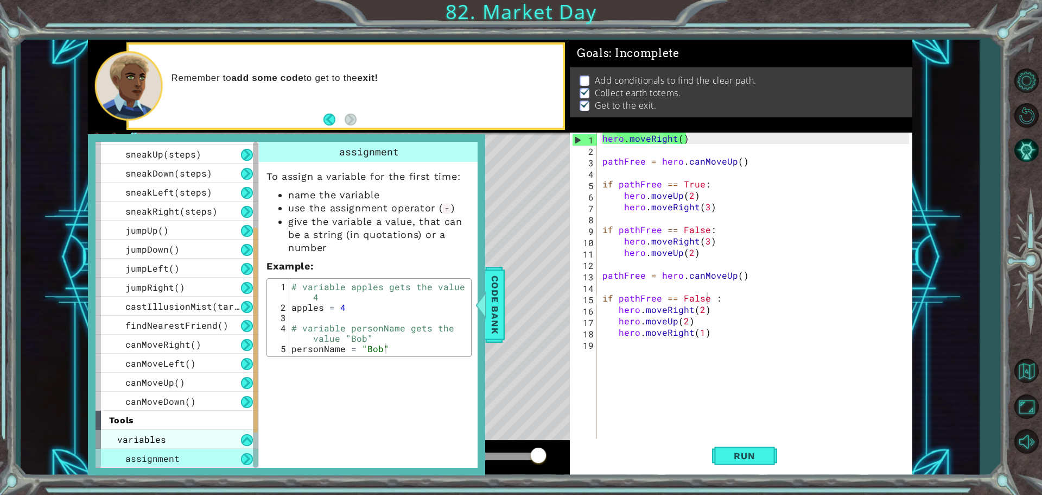
click at [206, 446] on div "variables" at bounding box center [177, 438] width 163 height 19
click at [242, 438] on button at bounding box center [247, 440] width 12 height 12
click at [246, 452] on div "assignment" at bounding box center [177, 457] width 163 height 19
click at [247, 463] on button at bounding box center [247, 459] width 12 height 12
click at [247, 462] on button at bounding box center [247, 459] width 12 height 12
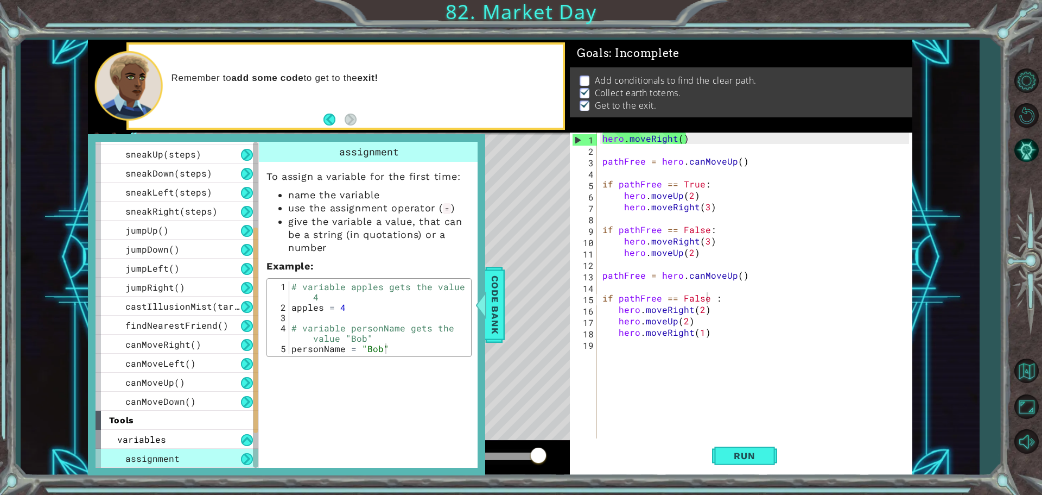
click at [247, 462] on button at bounding box center [247, 459] width 12 height 12
type textarea "# variable apples gets the value 4"
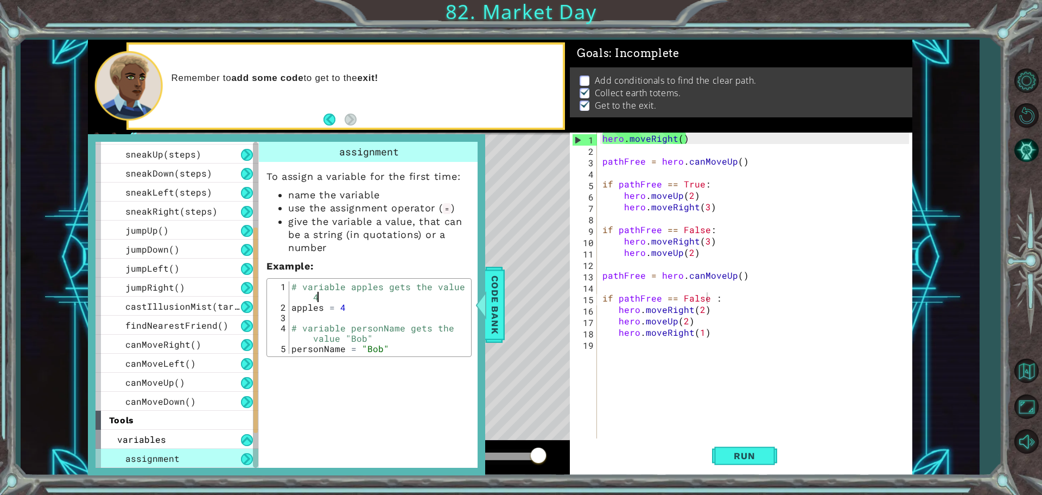
click at [365, 300] on div "# variable apples gets the value 4 apples = 4 # variable personName gets the va…" at bounding box center [378, 332] width 179 height 103
click at [389, 314] on div "# variable apples gets the value 4 apples = 4 # variable personName gets the va…" at bounding box center [378, 332] width 179 height 103
click at [406, 362] on div "assignment To assign a variable for the first time: name the variable use the a…" at bounding box center [369, 252] width 220 height 220
click at [251, 458] on button at bounding box center [247, 459] width 12 height 12
click at [245, 460] on button at bounding box center [247, 459] width 12 height 12
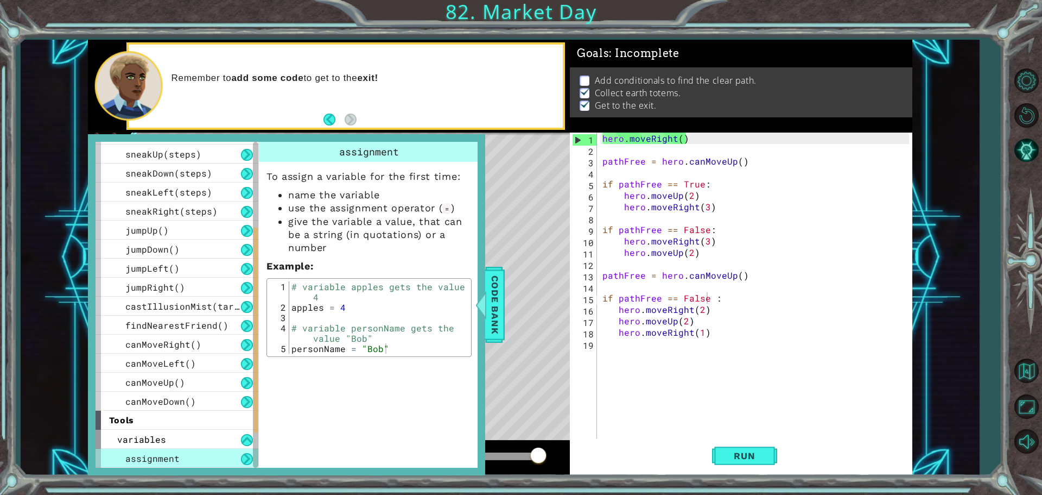
click at [245, 460] on button at bounding box center [247, 459] width 12 height 12
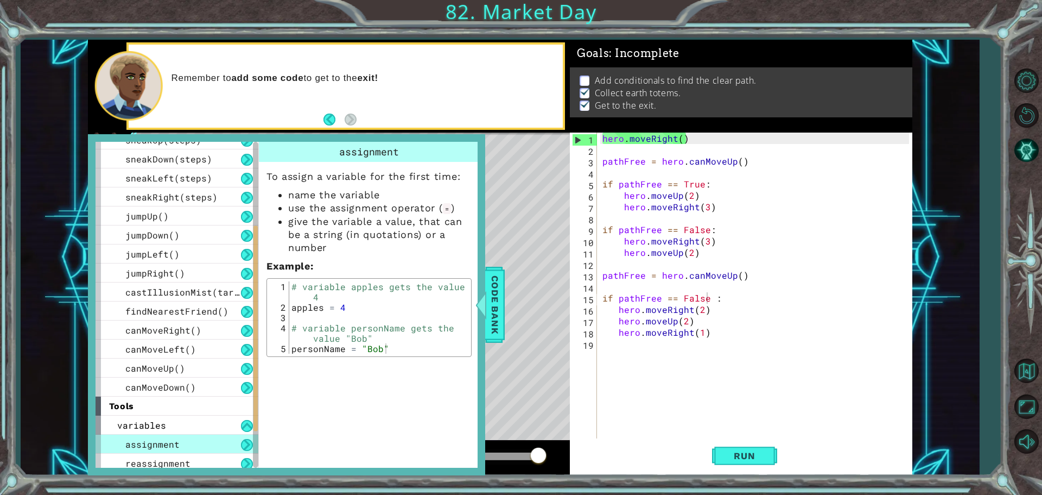
scroll to position [187, 0]
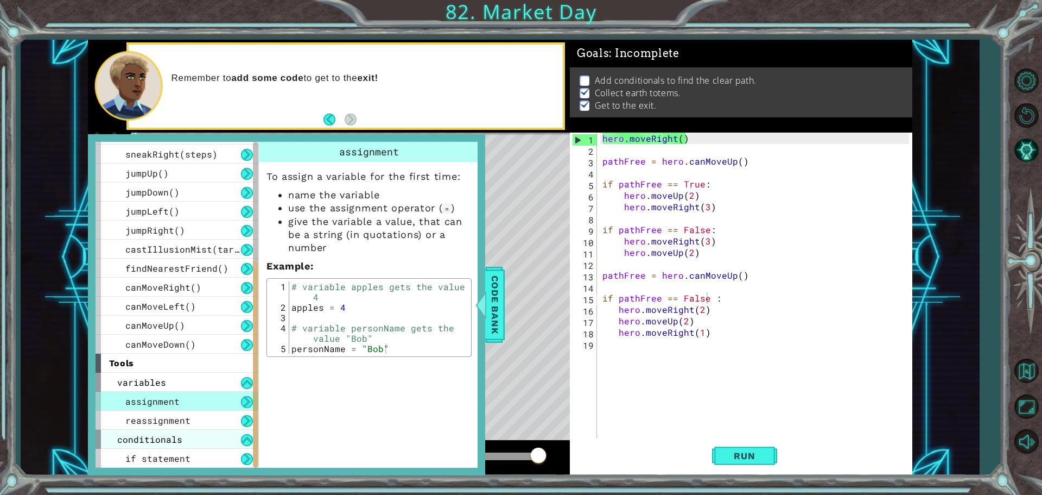
click at [226, 442] on div "conditionals" at bounding box center [177, 438] width 163 height 19
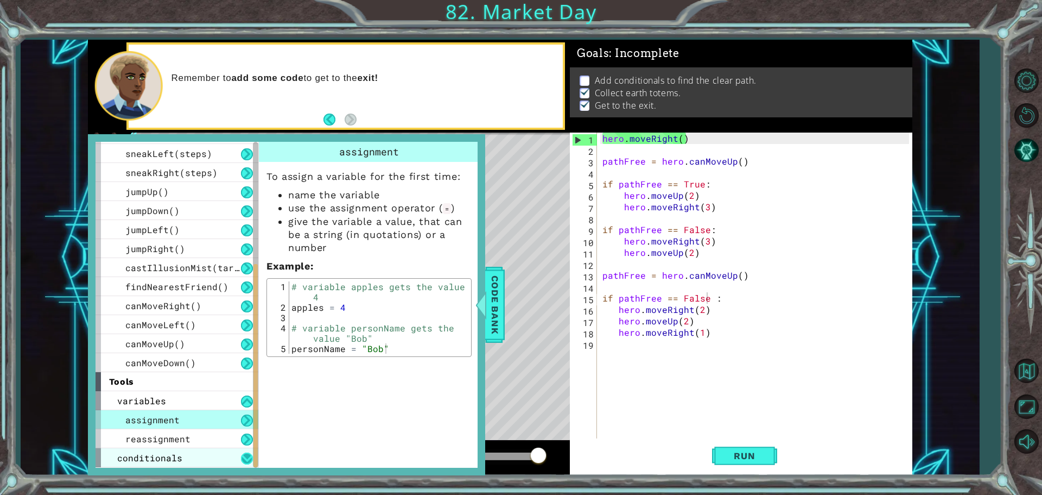
scroll to position [169, 0]
click at [250, 438] on button at bounding box center [247, 439] width 12 height 12
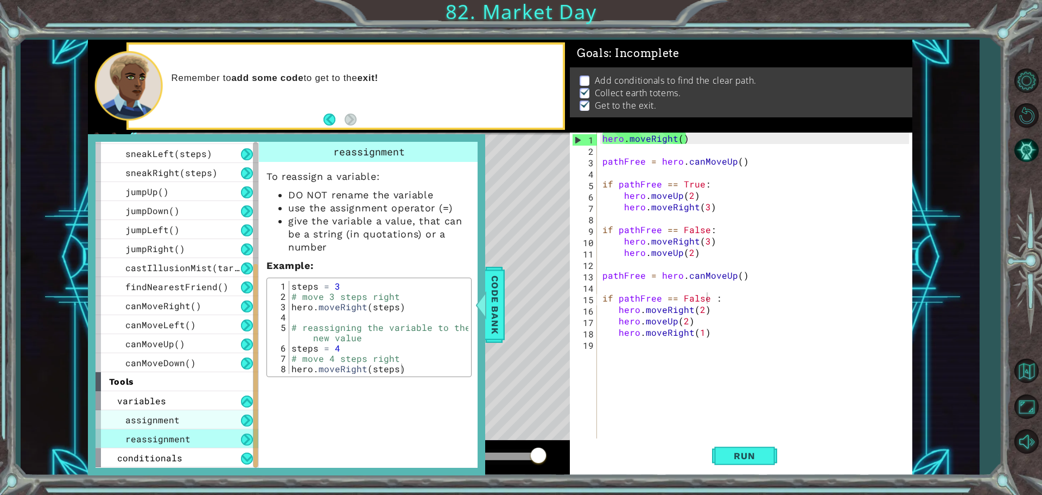
scroll to position [168, 0]
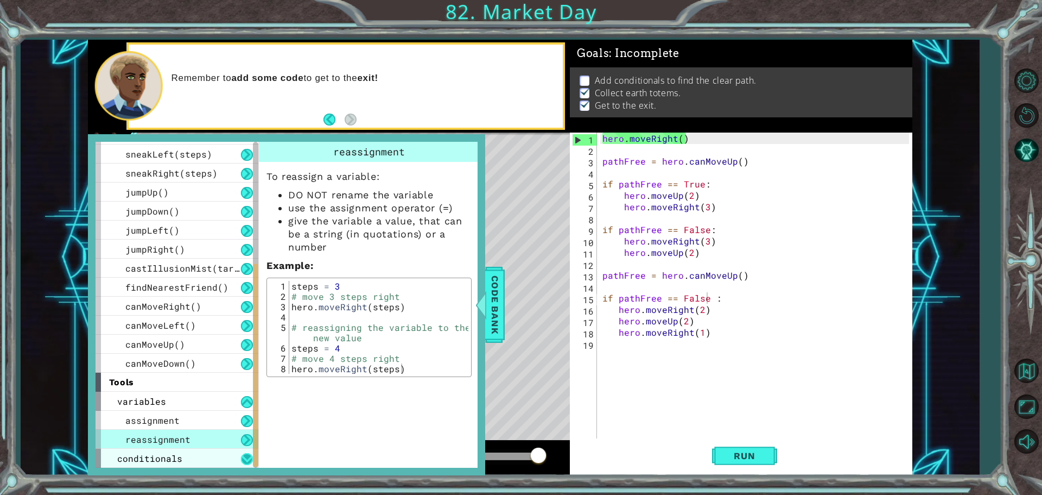
click at [247, 458] on button at bounding box center [247, 459] width 12 height 12
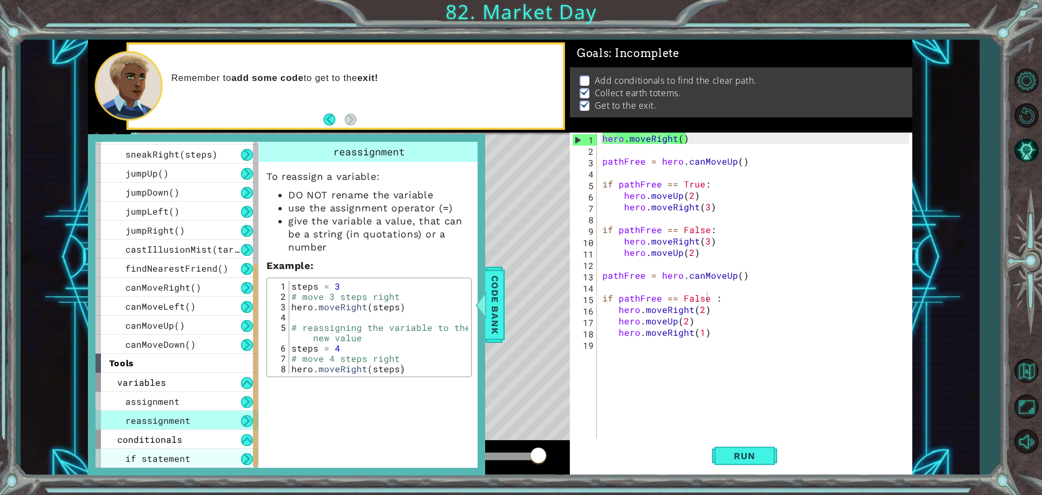
click at [233, 455] on div "if statement" at bounding box center [177, 457] width 163 height 19
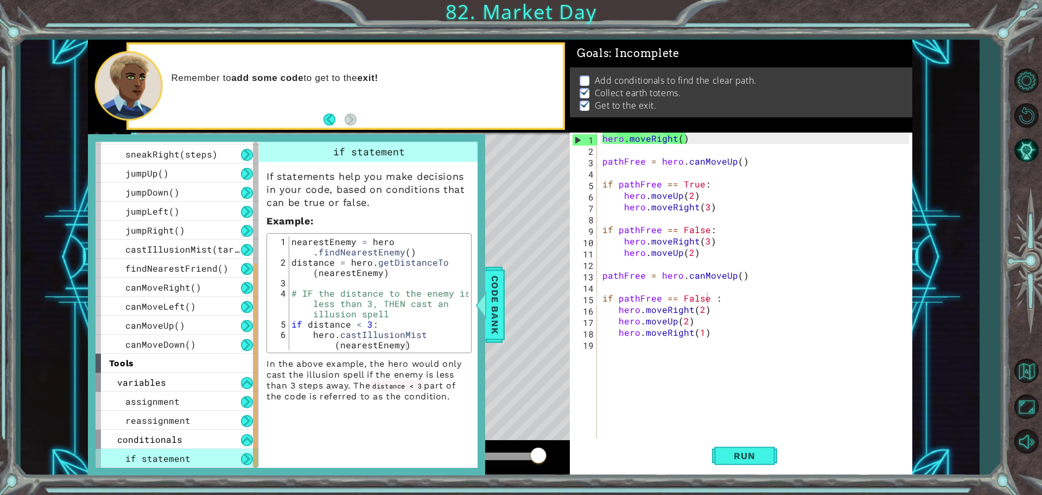
click at [616, 295] on div "hero . moveRight ( ) pathFree = hero . canMoveUp ( ) if pathFree == True : hero…" at bounding box center [757, 297] width 314 height 331
click at [603, 300] on div "hero . moveRight ( ) pathFree = hero . canMoveUp ( ) if pathFree == True : hero…" at bounding box center [757, 297] width 314 height 331
click at [761, 451] on span "Run" at bounding box center [744, 455] width 43 height 11
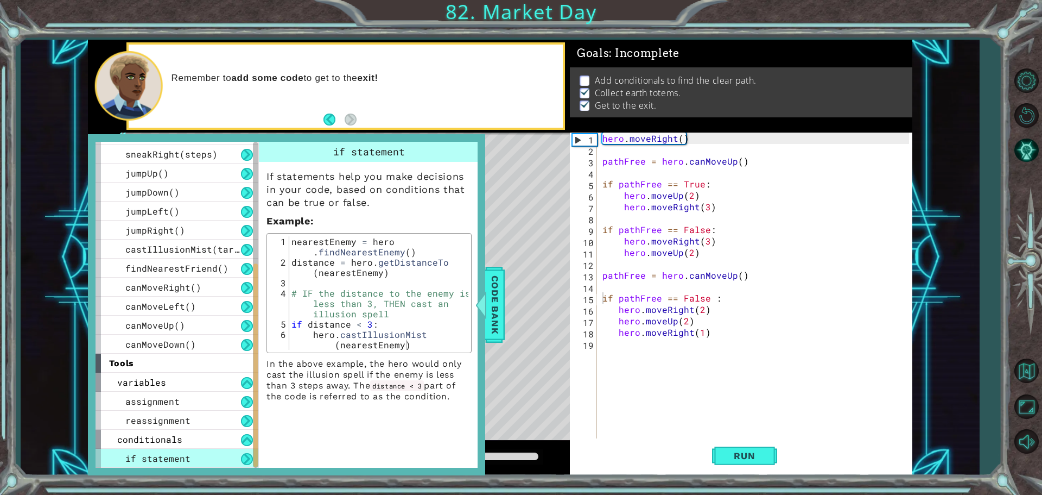
click at [590, 74] on li "Add conditionals to find the clear path." at bounding box center [743, 80] width 326 height 12
click at [725, 250] on div "hero . moveRight ( ) pathFree = hero . canMoveUp ( ) if pathFree == True : hero…" at bounding box center [757, 297] width 314 height 331
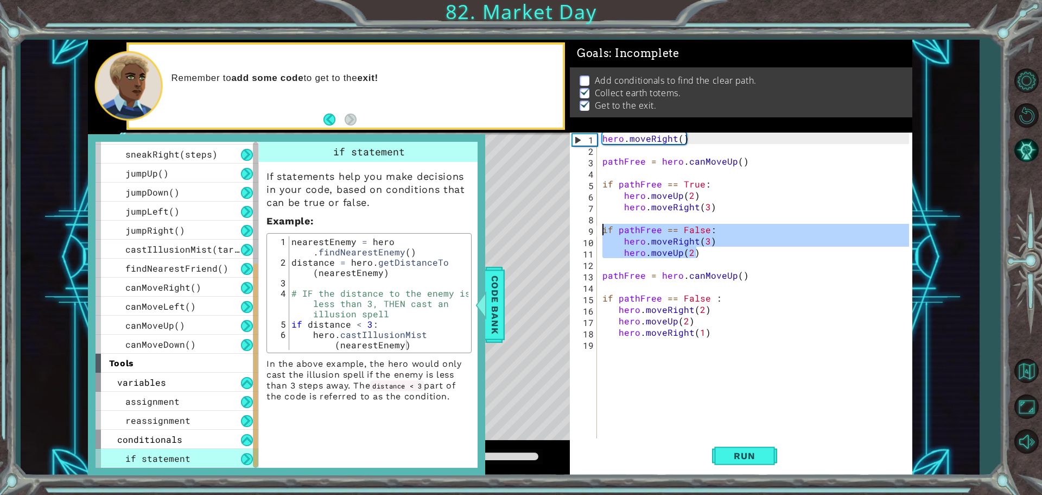
drag, startPoint x: 717, startPoint y: 256, endPoint x: 596, endPoint y: 229, distance: 124.6
click at [596, 229] on div "hero.moveUp(2) 1 2 3 4 5 6 7 8 9 10 11 12 13 14 15 16 17 18 19 hero . moveRight…" at bounding box center [739, 286] width 339 height 308
type textarea "if pathFree == False: hero.moveRight(3)"
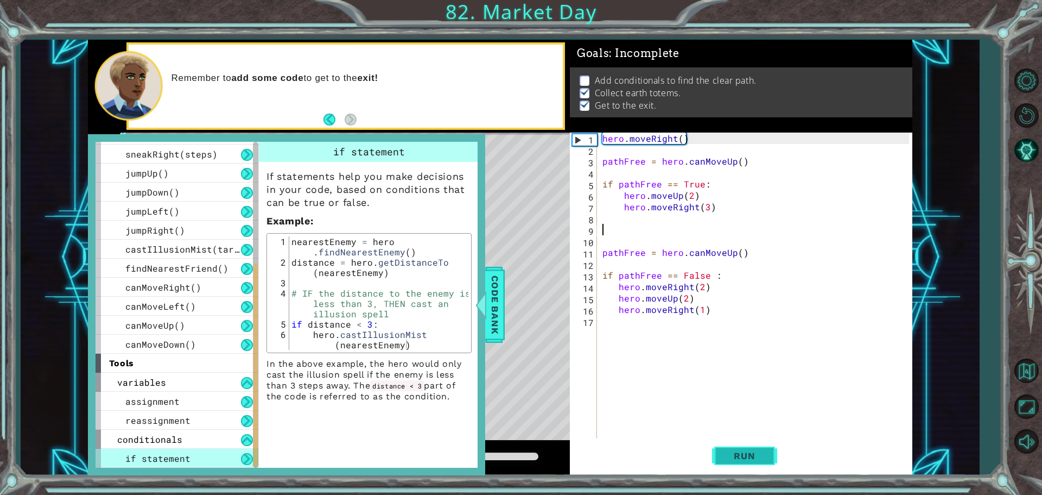
scroll to position [0, 0]
click at [749, 447] on button "Run" at bounding box center [744, 455] width 65 height 34
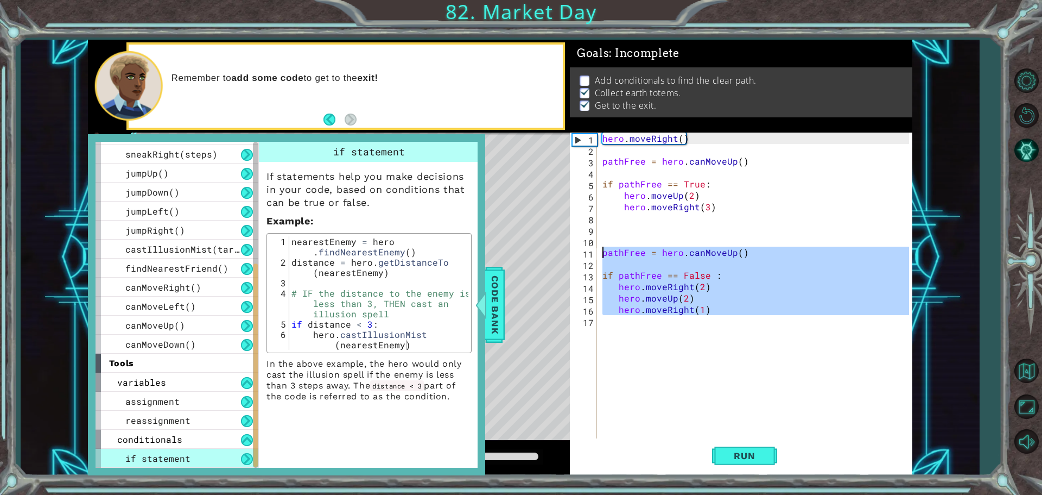
drag, startPoint x: 720, startPoint y: 322, endPoint x: 601, endPoint y: 256, distance: 136.3
click at [601, 256] on div "hero . moveRight ( ) pathFree = hero . canMoveUp ( ) if pathFree == True : hero…" at bounding box center [757, 297] width 314 height 331
type textarea "pathFree = hero.canMoveUp()"
click at [658, 223] on div "hero . moveRight ( ) pathFree = hero . canMoveUp ( ) if pathFree == True : hero…" at bounding box center [757, 297] width 314 height 331
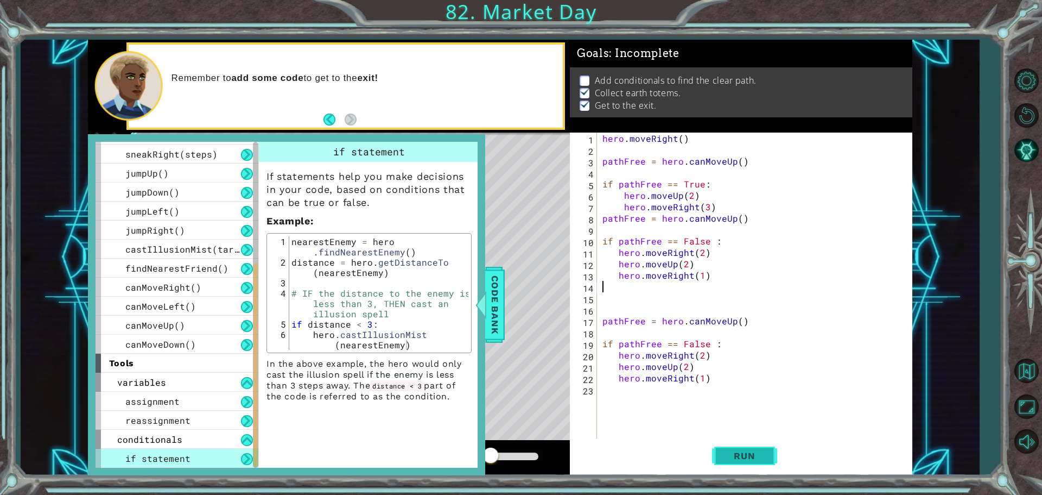
click at [718, 451] on button "Run" at bounding box center [744, 455] width 65 height 34
click at [726, 456] on span "Run" at bounding box center [744, 455] width 43 height 11
click at [728, 456] on span "Run" at bounding box center [744, 455] width 43 height 11
click at [731, 459] on span "Run" at bounding box center [744, 455] width 43 height 11
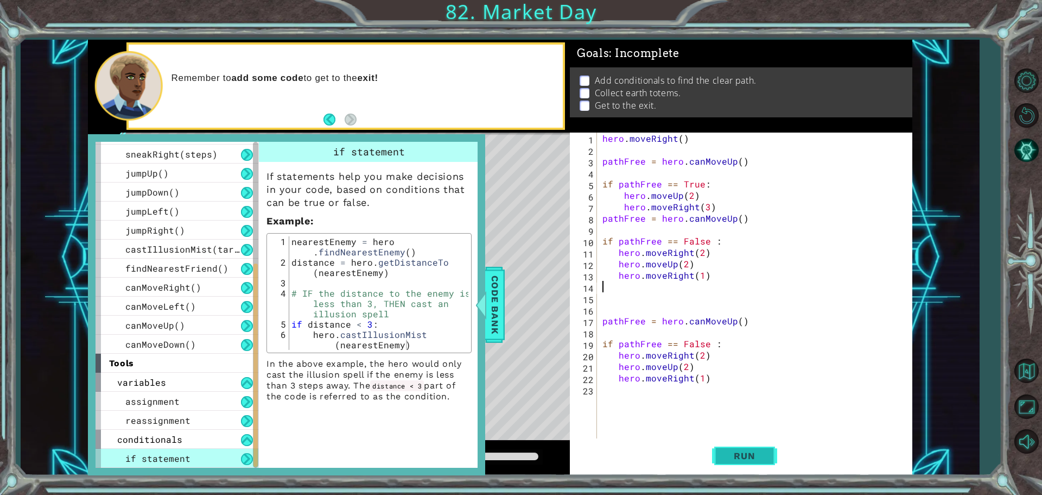
click at [731, 459] on span "Run" at bounding box center [744, 455] width 43 height 11
drag, startPoint x: 720, startPoint y: 298, endPoint x: 713, endPoint y: 292, distance: 8.9
click at [713, 292] on div "hero . moveRight ( ) pathFree = hero . canMoveUp ( ) if pathFree == True : hero…" at bounding box center [757, 297] width 314 height 331
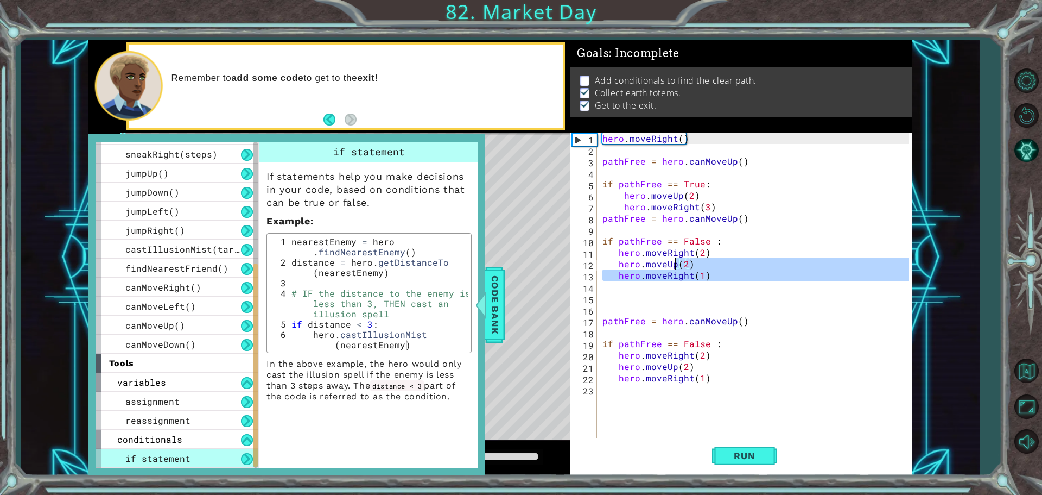
drag, startPoint x: 729, startPoint y: 291, endPoint x: 655, endPoint y: 246, distance: 86.2
click at [655, 246] on div "hero . moveRight ( ) pathFree = hero . canMoveUp ( ) if pathFree == True : hero…" at bounding box center [757, 297] width 314 height 331
type textarea "hero.moveRight(2) hero.moveUp(2)"
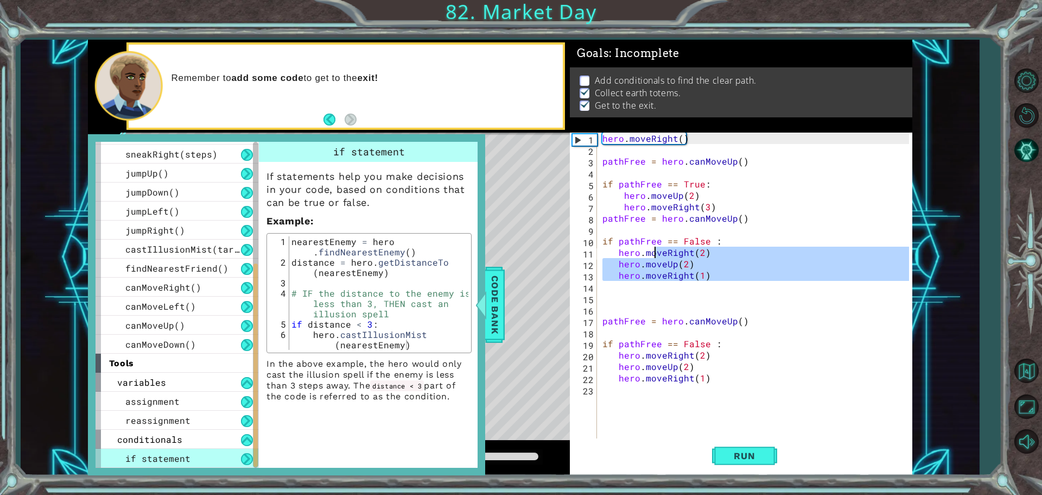
click at [722, 289] on div "hero . moveRight ( ) pathFree = hero . canMoveUp ( ) if pathFree == True : hero…" at bounding box center [754, 286] width 309 height 308
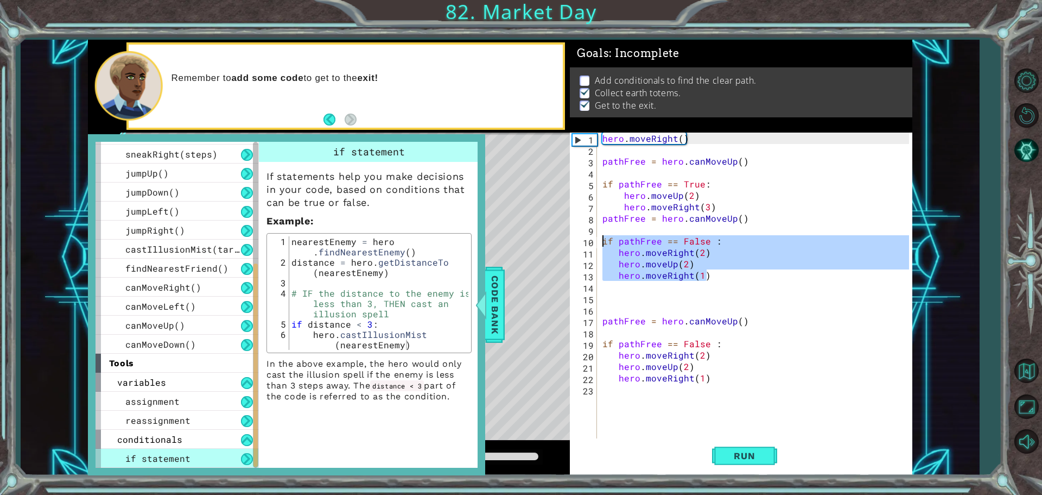
drag, startPoint x: 714, startPoint y: 278, endPoint x: 598, endPoint y: 246, distance: 120.0
click at [598, 246] on div "1 2 3 4 5 6 7 8 9 10 11 12 13 14 15 16 17 18 19 20 21 22 23 hero . moveRight ( …" at bounding box center [739, 286] width 339 height 308
type textarea "if pathFree == False : hero.moveRight(2)"
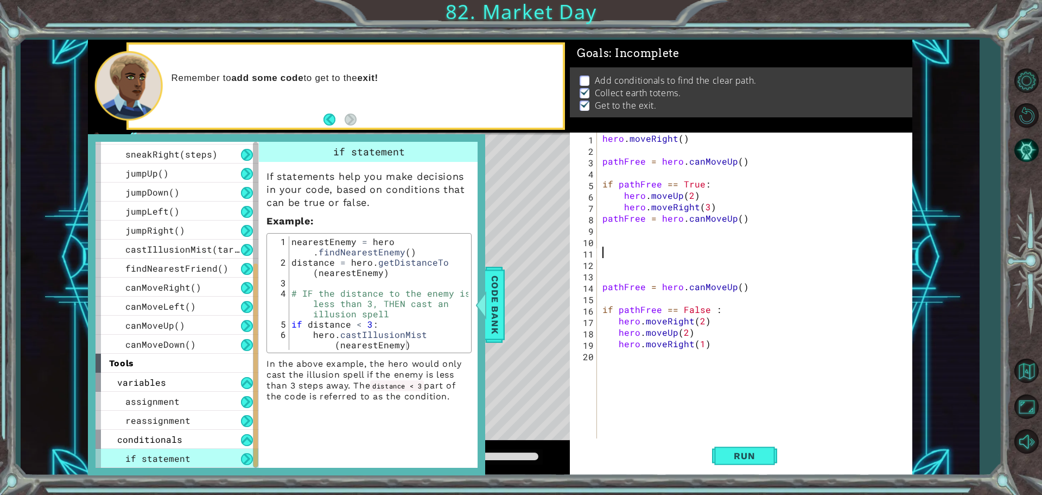
click at [606, 254] on div "hero . moveRight ( ) pathFree = hero . canMoveUp ( ) if pathFree == True : hero…" at bounding box center [757, 297] width 314 height 331
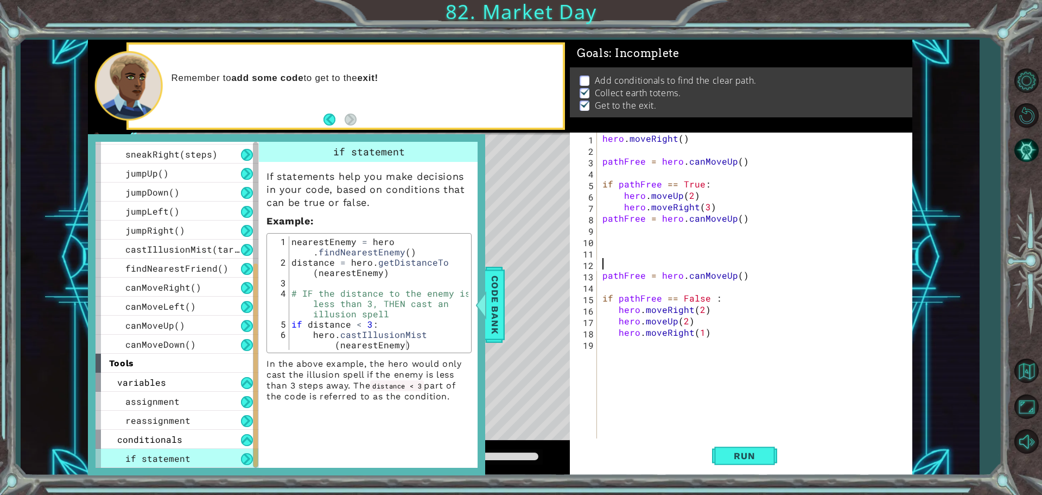
click at [609, 268] on div "hero . moveRight ( ) pathFree = hero . canMoveUp ( ) if pathFree == True : hero…" at bounding box center [757, 297] width 314 height 331
click at [610, 246] on div "hero . moveRight ( ) pathFree = hero . canMoveUp ( ) if pathFree == True : hero…" at bounding box center [757, 297] width 314 height 331
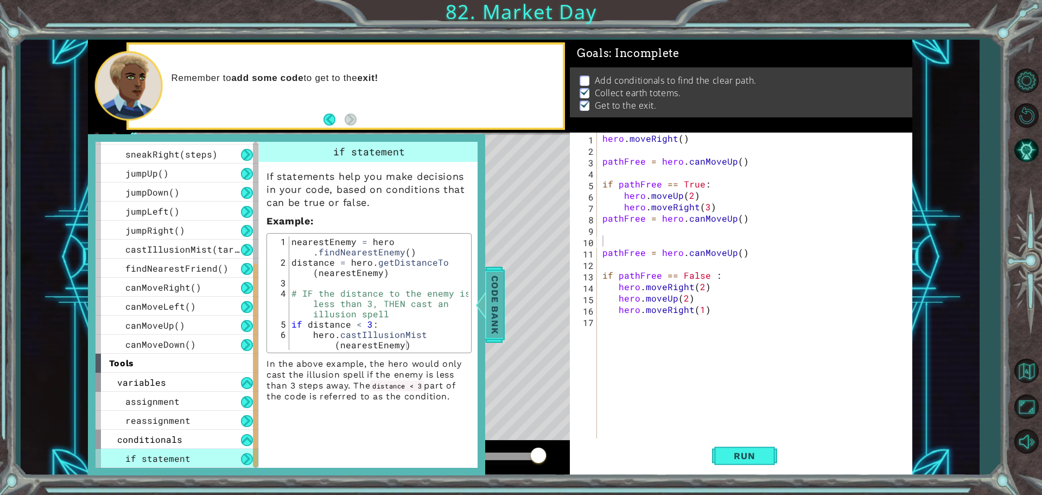
click at [498, 303] on span "Code Bank" at bounding box center [494, 304] width 17 height 66
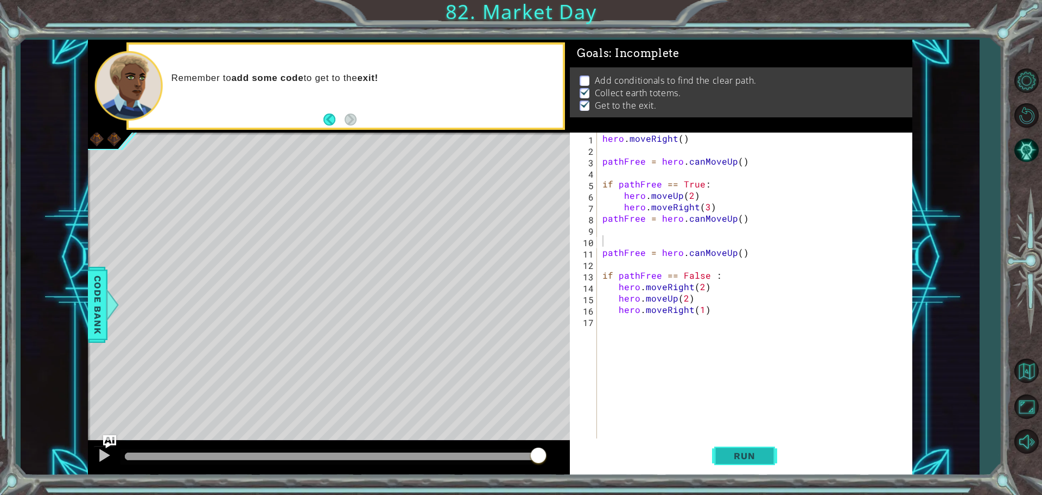
click at [753, 440] on button "Run" at bounding box center [744, 455] width 65 height 34
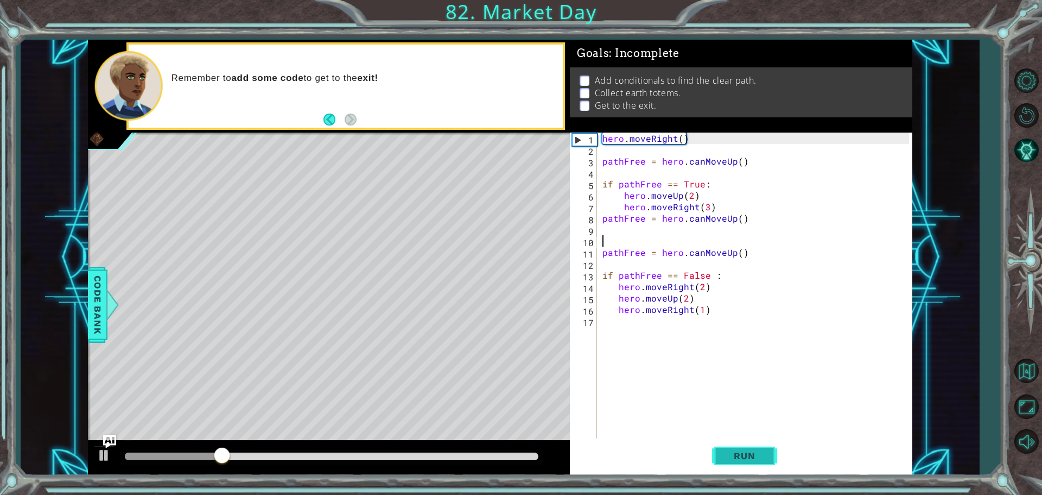
click at [751, 458] on span "Run" at bounding box center [744, 455] width 43 height 11
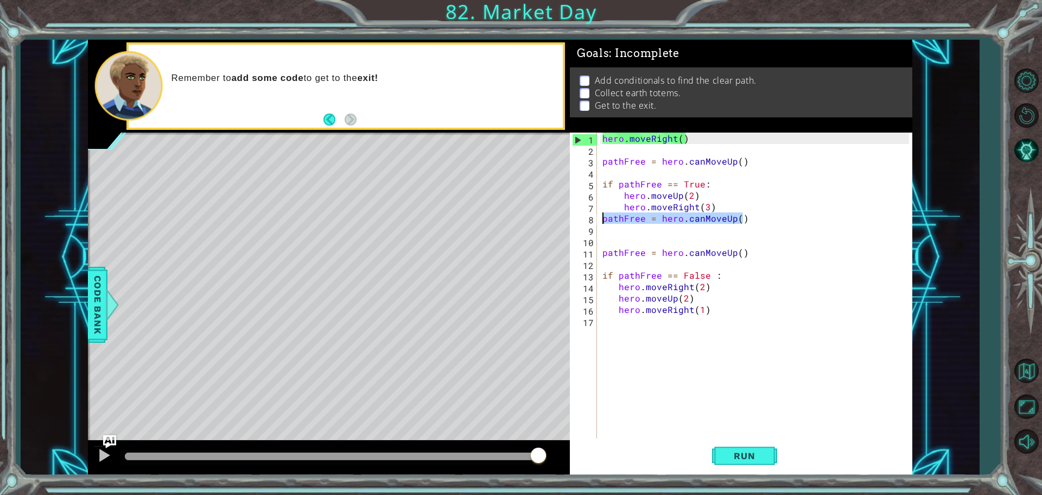
click at [533, 213] on div "1 ההההההההההההההההההההההההההההההההההההההההההההההההההההההההההההההההההההההההההההה…" at bounding box center [500, 257] width 825 height 435
type textarea "pathFree = hero.canMoveUp()"
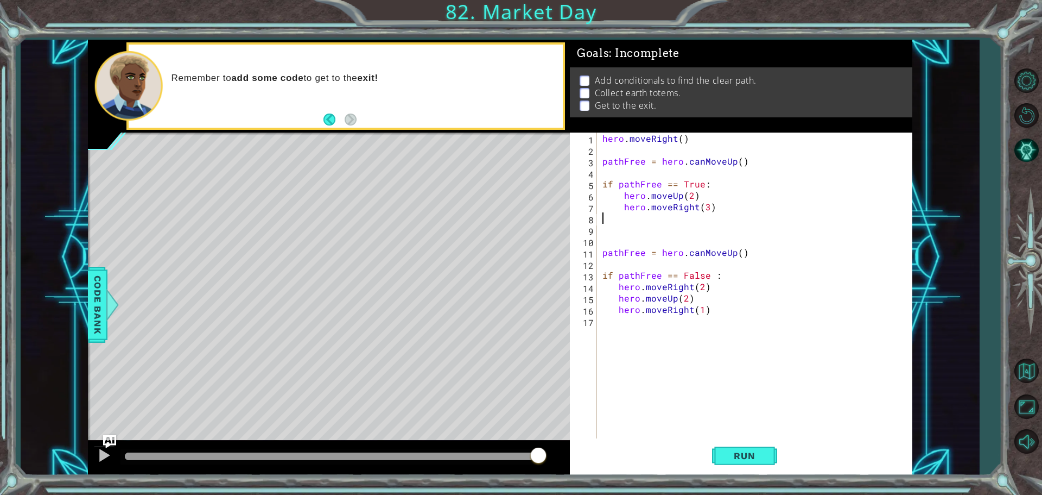
click at [700, 286] on div "hero . moveRight ( ) pathFree = hero . canMoveUp ( ) if pathFree == True : hero…" at bounding box center [757, 297] width 314 height 331
click at [730, 453] on span "Run" at bounding box center [744, 455] width 43 height 11
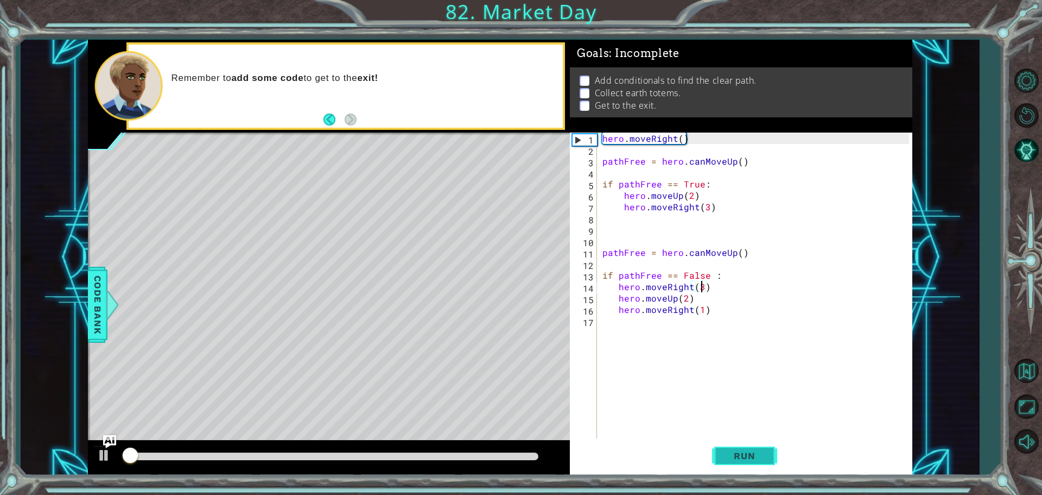
click at [730, 453] on span "Run" at bounding box center [744, 455] width 43 height 11
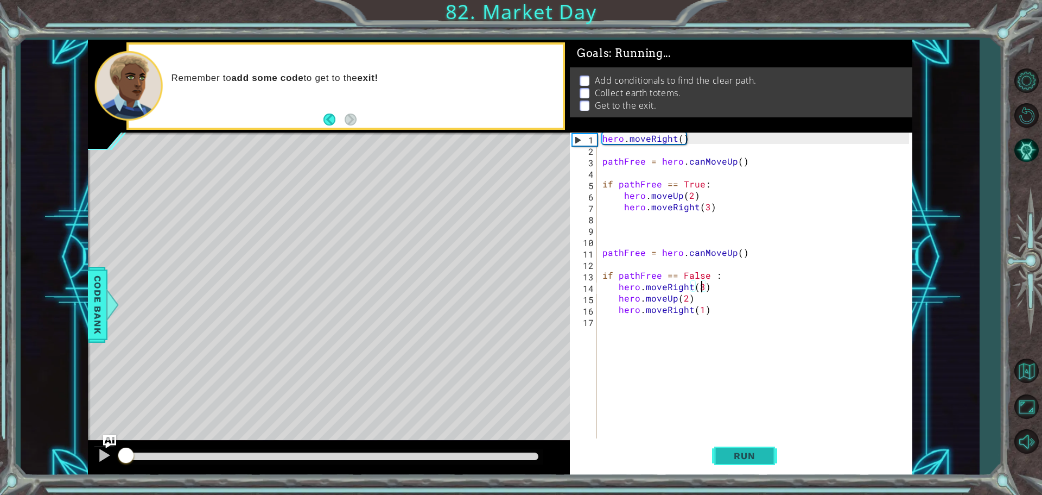
click at [730, 453] on span "Run" at bounding box center [744, 455] width 43 height 11
click at [736, 464] on button "Run" at bounding box center [744, 455] width 65 height 34
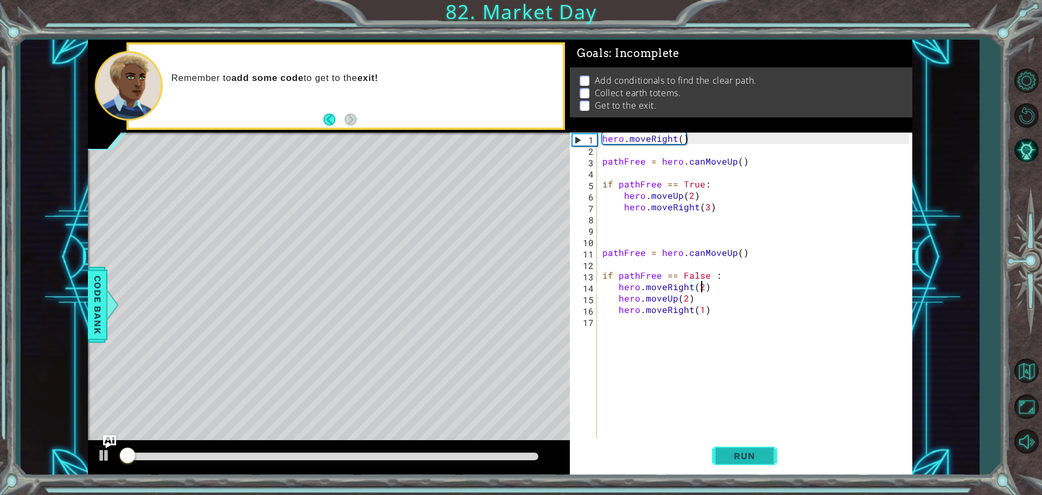
click at [735, 462] on button "Run" at bounding box center [744, 455] width 65 height 34
click at [743, 459] on span "Run" at bounding box center [744, 455] width 43 height 11
click at [741, 458] on span "Run" at bounding box center [744, 455] width 43 height 11
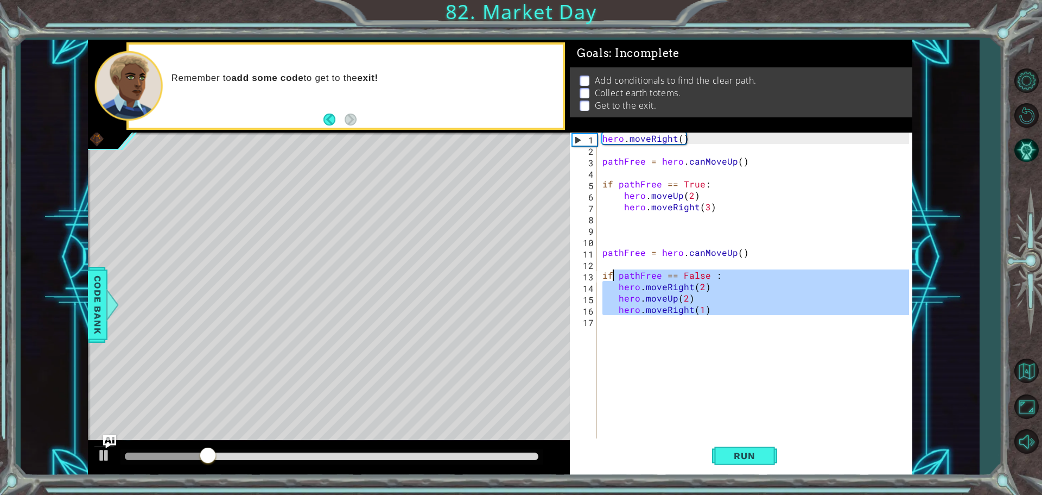
drag, startPoint x: 720, startPoint y: 317, endPoint x: 597, endPoint y: 275, distance: 129.4
click at [599, 275] on div "hero.moveRight(2) 1 2 3 4 5 6 7 8 9 10 11 12 13 14 15 16 17 hero . moveRight ( …" at bounding box center [739, 286] width 339 height 308
type textarea "if pathFree == False : hero.moveRight(2)"
click at [744, 282] on div "hero . moveRight ( ) pathFree = hero . canMoveUp ( ) if pathFree == True : hero…" at bounding box center [754, 286] width 309 height 308
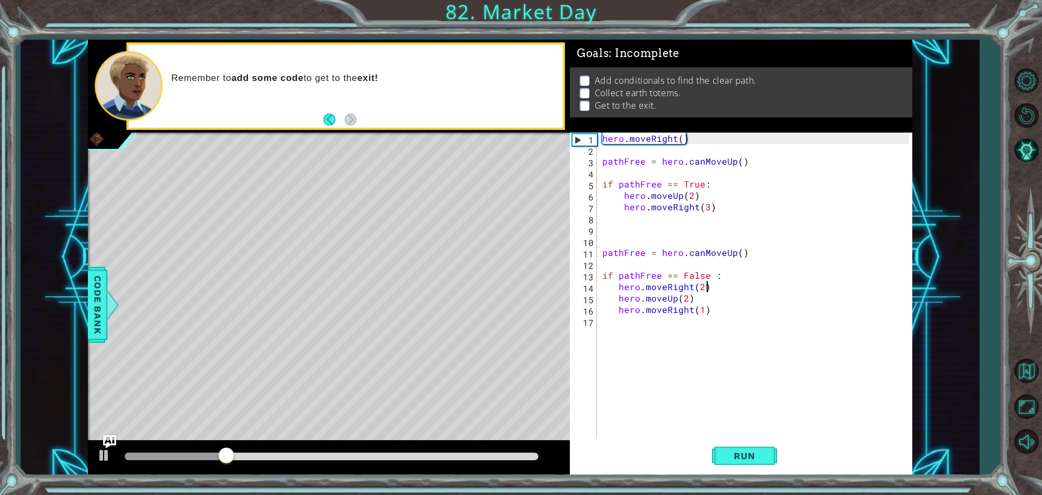
click at [743, 299] on div "hero . moveRight ( ) pathFree = hero . canMoveUp ( ) if pathFree == True : hero…" at bounding box center [757, 297] width 314 height 331
drag, startPoint x: 728, startPoint y: 313, endPoint x: 598, endPoint y: 313, distance: 130.3
click at [598, 313] on div "hero.moveUp(2) 1 2 3 4 5 6 7 8 9 10 11 12 13 14 15 16 17 hero . moveRight ( ) p…" at bounding box center [739, 286] width 339 height 308
type textarea "hero.moveRight(1)"
click at [751, 465] on button "Run" at bounding box center [744, 455] width 65 height 34
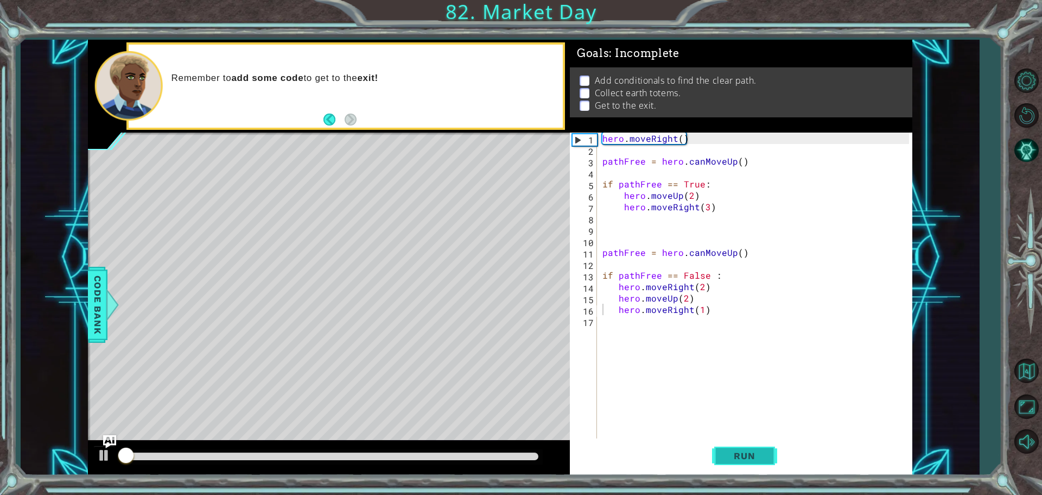
click at [751, 465] on button "Run" at bounding box center [744, 455] width 65 height 34
click at [749, 464] on button "Run" at bounding box center [744, 455] width 65 height 34
click at [744, 459] on span "Run" at bounding box center [744, 455] width 43 height 11
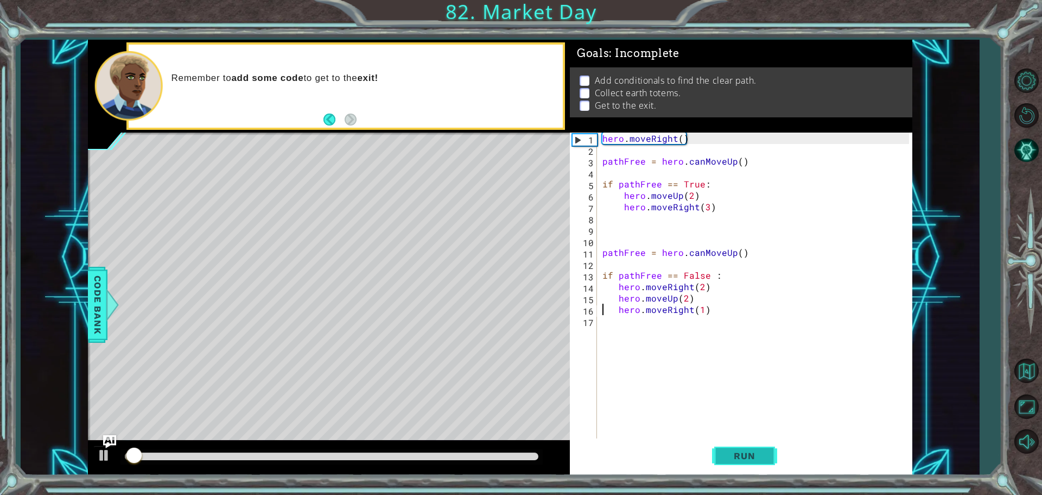
click at [760, 444] on button "Run" at bounding box center [744, 455] width 65 height 34
click at [741, 440] on button "Run" at bounding box center [744, 455] width 65 height 34
click at [668, 217] on div "hero . moveRight ( ) pathFree = hero . canMoveUp ( ) if pathFree == True : hero…" at bounding box center [757, 297] width 314 height 331
click at [641, 219] on div "hero . moveRight ( ) pathFree = hero . canMoveUp ( ) if pathFree == True : hero…" at bounding box center [757, 297] width 314 height 331
click at [629, 219] on div "hero . moveRight ( ) pathFree = hero . canMoveUp ( ) if pathFree == True : hero…" at bounding box center [757, 297] width 314 height 331
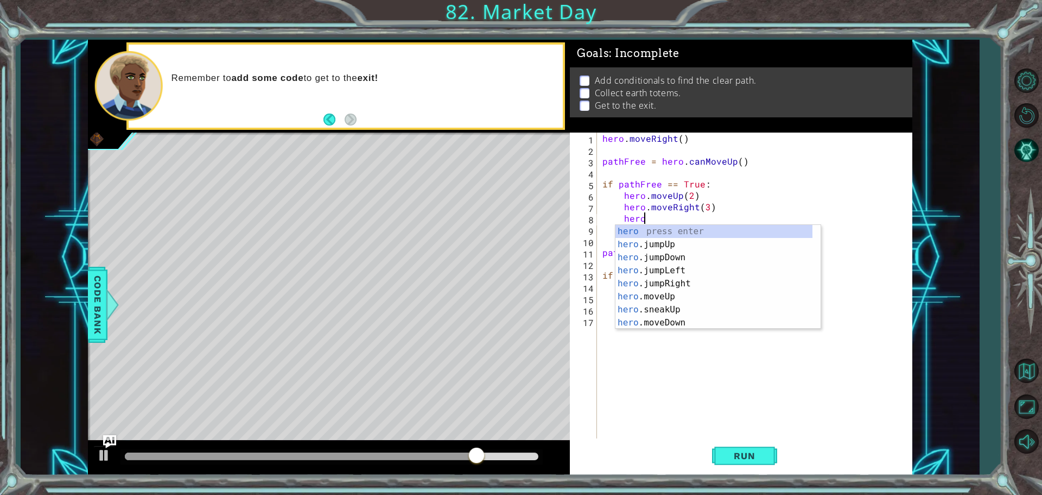
scroll to position [0, 2]
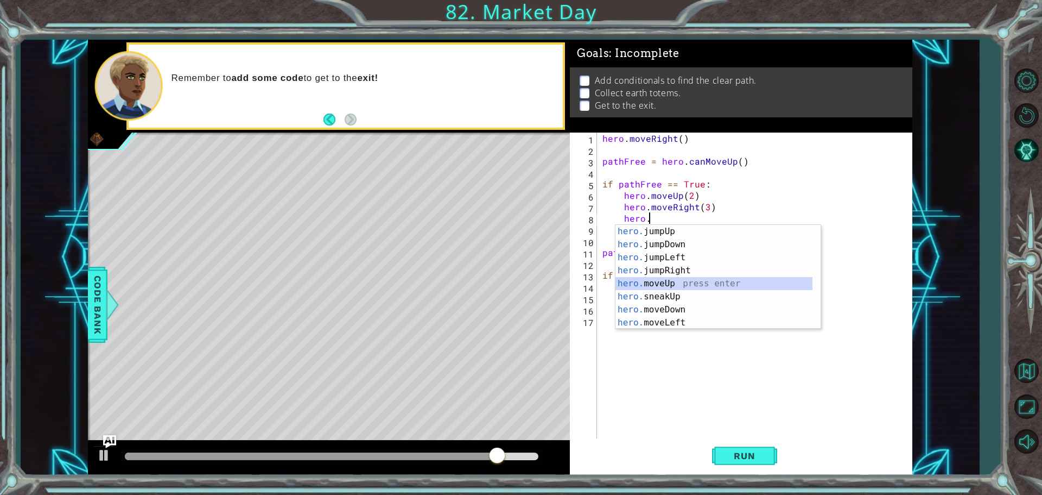
click at [672, 288] on div "hero. jumpUp press enter hero. jumpDown press enter hero. jumpLeft press enter …" at bounding box center [714, 290] width 197 height 130
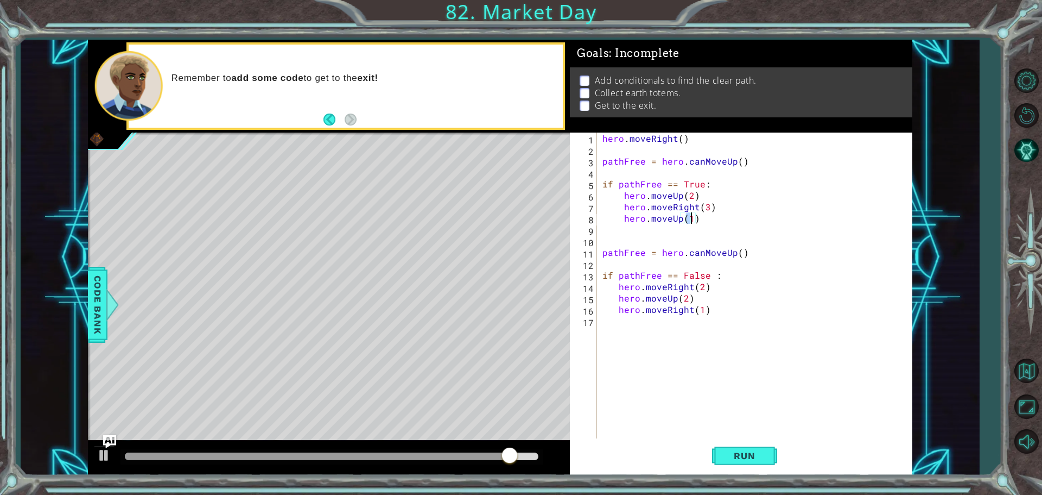
type textarea "hero.moveUp(2)"
click at [666, 233] on div "hero . moveRight ( ) pathFree = hero . canMoveUp ( ) if pathFree == True : hero…" at bounding box center [757, 297] width 314 height 331
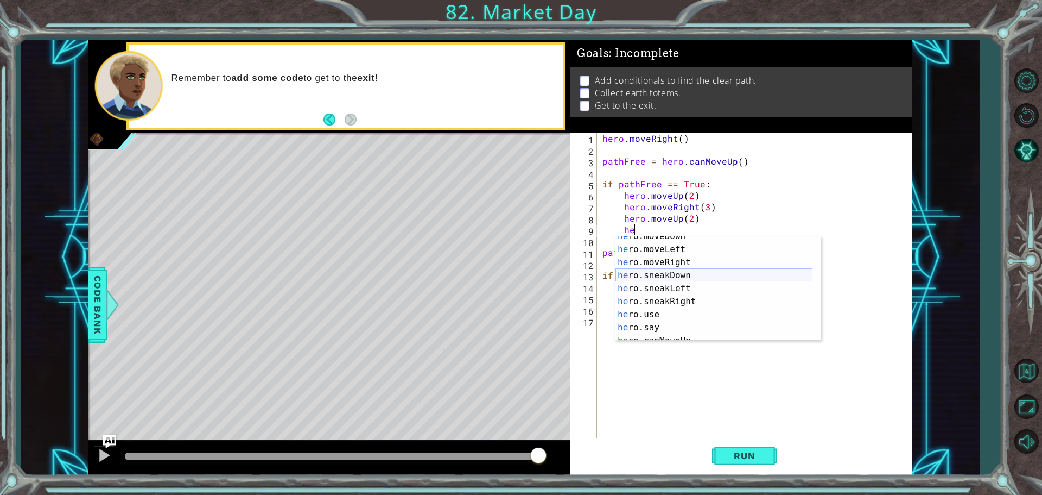
scroll to position [98, 0]
click at [670, 265] on div "he ro.moveDown press enter he ro.moveLeft press enter he ro.moveRight press ent…" at bounding box center [714, 295] width 197 height 130
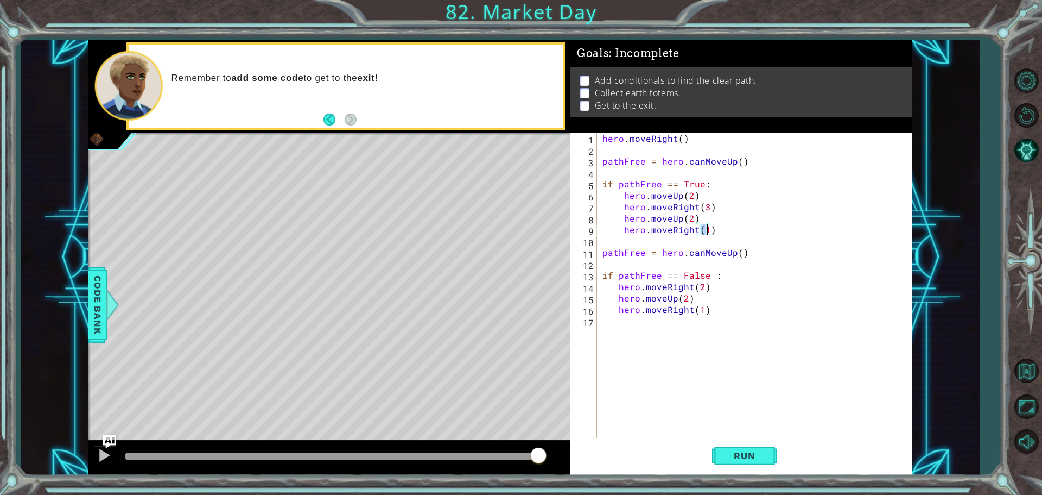
type textarea "hero.moveRight(3)"
drag, startPoint x: 735, startPoint y: 445, endPoint x: 742, endPoint y: 465, distance: 20.8
click at [737, 456] on div "hero.moveRight(3) 1 2 3 4 5 6 7 8 9 10 11 12 13 14 15 16 17 hero . moveRight ( …" at bounding box center [741, 303] width 343 height 343
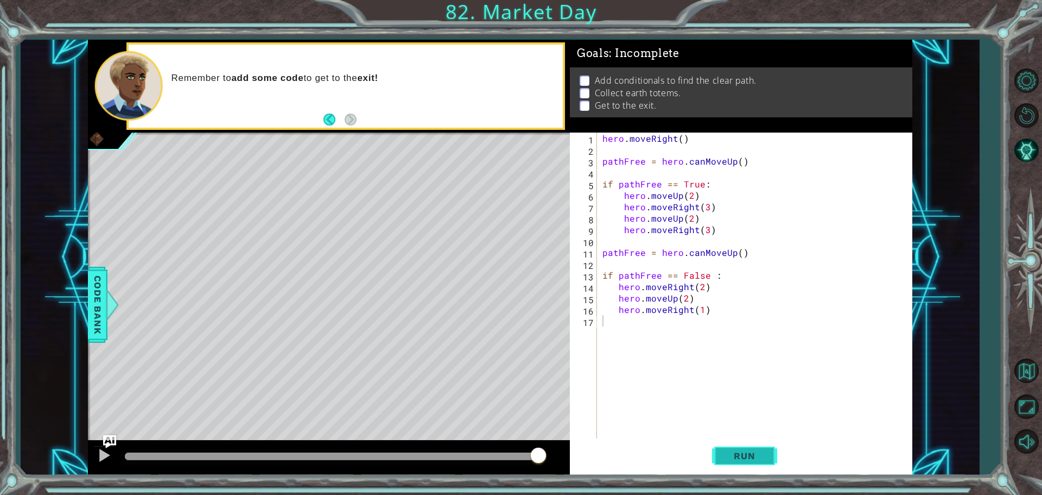
click at [742, 465] on button "Run" at bounding box center [744, 455] width 65 height 34
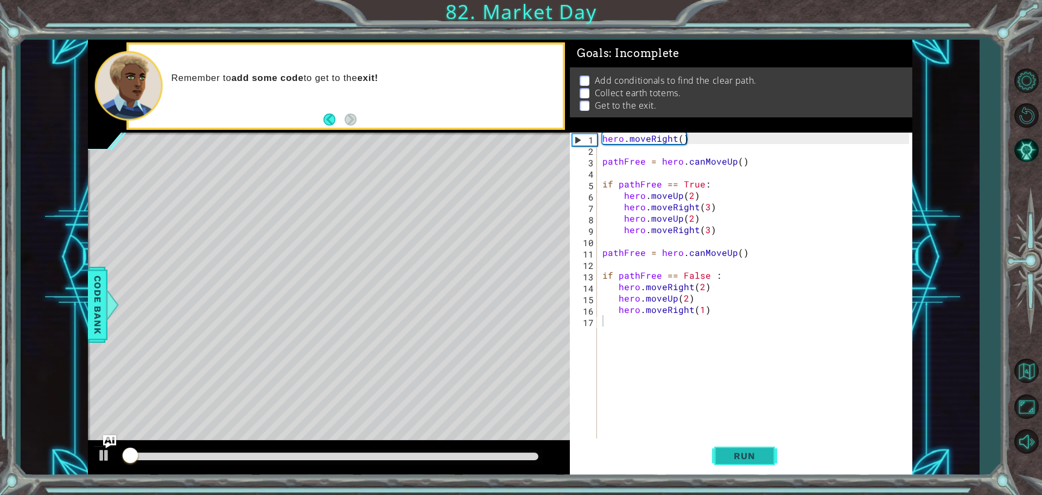
click at [741, 455] on span "Run" at bounding box center [744, 455] width 43 height 11
click at [741, 452] on span "Run" at bounding box center [744, 455] width 43 height 11
drag, startPoint x: 308, startPoint y: 459, endPoint x: 180, endPoint y: 470, distance: 128.1
click at [180, 470] on div at bounding box center [329, 457] width 482 height 35
drag, startPoint x: 180, startPoint y: 470, endPoint x: 84, endPoint y: 478, distance: 96.9
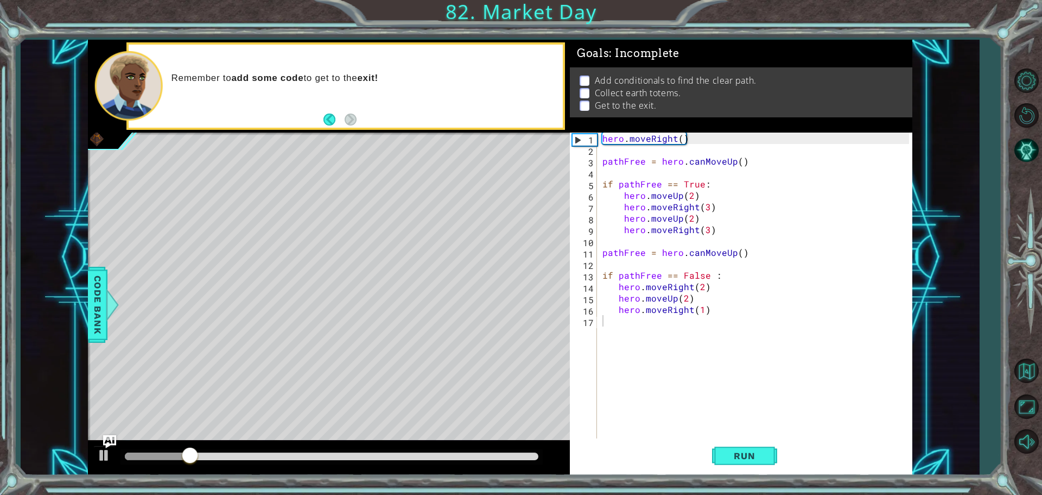
click at [84, 478] on div "1 ההההההההההההההההההההההההההההההההההההההההההההההההההההההההההההההההההההההההההההה…" at bounding box center [521, 247] width 1042 height 495
drag, startPoint x: 198, startPoint y: 454, endPoint x: 125, endPoint y: 454, distance: 72.8
click at [188, 454] on div at bounding box center [198, 456] width 20 height 20
drag, startPoint x: 223, startPoint y: 451, endPoint x: 208, endPoint y: 445, distance: 16.0
click at [208, 445] on div at bounding box center [329, 457] width 482 height 35
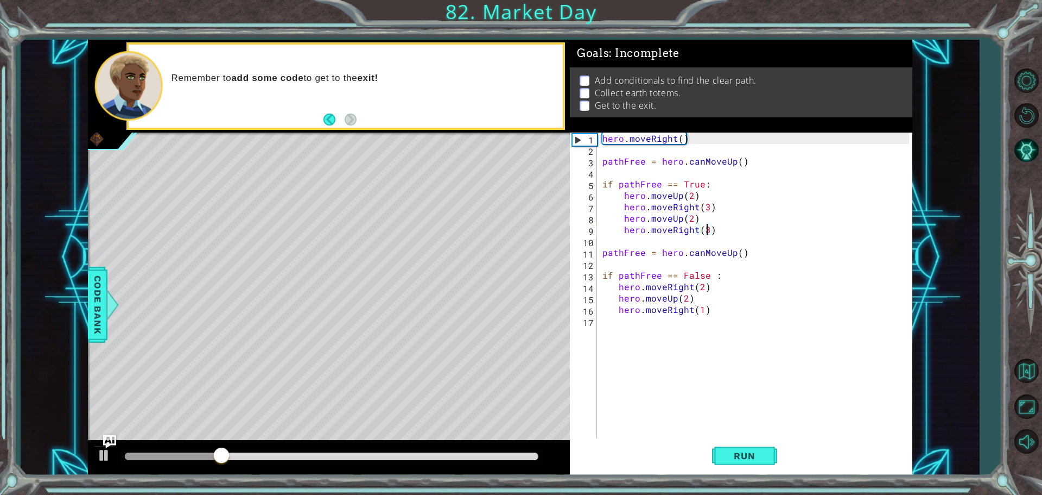
click at [707, 233] on div "hero . moveRight ( ) pathFree = hero . canMoveUp ( ) if pathFree == True : hero…" at bounding box center [757, 297] width 314 height 331
click at [745, 441] on button "Run" at bounding box center [744, 455] width 65 height 34
click at [156, 431] on div "methods hero use(thing) moveUp(steps) moveDown(steps) moveLeft(steps) moveRight…" at bounding box center [500, 257] width 825 height 435
click at [731, 457] on span "Run" at bounding box center [744, 455] width 43 height 11
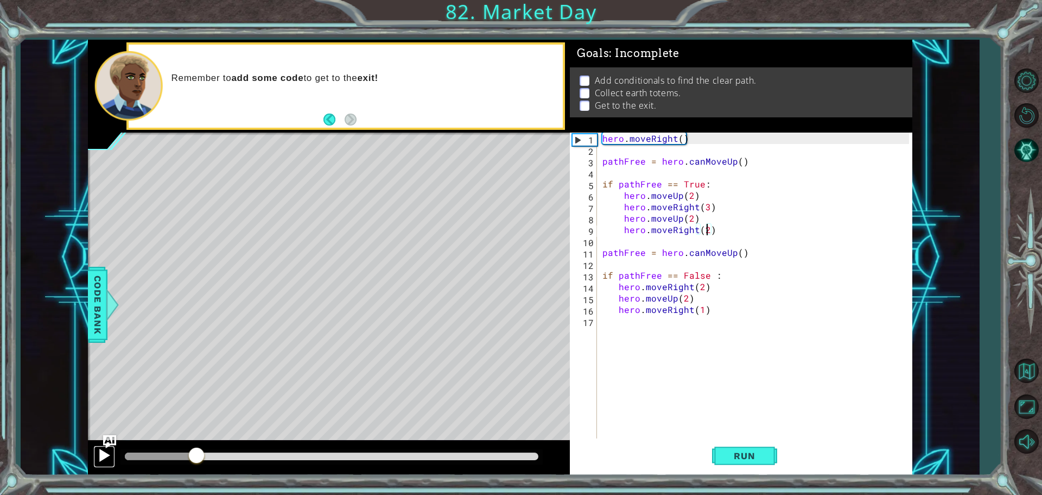
click at [96, 448] on button at bounding box center [104, 456] width 22 height 22
click at [102, 448] on div at bounding box center [104, 455] width 14 height 14
click at [703, 284] on div "hero . moveRight ( ) pathFree = hero . canMoveUp ( ) if pathFree == True : hero…" at bounding box center [757, 297] width 314 height 331
click at [701, 309] on div "hero . moveRight ( ) pathFree = hero . canMoveUp ( ) if pathFree == True : hero…" at bounding box center [757, 297] width 314 height 331
click at [684, 303] on div "hero . moveRight ( ) pathFree = hero . canMoveUp ( ) if pathFree == True : hero…" at bounding box center [757, 297] width 314 height 331
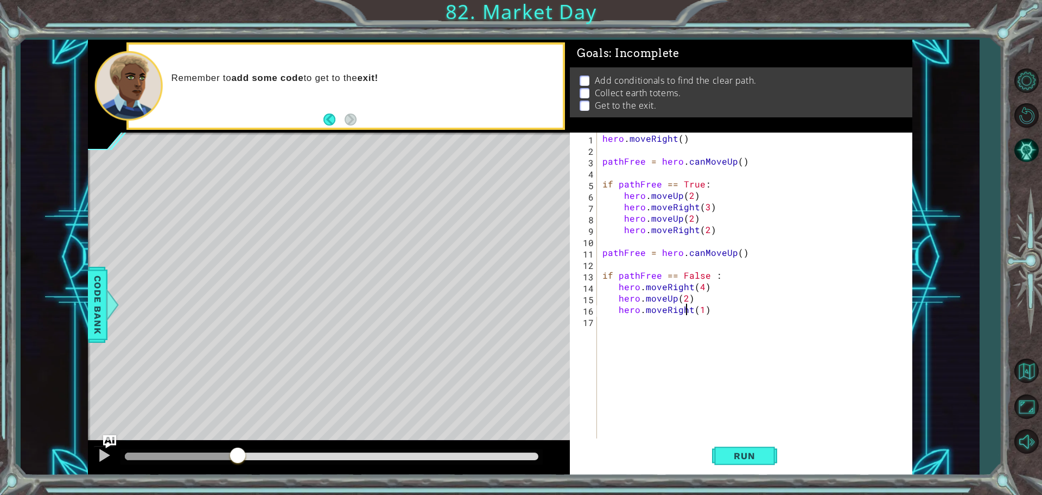
click at [687, 299] on div "hero . moveRight ( ) pathFree = hero . canMoveUp ( ) if pathFree == True : hero…" at bounding box center [757, 297] width 314 height 331
click at [701, 313] on div "hero . moveRight ( ) pathFree = hero . canMoveUp ( ) if pathFree == True : hero…" at bounding box center [757, 297] width 314 height 331
click at [756, 446] on button "Run" at bounding box center [744, 455] width 65 height 34
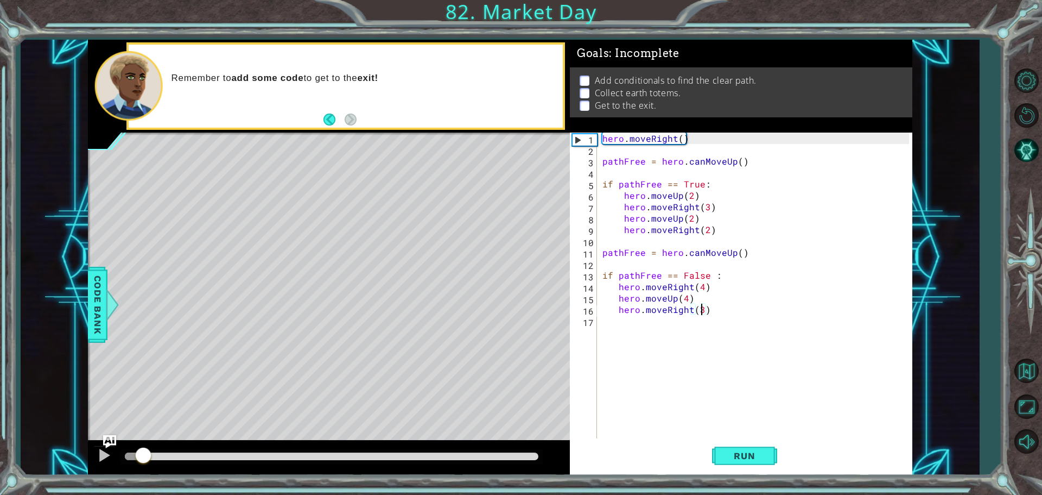
drag, startPoint x: 232, startPoint y: 457, endPoint x: 142, endPoint y: 464, distance: 90.9
click at [142, 464] on div at bounding box center [144, 456] width 20 height 20
click at [704, 284] on div "hero . moveRight ( ) pathFree = hero . canMoveUp ( ) if pathFree == True : hero…" at bounding box center [757, 297] width 314 height 331
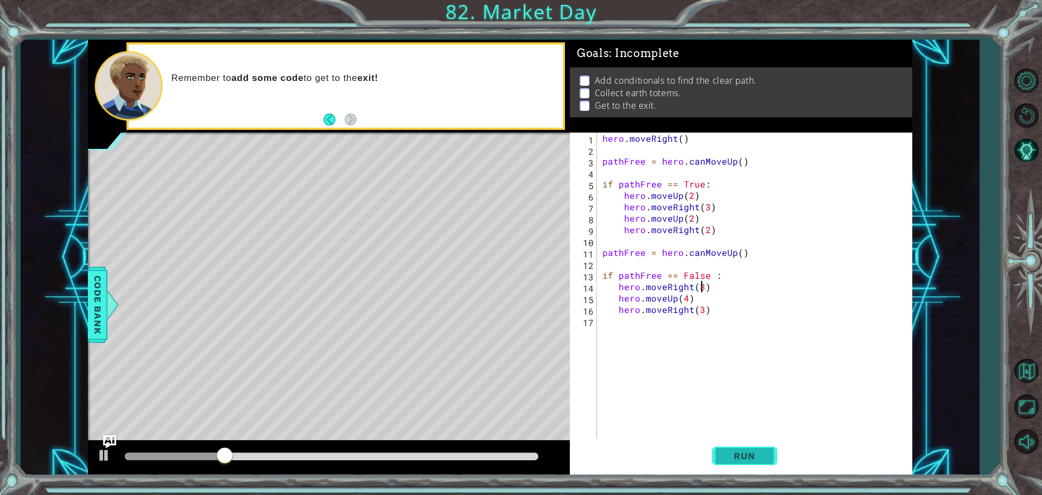
type textarea "hero.moveRight(3)"
click at [757, 446] on button "Run" at bounding box center [744, 455] width 65 height 34
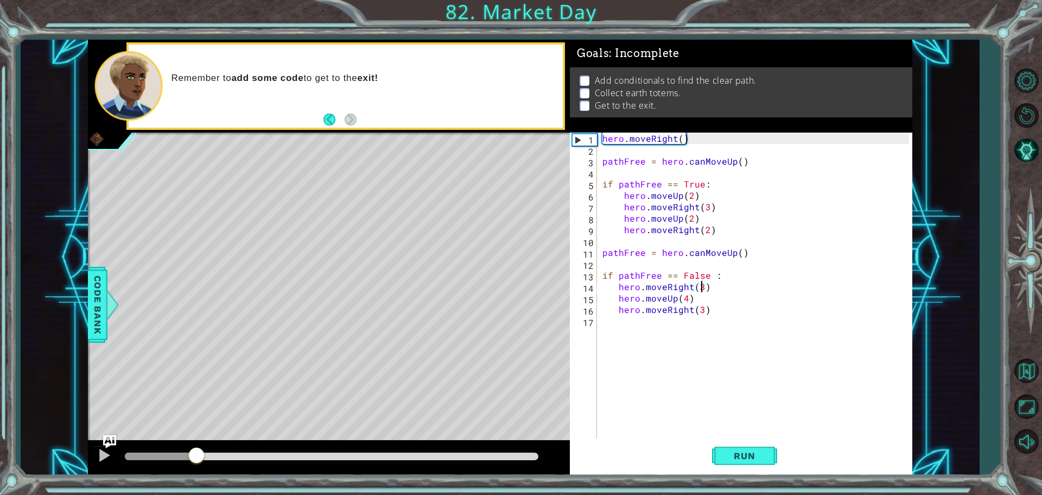
drag, startPoint x: 161, startPoint y: 458, endPoint x: 198, endPoint y: 465, distance: 37.2
click at [198, 466] on div at bounding box center [329, 457] width 482 height 35
click at [1034, 113] on button "Restart Level" at bounding box center [1026, 114] width 31 height 31
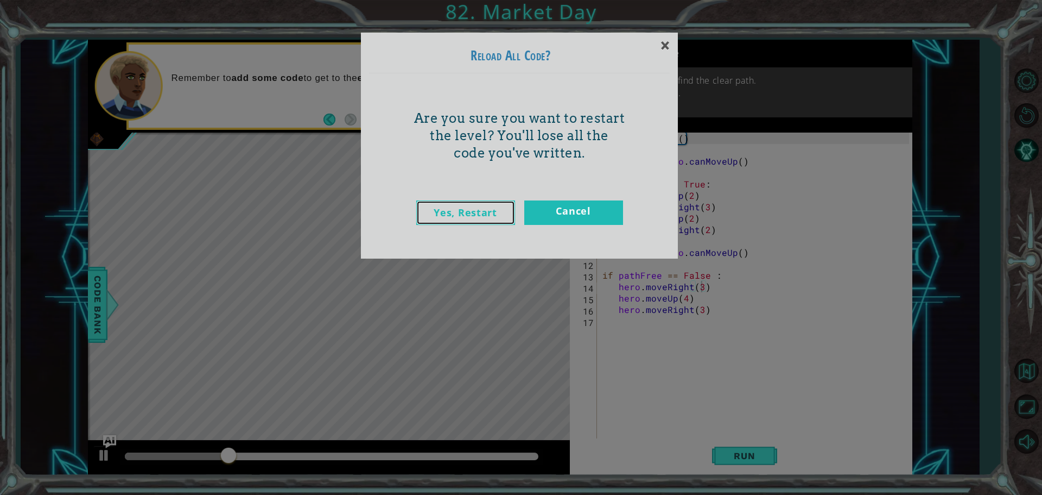
click at [491, 220] on link "Yes, Restart" at bounding box center [465, 212] width 99 height 24
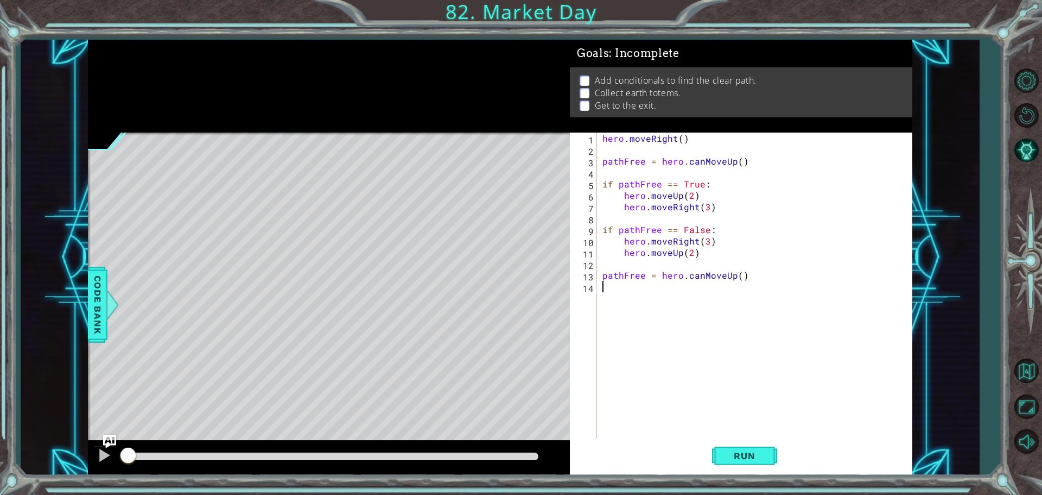
scroll to position [0, 0]
click at [1024, 149] on button "AI Hint" at bounding box center [1026, 149] width 31 height 31
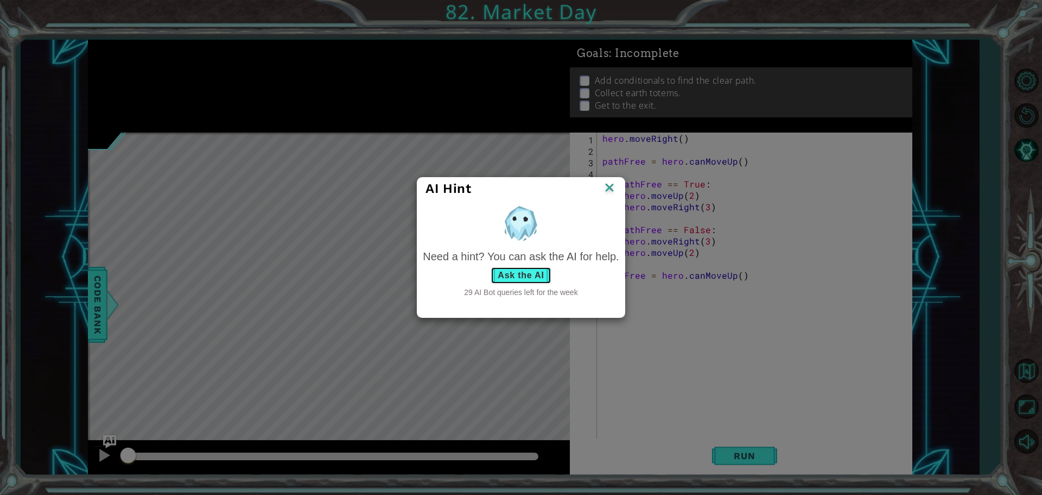
click at [545, 273] on button "Ask the AI" at bounding box center [521, 275] width 60 height 17
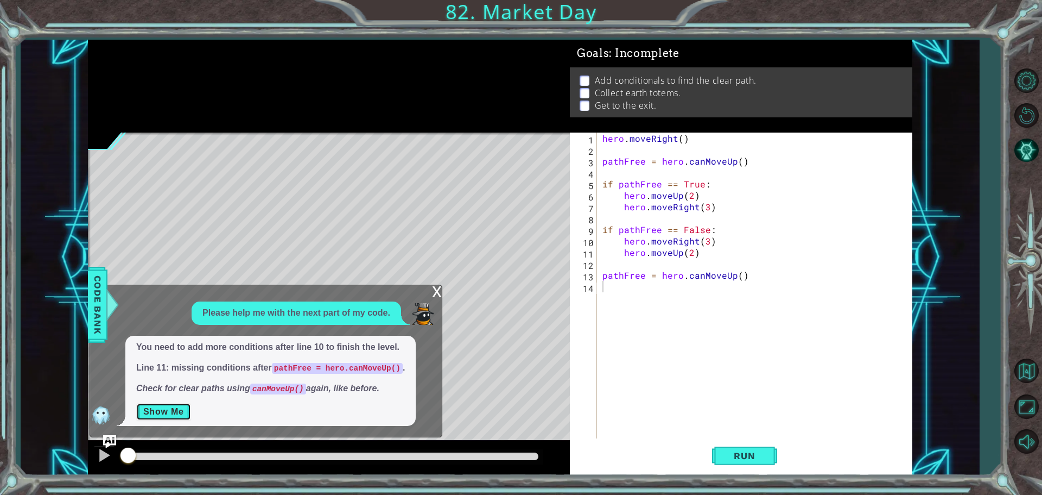
click at [167, 414] on button "Show Me" at bounding box center [163, 411] width 55 height 17
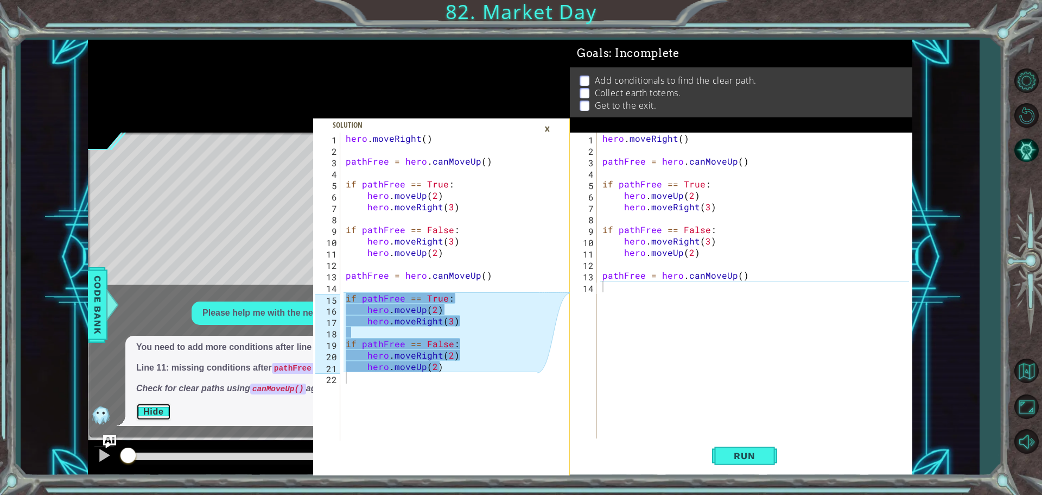
click at [136, 403] on button "Hide" at bounding box center [153, 411] width 35 height 17
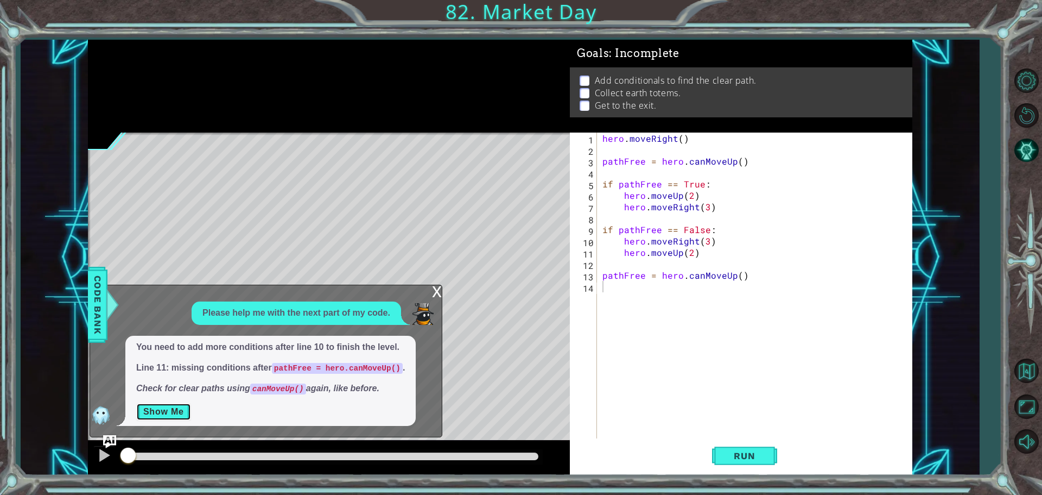
click at [136, 403] on button "Show Me" at bounding box center [163, 411] width 55 height 17
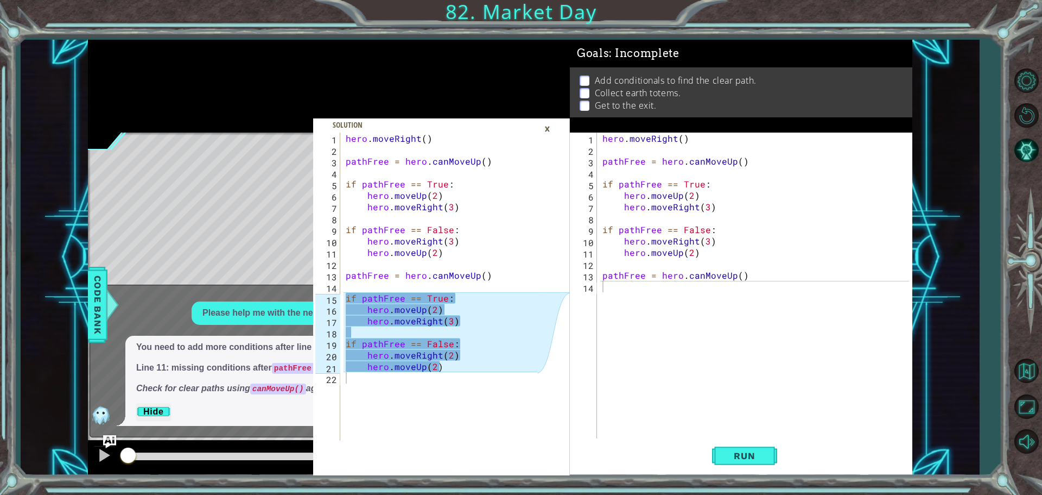
click at [620, 293] on div "hero . moveRight ( ) pathFree = hero . canMoveUp ( ) if pathFree == True : hero…" at bounding box center [757, 297] width 314 height 331
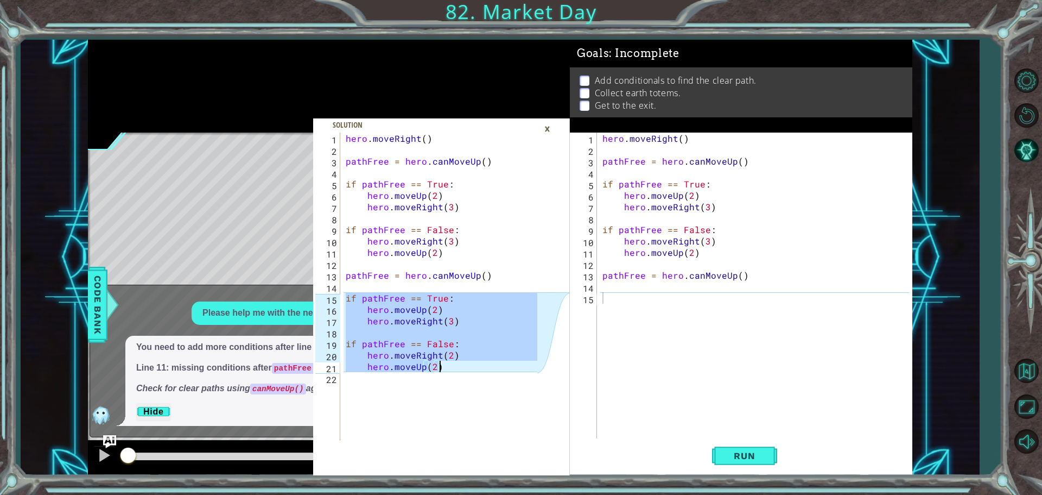
drag, startPoint x: 344, startPoint y: 296, endPoint x: 453, endPoint y: 365, distance: 129.1
click at [453, 365] on div "hero . moveRight ( ) pathFree = hero . canMoveUp ( ) if pathFree == True : hero…" at bounding box center [443, 297] width 199 height 331
type textarea "hero.moveRight(2) hero.moveUp(2)"
click at [649, 308] on div "hero . moveRight ( ) pathFree = hero . canMoveUp ( ) if pathFree == True : hero…" at bounding box center [757, 297] width 314 height 331
paste textarea "hero.moveUp(2)"
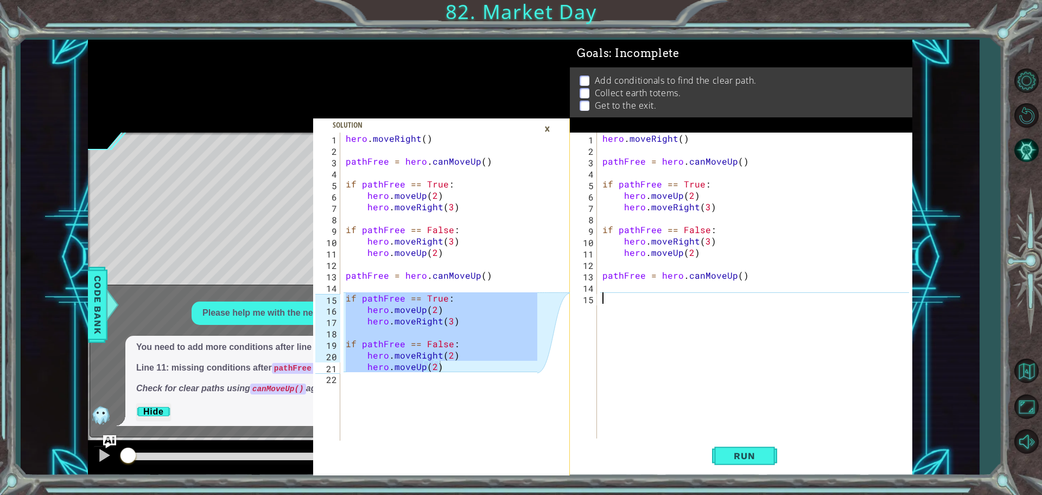
type textarea "hero.moveUp(2)"
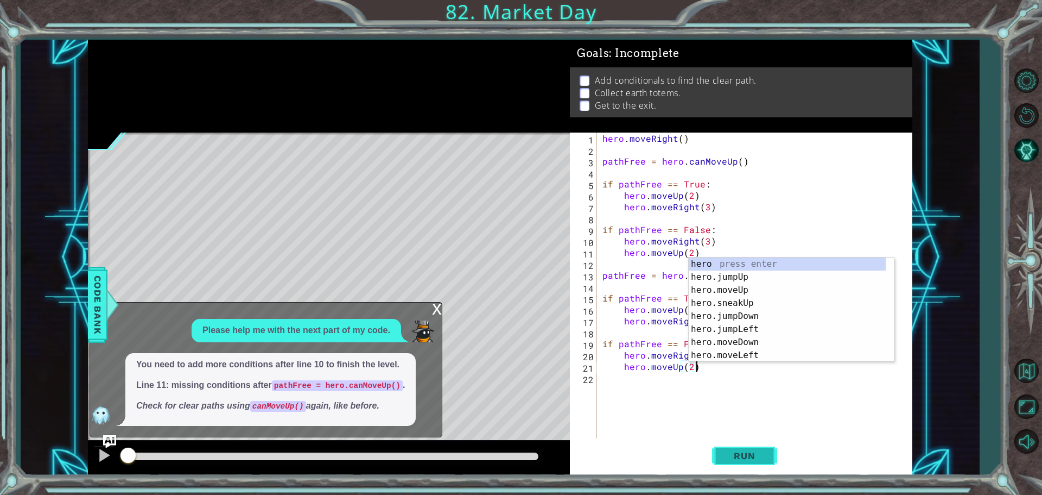
click at [728, 458] on span "Run" at bounding box center [744, 455] width 43 height 11
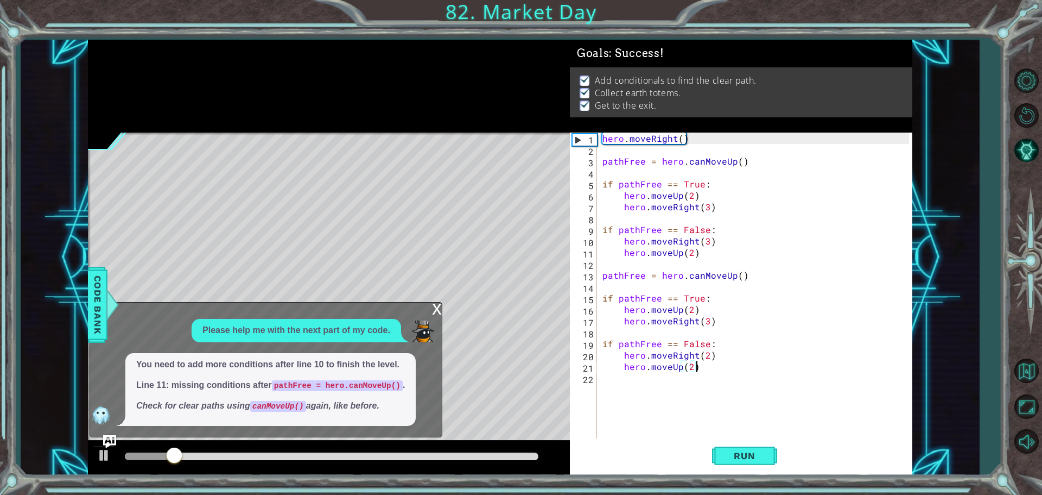
click at [435, 312] on div "x" at bounding box center [437, 307] width 10 height 11
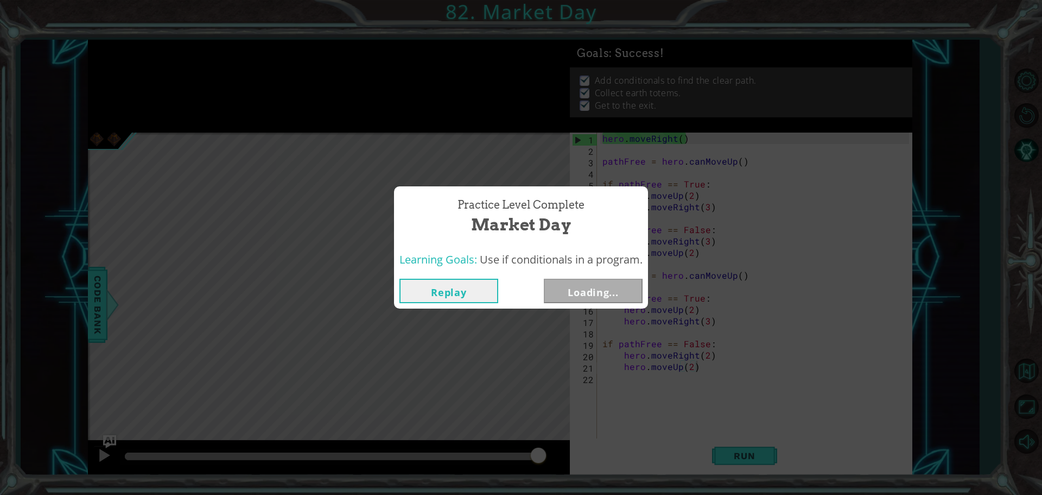
drag, startPoint x: 207, startPoint y: 456, endPoint x: 581, endPoint y: 416, distance: 376.6
click at [581, 416] on body "hero.moveRight(2) hero.moveUp(2) 1 2 3 4 5 6 7 8 9 10 11 12 13 14 15 16 17 18 1…" at bounding box center [521, 247] width 1042 height 495
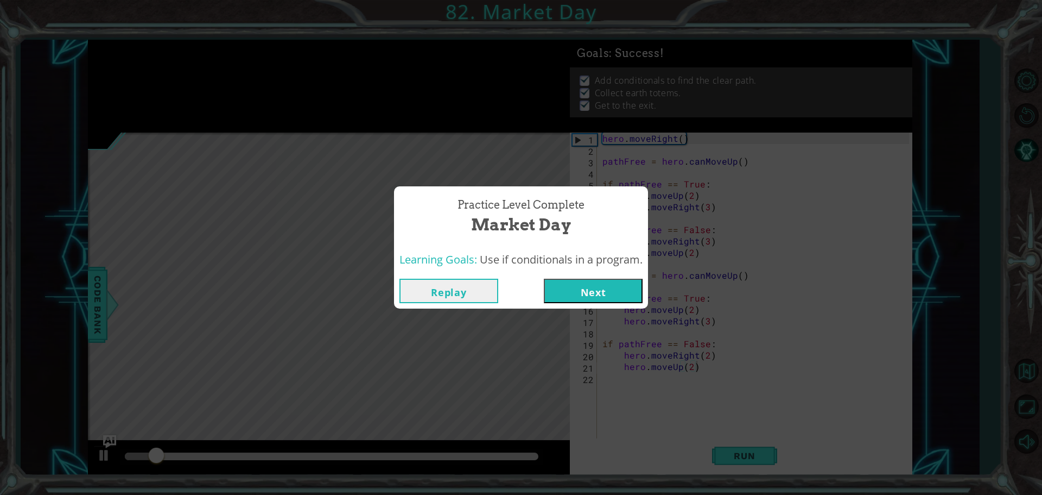
click at [580, 294] on button "Next" at bounding box center [593, 291] width 99 height 24
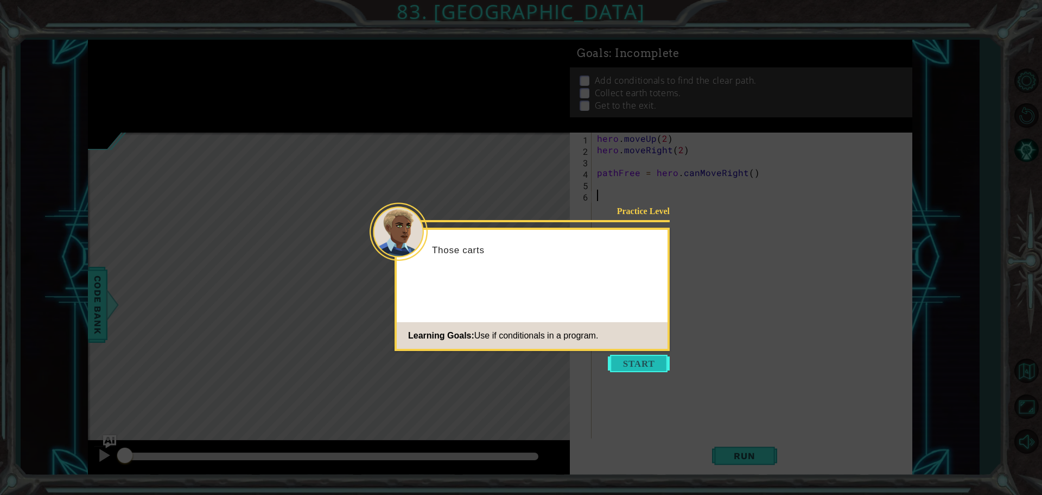
click at [635, 362] on button "Start" at bounding box center [639, 363] width 62 height 17
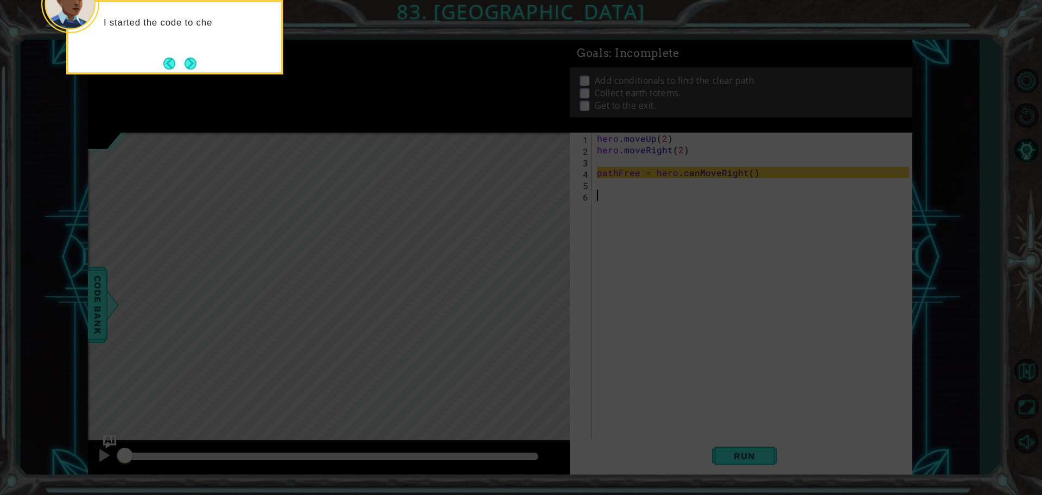
drag, startPoint x: 194, startPoint y: 77, endPoint x: 192, endPoint y: 44, distance: 33.2
click at [194, 69] on body "1 ההההההההההההההההההההההההההההההההההההההההההההההההההההההההההההההההההההההההההההה…" at bounding box center [521, 247] width 1042 height 495
click at [192, 65] on button "Next" at bounding box center [191, 64] width 12 height 12
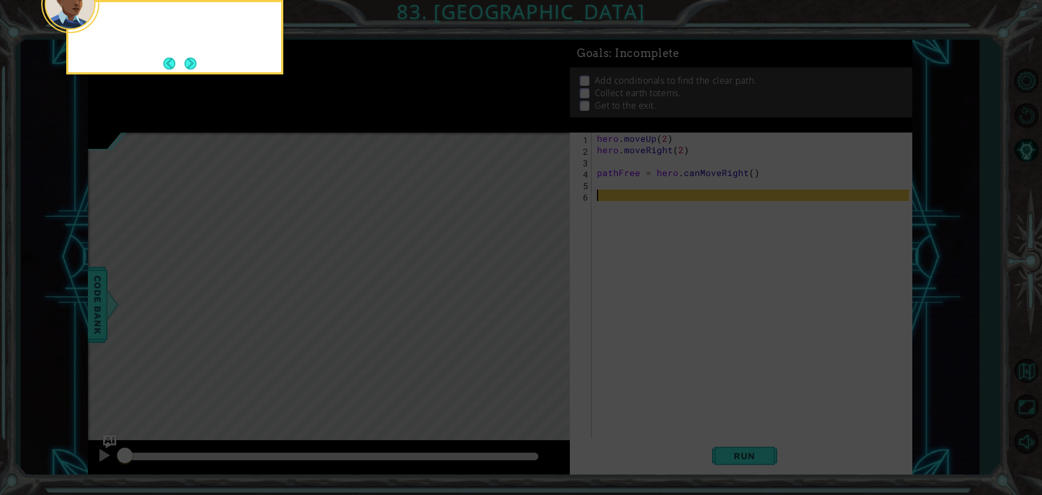
click at [192, 64] on button "Next" at bounding box center [191, 64] width 12 height 12
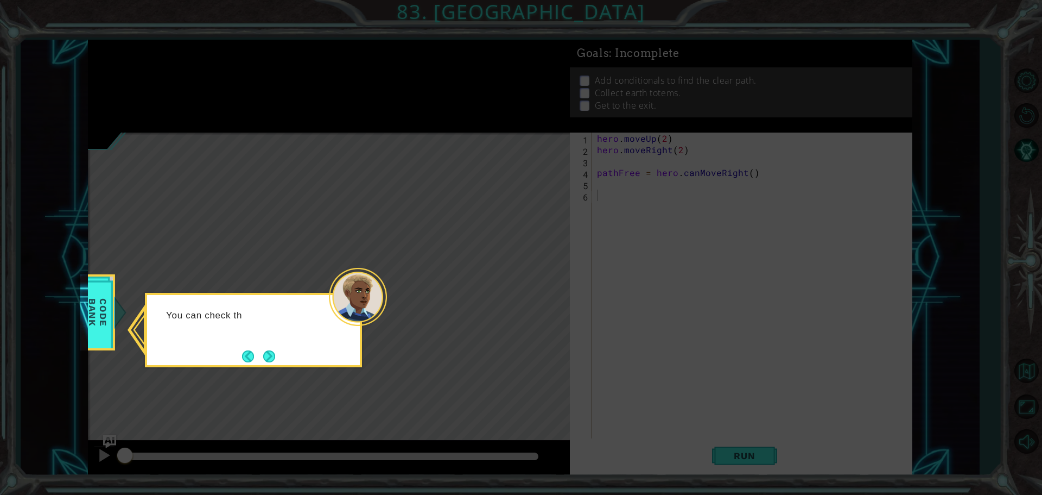
click at [273, 353] on button "Next" at bounding box center [269, 356] width 12 height 12
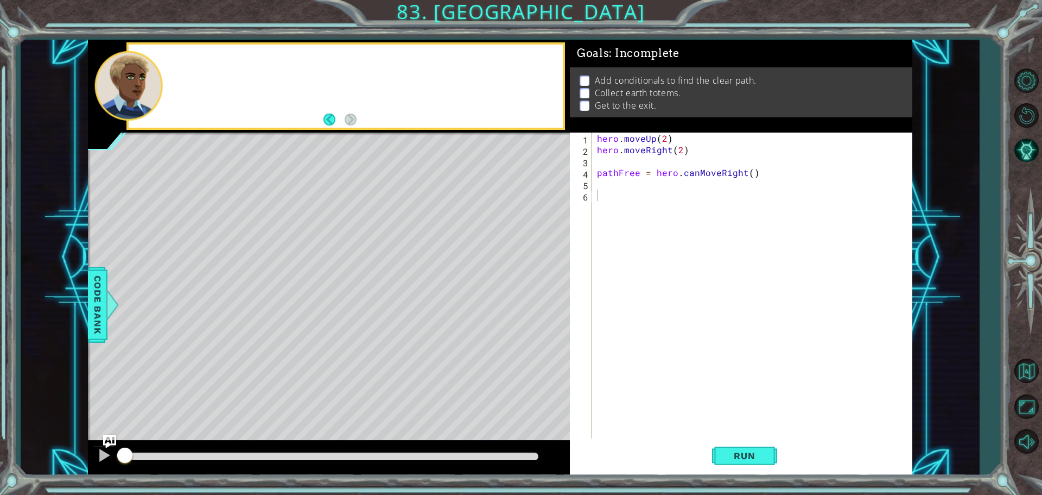
click at [273, 353] on div "Level Map" at bounding box center [339, 292] width 502 height 320
click at [1021, 145] on button "AI Hint" at bounding box center [1026, 149] width 31 height 31
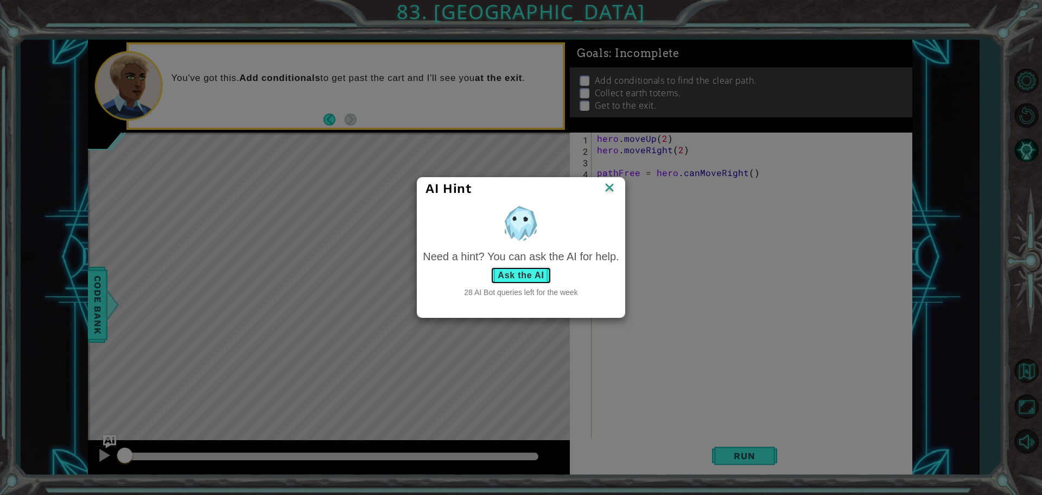
click at [513, 273] on button "Ask the AI" at bounding box center [521, 275] width 60 height 17
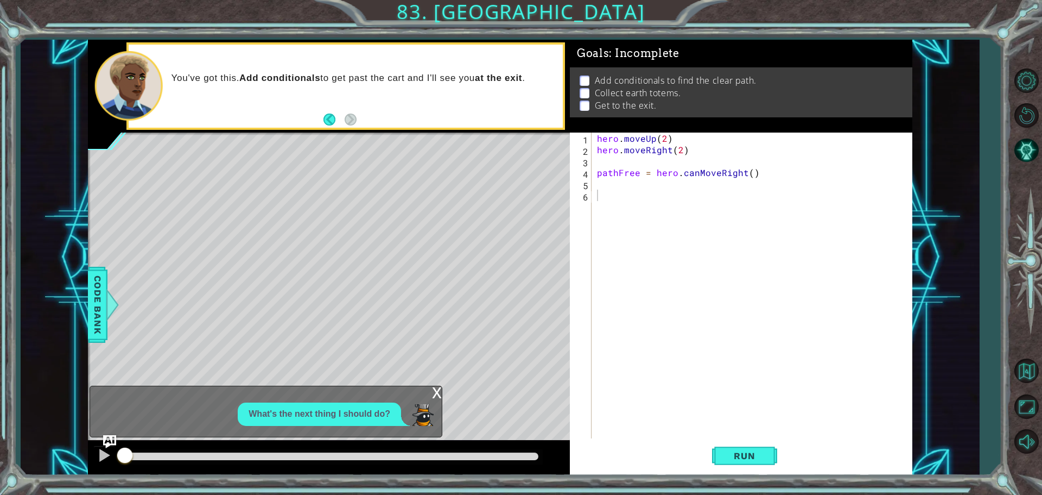
click at [368, 408] on p "What's the next thing I should do?" at bounding box center [320, 414] width 142 height 12
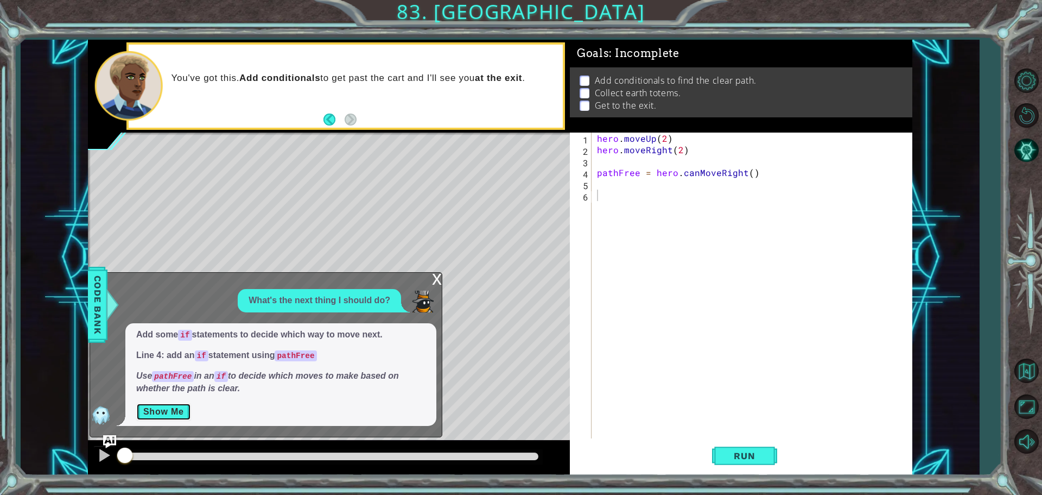
click at [172, 411] on button "Show Me" at bounding box center [163, 411] width 55 height 17
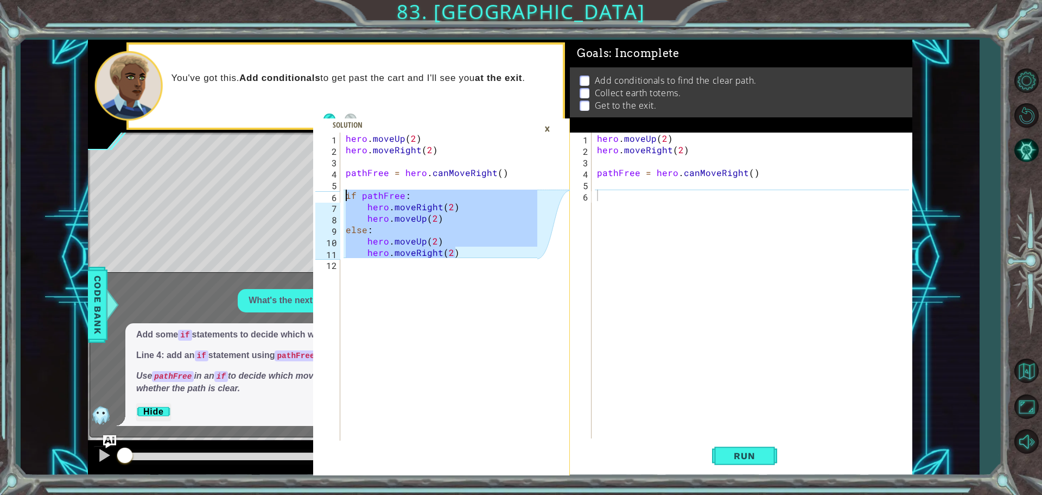
drag, startPoint x: 463, startPoint y: 257, endPoint x: 333, endPoint y: 192, distance: 145.0
click at [333, 192] on div "hero.moveRight(2) 1 2 3 4 5 6 7 8 9 10 11 12 hero . moveUp ( 2 ) hero . moveRig…" at bounding box center [425, 286] width 224 height 308
type textarea "if pathFree: hero.moveRight(2)"
click at [607, 198] on div "hero . moveUp ( 2 ) hero . moveRight ( 2 ) pathFree = hero . canMoveRight ( )" at bounding box center [755, 297] width 320 height 331
paste textarea "hero.moveRight(2)"
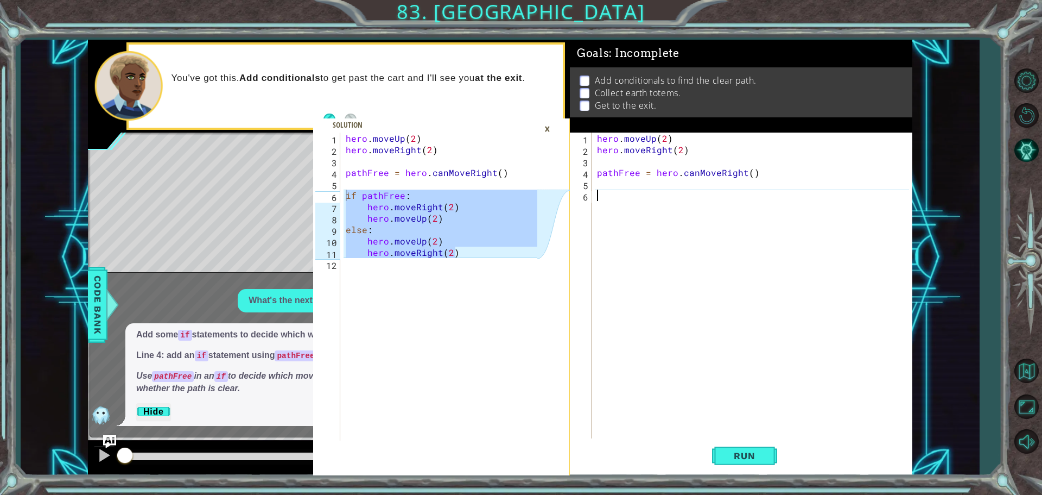
type textarea "hero.moveRight(2)"
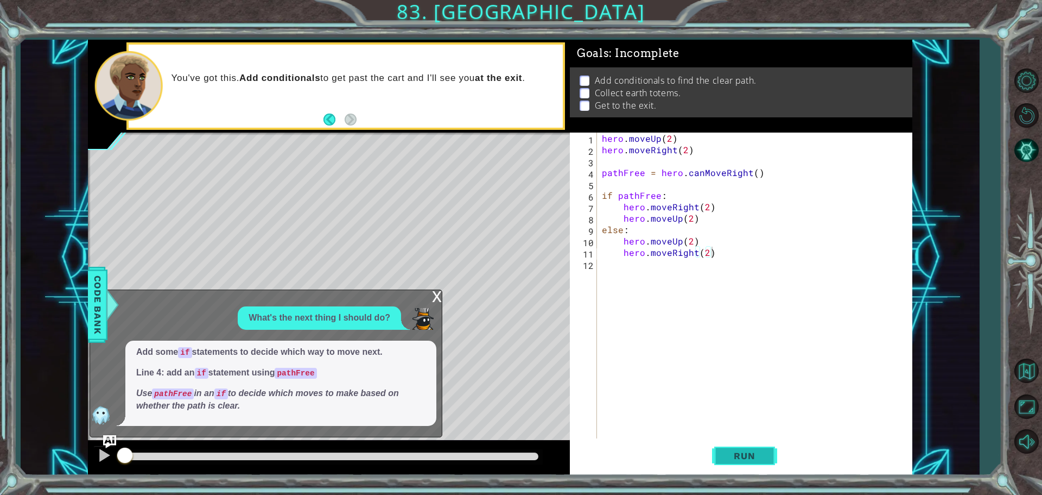
click at [739, 454] on span "Run" at bounding box center [744, 455] width 43 height 11
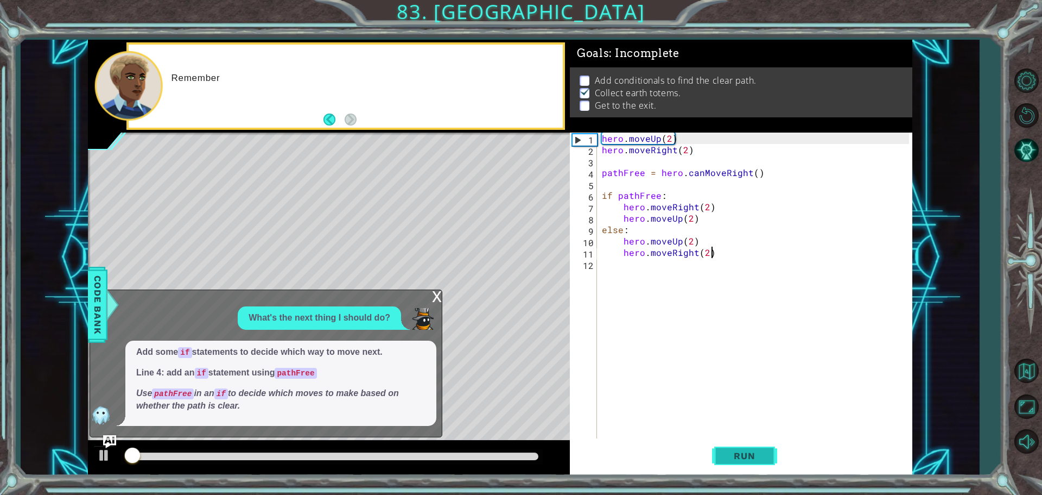
click at [739, 454] on span "Run" at bounding box center [744, 455] width 43 height 11
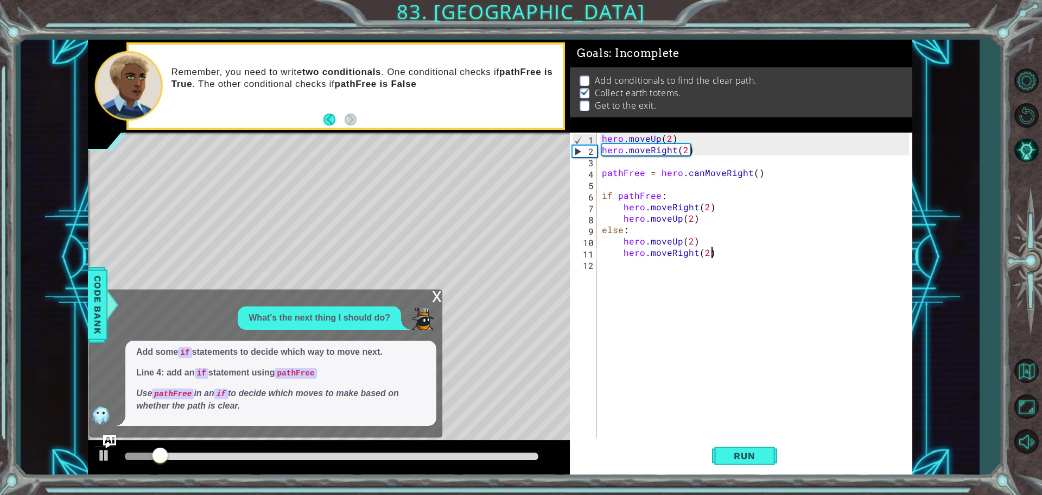
click at [429, 298] on div "x What's the next thing I should do? Add some if statements to decide which way…" at bounding box center [266, 362] width 353 height 147
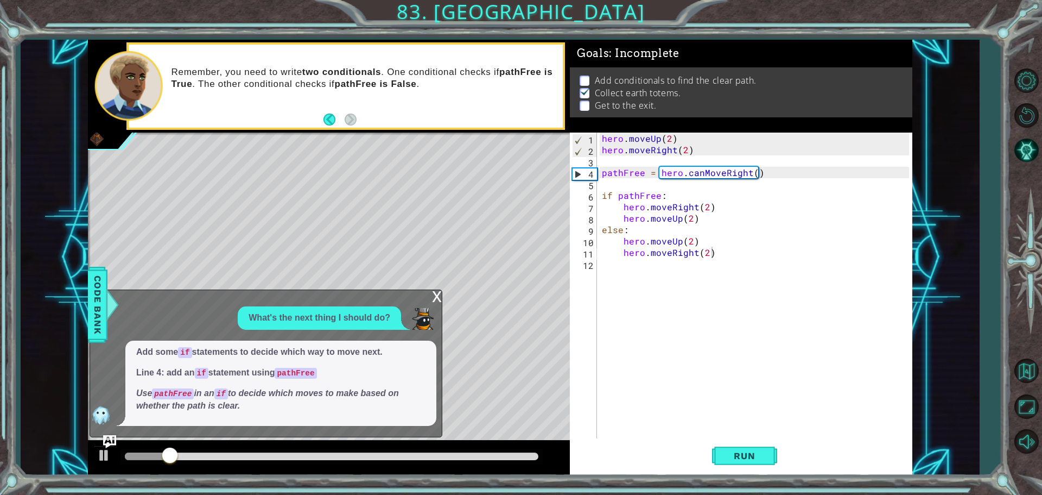
click at [435, 298] on div "x" at bounding box center [437, 295] width 10 height 11
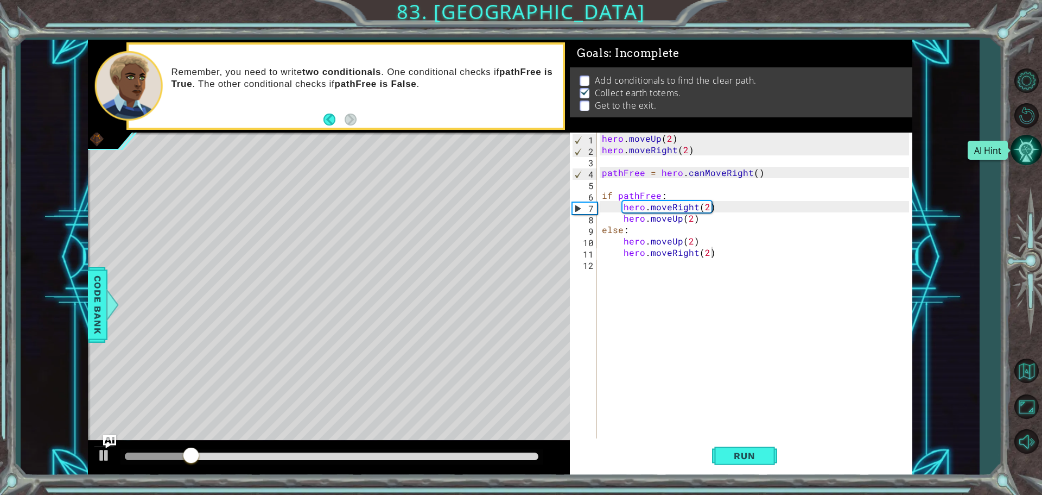
click at [1017, 144] on button "AI Hint" at bounding box center [1026, 149] width 31 height 31
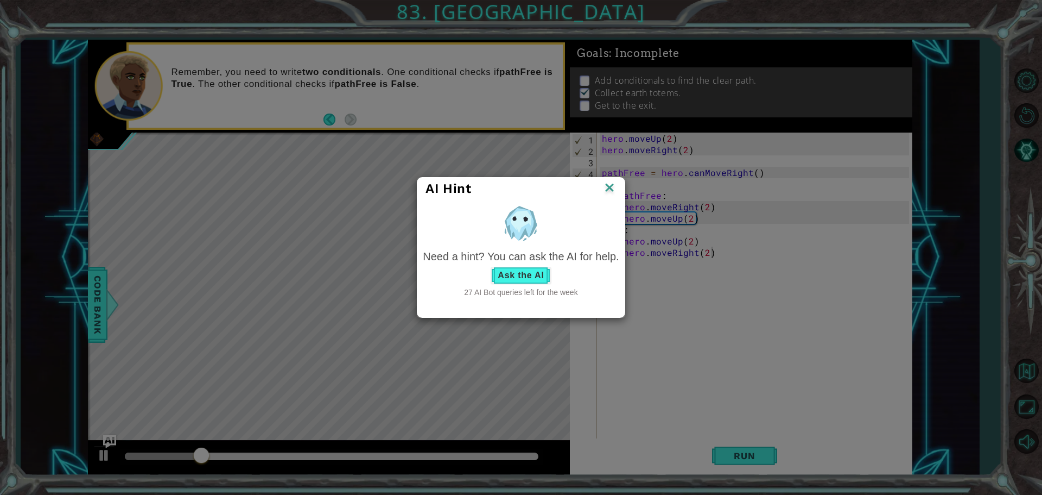
drag, startPoint x: 551, startPoint y: 288, endPoint x: 544, endPoint y: 277, distance: 13.1
click at [551, 286] on div "Need a hint? You can ask the AI for help. Ask the AI 27 AI Bot queries left for…" at bounding box center [521, 273] width 196 height 49
click at [544, 277] on button "Ask the AI" at bounding box center [521, 275] width 60 height 17
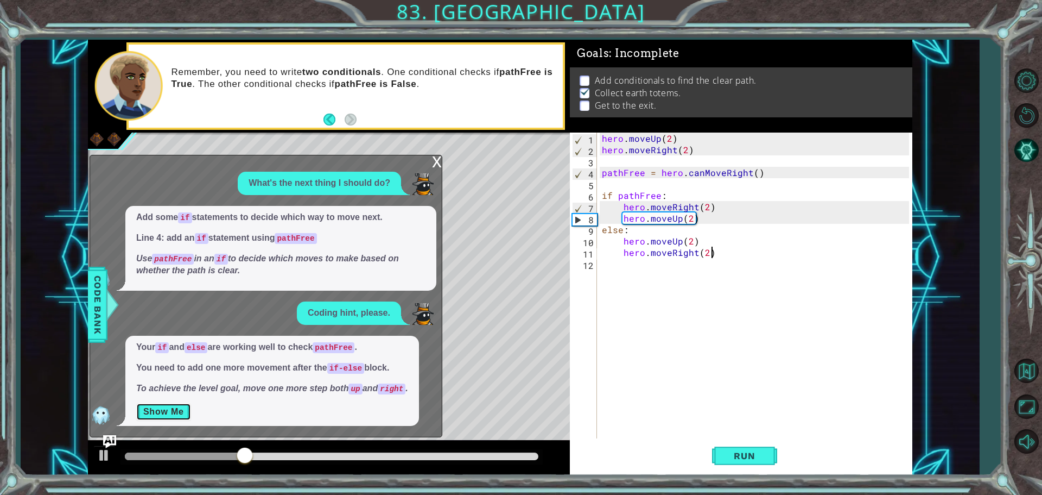
click at [182, 408] on button "Show Me" at bounding box center [163, 411] width 55 height 17
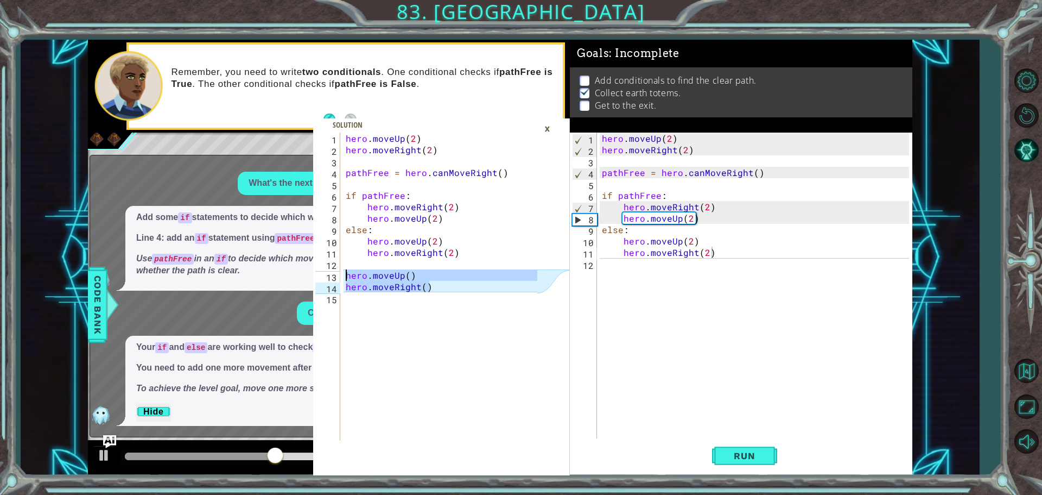
drag, startPoint x: 438, startPoint y: 286, endPoint x: 348, endPoint y: 277, distance: 90.0
click at [348, 277] on div "hero . moveUp ( 2 ) hero . moveRight ( 2 ) pathFree = hero . canMoveRight ( ) i…" at bounding box center [443, 297] width 199 height 331
type textarea "hero.moveUp() hero.moveRight()"
click at [442, 299] on div "hero . moveUp ( 2 ) hero . moveRight ( 2 ) pathFree = hero . canMoveRight ( ) i…" at bounding box center [443, 297] width 199 height 331
drag, startPoint x: 434, startPoint y: 295, endPoint x: 342, endPoint y: 270, distance: 95.2
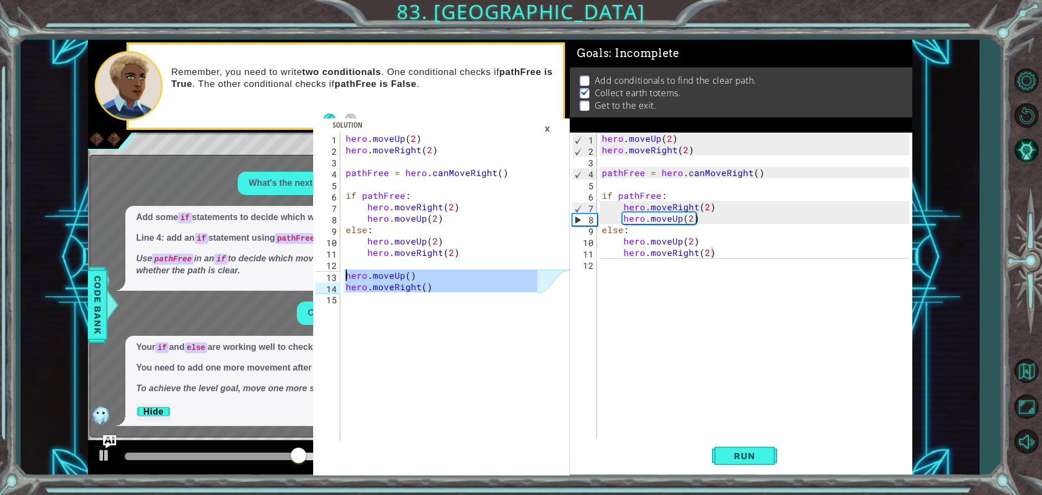
click at [342, 270] on div "1 2 3 4 5 6 7 8 9 10 11 12 13 14 15 hero . moveUp ( 2 ) hero . moveRight ( 2 ) …" at bounding box center [425, 286] width 224 height 308
type textarea "hero.moveUp() hero.moveRight()"
click at [651, 271] on div "hero . moveUp ( 2 ) hero . moveRight ( 2 ) pathFree = hero . canMoveRight ( ) i…" at bounding box center [757, 297] width 315 height 331
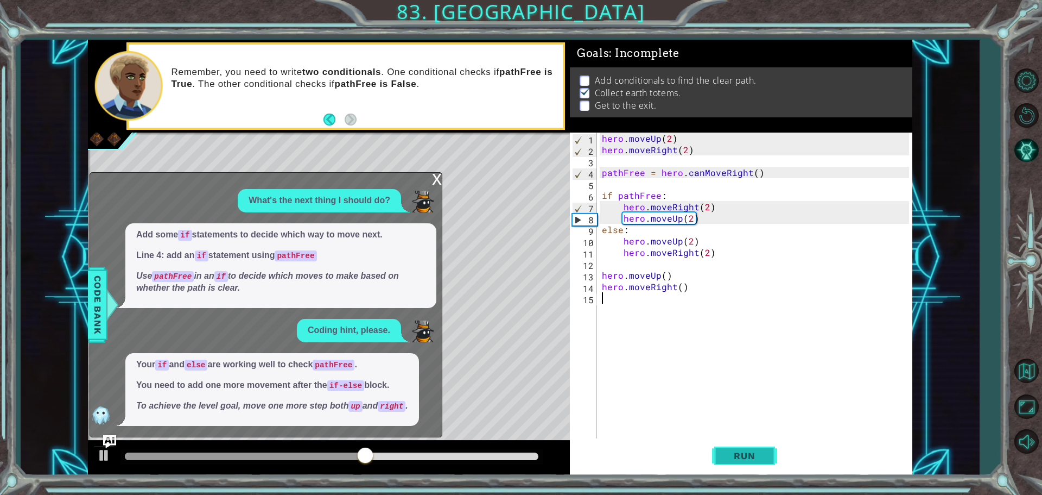
drag, startPoint x: 739, startPoint y: 435, endPoint x: 742, endPoint y: 444, distance: 8.4
click at [740, 436] on div "hero . moveUp ( 2 ) hero . moveRight ( 2 ) pathFree = hero . canMoveRight ( ) i…" at bounding box center [757, 297] width 315 height 331
click at [743, 445] on button "Run" at bounding box center [744, 455] width 65 height 34
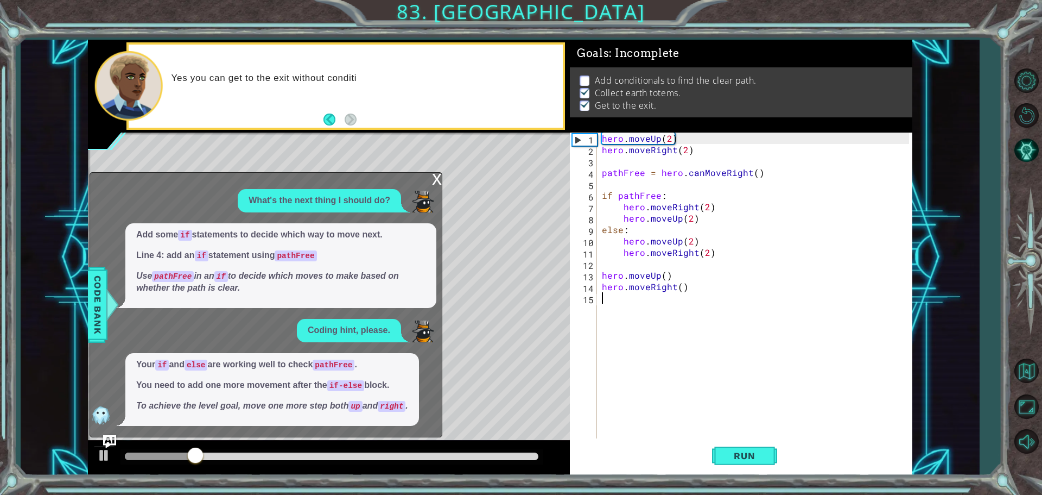
drag, startPoint x: 431, startPoint y: 175, endPoint x: 437, endPoint y: 176, distance: 6.0
click at [431, 175] on div "x What's the next thing I should do? Add some if statements to decide which way…" at bounding box center [266, 304] width 353 height 265
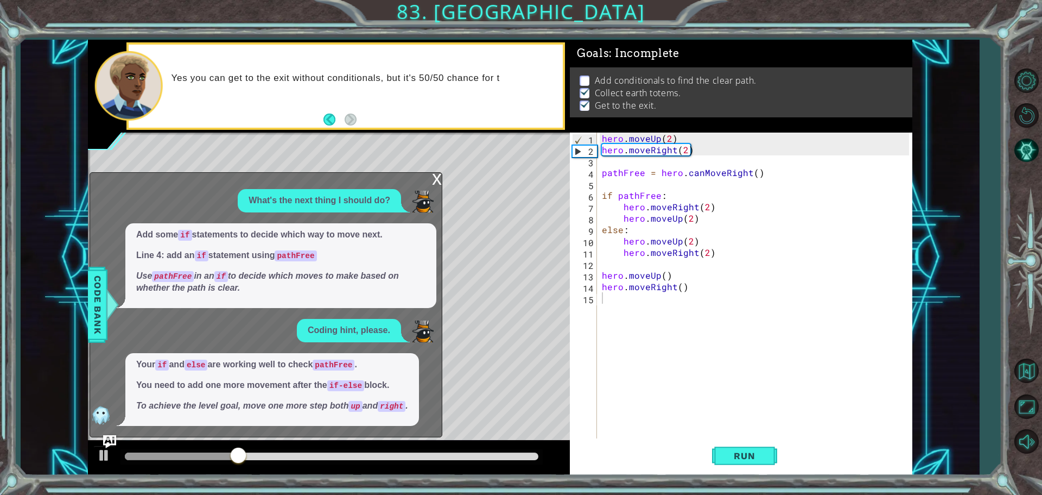
click at [434, 181] on div "x" at bounding box center [437, 178] width 10 height 11
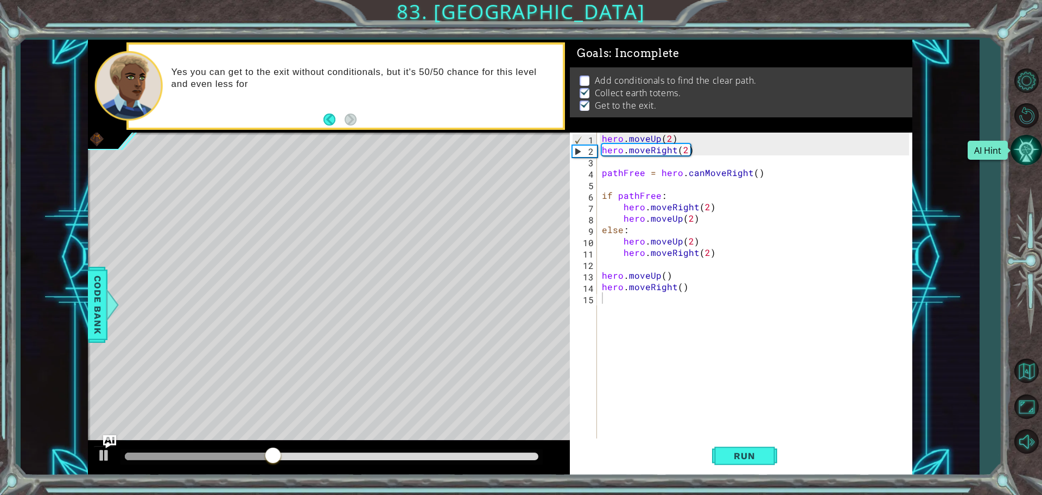
click at [1022, 157] on button "AI Hint" at bounding box center [1026, 149] width 31 height 31
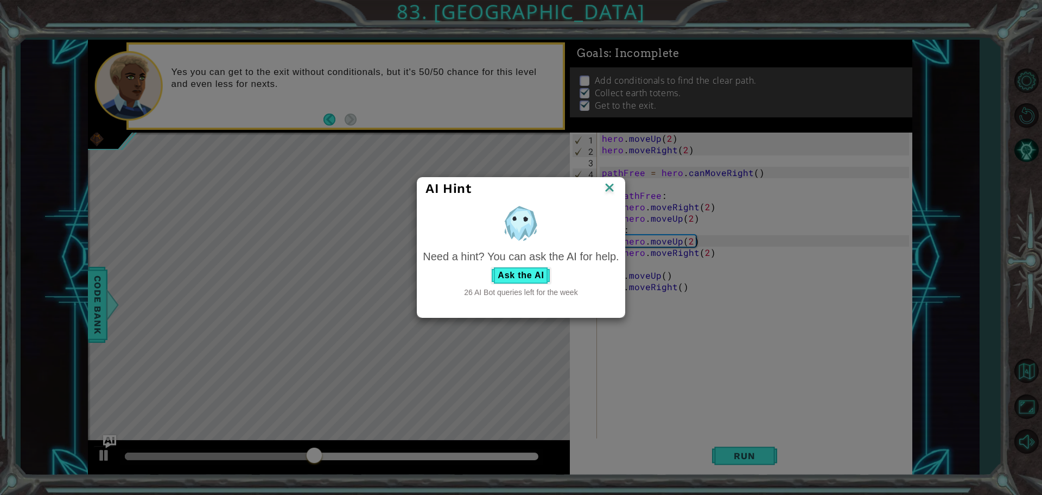
click at [538, 259] on div "Need a hint? You can ask the AI for help." at bounding box center [521, 257] width 196 height 16
click at [538, 271] on button "Ask the AI" at bounding box center [521, 275] width 60 height 17
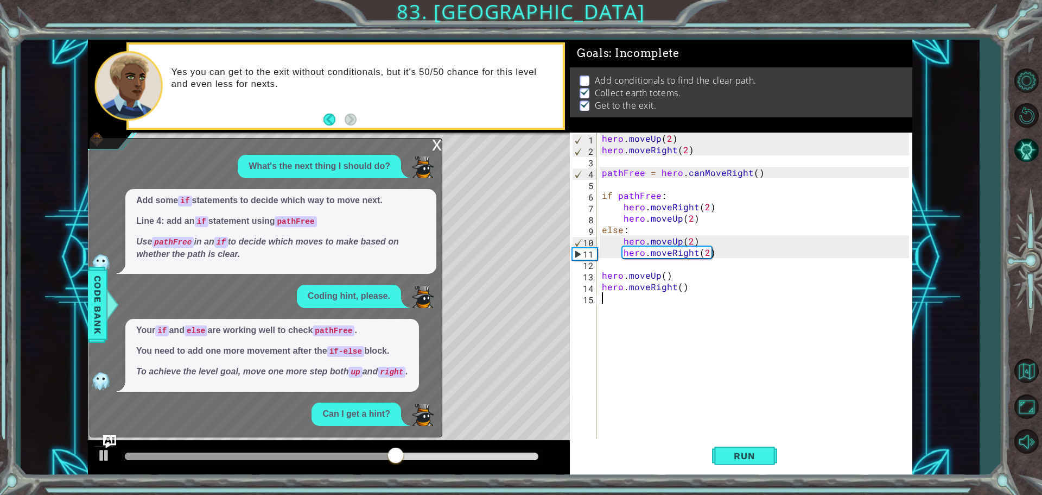
scroll to position [74, 0]
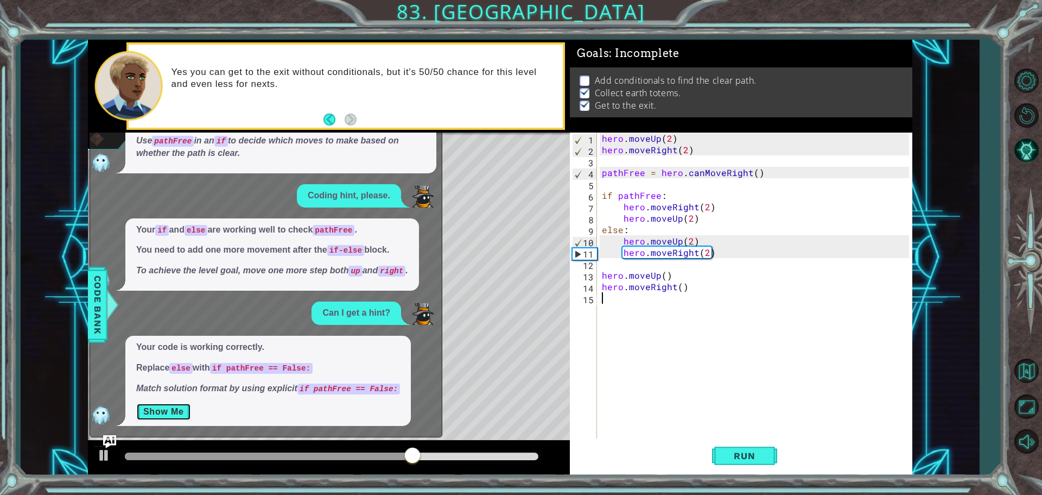
click at [171, 413] on button "Show Me" at bounding box center [163, 411] width 55 height 17
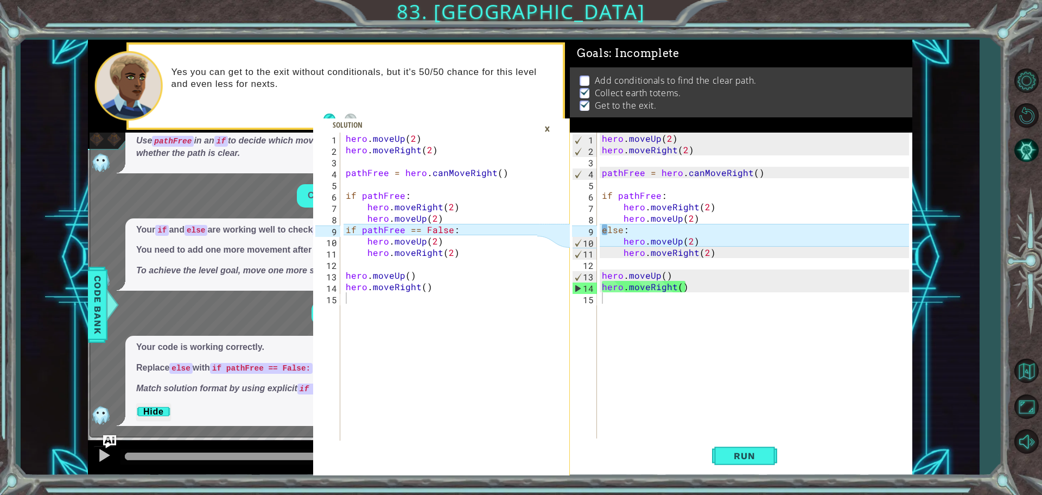
type textarea "if pathFree == False:"
drag, startPoint x: 481, startPoint y: 233, endPoint x: 326, endPoint y: 229, distance: 154.8
click at [326, 229] on div "if pathFree == False: 1 2 3 4 5 6 7 8 9 10 11 12 13 14 15 hero . moveUp ( 2 ) h…" at bounding box center [425, 286] width 224 height 308
click at [649, 232] on div "hero . moveUp ( 2 ) hero . moveRight ( 2 ) pathFree = hero . canMoveRight ( ) i…" at bounding box center [757, 297] width 315 height 331
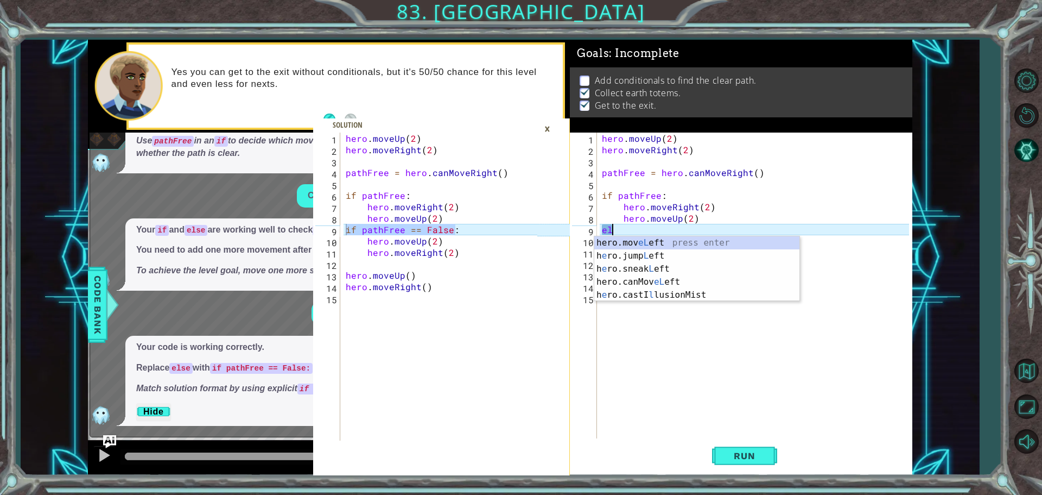
type textarea "e"
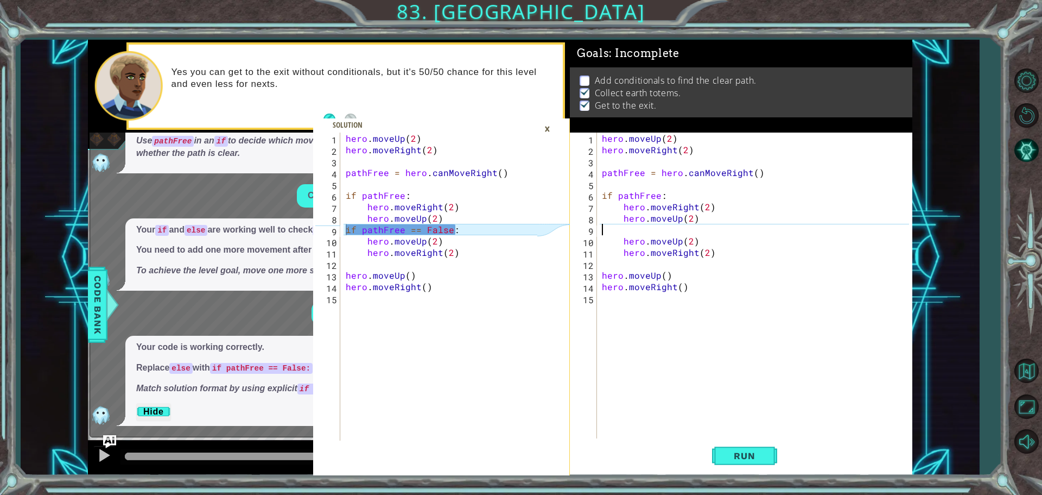
paste textarea "if pathFree == False:"
type textarea "if pathFree == False:"
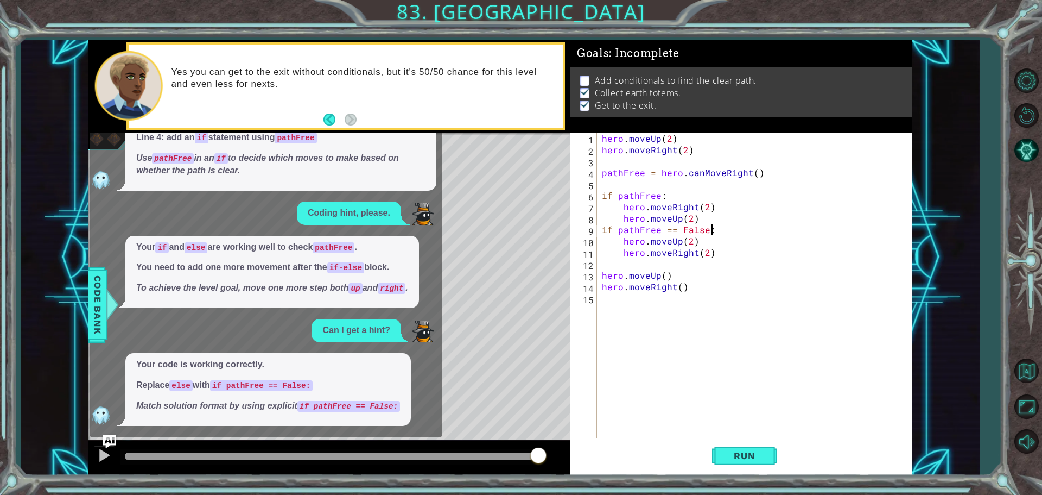
scroll to position [56, 0]
click at [744, 464] on button "Run" at bounding box center [744, 455] width 65 height 34
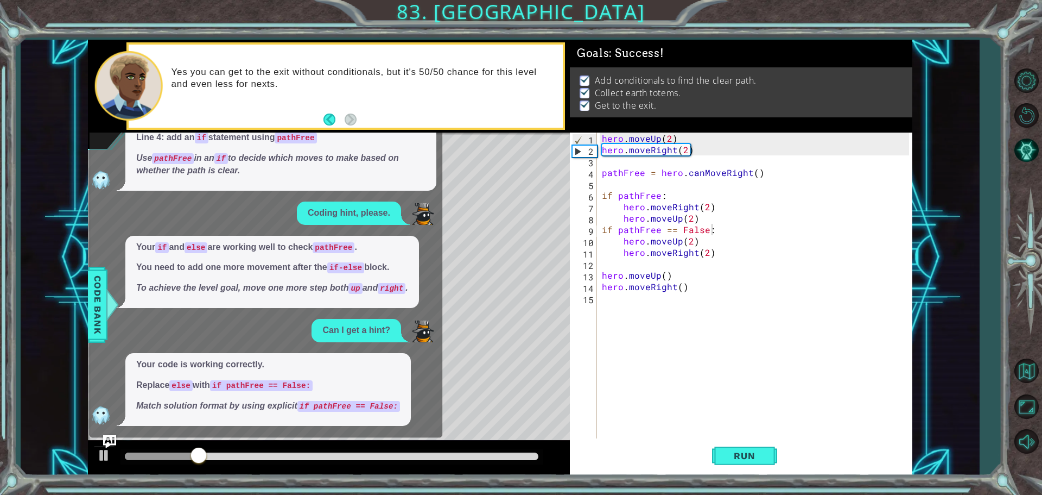
drag, startPoint x: 170, startPoint y: 448, endPoint x: 618, endPoint y: 459, distance: 448.0
click at [618, 459] on div "if pathFree == False: 1 2 3 4 5 6 7 8 9 10 11 12 13 14 15 hero . moveUp ( 2 ) h…" at bounding box center [500, 257] width 825 height 435
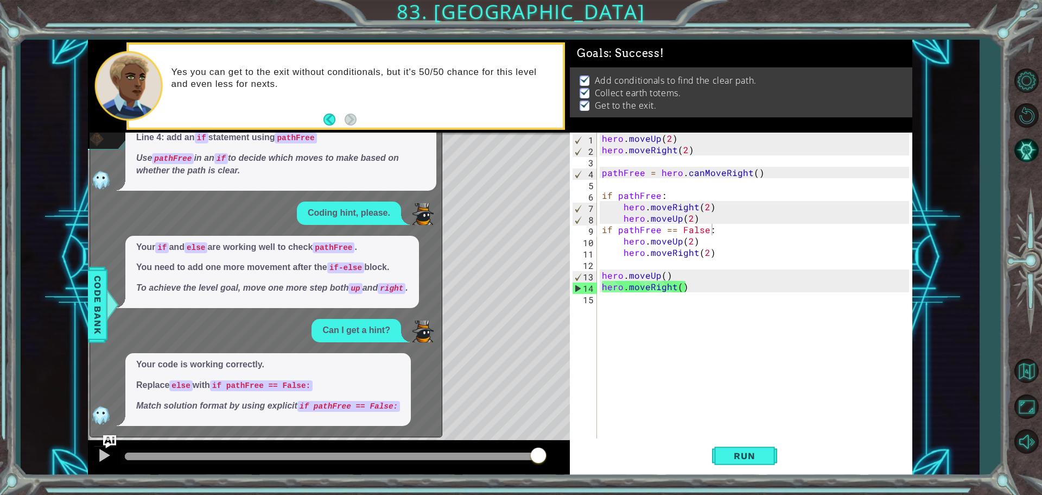
drag, startPoint x: 269, startPoint y: 447, endPoint x: 701, endPoint y: 409, distance: 433.3
click at [701, 409] on div "if pathFree == False: 1 2 3 4 5 6 7 8 9 10 11 12 13 14 15 hero . moveUp ( 2 ) h…" at bounding box center [500, 257] width 825 height 435
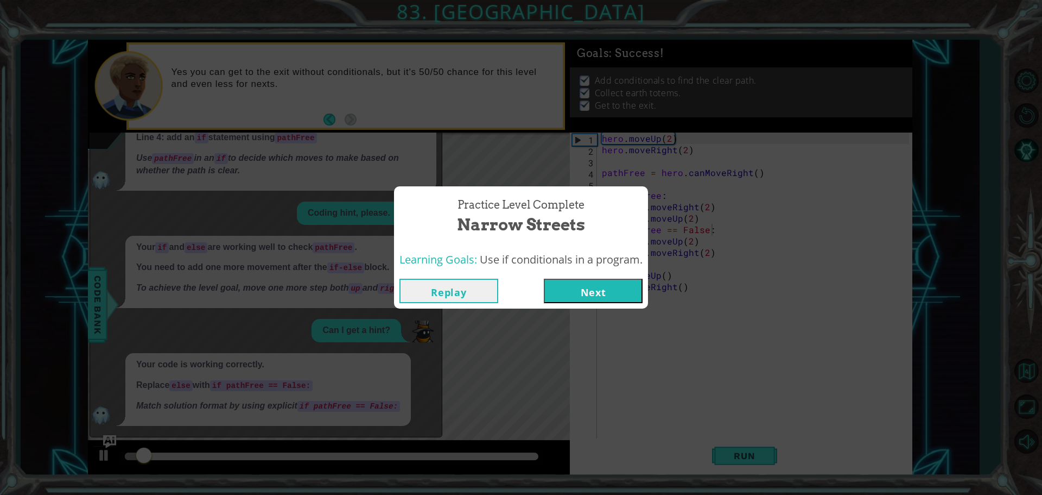
click at [611, 290] on button "Next" at bounding box center [593, 291] width 99 height 24
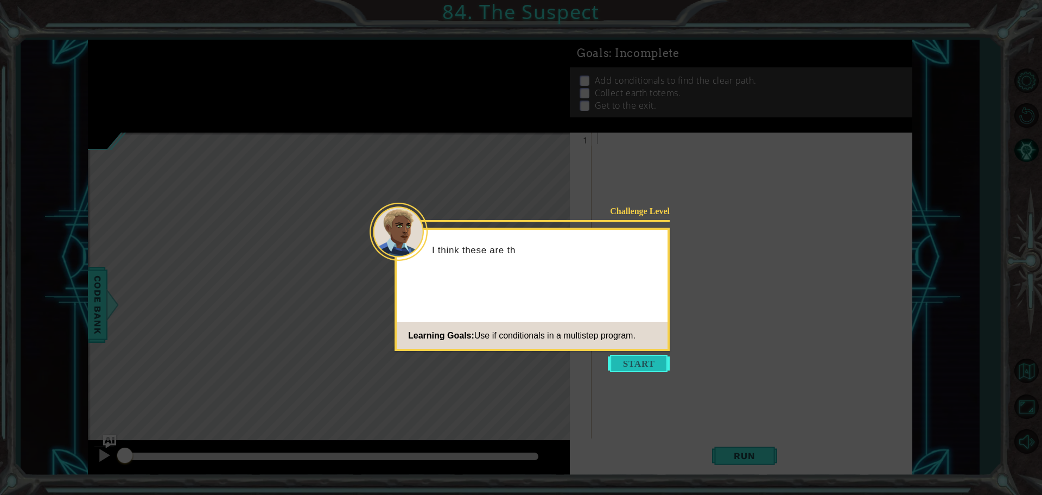
click at [658, 355] on button "Start" at bounding box center [639, 363] width 62 height 17
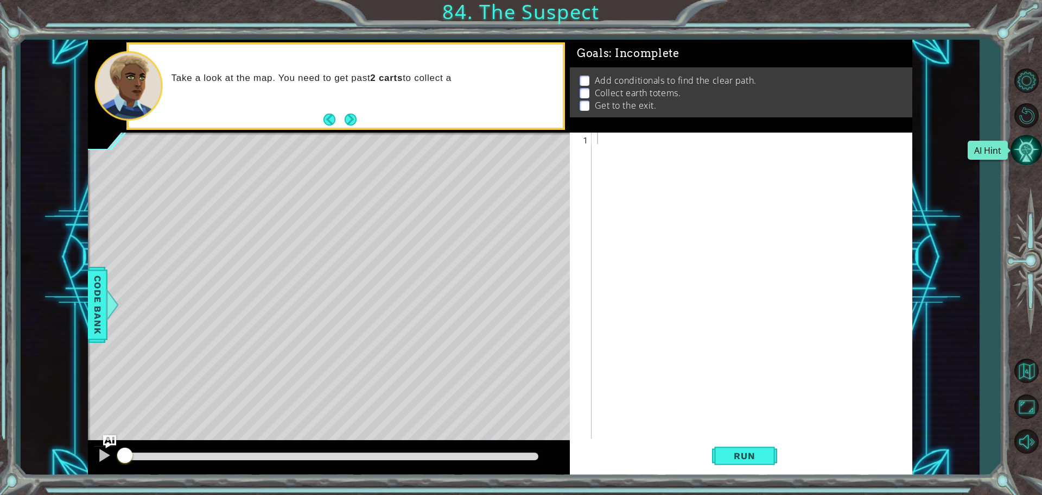
click at [1032, 155] on button "AI Hint" at bounding box center [1026, 149] width 31 height 31
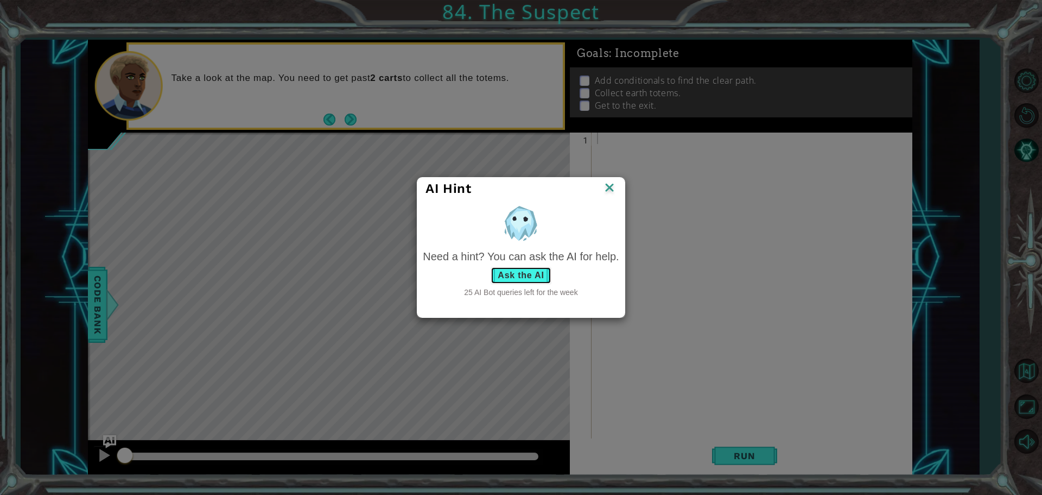
click at [518, 273] on button "Ask the AI" at bounding box center [521, 275] width 60 height 17
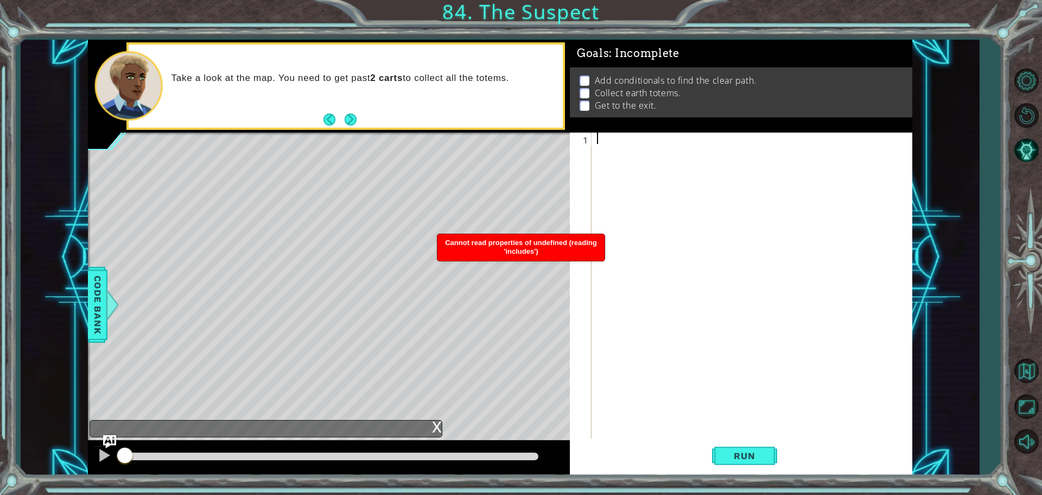
click at [597, 192] on div at bounding box center [755, 297] width 320 height 331
click at [362, 122] on div "Take a look at the map. You need to get past 2 carts to collect all the totems." at bounding box center [346, 86] width 434 height 83
drag, startPoint x: 356, startPoint y: 120, endPoint x: 350, endPoint y: 119, distance: 6.0
click at [355, 120] on button "Next" at bounding box center [351, 119] width 12 height 12
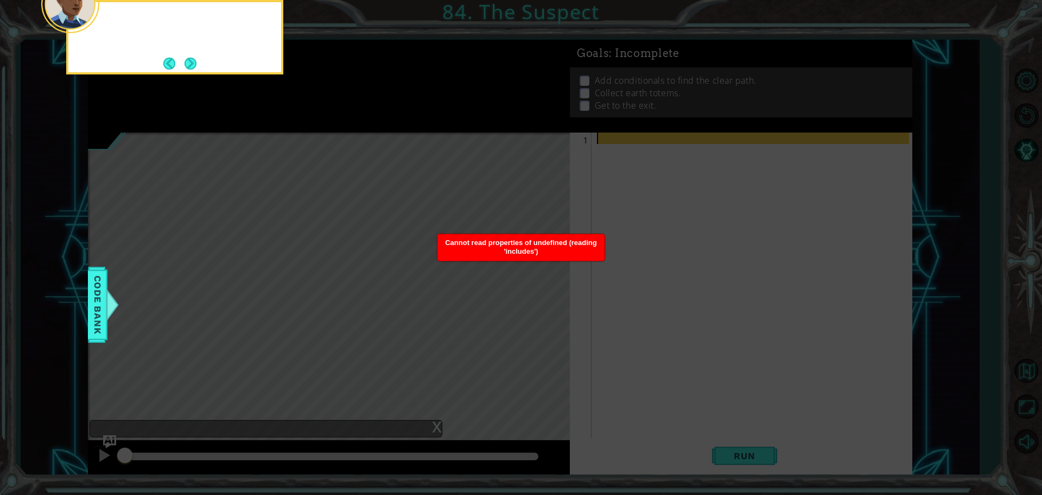
click at [349, 119] on icon at bounding box center [521, 74] width 1042 height 841
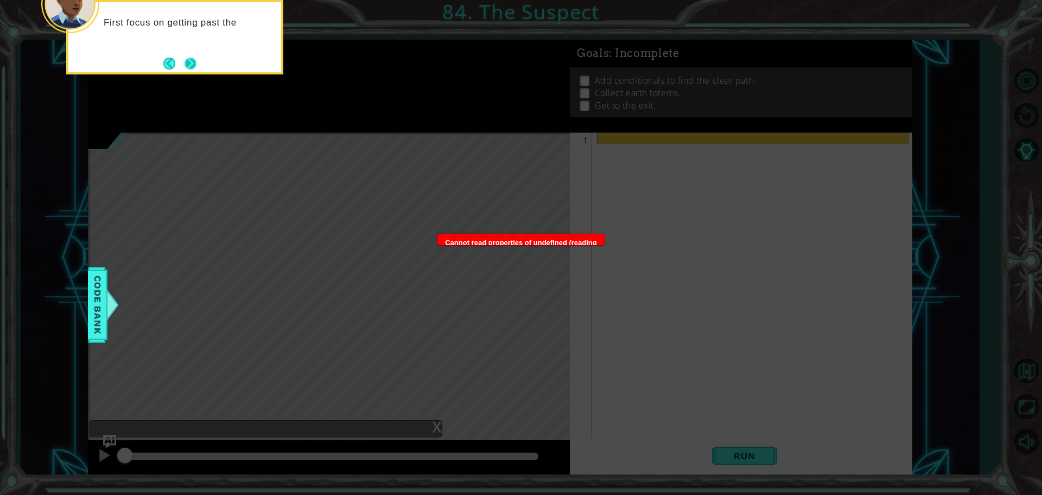
click at [197, 66] on button "Next" at bounding box center [191, 64] width 12 height 12
click at [199, 66] on div at bounding box center [174, 37] width 217 height 74
click at [197, 66] on button "Next" at bounding box center [191, 64] width 12 height 12
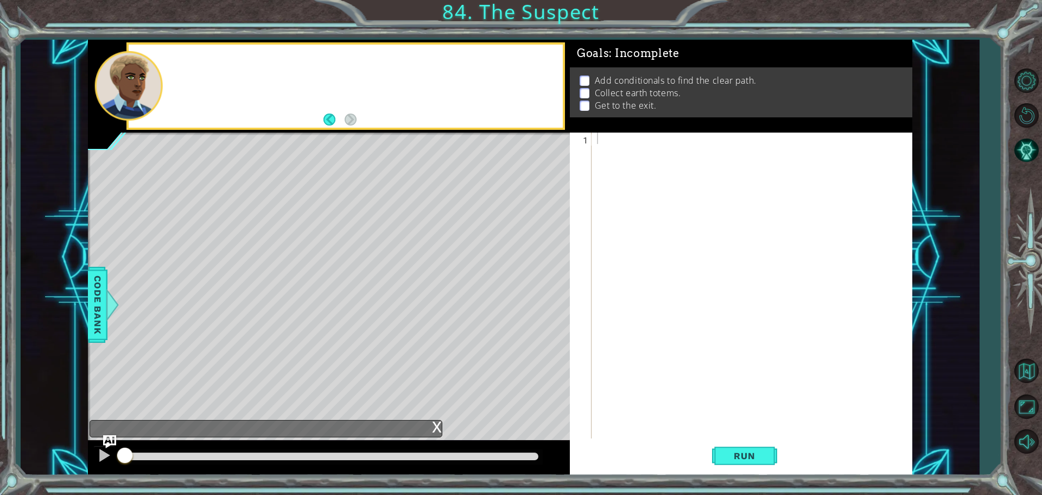
click at [199, 66] on div at bounding box center [346, 86] width 434 height 83
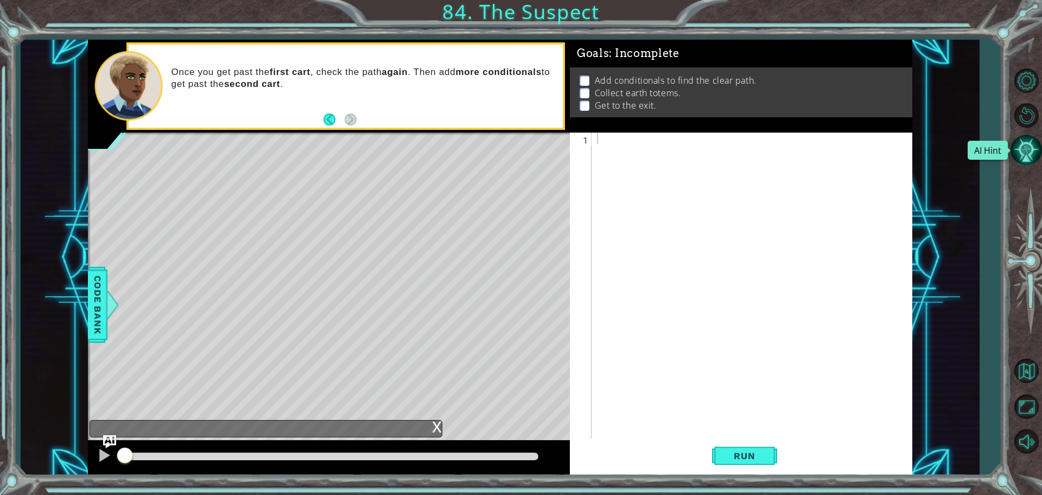
click at [1023, 150] on button "AI Hint" at bounding box center [1026, 149] width 31 height 31
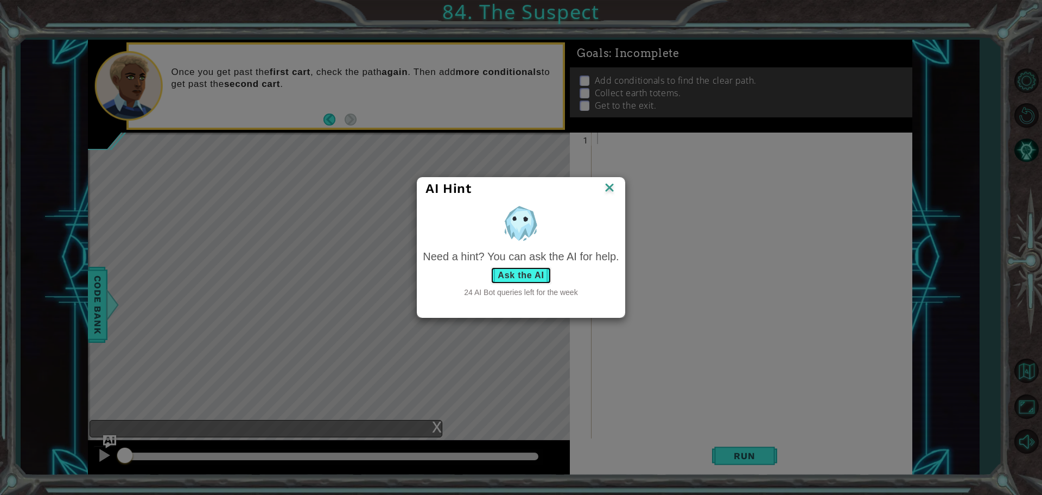
click at [529, 268] on button "Ask the AI" at bounding box center [521, 275] width 60 height 17
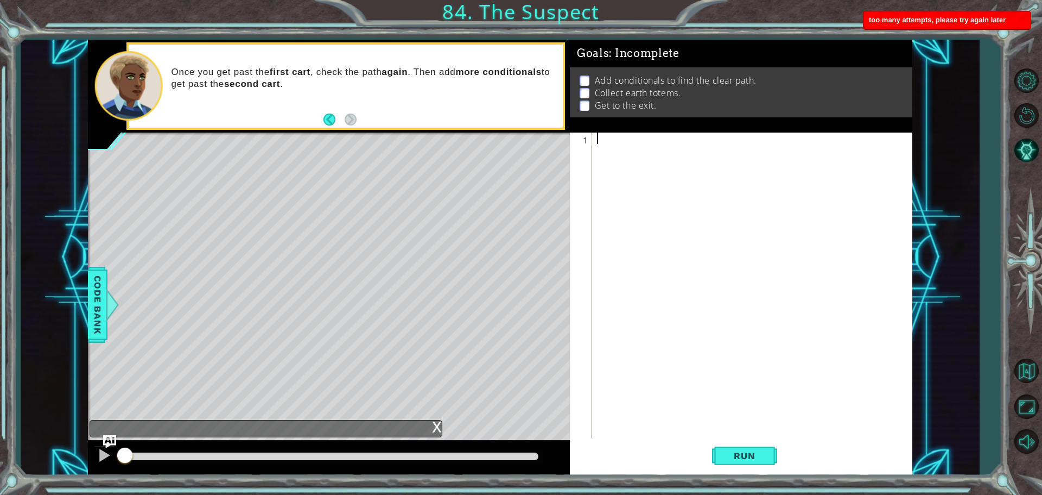
click at [792, 138] on div at bounding box center [755, 297] width 320 height 331
click at [1029, 151] on button "AI Hint" at bounding box center [1026, 149] width 31 height 31
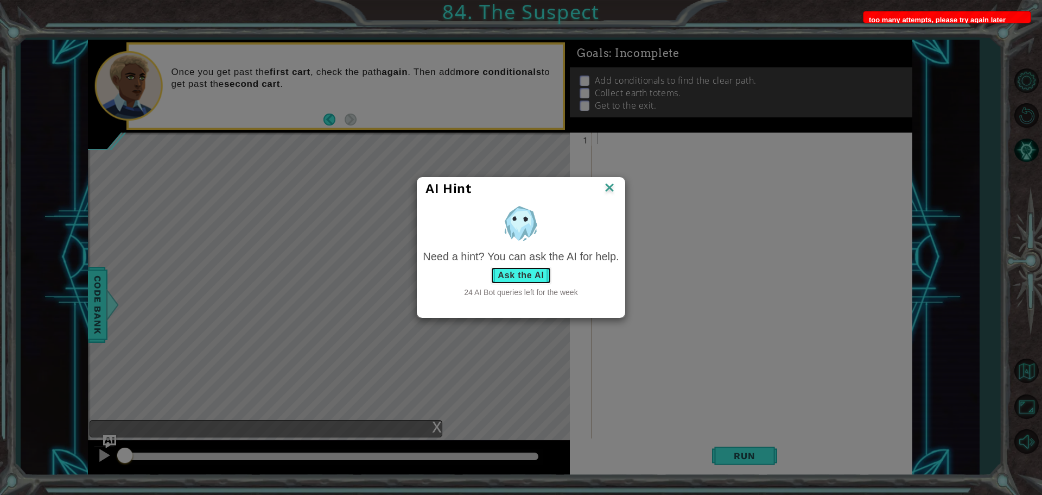
click at [528, 281] on button "Ask the AI" at bounding box center [521, 275] width 60 height 17
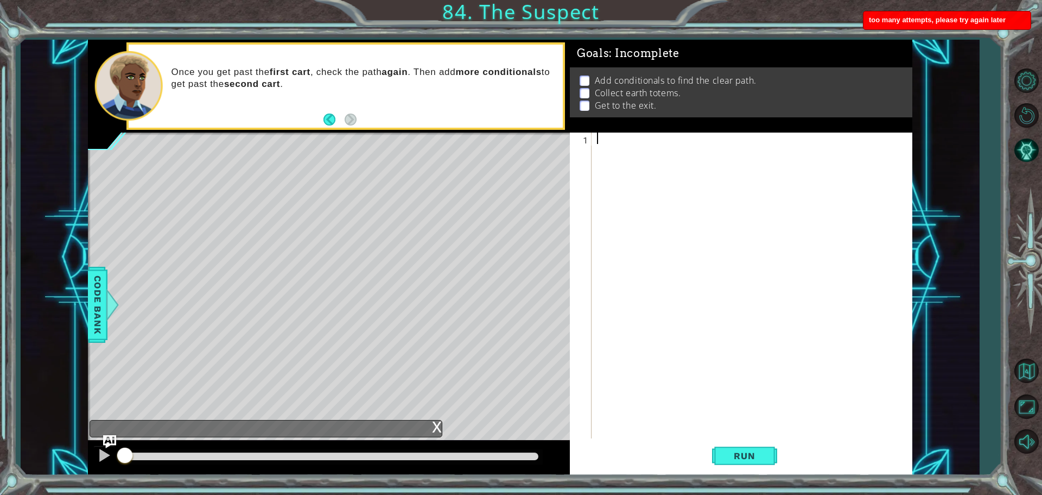
drag, startPoint x: 718, startPoint y: 138, endPoint x: 707, endPoint y: 142, distance: 11.2
click at [713, 139] on div at bounding box center [755, 297] width 320 height 331
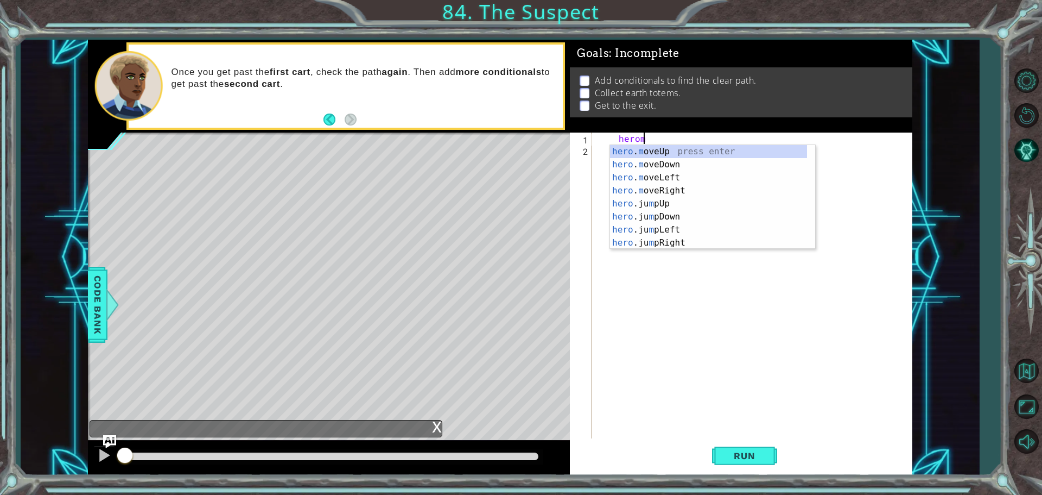
scroll to position [0, 3]
click at [678, 185] on div "hero . mo veUp press enter hero . mo veDown press enter hero . mo veLeft press …" at bounding box center [708, 210] width 197 height 130
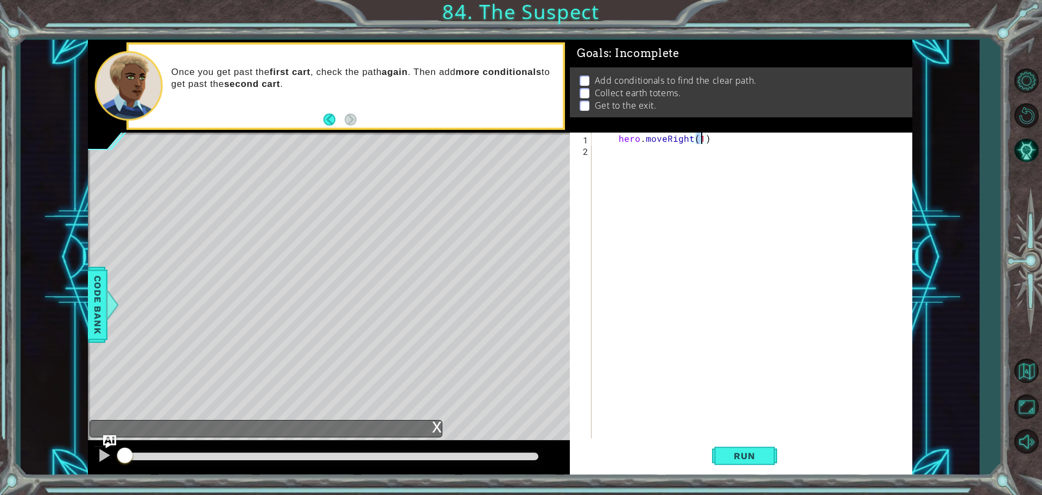
scroll to position [0, 6]
click at [730, 136] on div "hero . moveRight ( 3 )" at bounding box center [755, 297] width 320 height 331
type textarea "hero.moveRight(3):"
click at [690, 167] on div "hero . moveRight ( 3 ) :" at bounding box center [755, 297] width 320 height 331
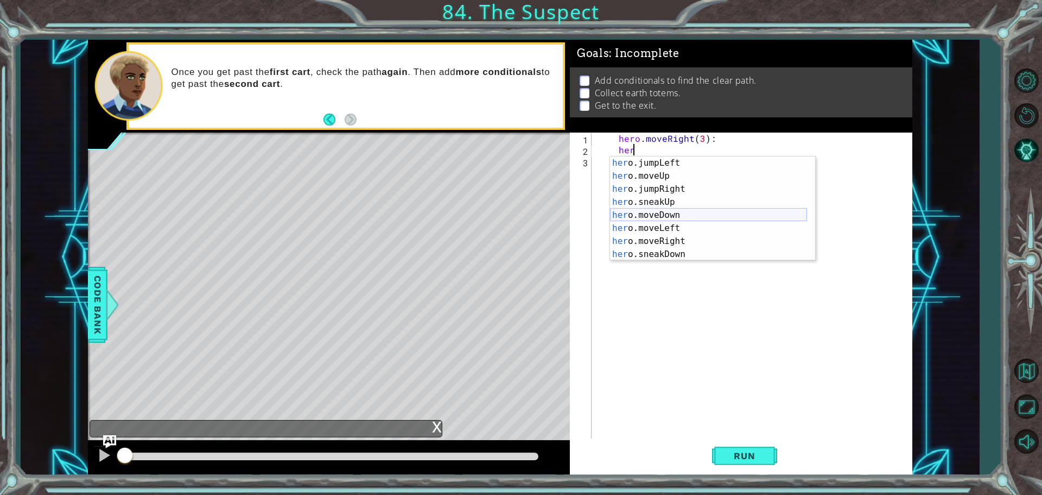
scroll to position [0, 0]
click at [658, 201] on div "her o.jumpUp press enter her o.jumpDown press enter her o.jumpLeft press enter …" at bounding box center [708, 221] width 197 height 130
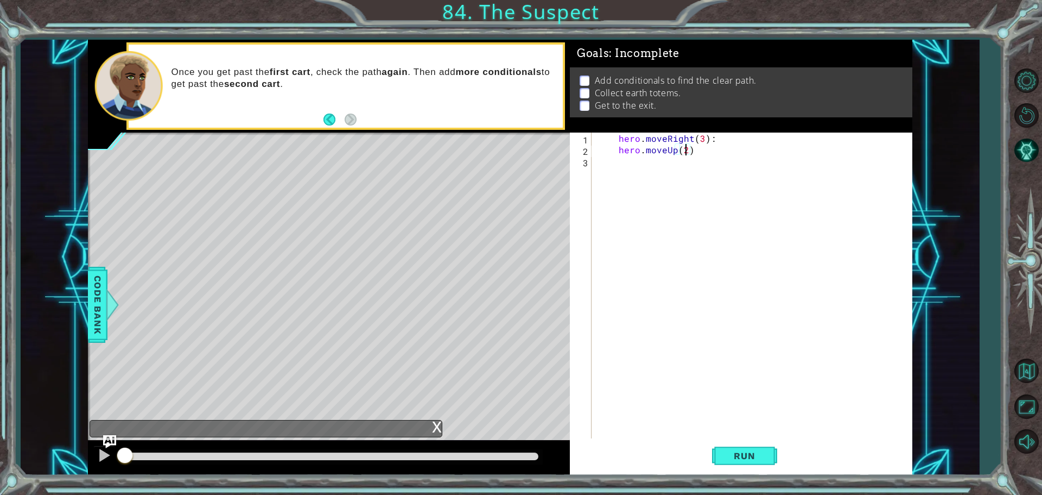
scroll to position [0, 5]
click at [699, 149] on div "hero . moveRight ( 3 ) : hero . moveUp ( 2 )" at bounding box center [755, 297] width 320 height 331
type textarea "hero.moveUp(2):"
click at [619, 168] on div "hero . moveRight ( 3 ) : hero . moveUp ( 2 ) :" at bounding box center [755, 297] width 320 height 331
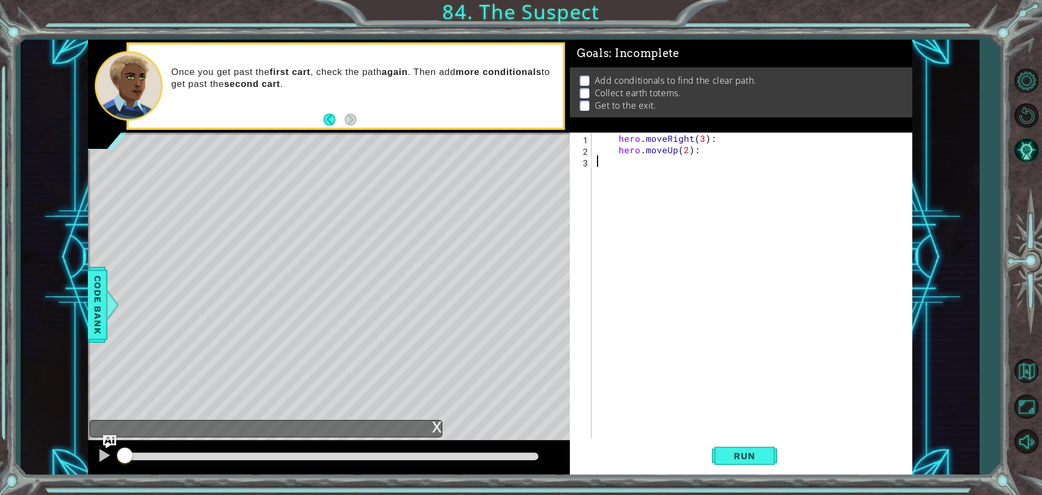
scroll to position [0, 0]
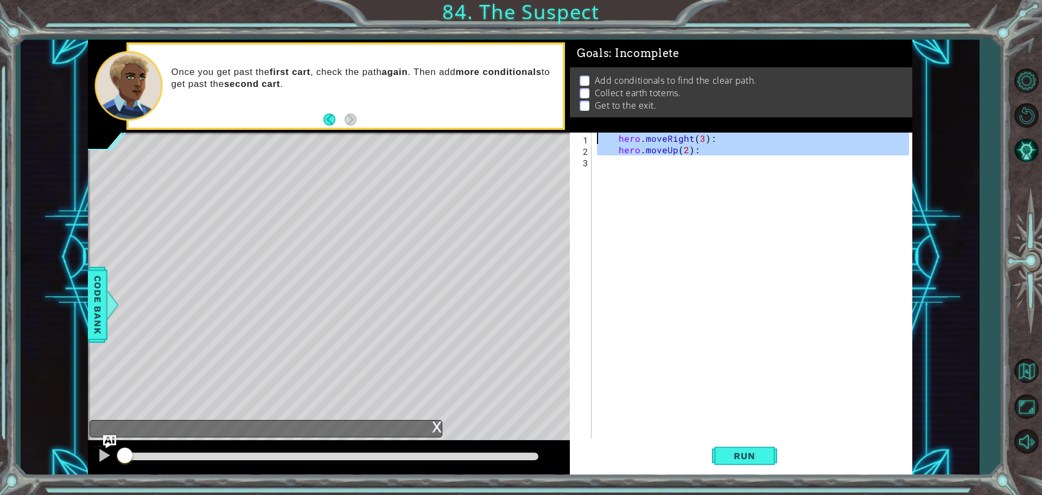
drag, startPoint x: 724, startPoint y: 191, endPoint x: 572, endPoint y: 126, distance: 165.2
click at [573, 128] on div "Goals : Incomplete Add conditionals to find the clear path. Collect earth totem…" at bounding box center [741, 257] width 343 height 435
type textarea "hero.moveRight(3): hero.moveUp(2):"
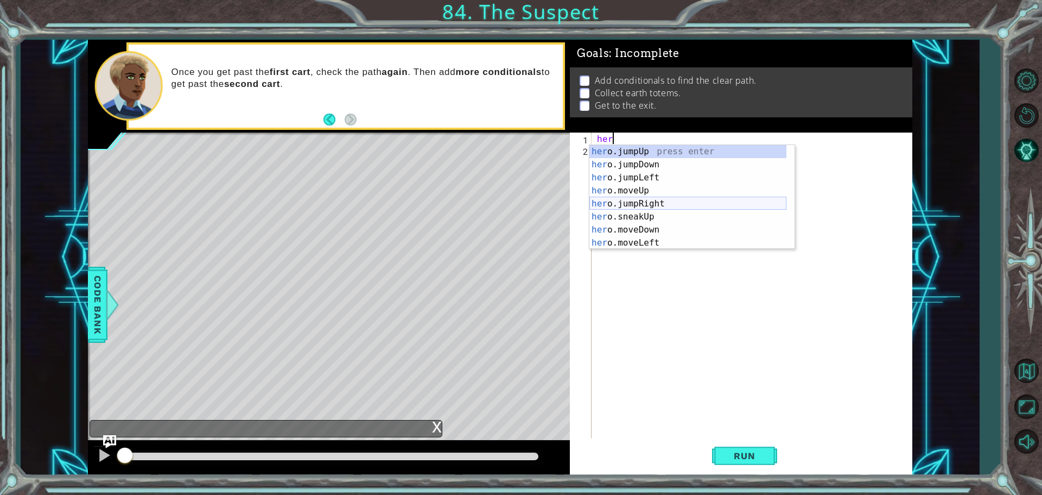
scroll to position [33, 0]
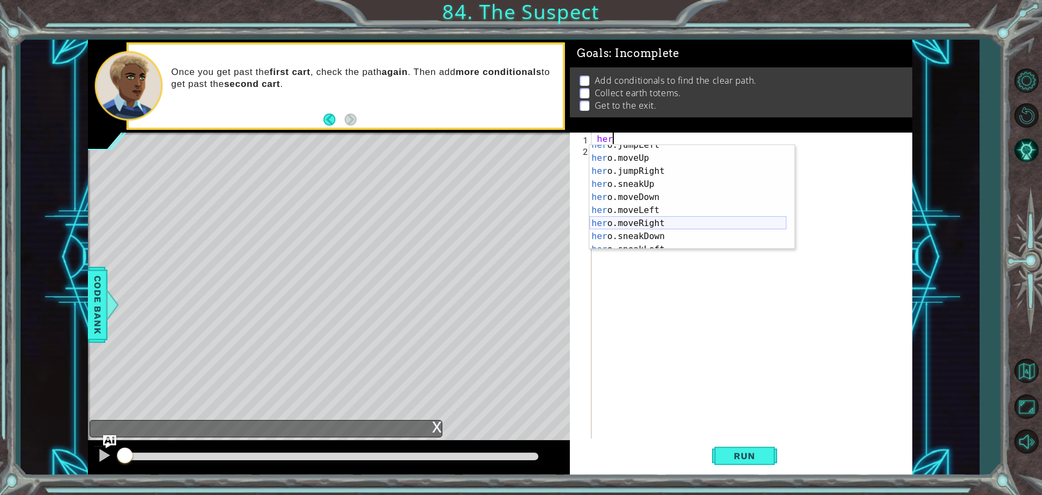
click at [653, 225] on div "her o.jumpLeft press enter her o.moveUp press enter her o.jumpRight press enter…" at bounding box center [688, 203] width 197 height 130
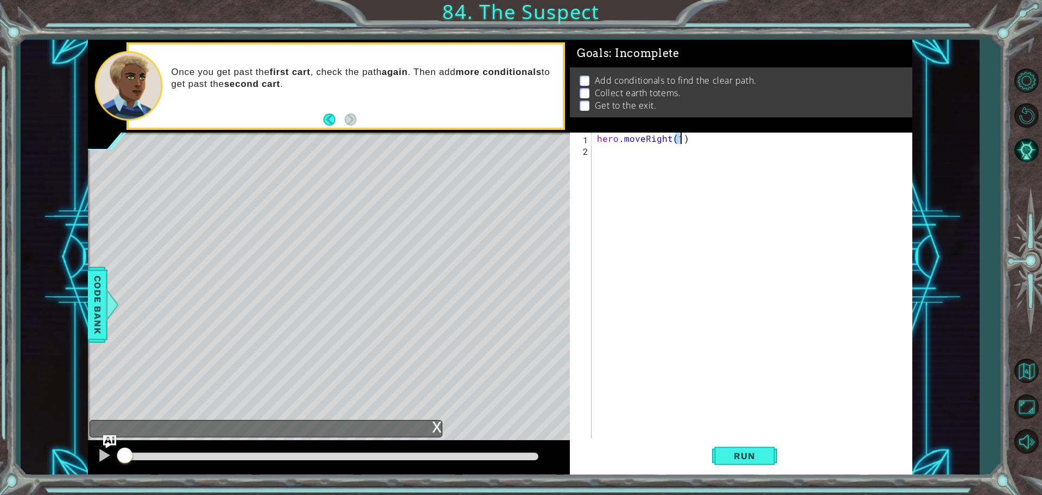
click at [724, 132] on div "hero . moveRight ( 1 )" at bounding box center [755, 297] width 320 height 331
type textarea "hero.moveRight(1):"
click at [667, 157] on div "hero . moveRight ( 1 ) :" at bounding box center [755, 297] width 320 height 331
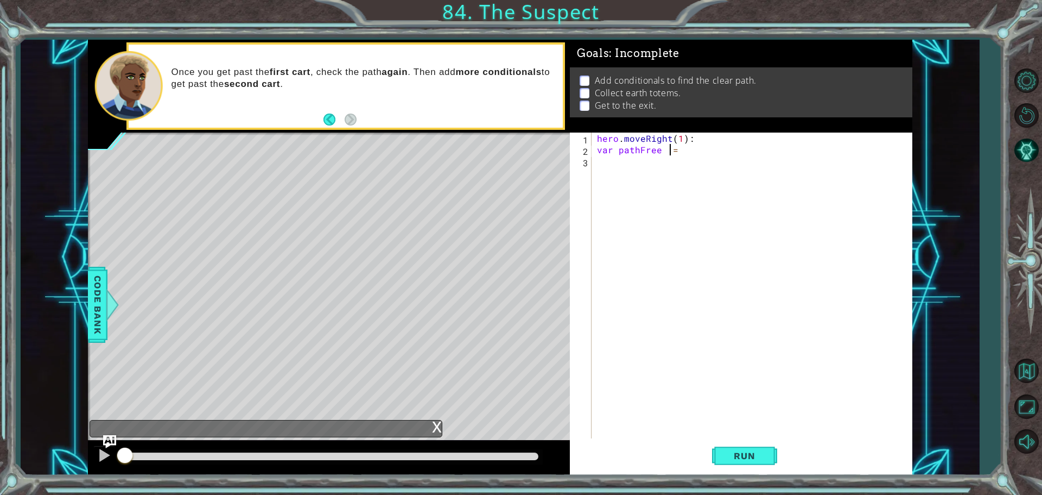
type textarea "var pathFree ="
click at [684, 155] on div "hero . moveRight ( 1 ) : var pathFree =" at bounding box center [755, 297] width 320 height 331
click at [680, 153] on div "hero . moveRight ( 1 ) : var pathFree =" at bounding box center [755, 297] width 320 height 331
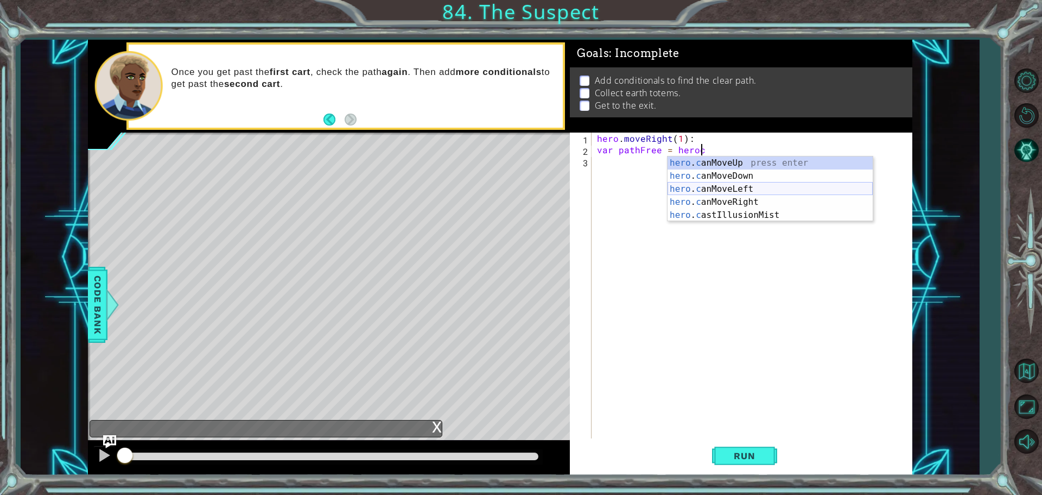
scroll to position [0, 6]
click at [736, 201] on div "hero . c anMoveUp press enter hero . c anMoveDown press enter hero . c anMoveLe…" at bounding box center [770, 201] width 205 height 91
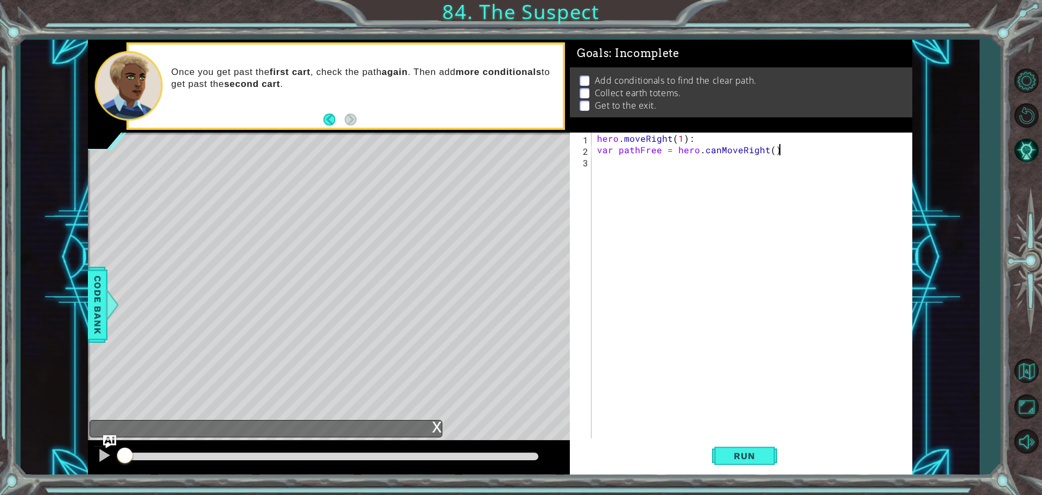
scroll to position [0, 11]
type textarea "var pathFree = hero.canMoveRight() :"
click at [616, 185] on div "hero . moveRight ( 1 ) : var pathFree = hero . canMoveRight ( ) :" at bounding box center [755, 297] width 320 height 331
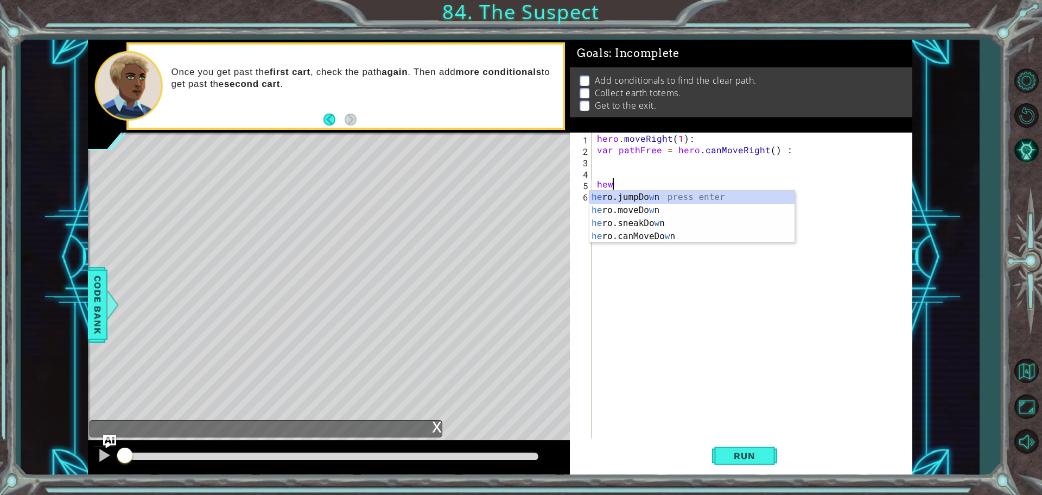
type textarea "hew"
